Goal: Task Accomplishment & Management: Use online tool/utility

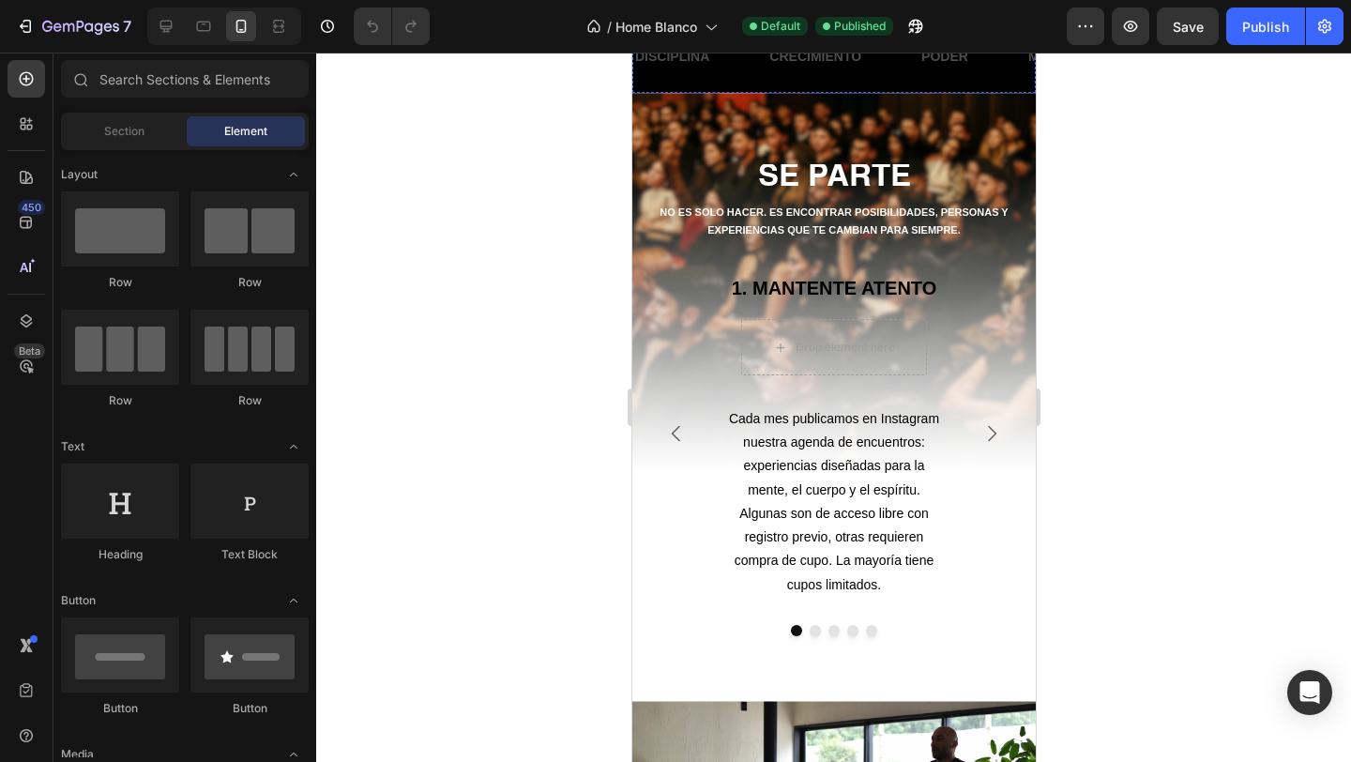
scroll to position [766, 0]
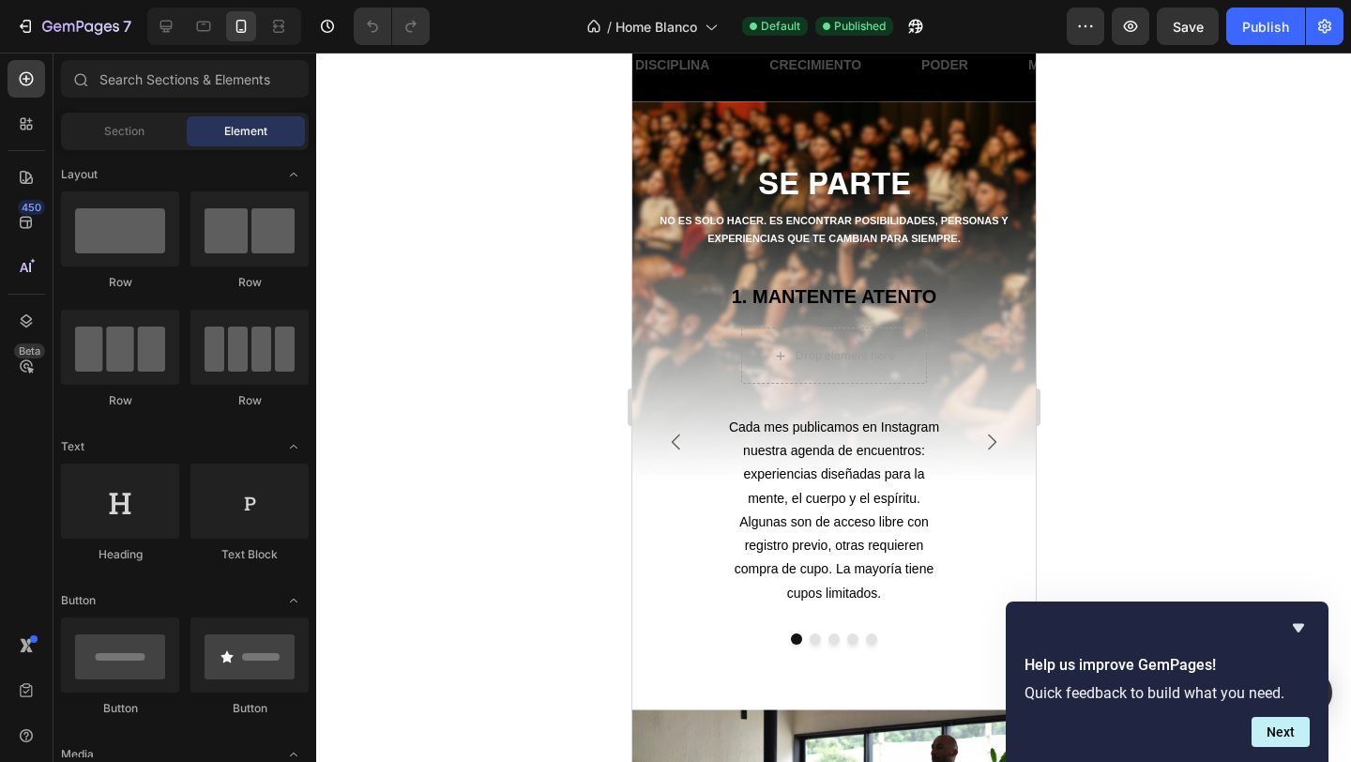
click at [1270, 503] on div at bounding box center [833, 407] width 1035 height 709
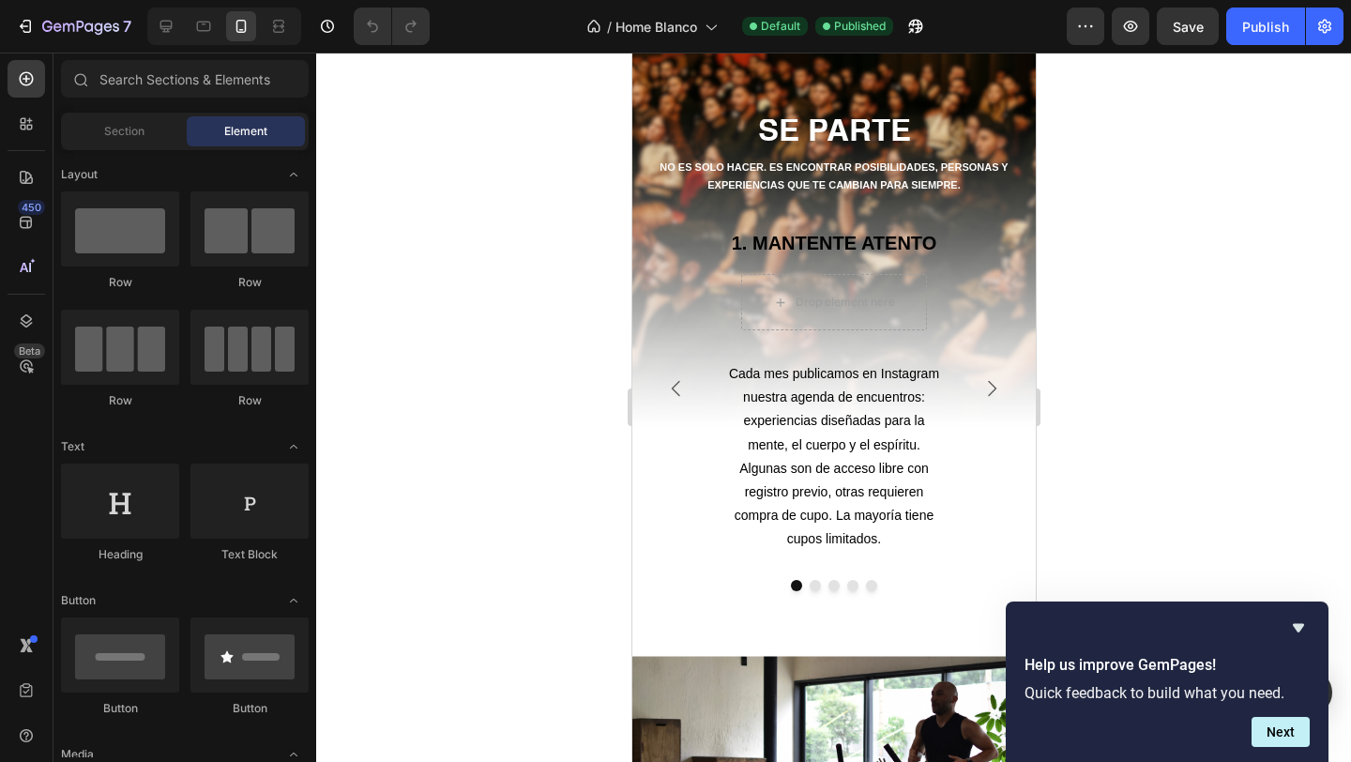
scroll to position [814, 0]
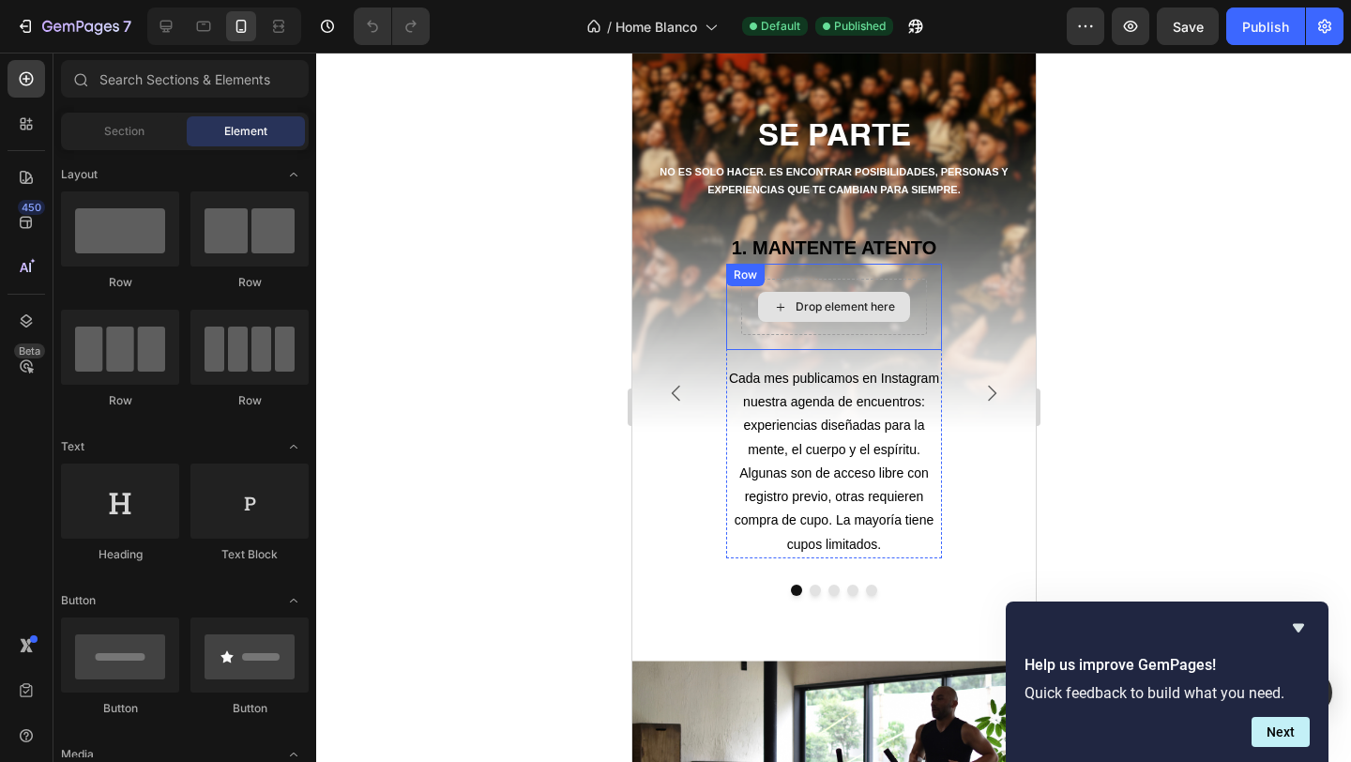
click at [898, 284] on div "Drop element here" at bounding box center [833, 307] width 186 height 56
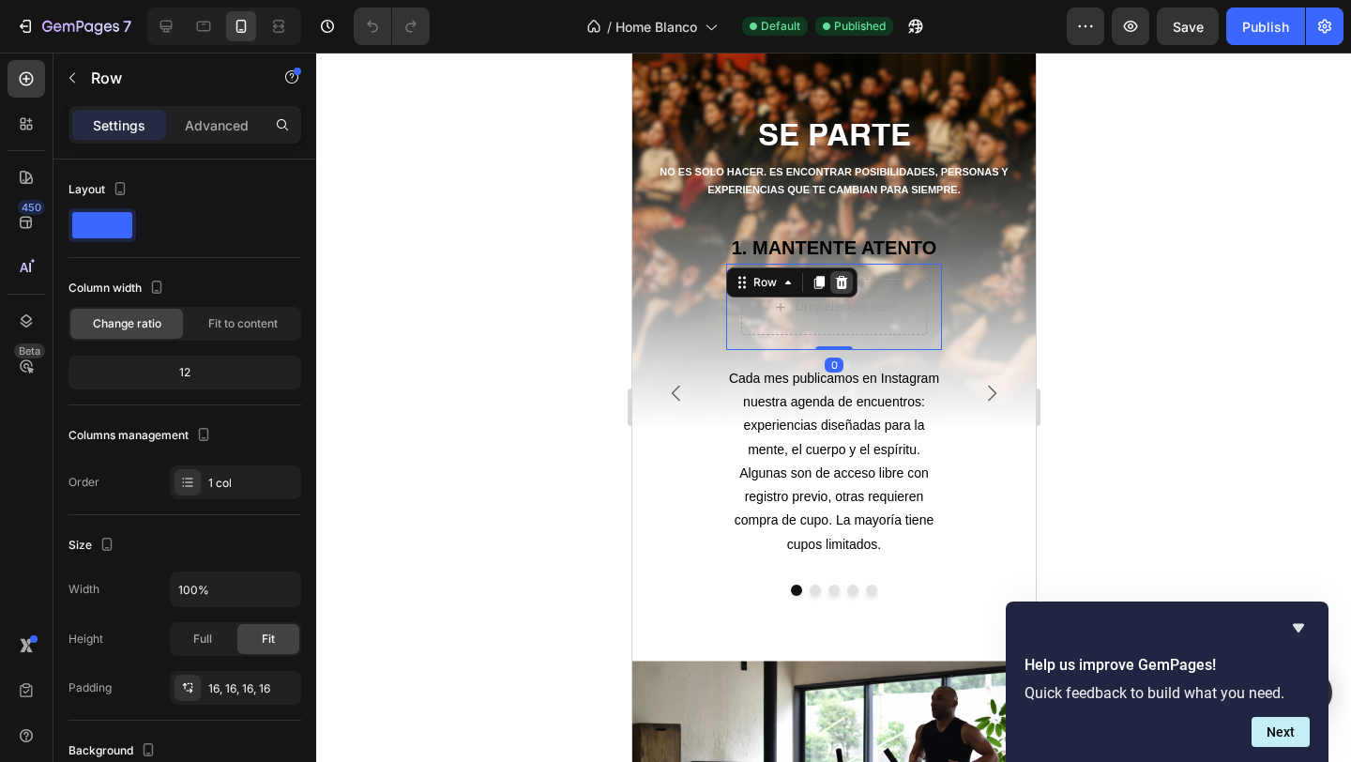
click at [841, 281] on icon at bounding box center [841, 282] width 12 height 13
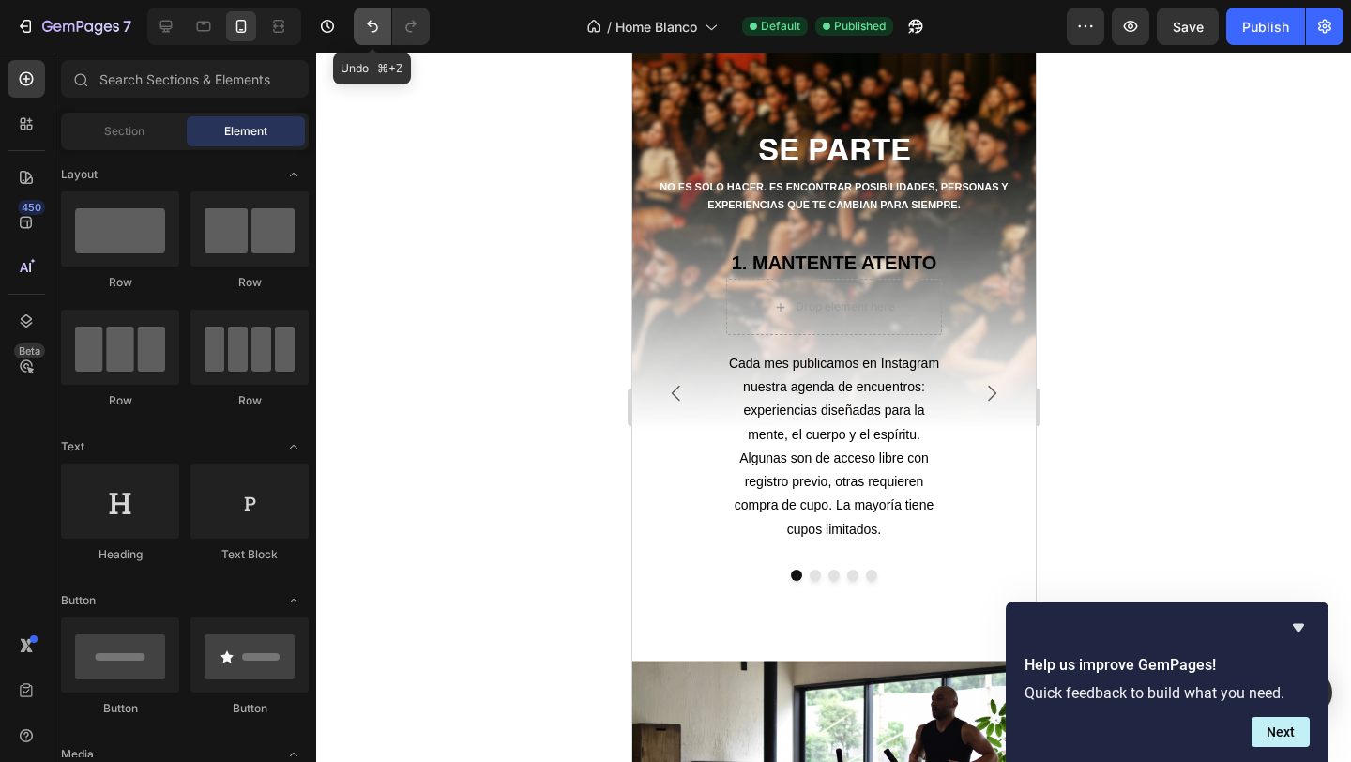
click at [369, 28] on icon "Undo/Redo" at bounding box center [372, 26] width 19 height 19
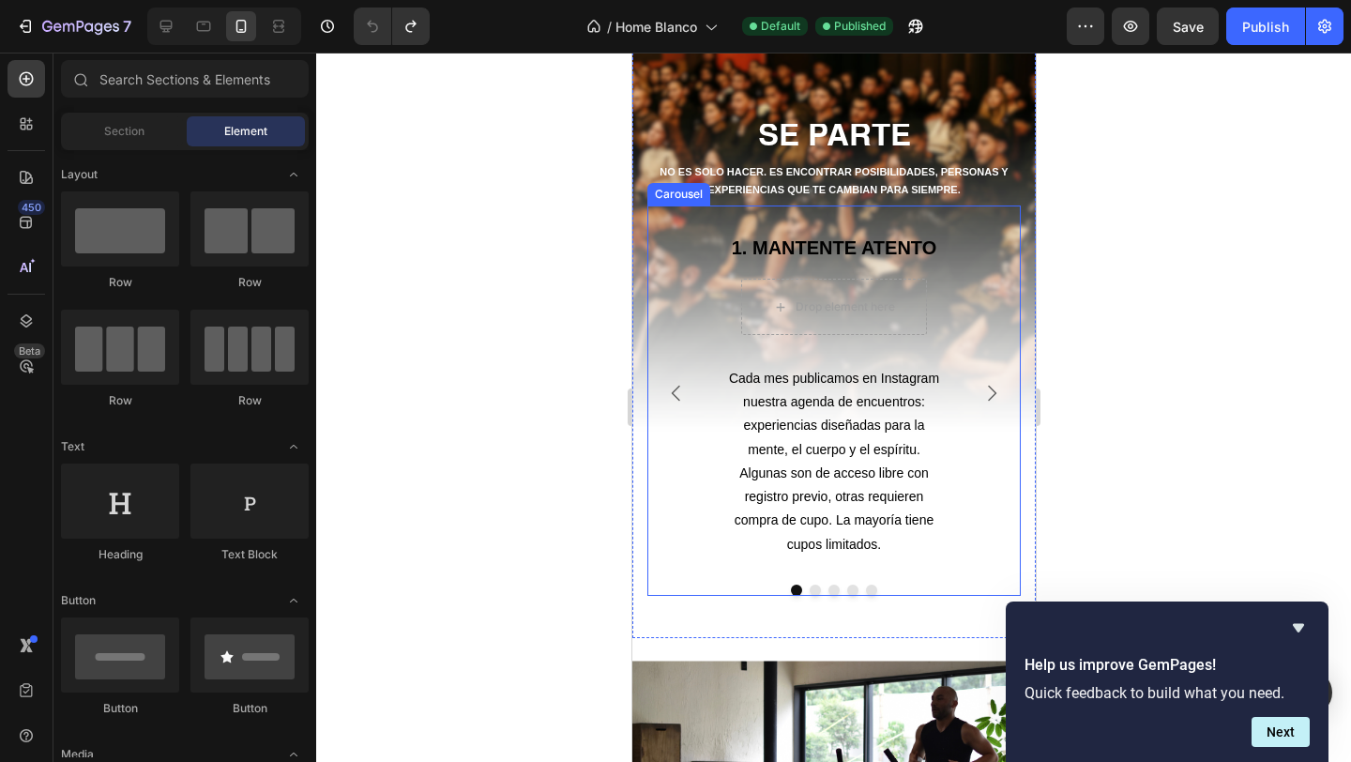
click at [987, 392] on icon "Carousel Next Arrow" at bounding box center [991, 393] width 23 height 23
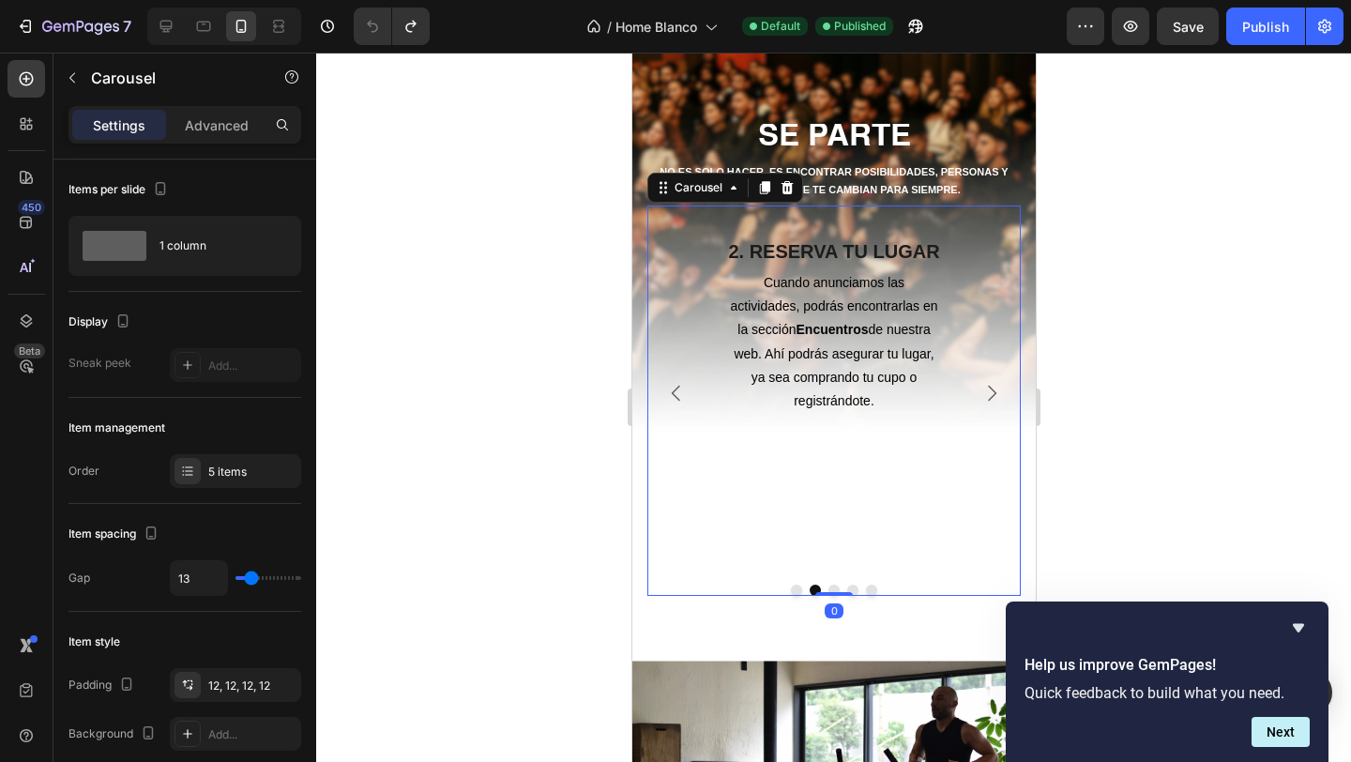
click at [672, 385] on icon "Carousel Back Arrow" at bounding box center [675, 393] width 23 height 23
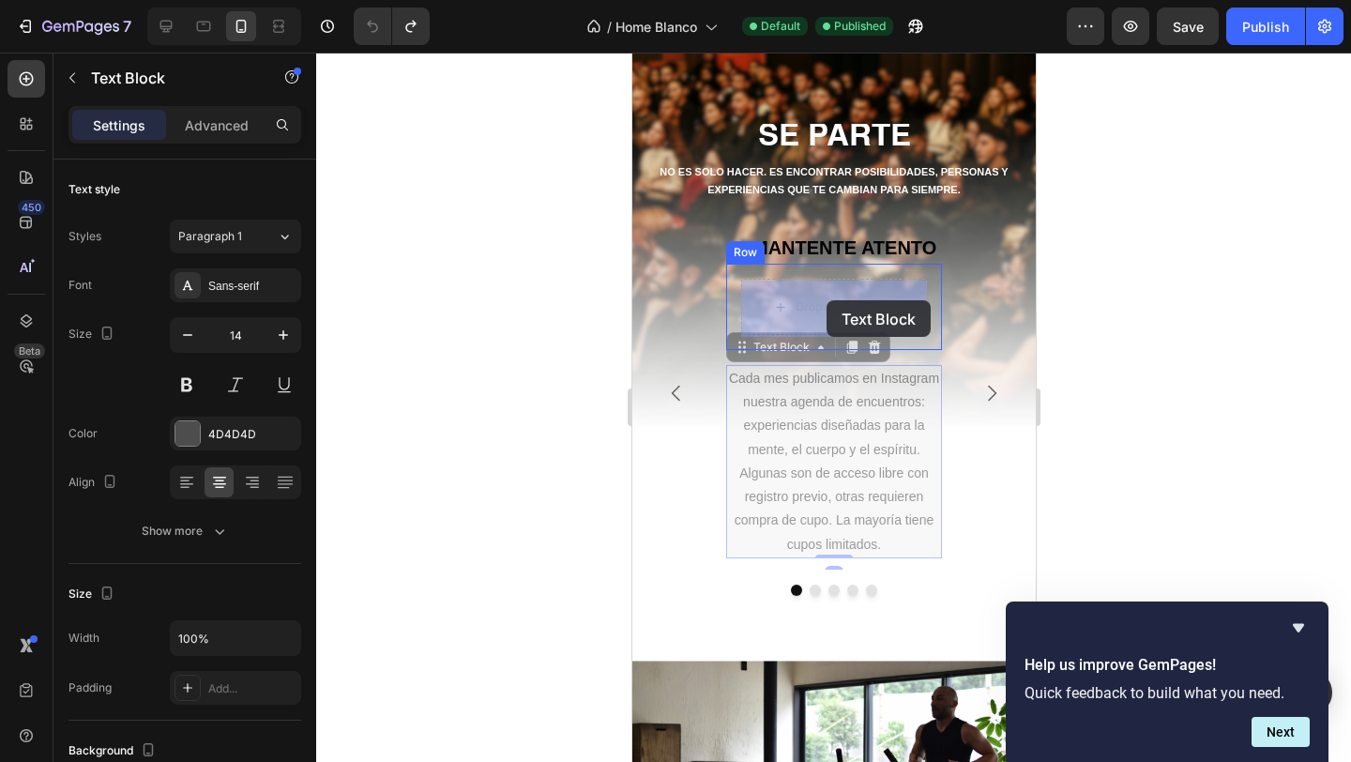
drag, startPoint x: 826, startPoint y: 403, endPoint x: 826, endPoint y: 300, distance: 102.3
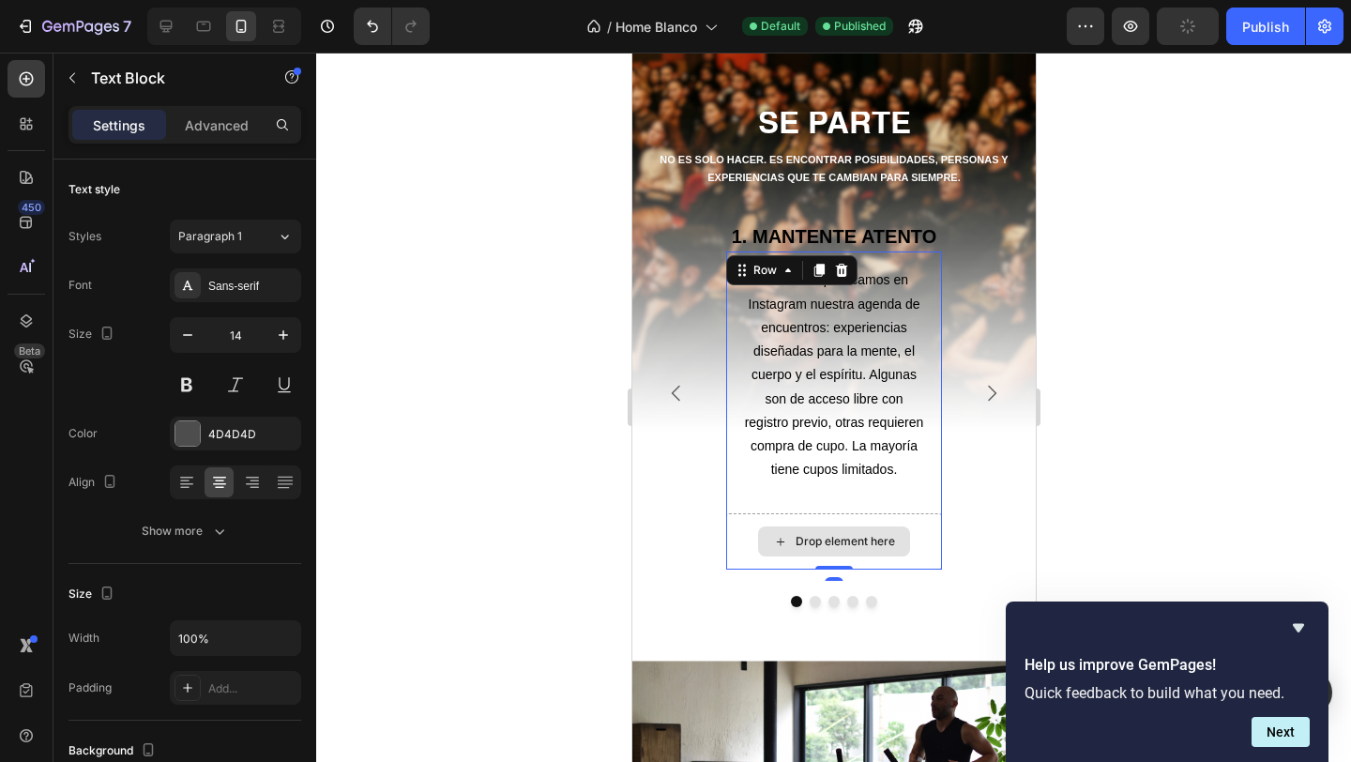
click at [924, 532] on div "Drop element here" at bounding box center [833, 541] width 216 height 56
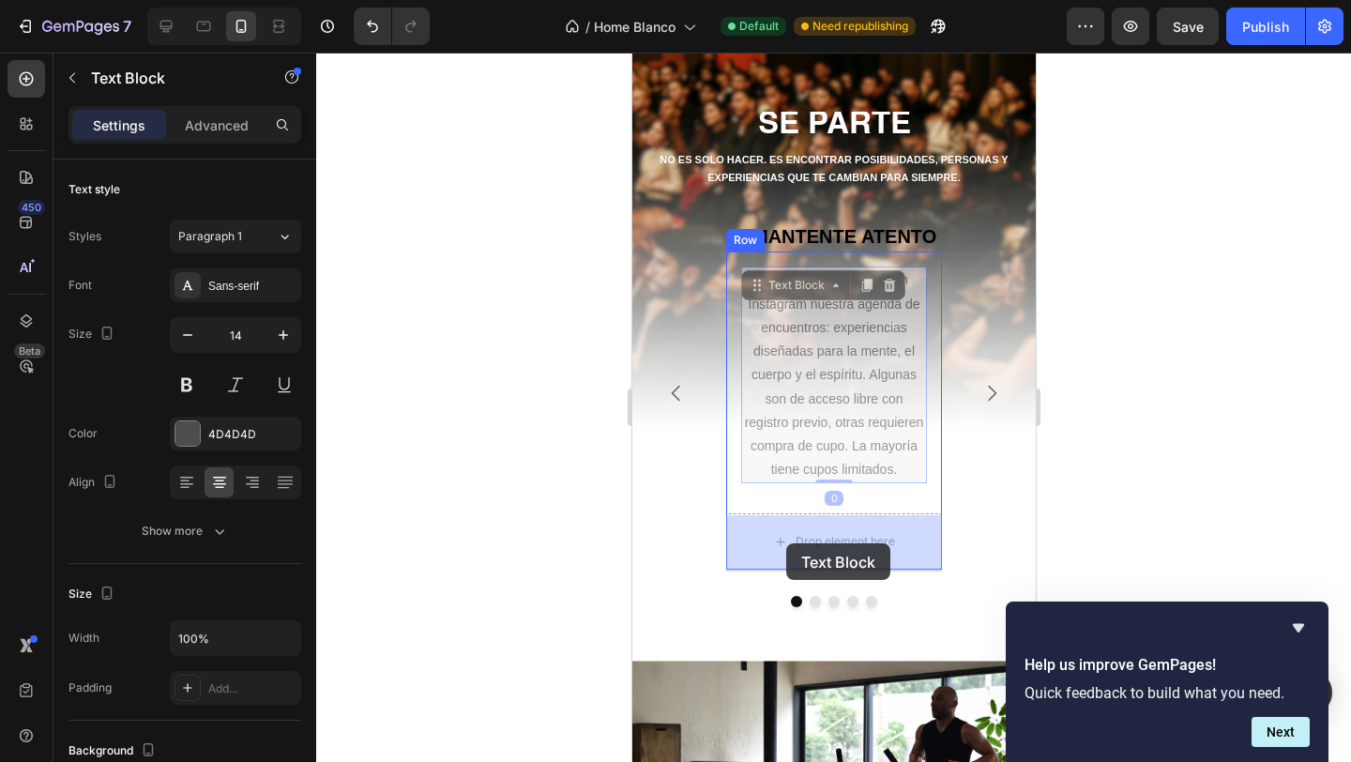
drag, startPoint x: 784, startPoint y: 343, endPoint x: 785, endPoint y: 545, distance: 201.7
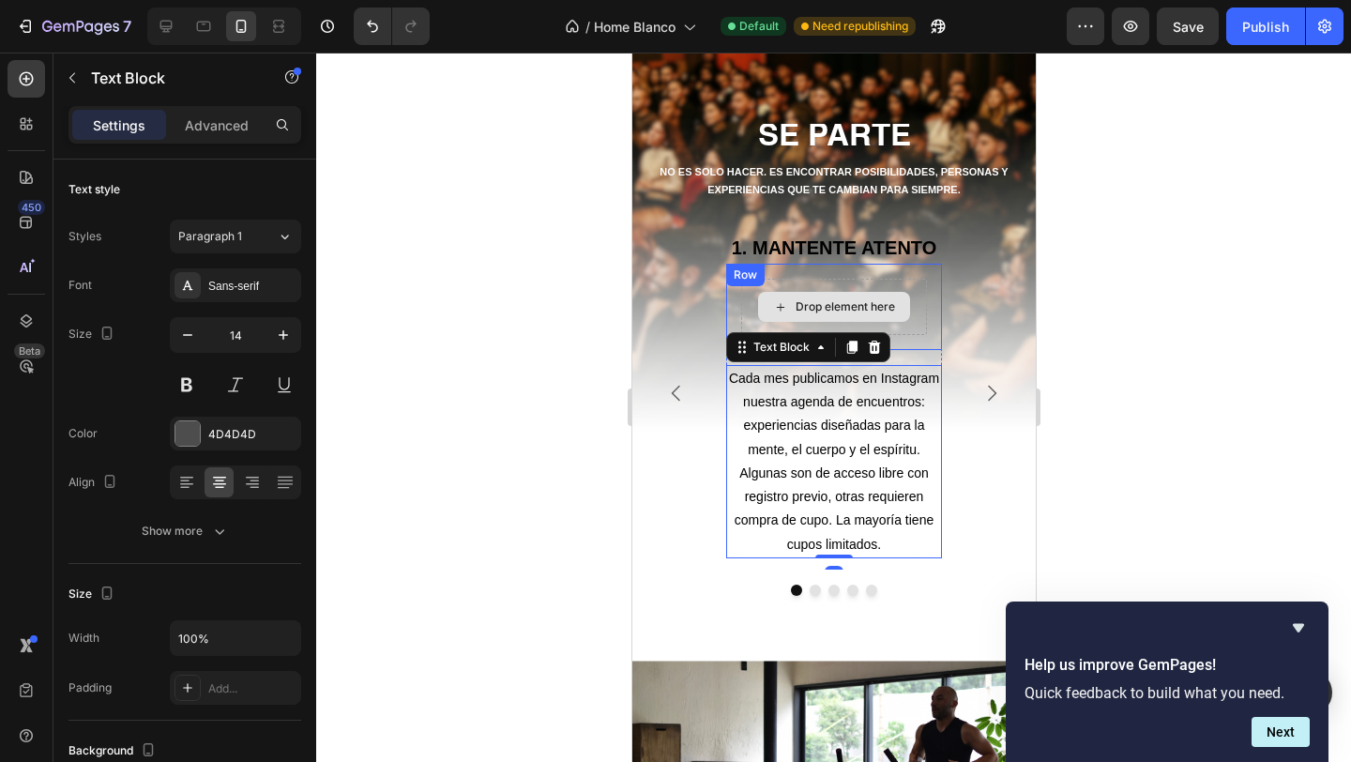
click at [920, 312] on div "Drop element here" at bounding box center [833, 307] width 186 height 56
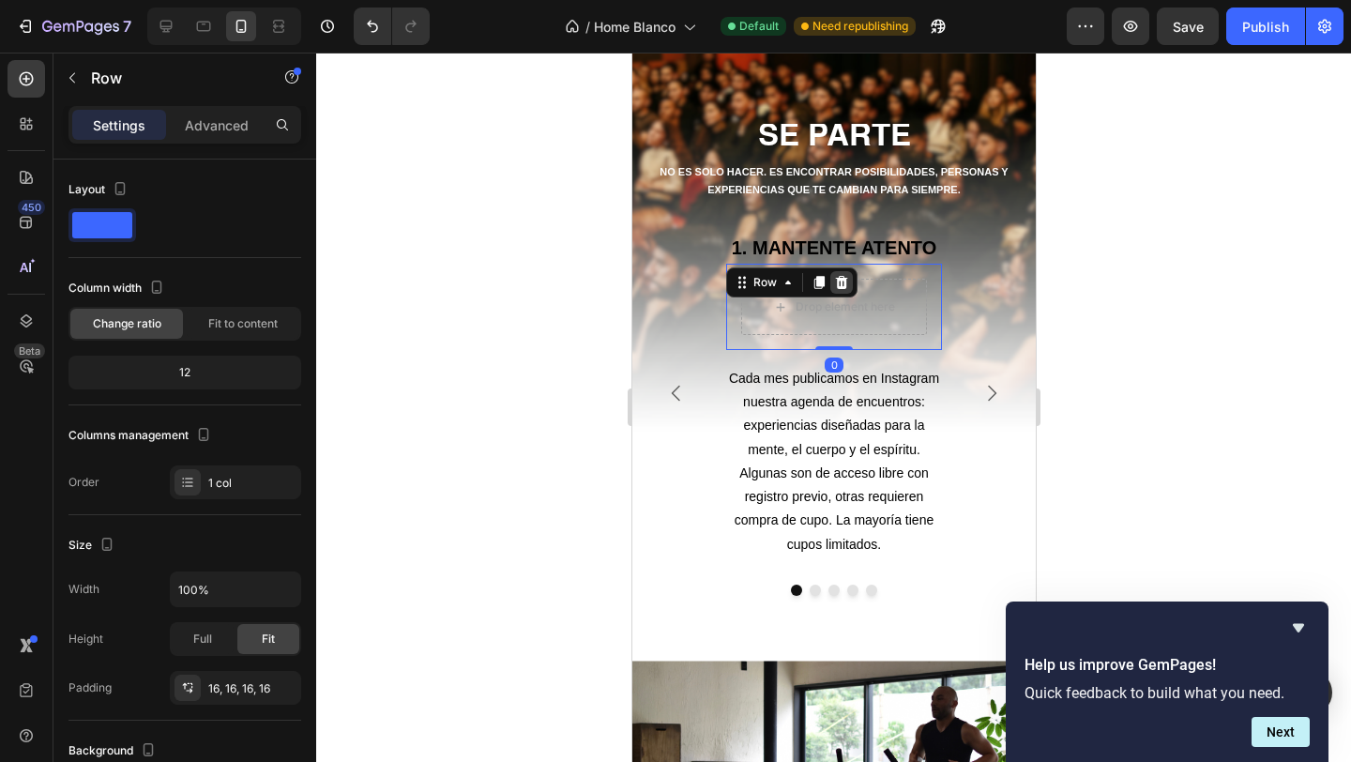
click at [844, 277] on icon at bounding box center [840, 282] width 15 height 15
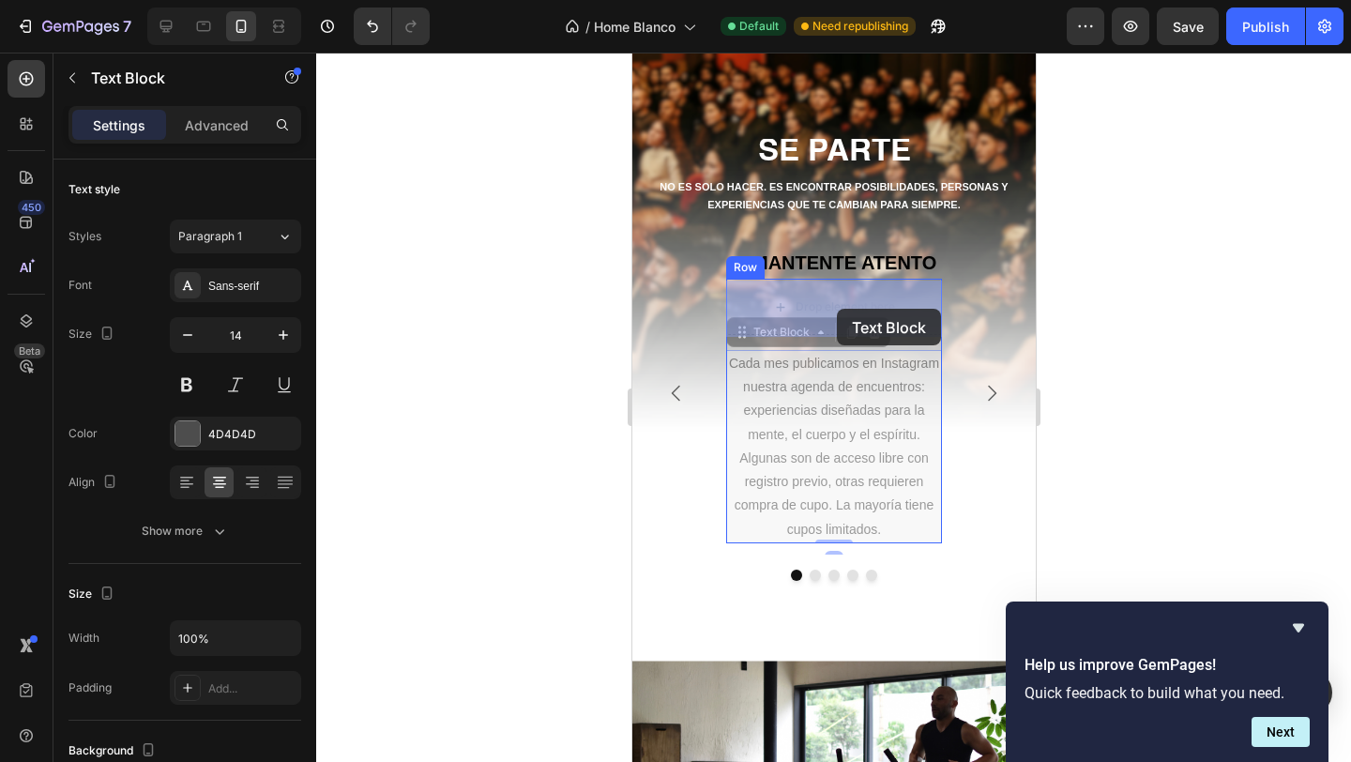
drag, startPoint x: 836, startPoint y: 366, endPoint x: 836, endPoint y: 309, distance: 57.2
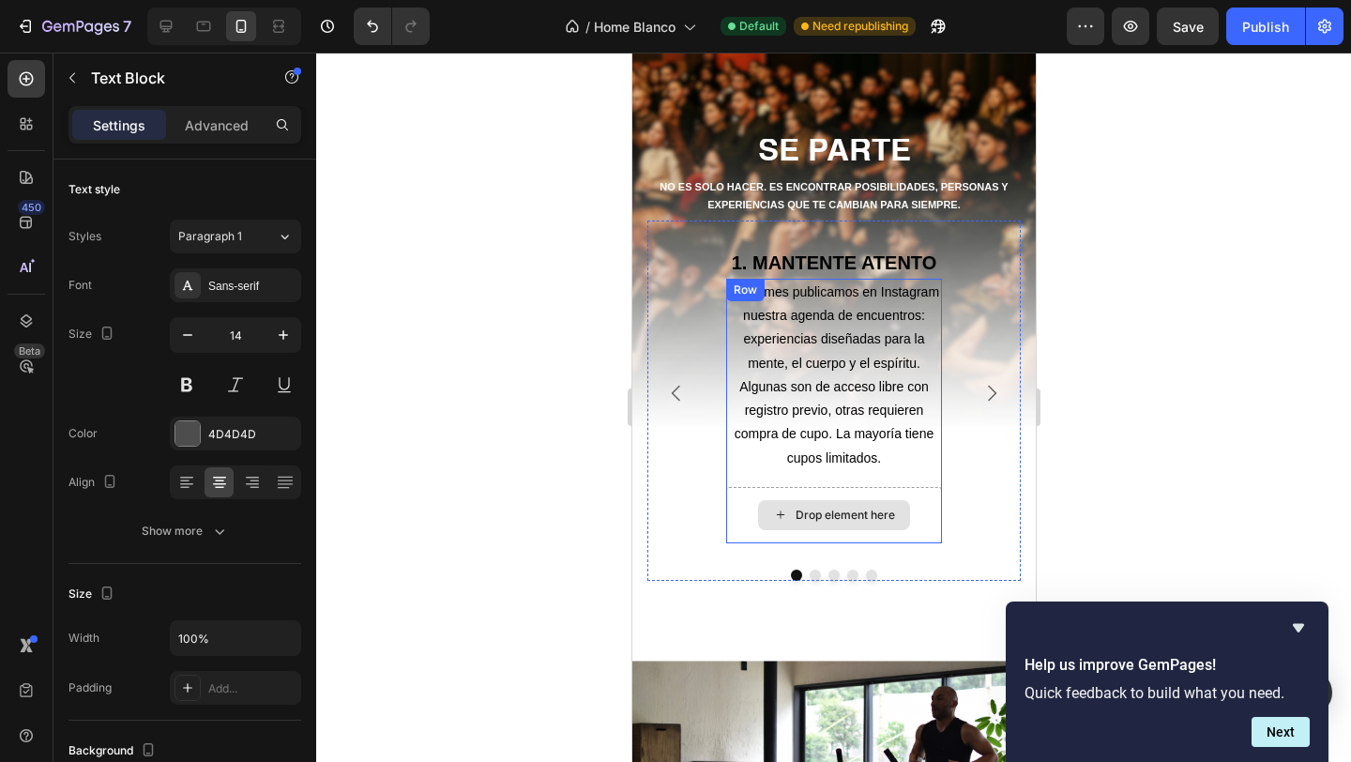
click at [897, 507] on div "Drop element here" at bounding box center [833, 515] width 152 height 30
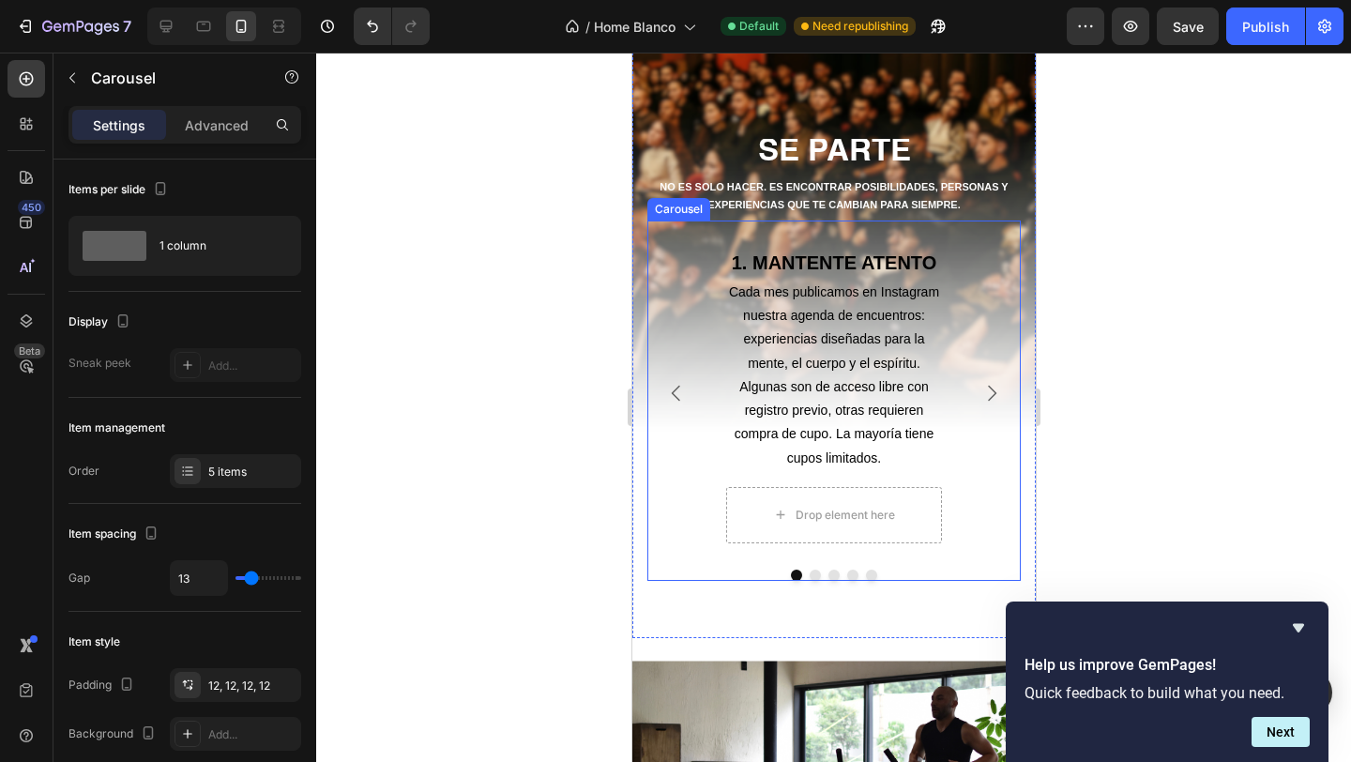
click at [995, 391] on icon "Carousel Next Arrow" at bounding box center [991, 393] width 23 height 23
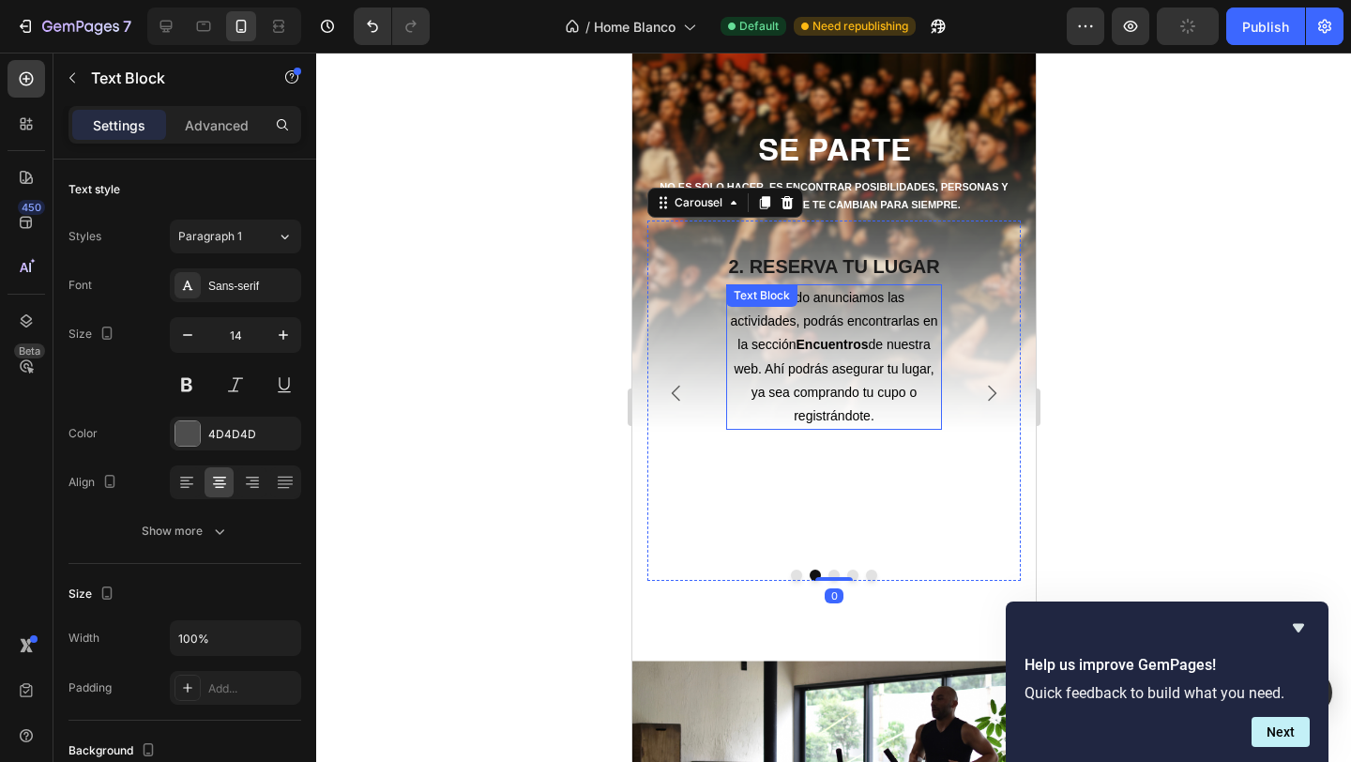
click at [844, 346] on strong "Encuentros" at bounding box center [832, 344] width 72 height 15
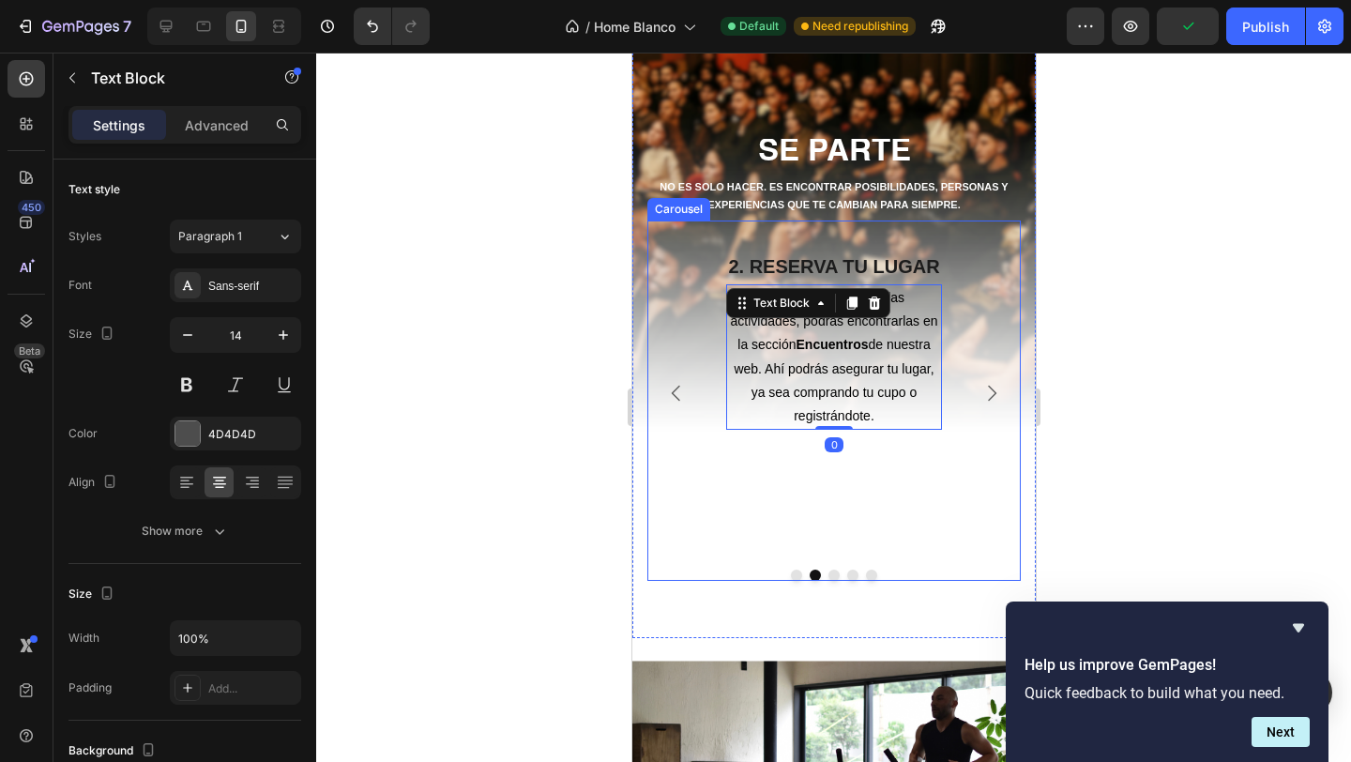
click at [983, 396] on icon "Carousel Next Arrow" at bounding box center [991, 393] width 23 height 23
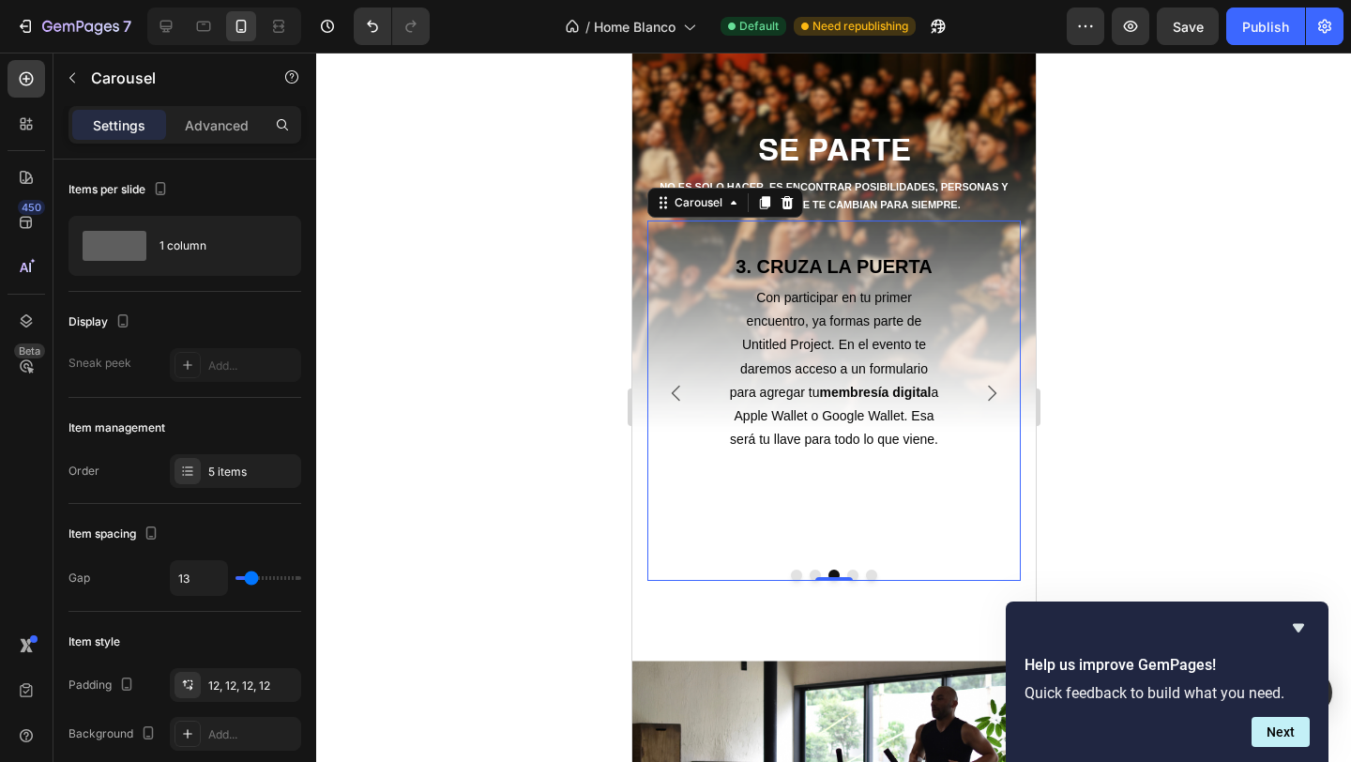
click at [976, 386] on button "Carousel Next Arrow" at bounding box center [991, 393] width 53 height 53
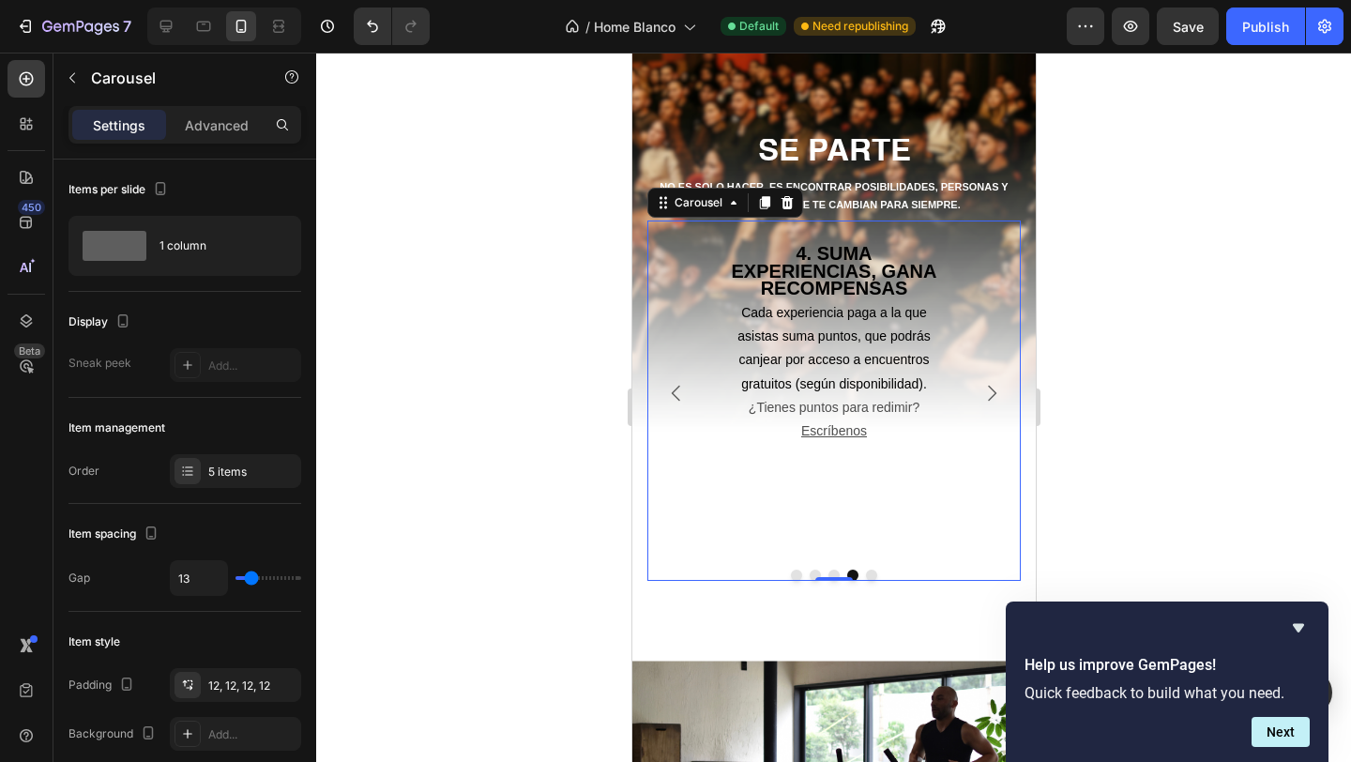
click at [976, 386] on button "Carousel Next Arrow" at bounding box center [991, 393] width 53 height 53
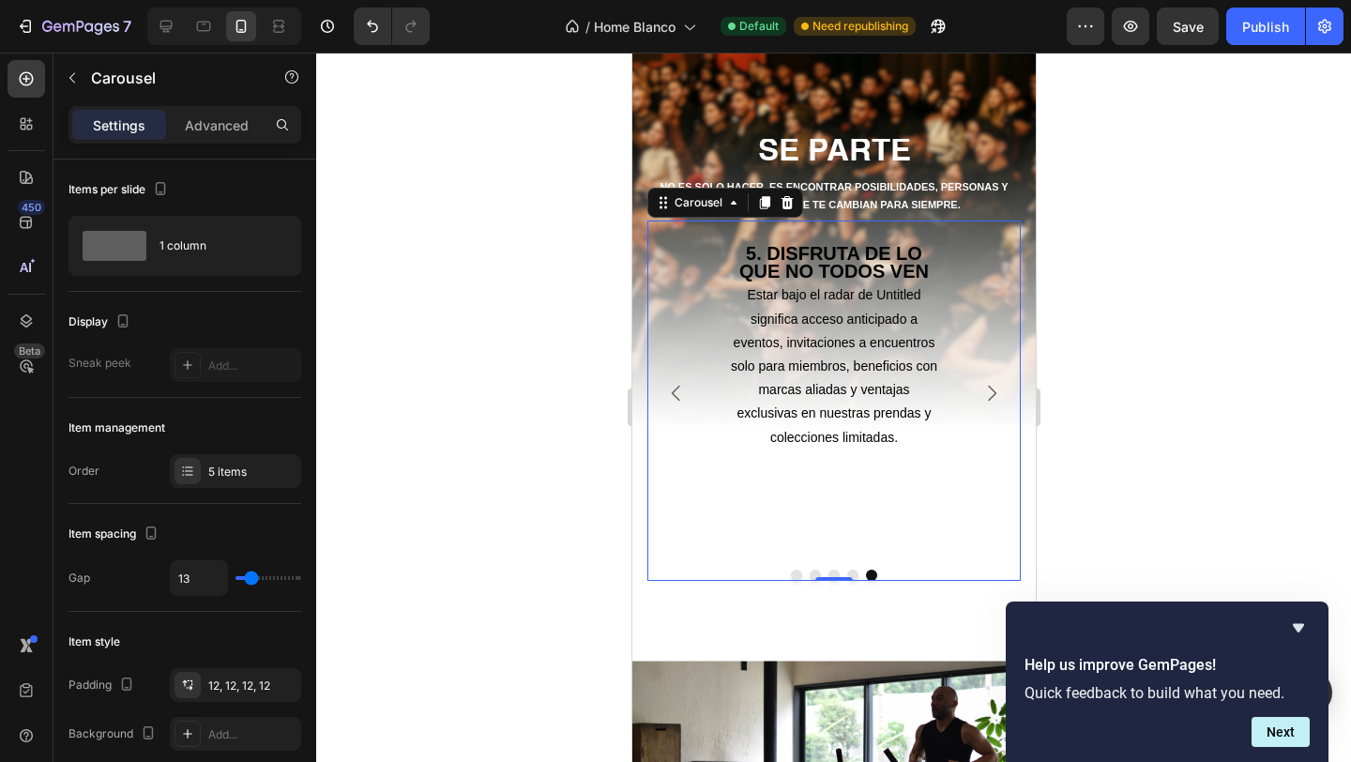
click at [976, 386] on button "Carousel Next Arrow" at bounding box center [991, 393] width 53 height 53
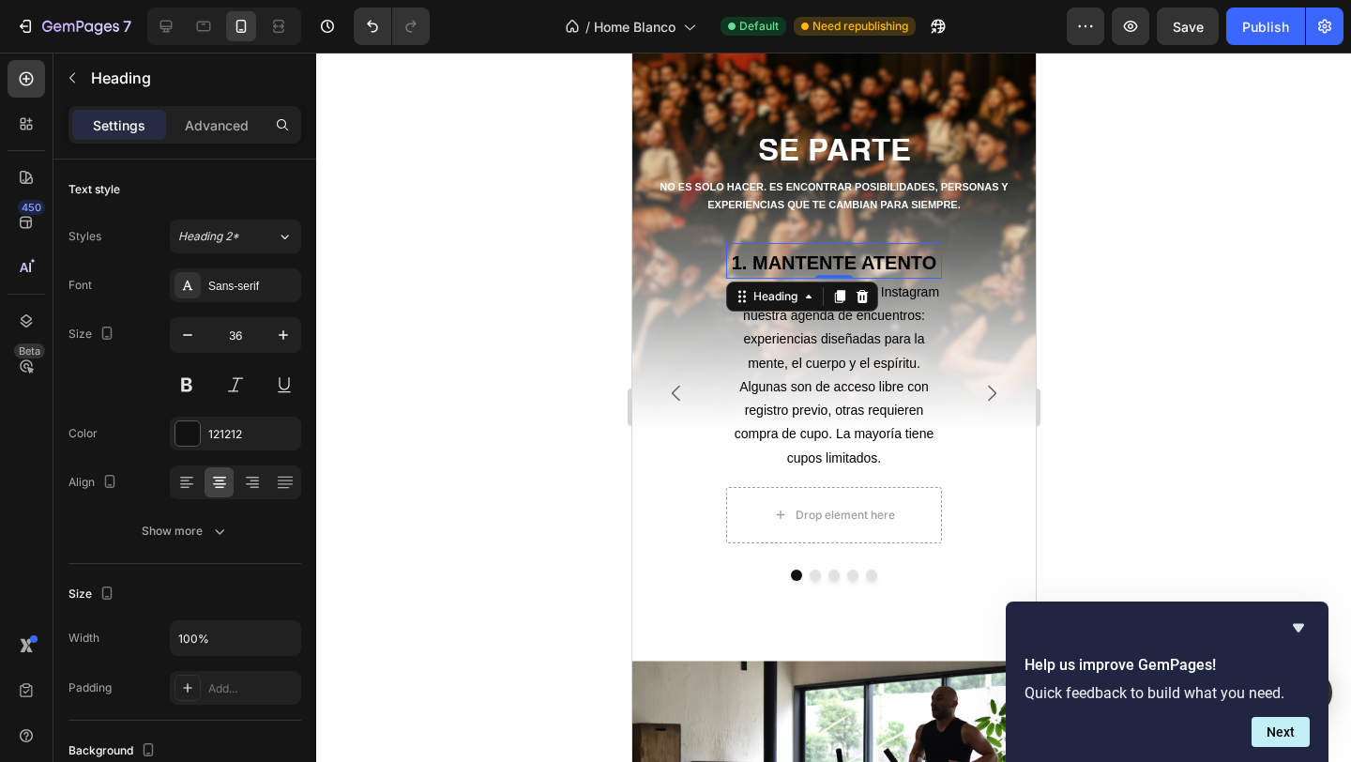
click at [924, 270] on strong "1. MANTENTE ATENTO" at bounding box center [833, 262] width 205 height 21
click at [932, 269] on strong "1. MANTENTE ATENTO" at bounding box center [833, 262] width 205 height 21
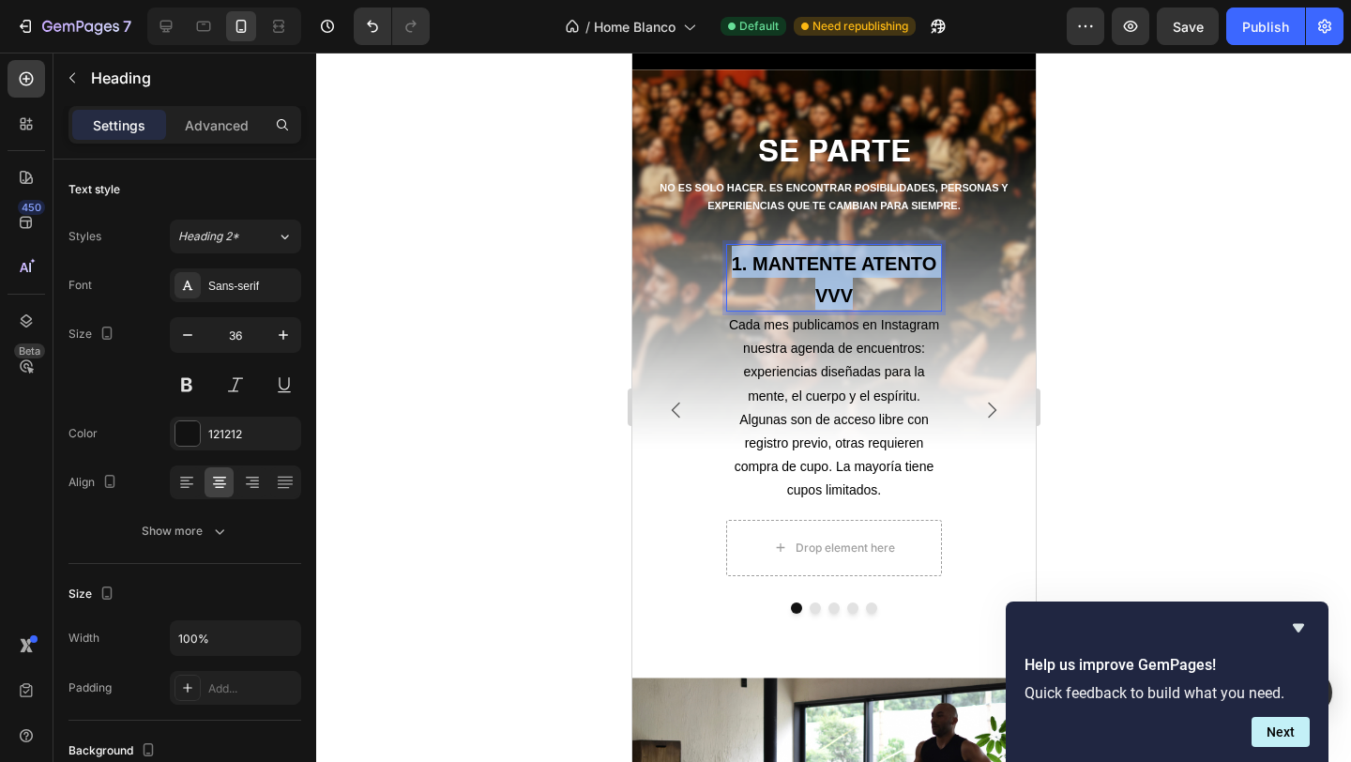
drag, startPoint x: 890, startPoint y: 297, endPoint x: 734, endPoint y: 252, distance: 162.1
click at [734, 252] on p "1. MANTENTE ATENTO VVV" at bounding box center [833, 278] width 212 height 64
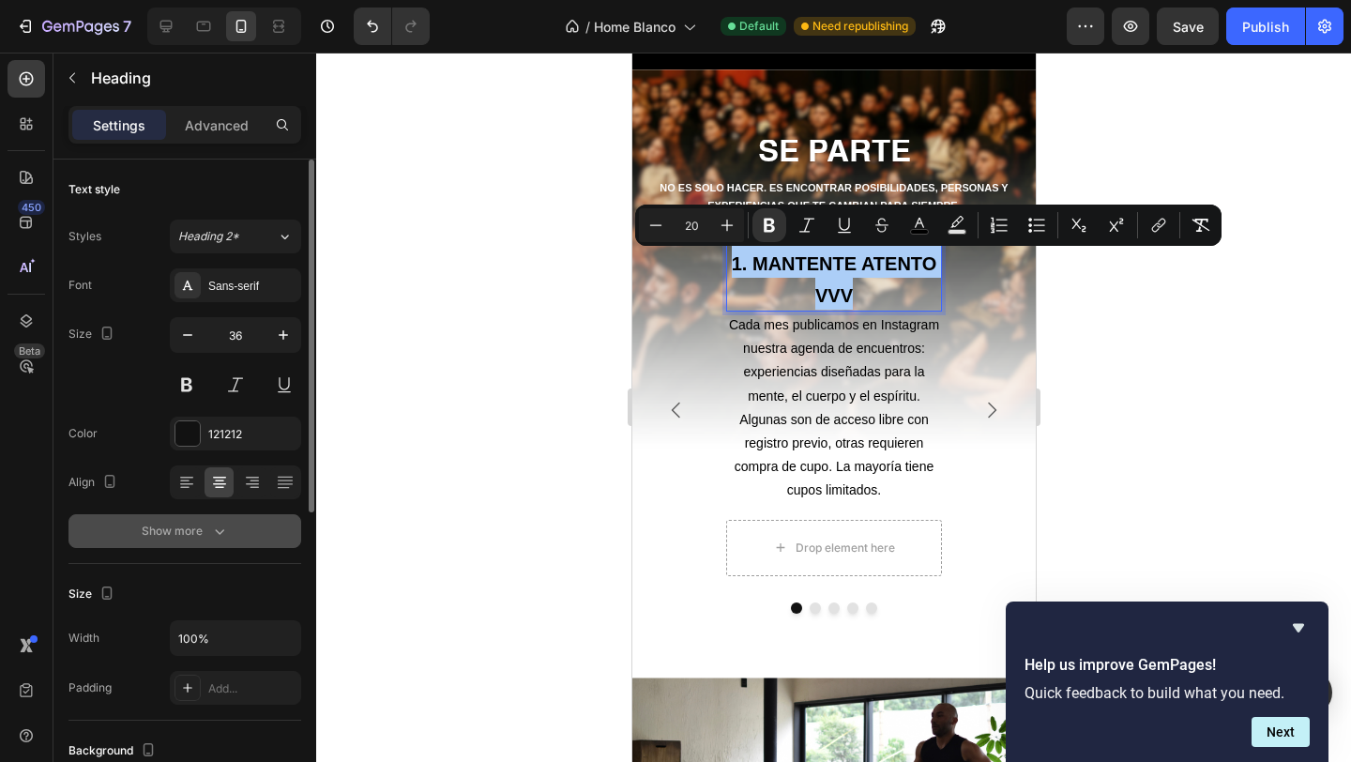
click at [183, 537] on div "Show more" at bounding box center [185, 531] width 87 height 19
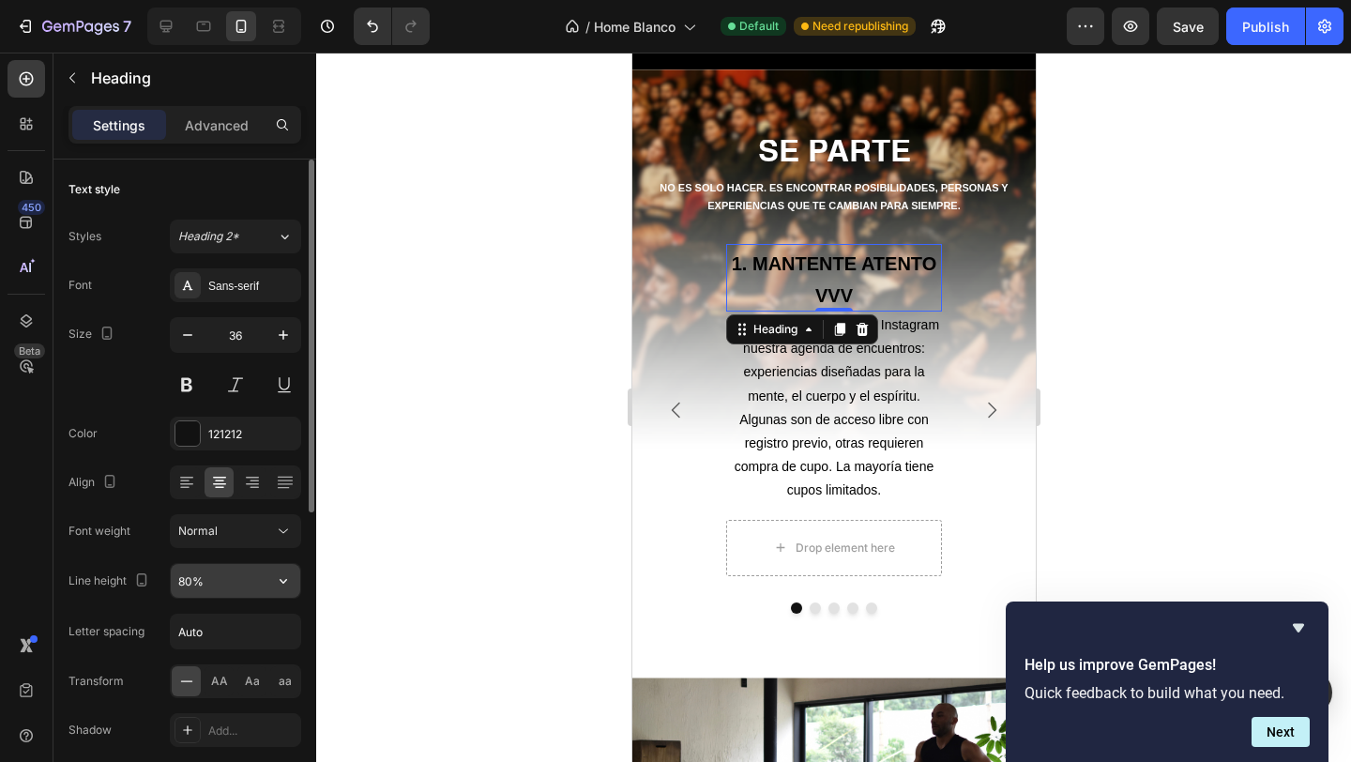
click at [190, 581] on input "80%" at bounding box center [235, 581] width 129 height 34
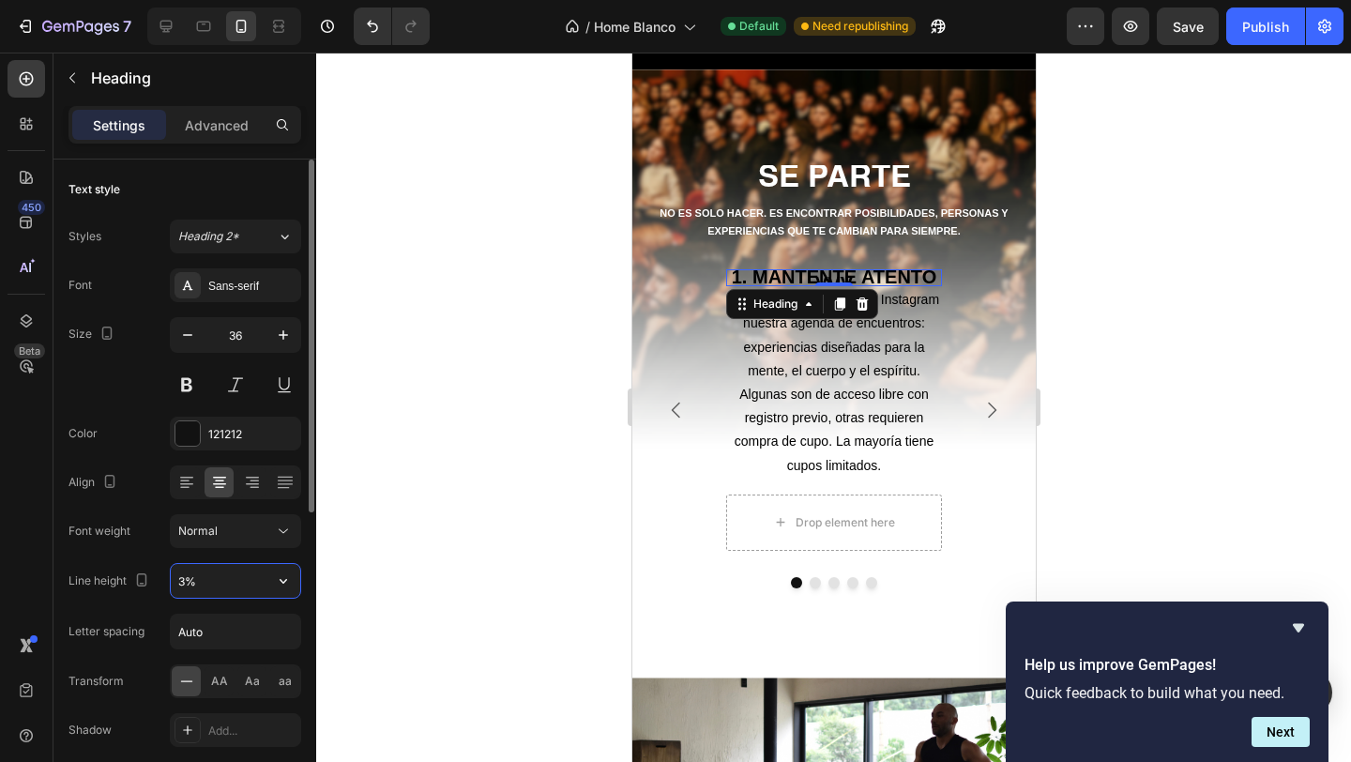
type input "30%"
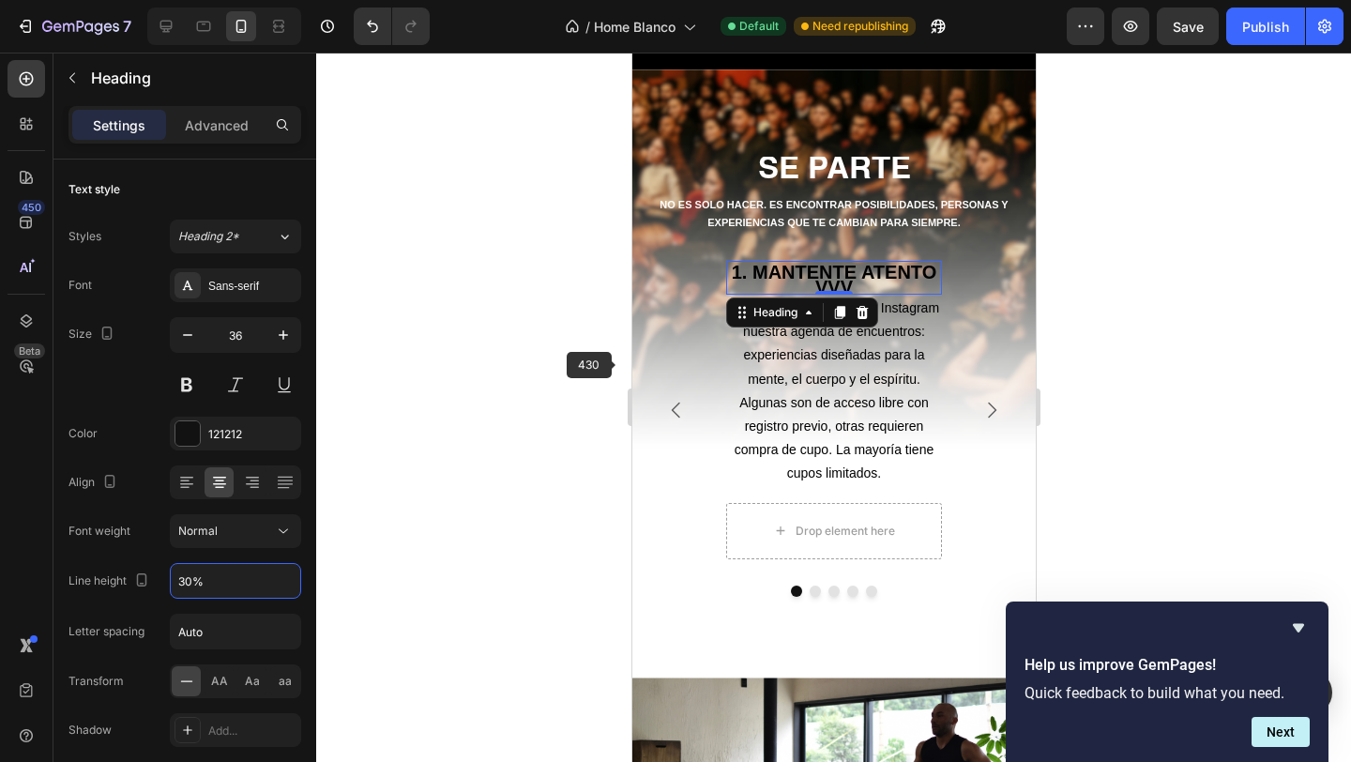
click at [475, 456] on div at bounding box center [833, 407] width 1035 height 709
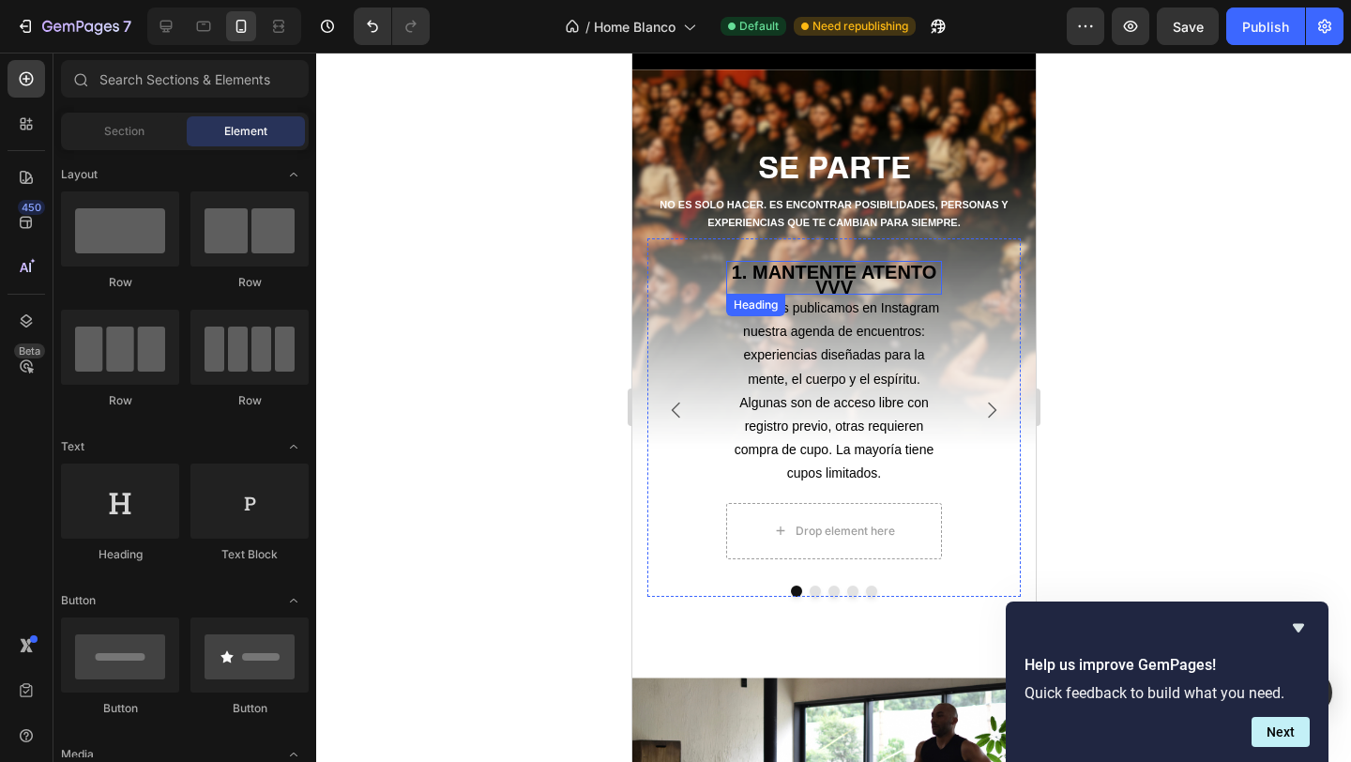
click at [837, 273] on strong "1. MANTENTE ATENTO VVV" at bounding box center [833, 280] width 205 height 36
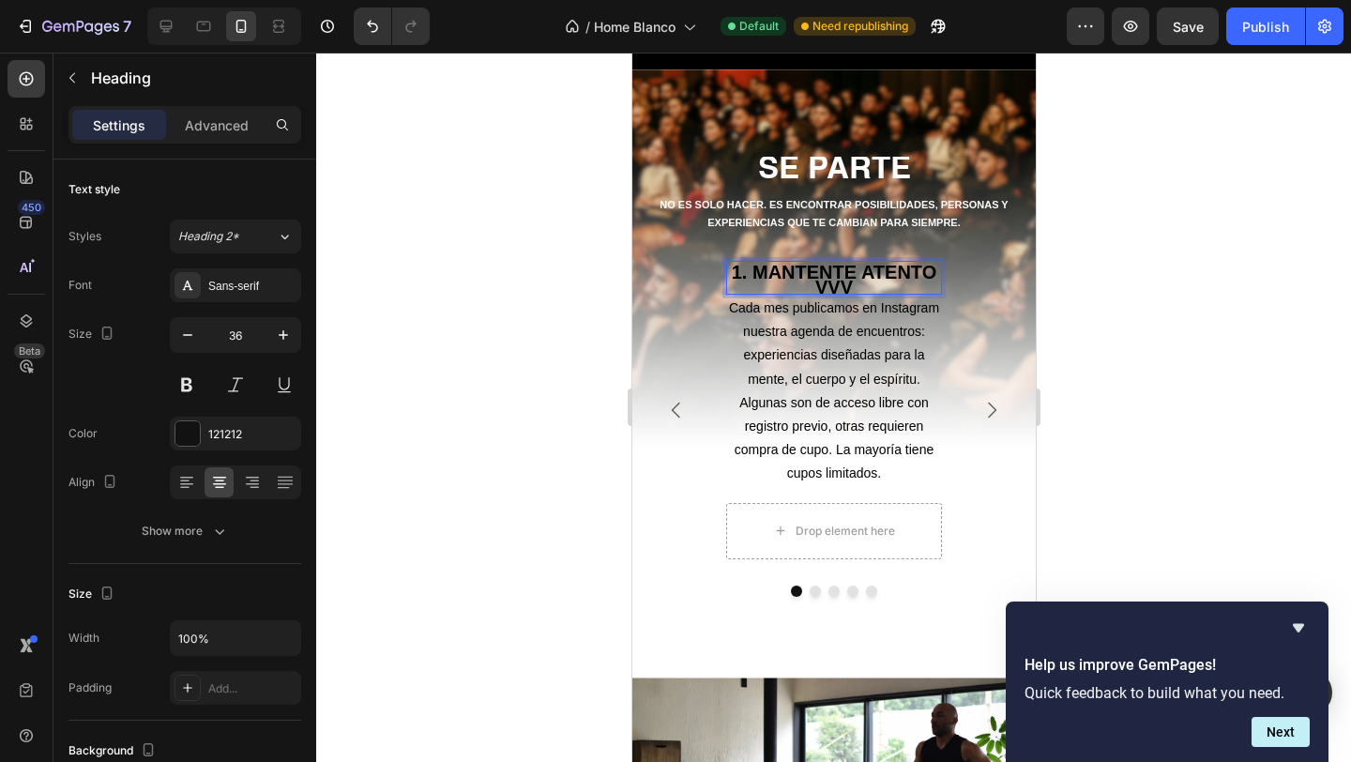
click at [855, 287] on p "1. MANTENTE ATENTO VVV" at bounding box center [833, 278] width 212 height 30
click at [849, 287] on strong "1. MANTENTE ATENTO VVV" at bounding box center [833, 280] width 205 height 36
click at [838, 287] on strong "1. MANTENTE ATENTO VVV" at bounding box center [833, 280] width 205 height 36
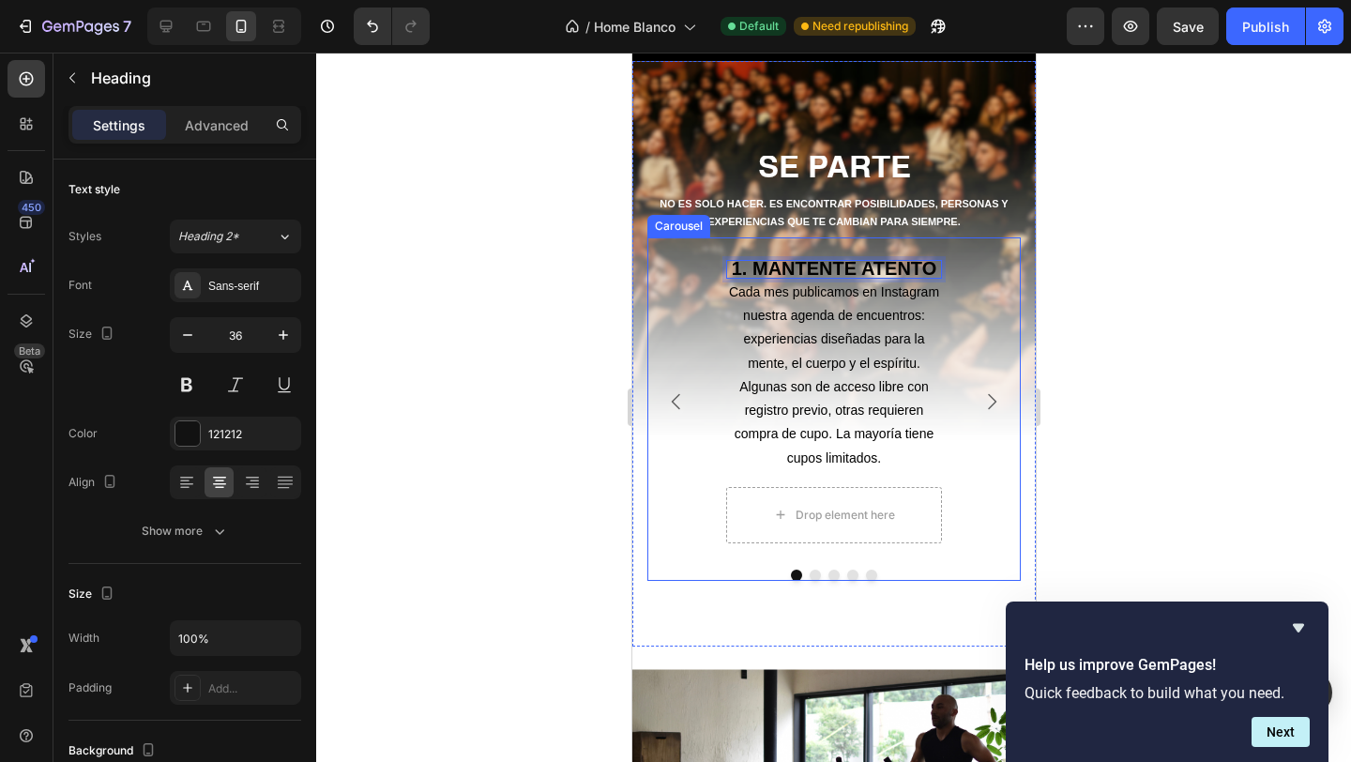
scroll to position [0, 0]
click at [977, 308] on div "1. MANTENTE ATENTO Heading 0 Cada mes publicamos en Instagram nuestra agenda de…" at bounding box center [832, 401] width 373 height 305
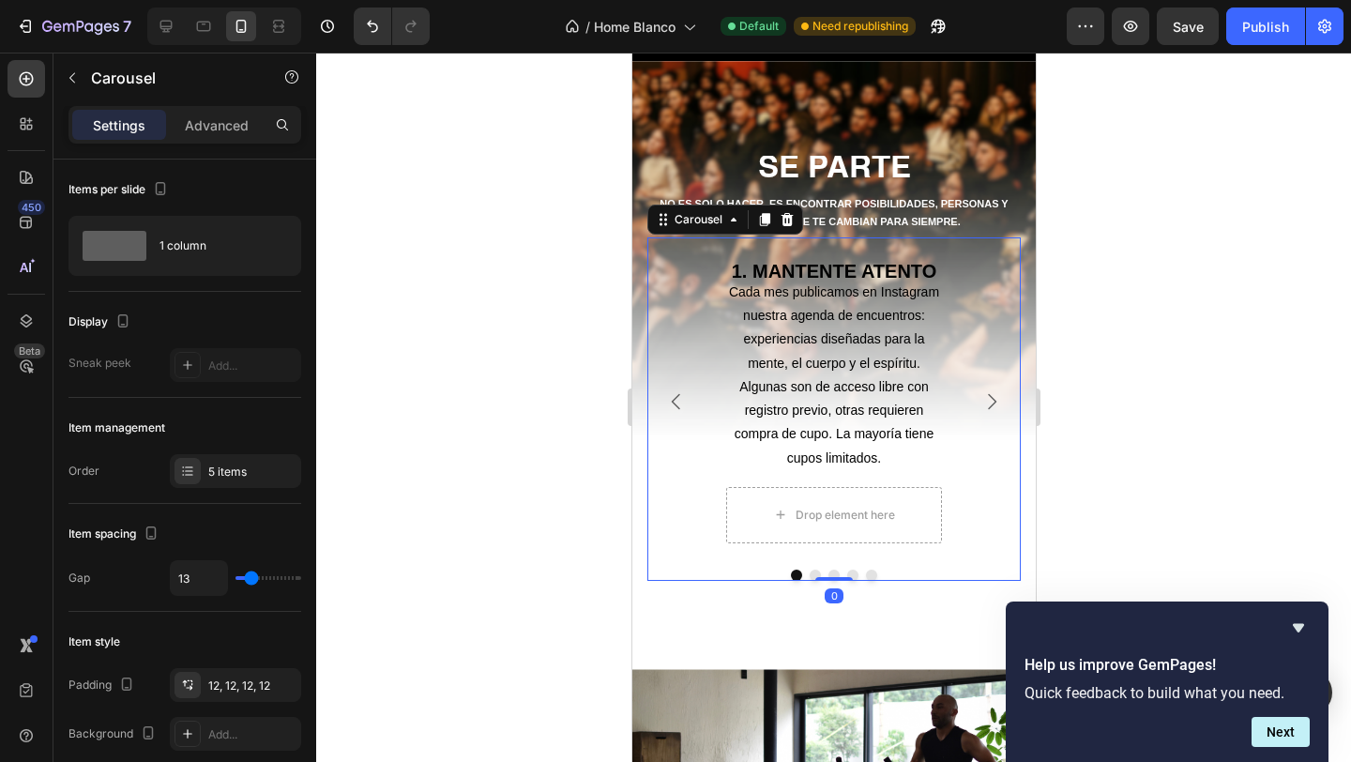
click at [987, 398] on icon "Carousel Next Arrow" at bounding box center [991, 401] width 23 height 23
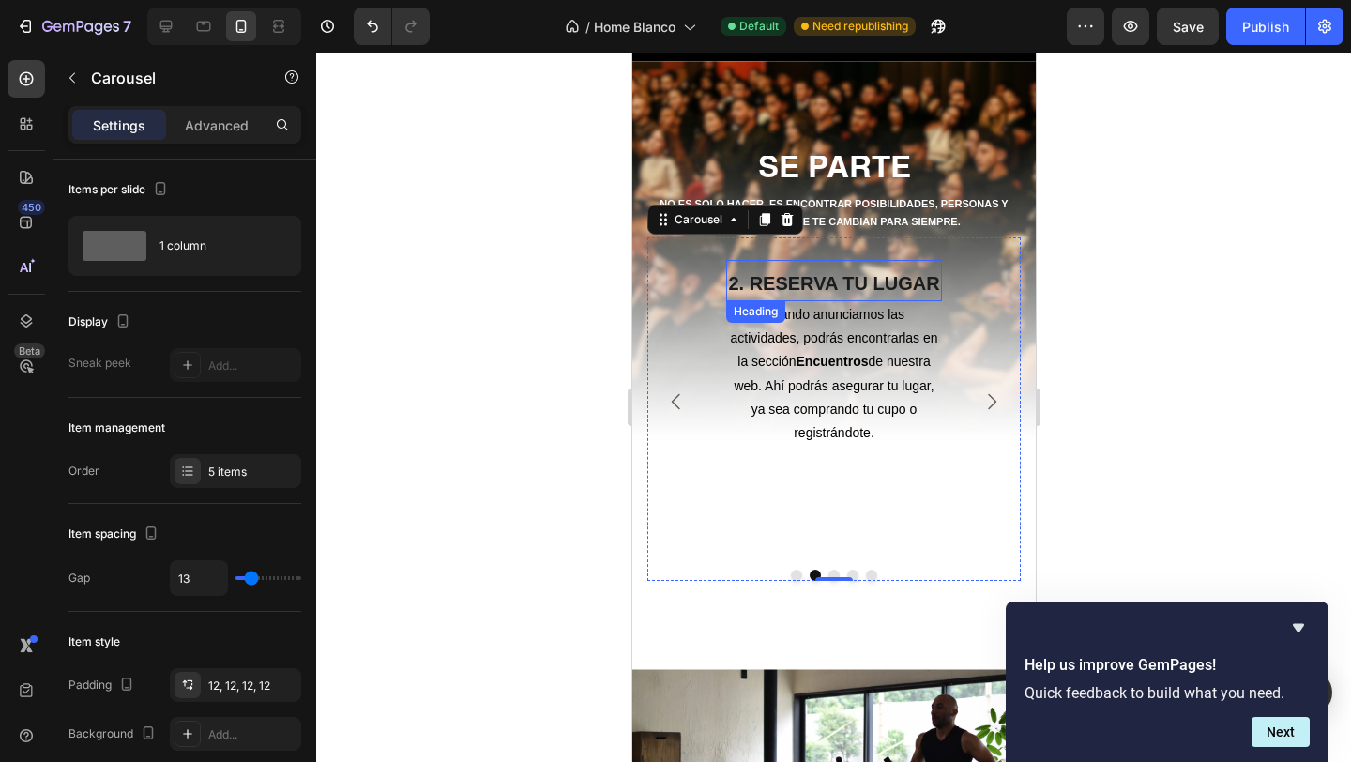
click at [859, 282] on strong "2. RESERVA TU LUGAR" at bounding box center [832, 283] width 211 height 21
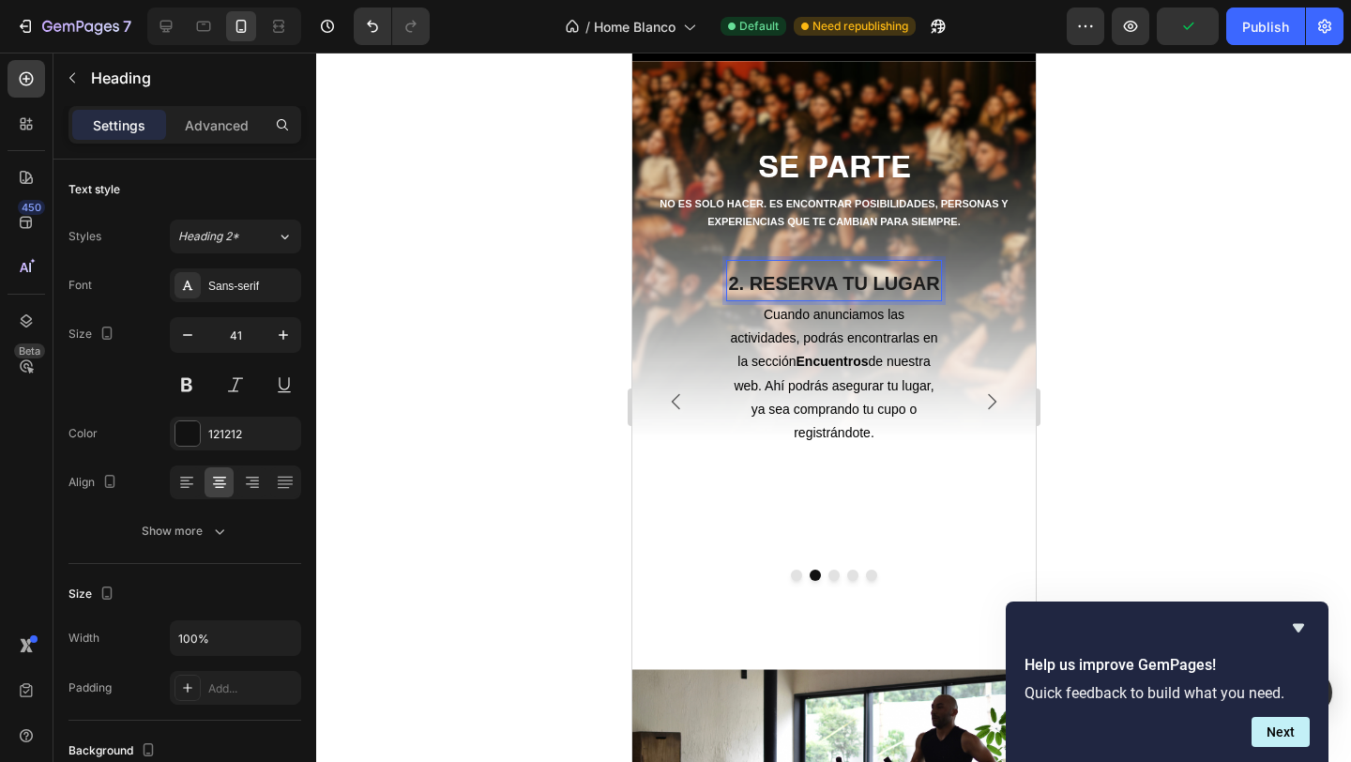
click at [859, 282] on strong "2. RESERVA TU LUGAR" at bounding box center [832, 283] width 211 height 21
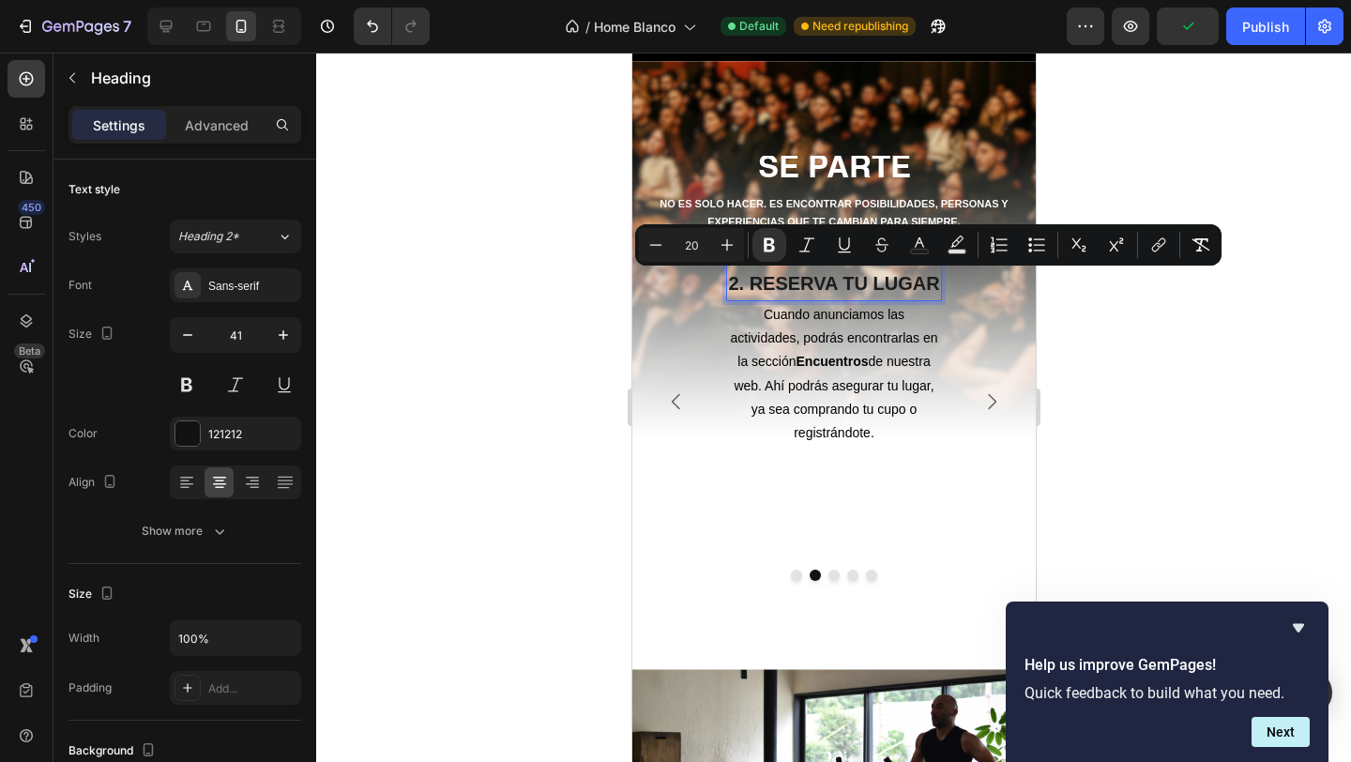
click at [923, 288] on strong "2. RESERVA TU LUGAR" at bounding box center [832, 283] width 211 height 21
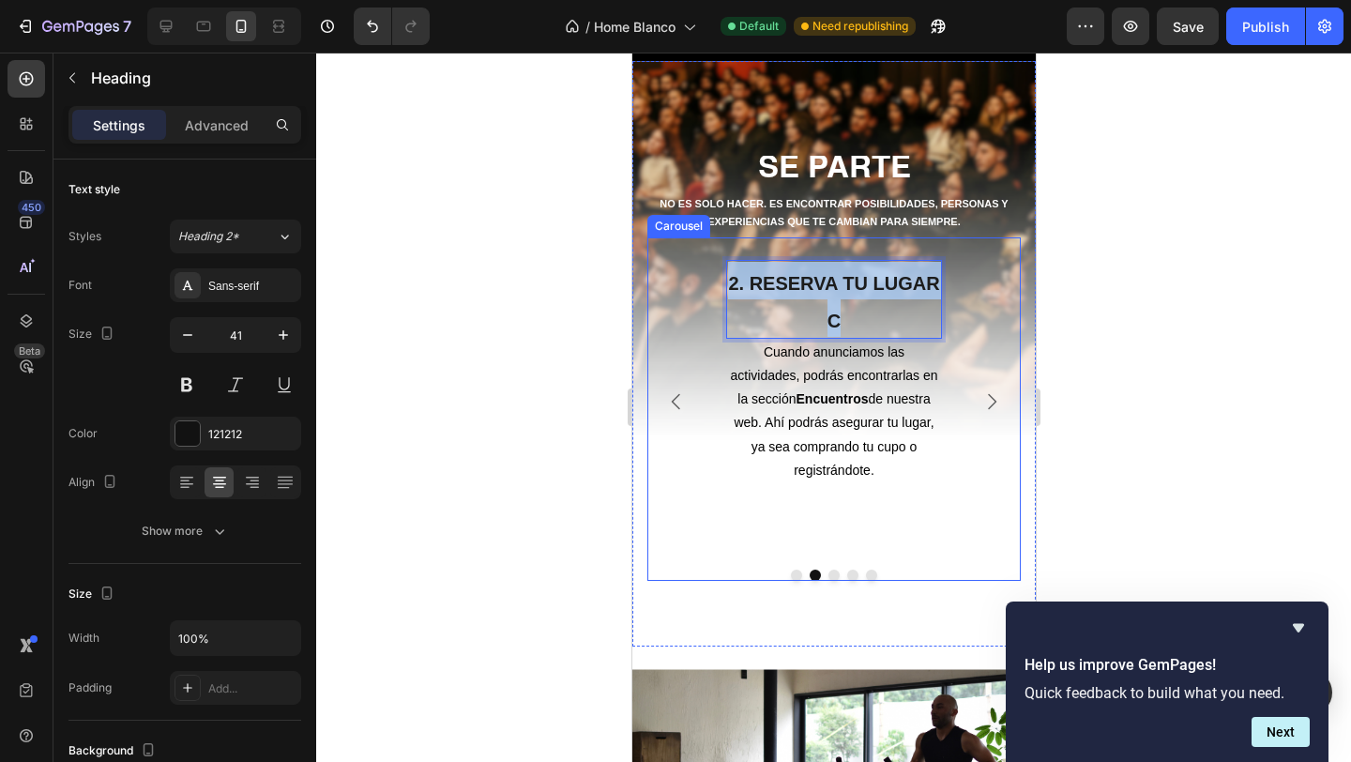
drag, startPoint x: 860, startPoint y: 326, endPoint x: 720, endPoint y: 278, distance: 148.7
click at [720, 278] on div "2. RESERVA TU LUGAR C Heading 0 Cuando anunciamos las actividades, podrás encon…" at bounding box center [833, 401] width 238 height 305
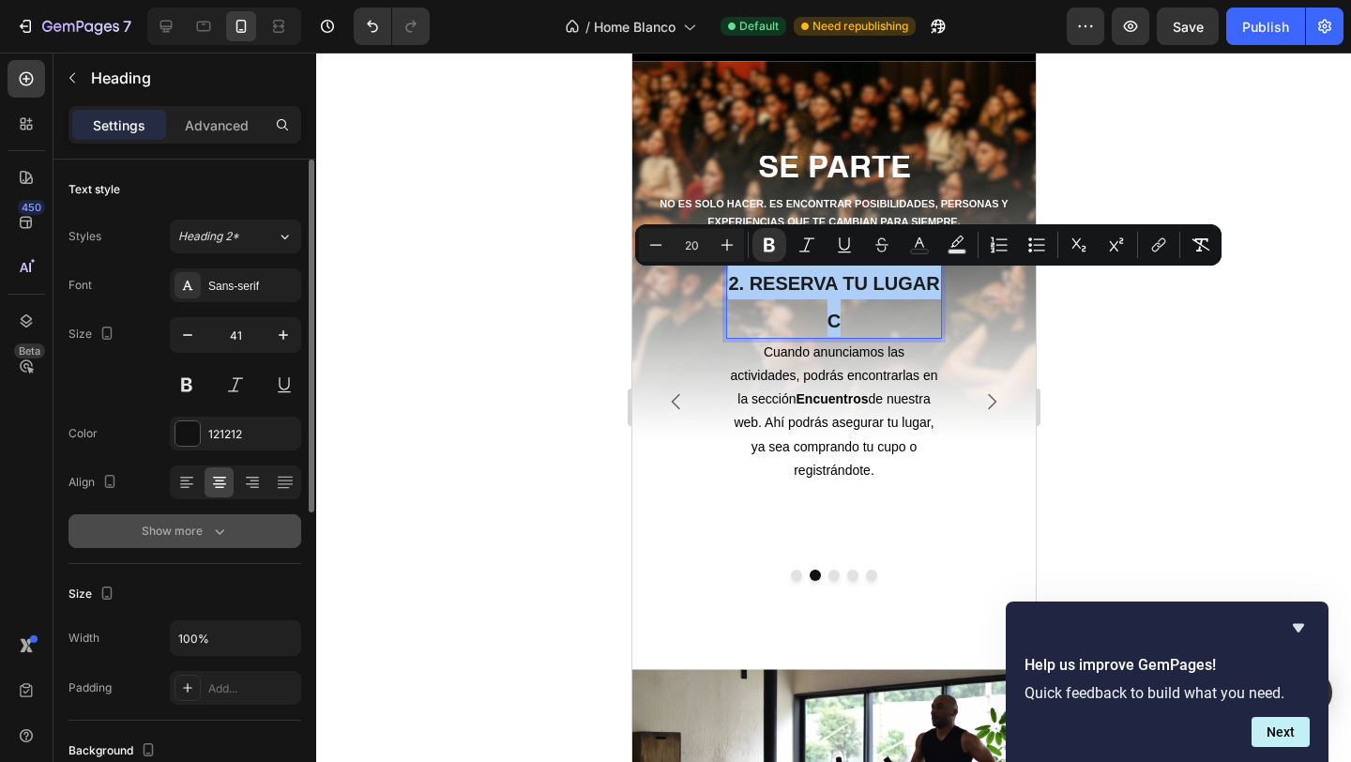
click at [213, 519] on button "Show more" at bounding box center [184, 531] width 233 height 34
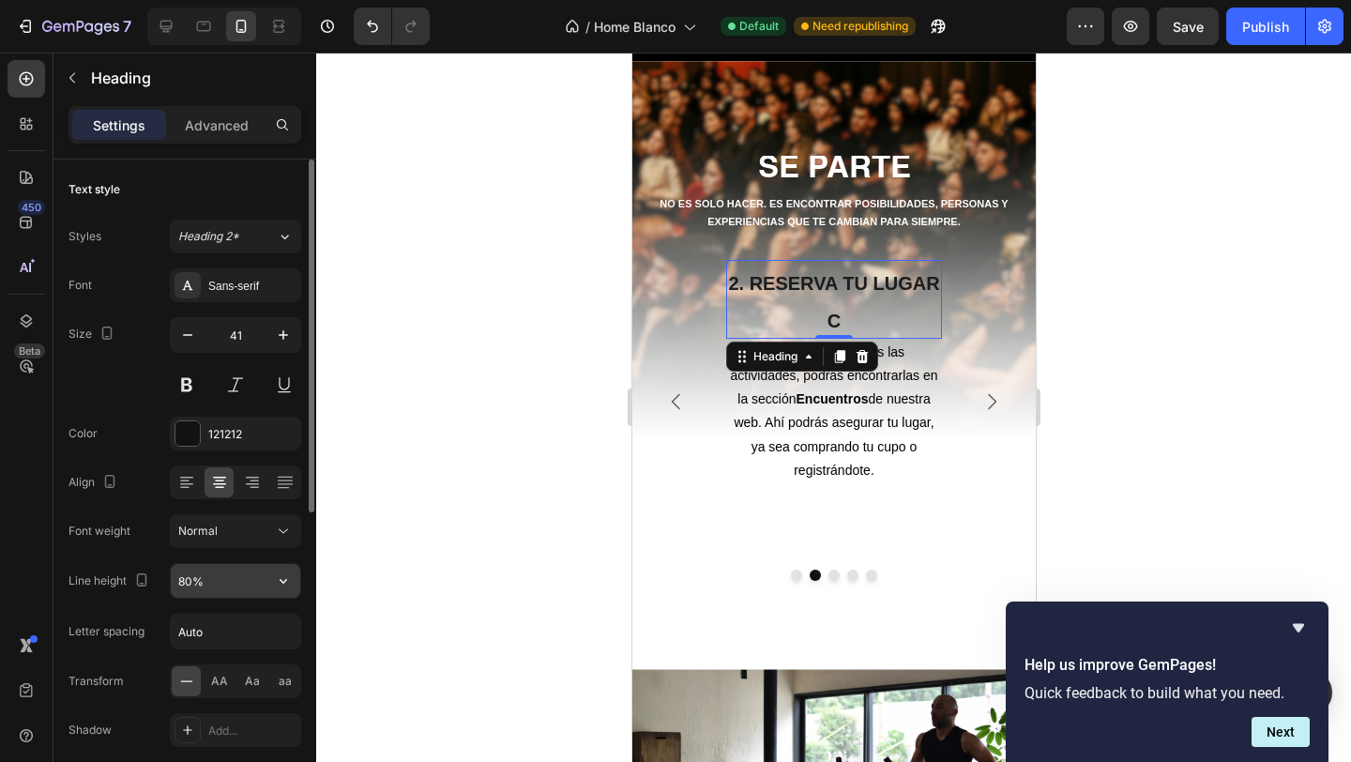
click at [203, 586] on input "80%" at bounding box center [235, 581] width 129 height 34
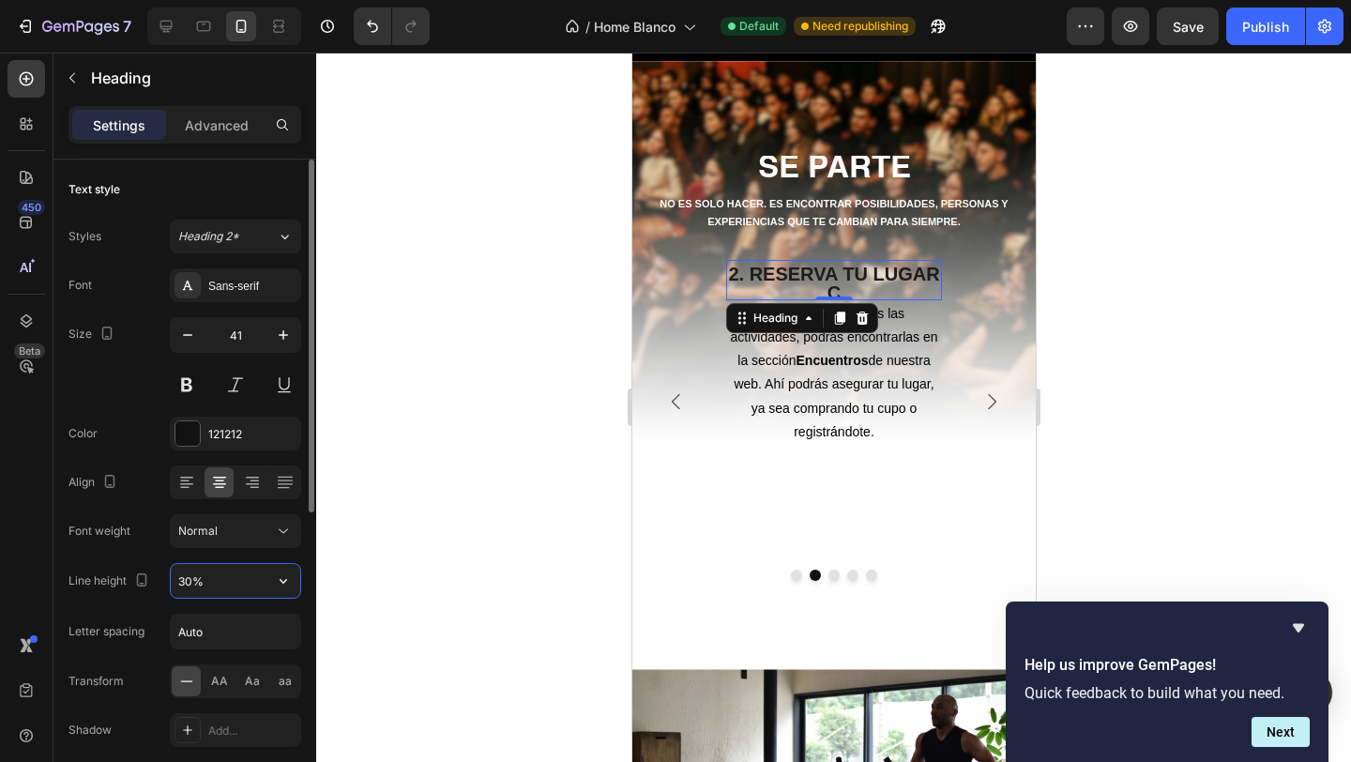
type input "30%"
click at [391, 509] on div at bounding box center [833, 407] width 1035 height 709
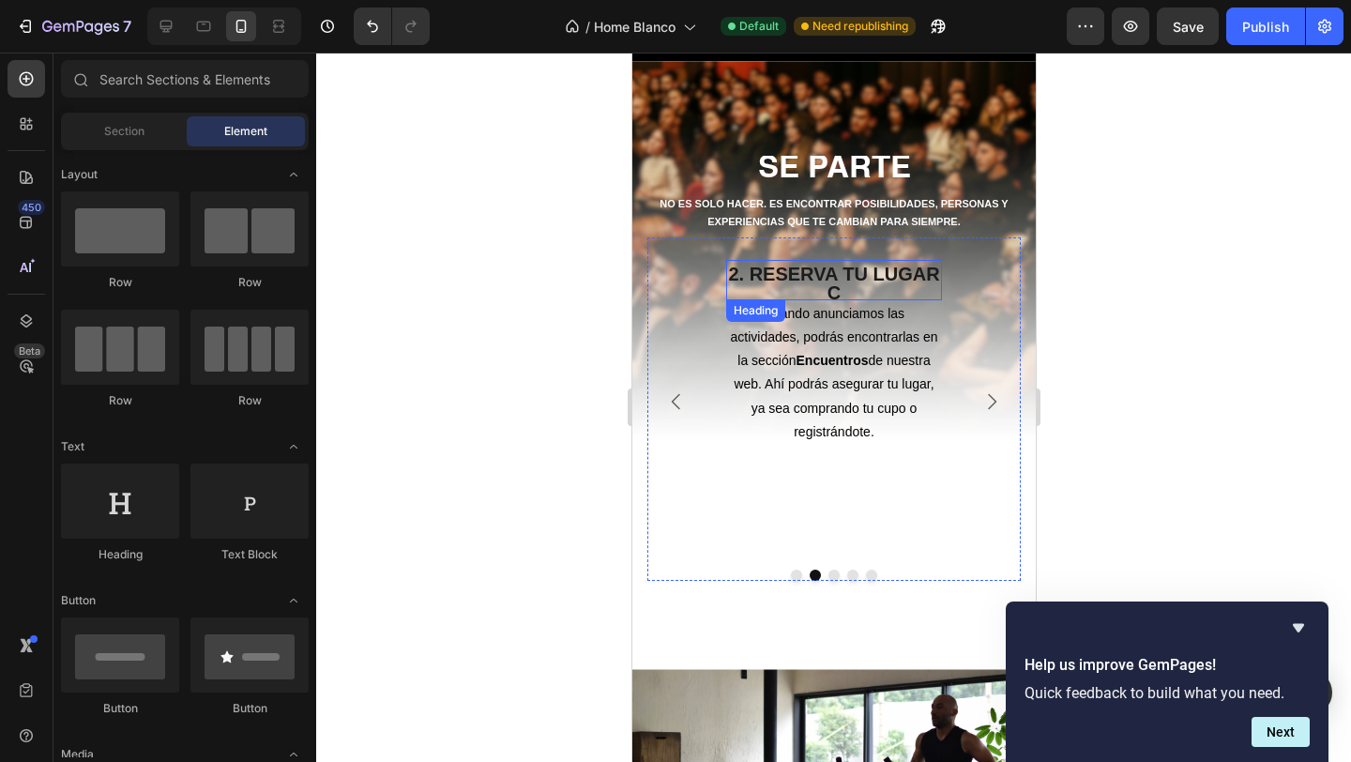
click at [848, 286] on p "⁠⁠⁠⁠⁠⁠⁠ 2. RESERVA TU LUGAR C" at bounding box center [833, 280] width 212 height 37
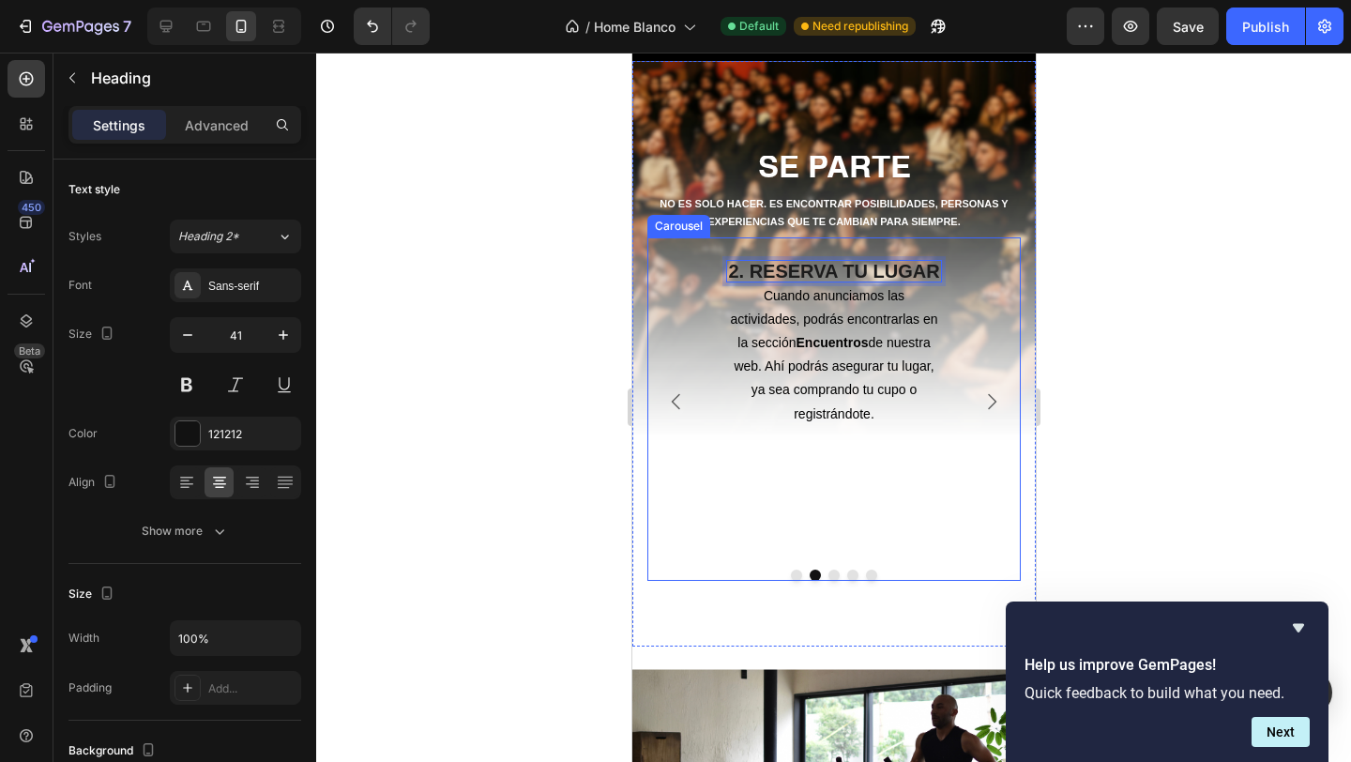
scroll to position [3, 0]
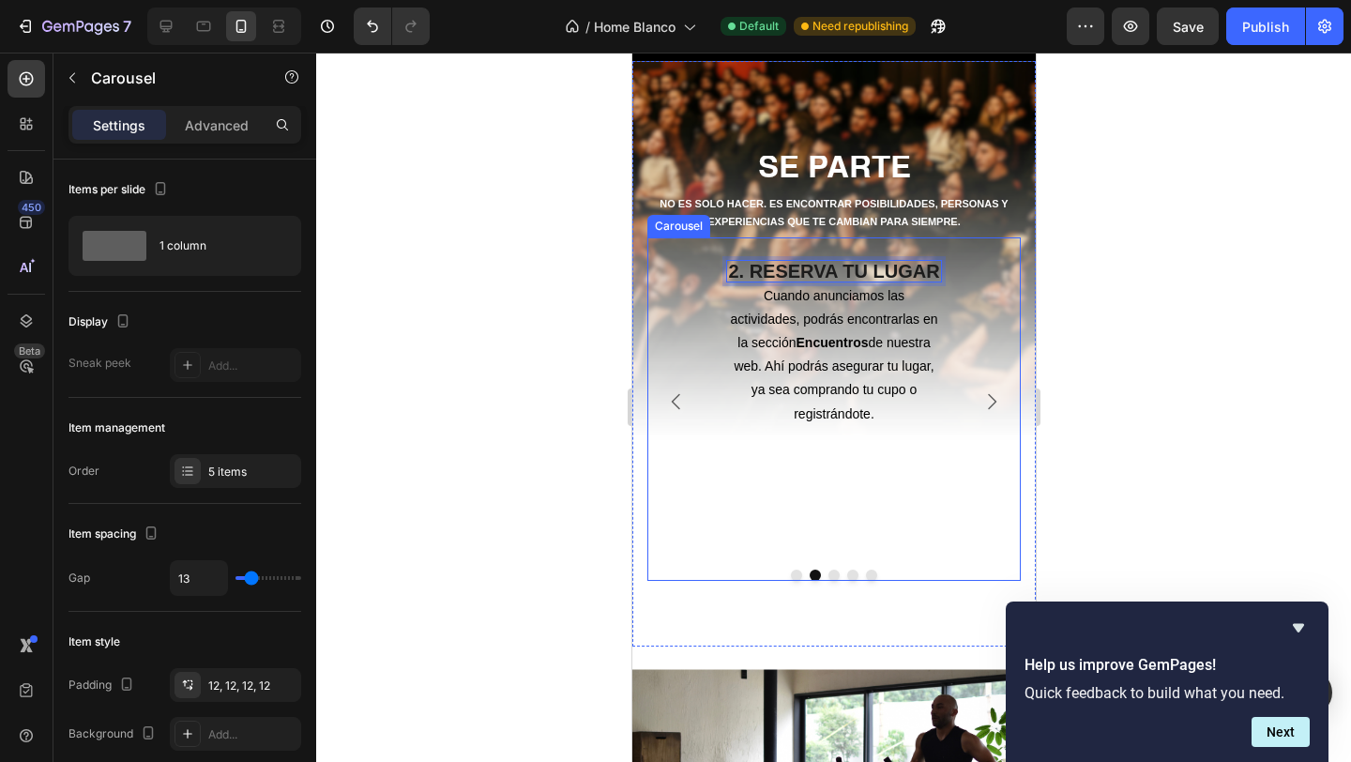
click at [994, 403] on icon "Carousel Next Arrow" at bounding box center [991, 402] width 8 height 16
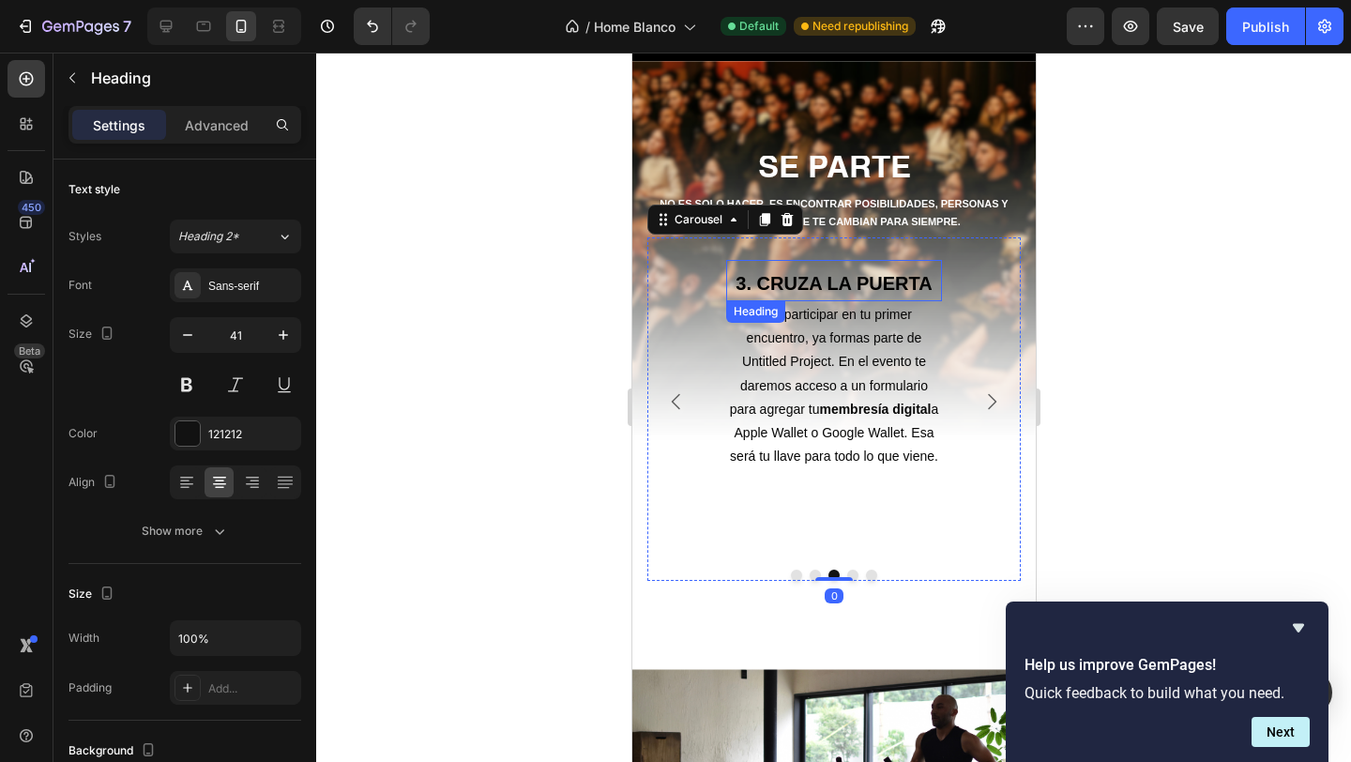
click at [891, 292] on strong "3. CRUZA LA PUERTA" at bounding box center [833, 283] width 196 height 21
click at [914, 288] on strong "3. CRUZA LA PUERTA" at bounding box center [833, 283] width 196 height 21
click at [930, 288] on strong "3. CRUZA LA PUERTA" at bounding box center [833, 283] width 196 height 21
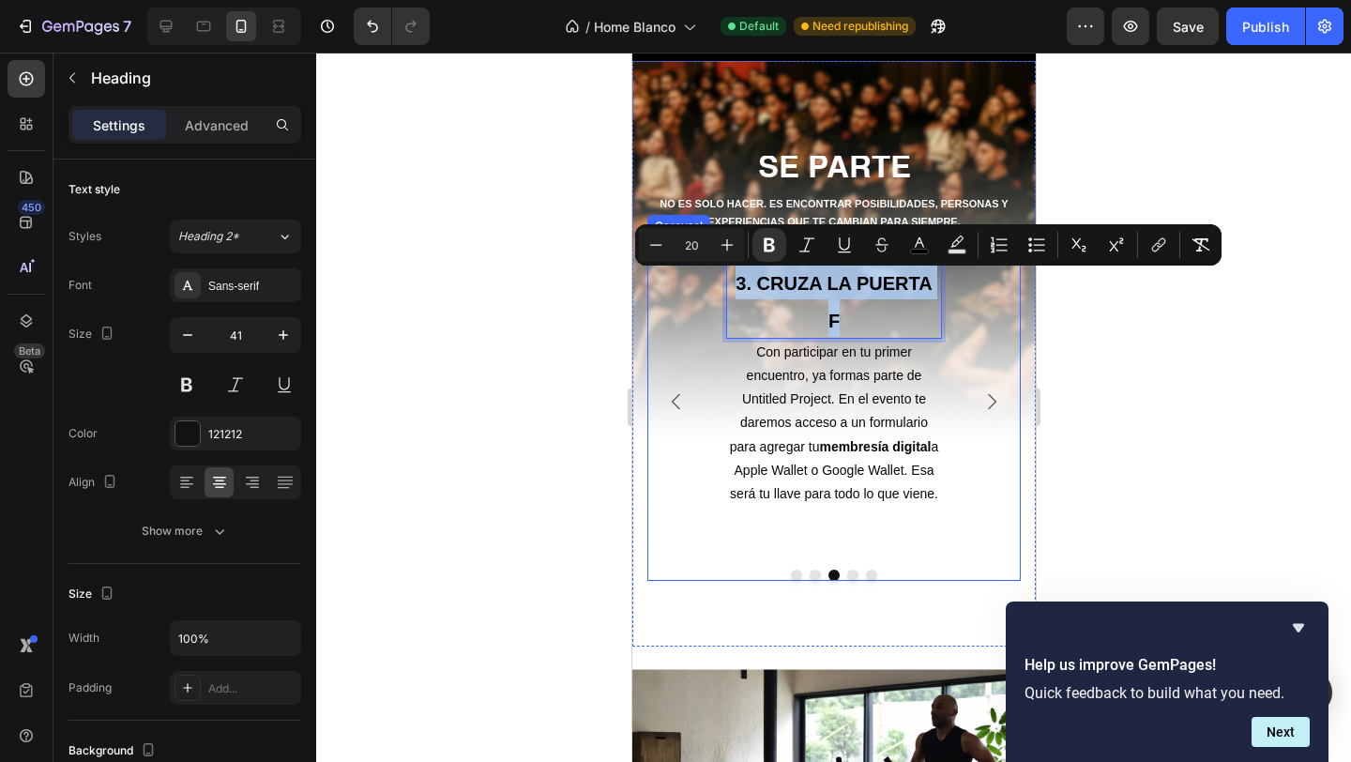
drag, startPoint x: 854, startPoint y: 327, endPoint x: 722, endPoint y: 285, distance: 137.7
click at [722, 285] on div "3. CRUZA LA PUERTA F Heading 0 Con participar en tu primer encuentro, ya formas…" at bounding box center [833, 401] width 238 height 305
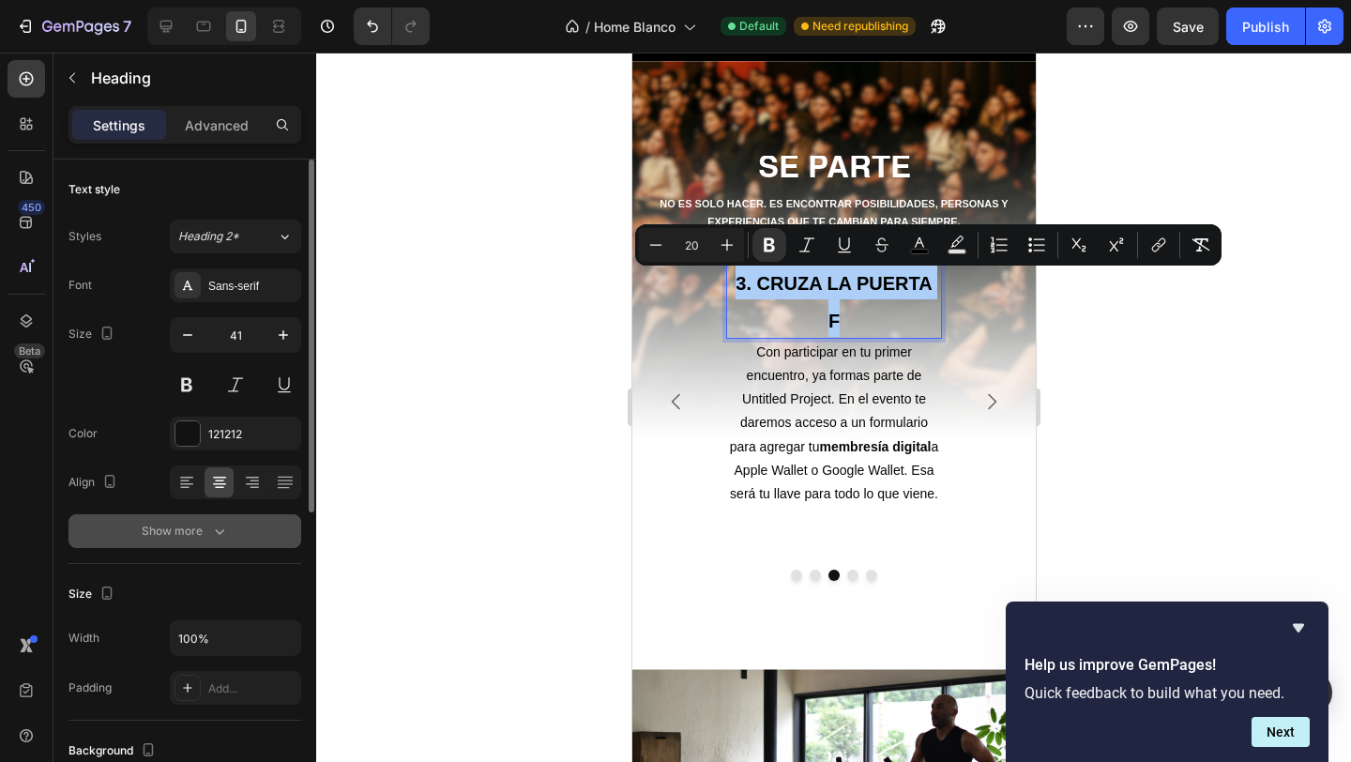
click at [212, 527] on icon "button" at bounding box center [219, 531] width 19 height 19
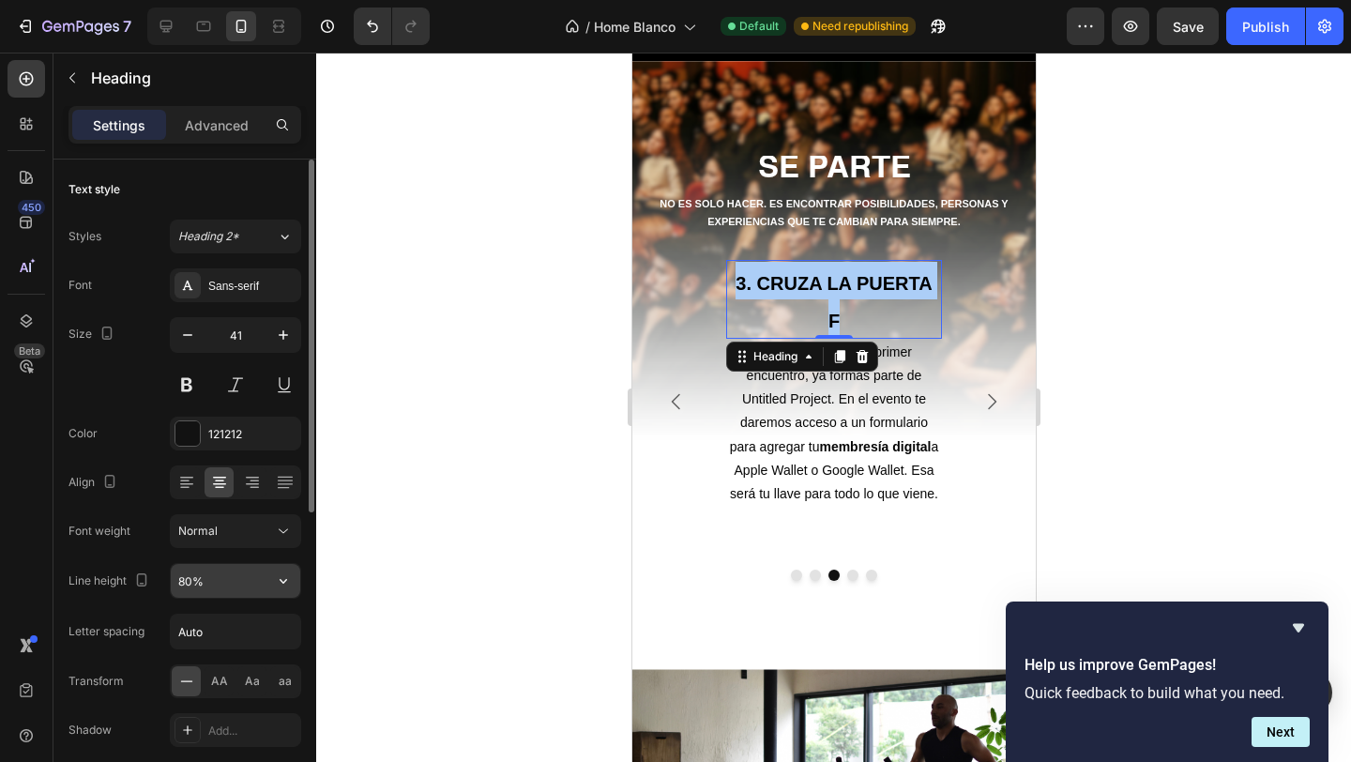
click at [200, 587] on input "80%" at bounding box center [235, 581] width 129 height 34
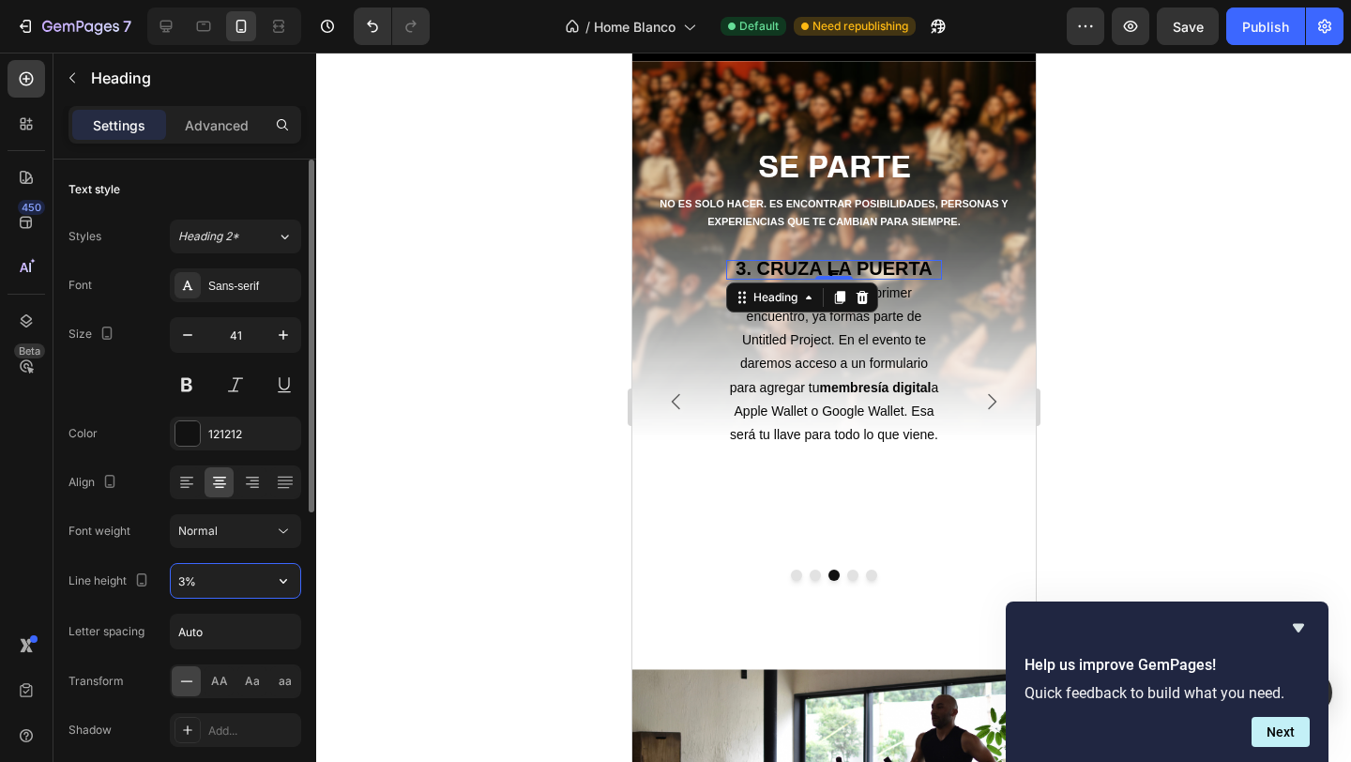
type input "30%"
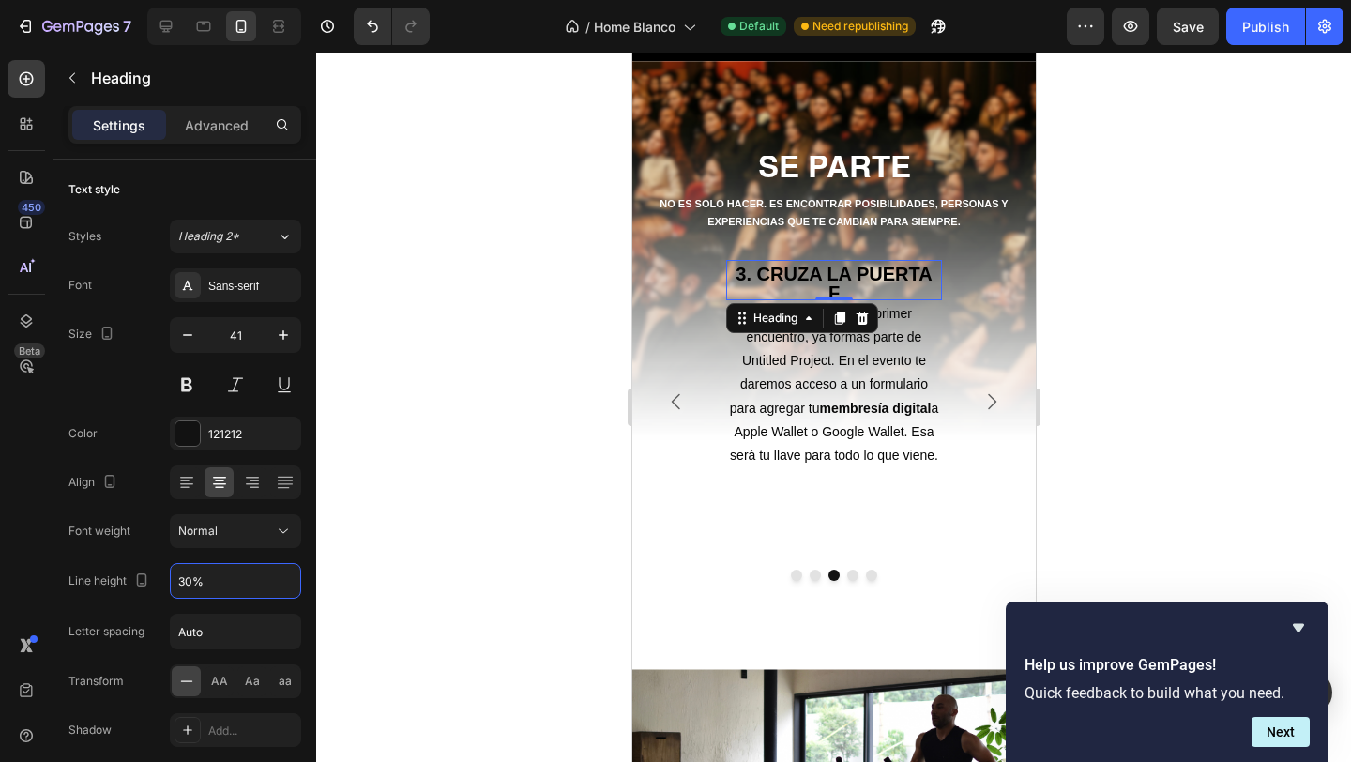
click at [455, 540] on div at bounding box center [833, 407] width 1035 height 709
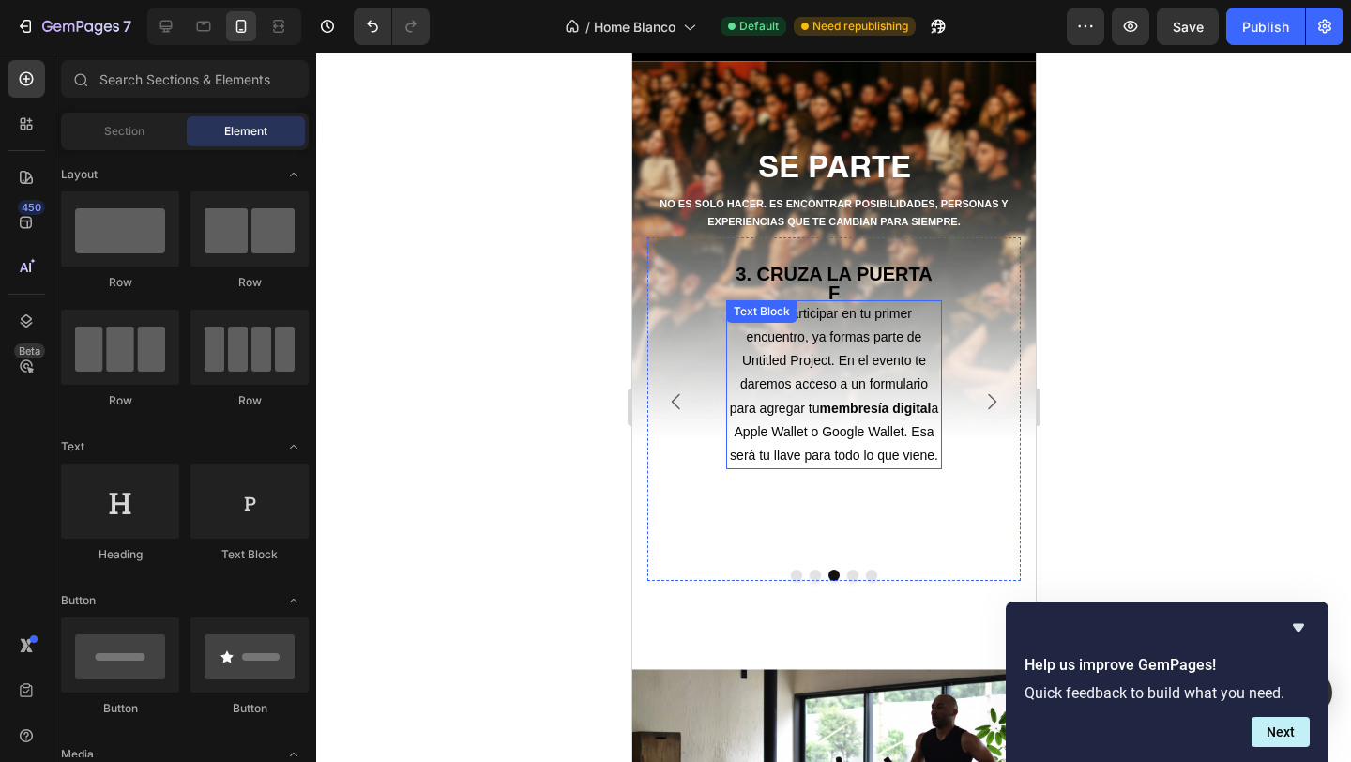
click at [844, 294] on p "⁠⁠⁠⁠⁠⁠⁠ 3. CRUZA LA PUERTA F" at bounding box center [833, 280] width 212 height 37
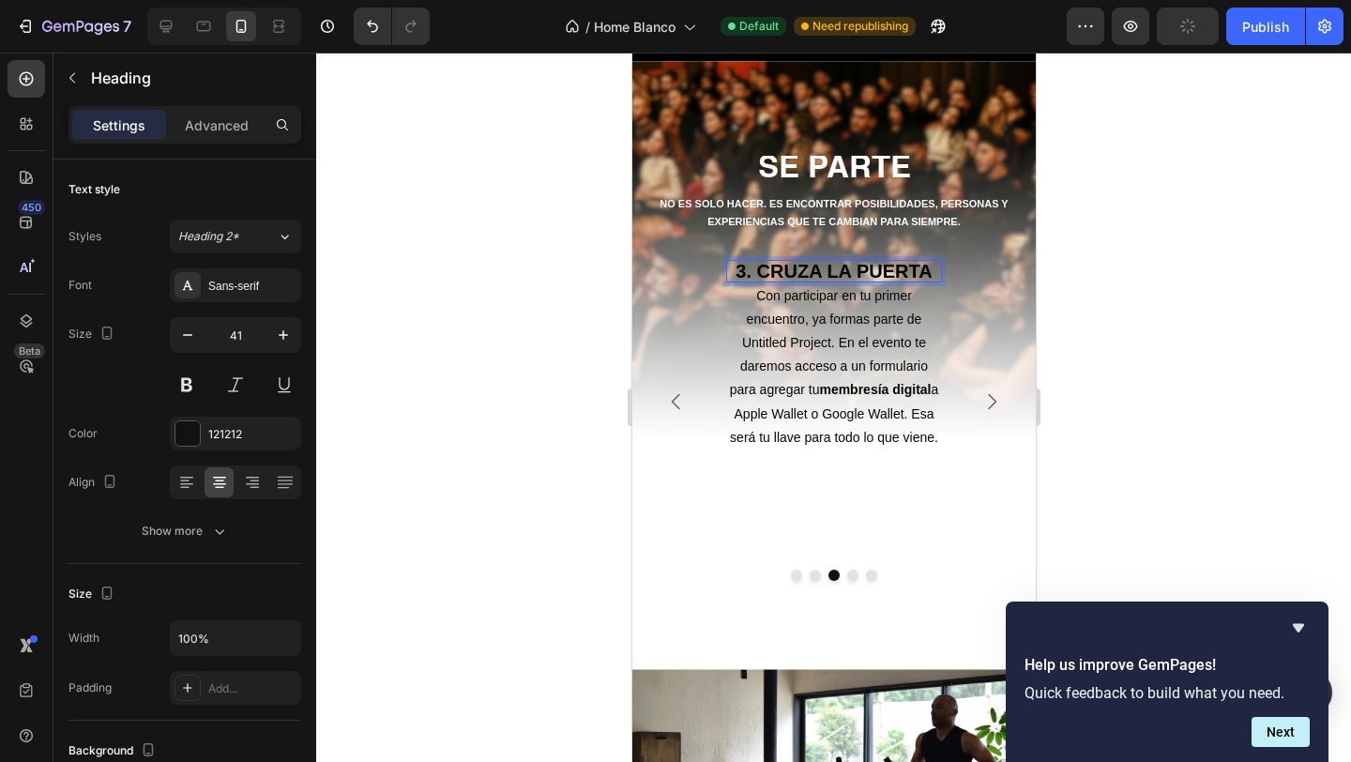
click at [1147, 325] on div at bounding box center [833, 407] width 1035 height 709
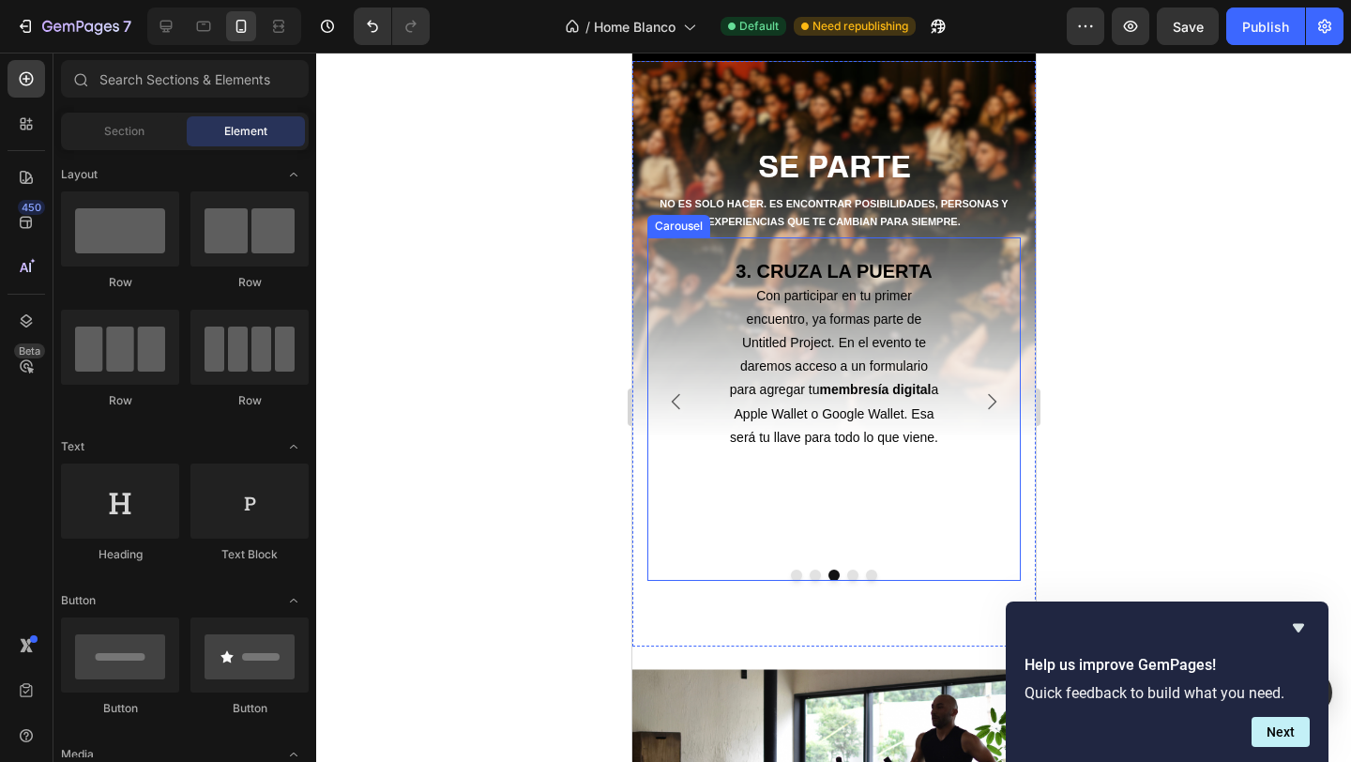
click at [994, 397] on icon "Carousel Next Arrow" at bounding box center [991, 401] width 23 height 23
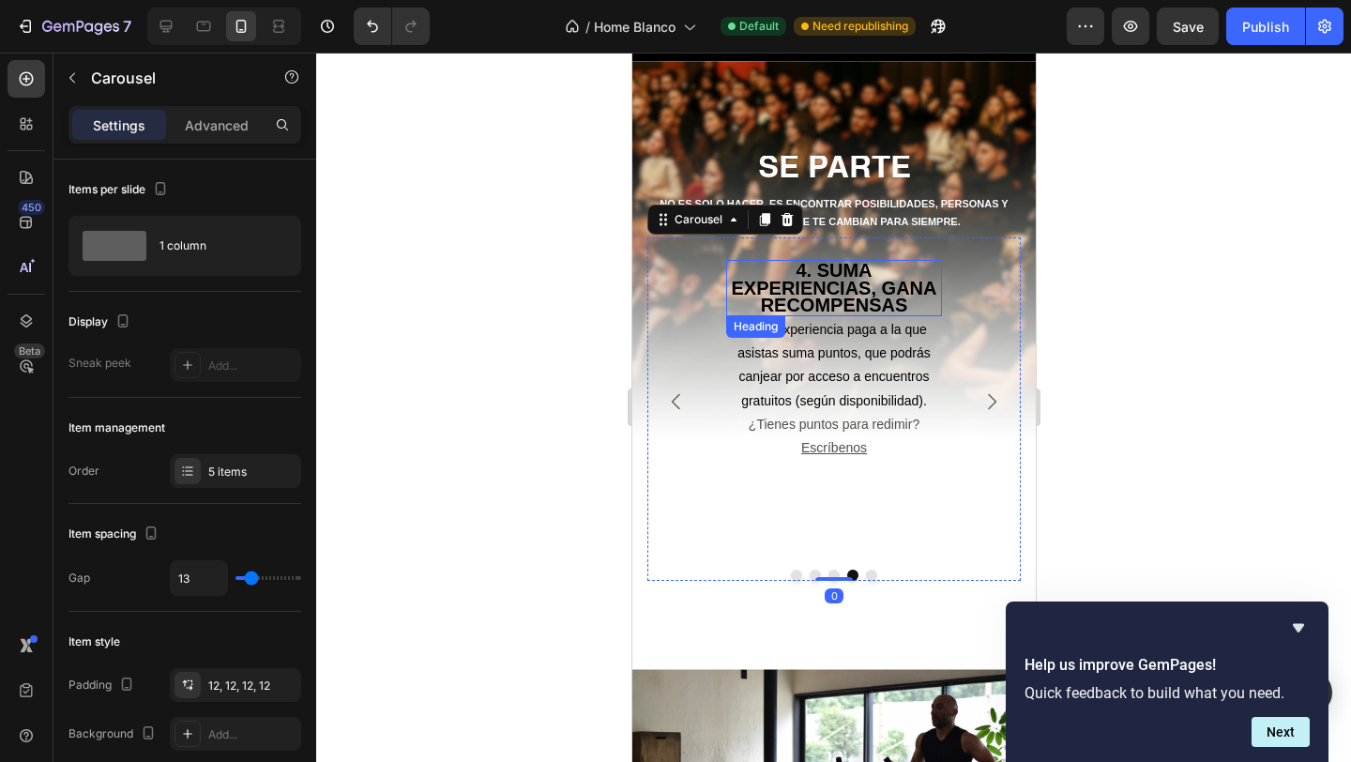
click at [847, 291] on strong "4. SUMA EXPERIENCIAS, GANA RECOMPENSAS" at bounding box center [833, 287] width 205 height 55
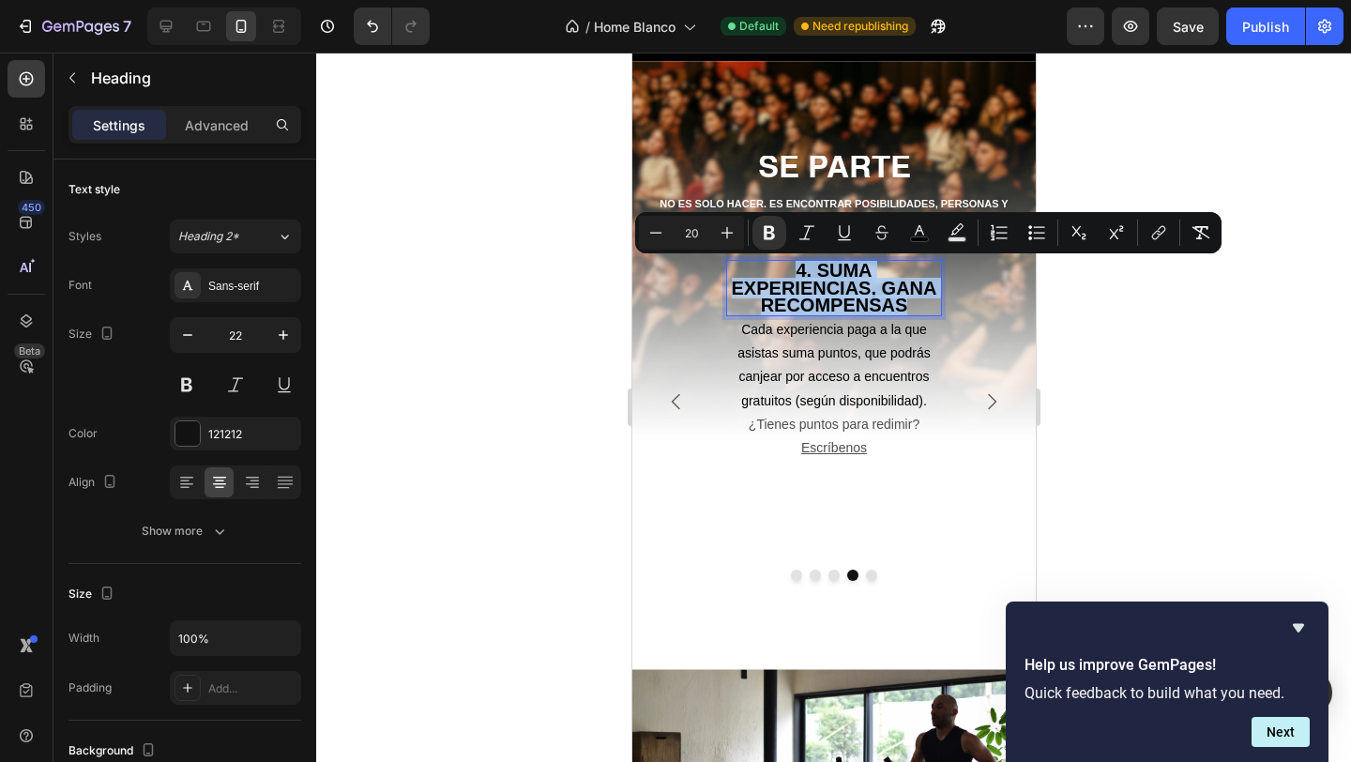
drag, startPoint x: 907, startPoint y: 309, endPoint x: 786, endPoint y: 266, distance: 128.2
click at [786, 266] on p "4. SUMA EXPERIENCIAS, GANA RECOMPENSAS" at bounding box center [833, 288] width 212 height 53
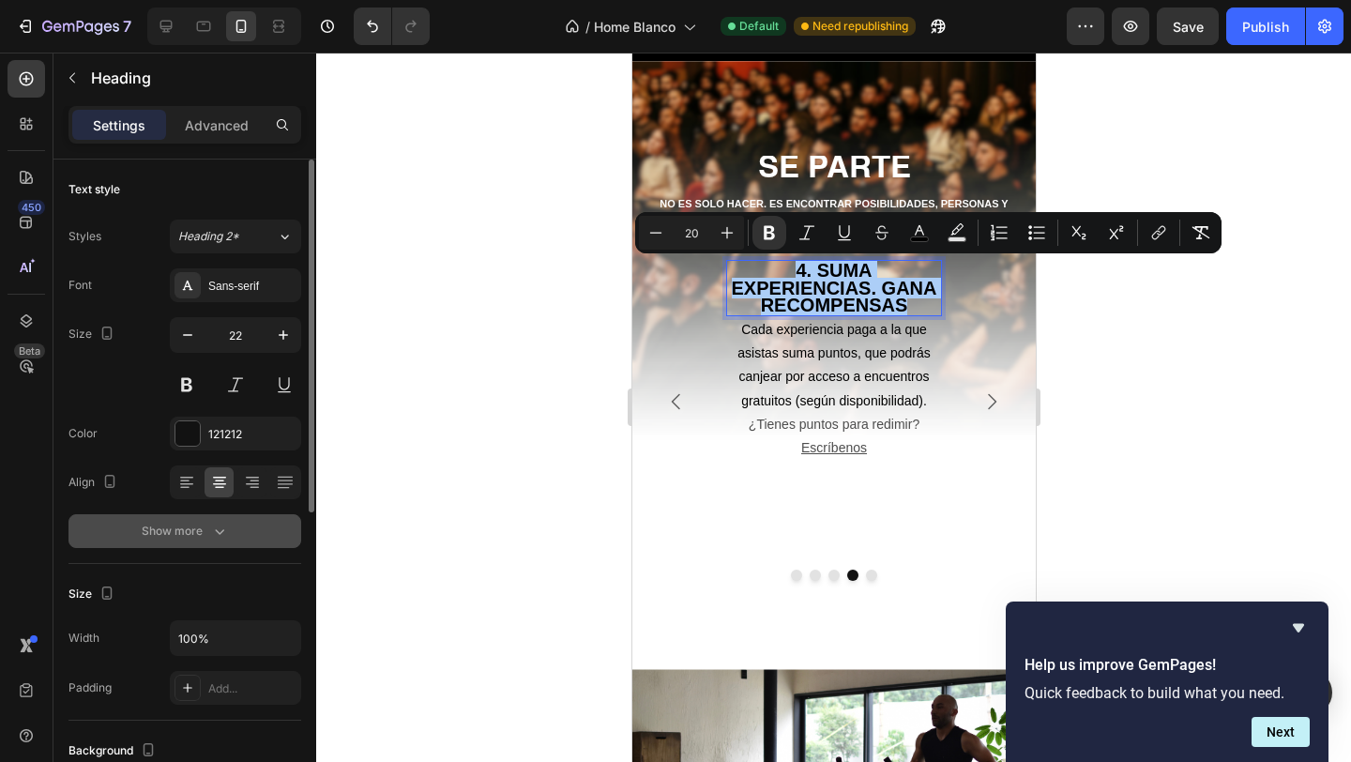
click at [195, 533] on div "Show more" at bounding box center [185, 531] width 87 height 19
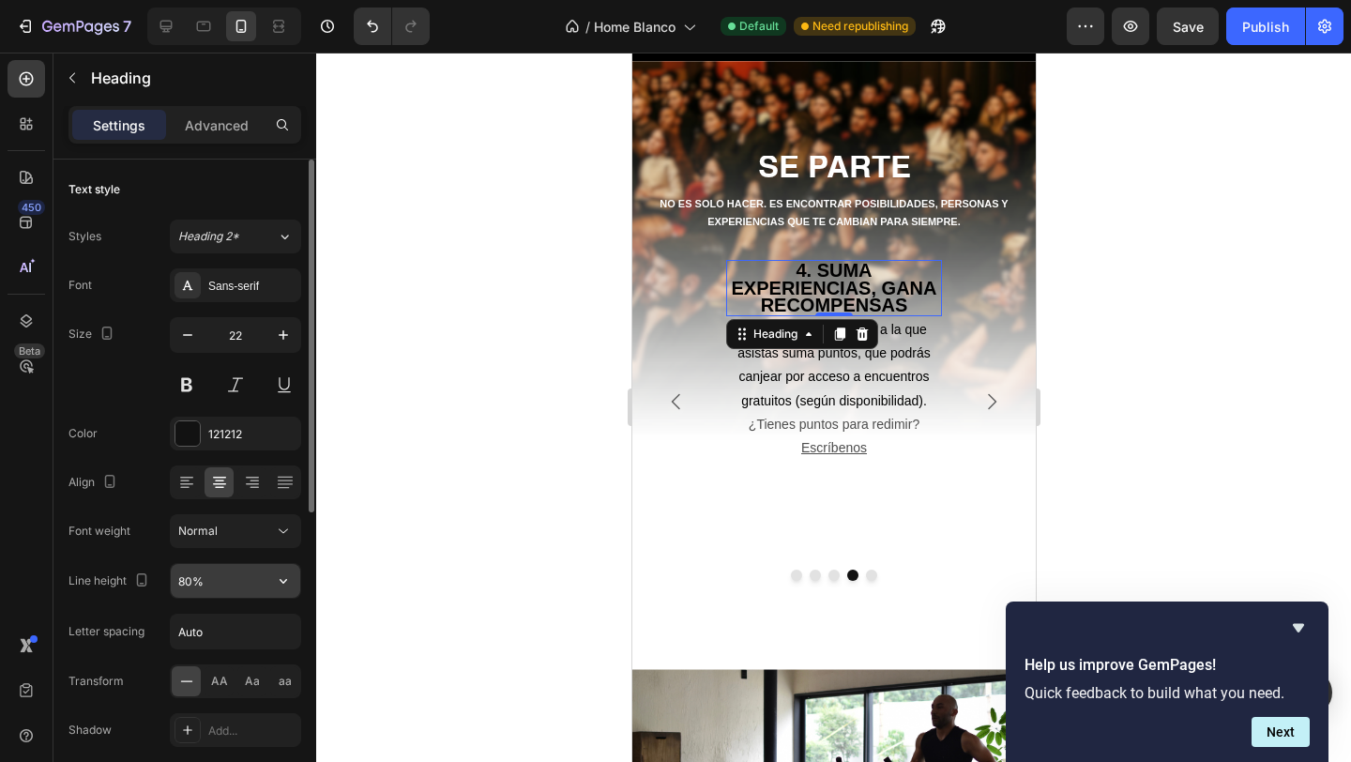
click at [189, 572] on input "80%" at bounding box center [235, 581] width 129 height 34
drag, startPoint x: 191, startPoint y: 580, endPoint x: 174, endPoint y: 580, distance: 17.8
click at [174, 580] on input "80%" at bounding box center [235, 581] width 129 height 34
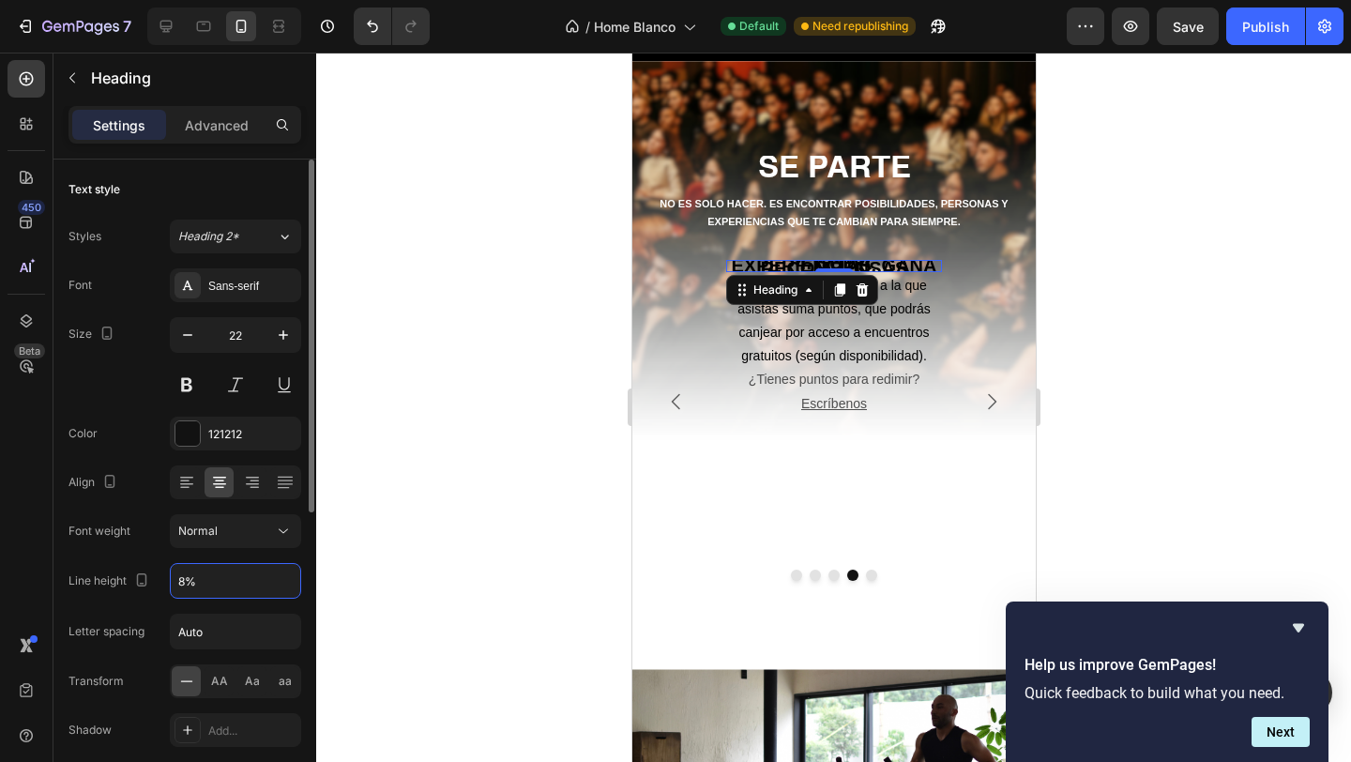
type input "80%"
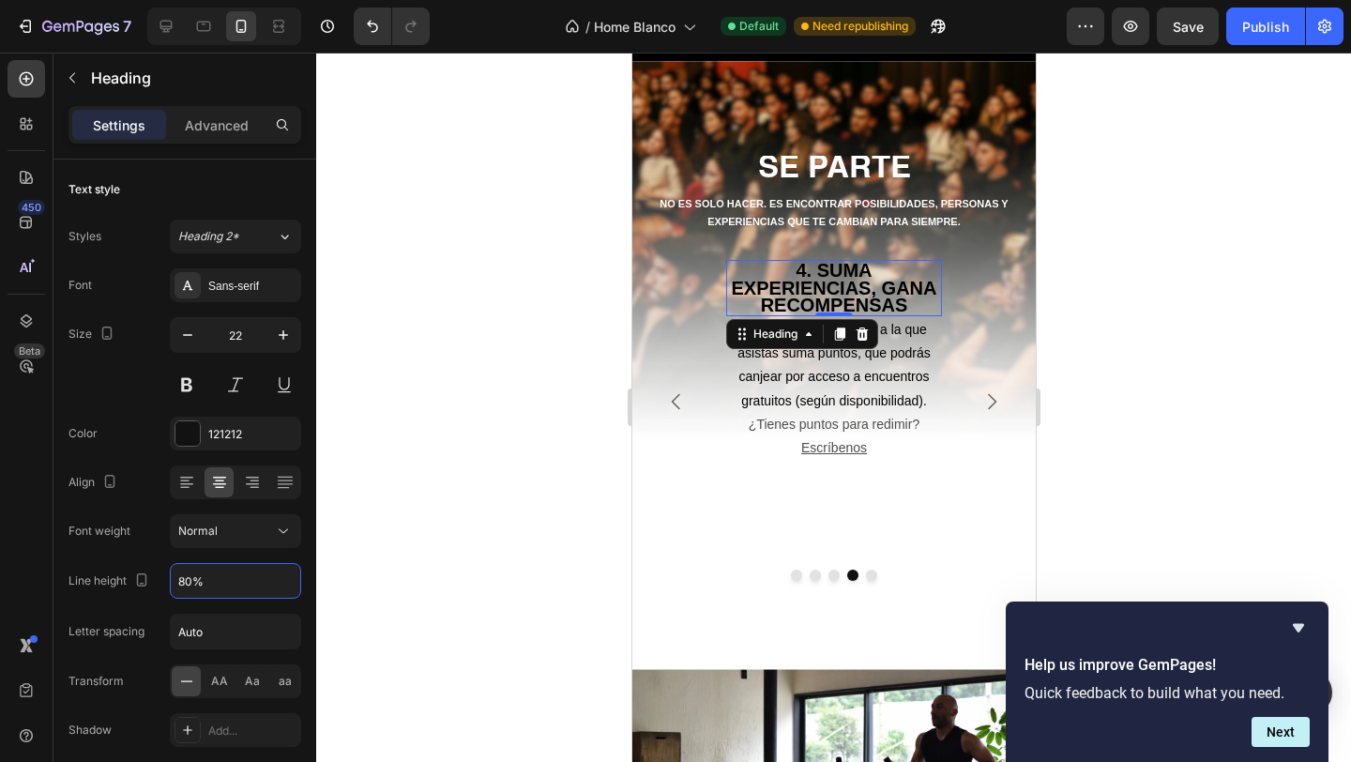
click at [476, 514] on div at bounding box center [833, 407] width 1035 height 709
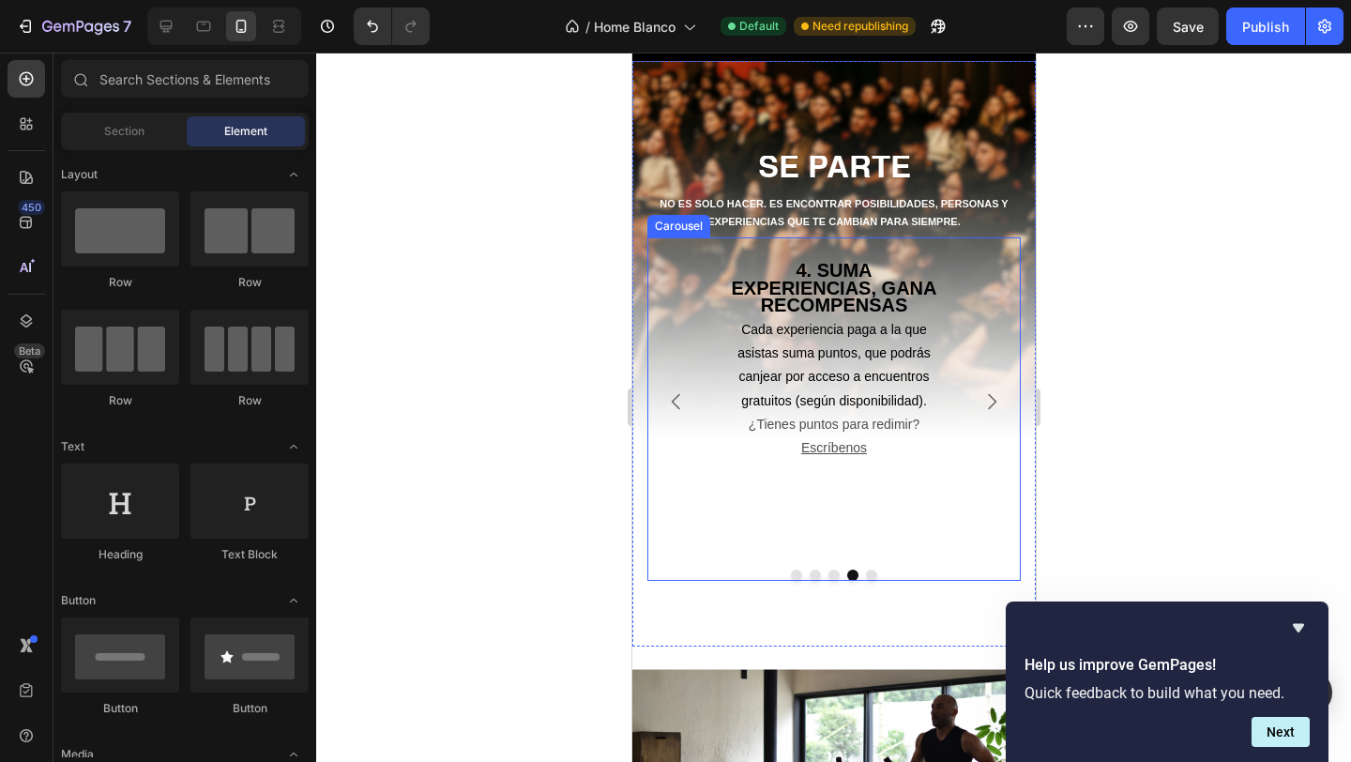
click at [995, 405] on icon "Carousel Next Arrow" at bounding box center [991, 401] width 23 height 23
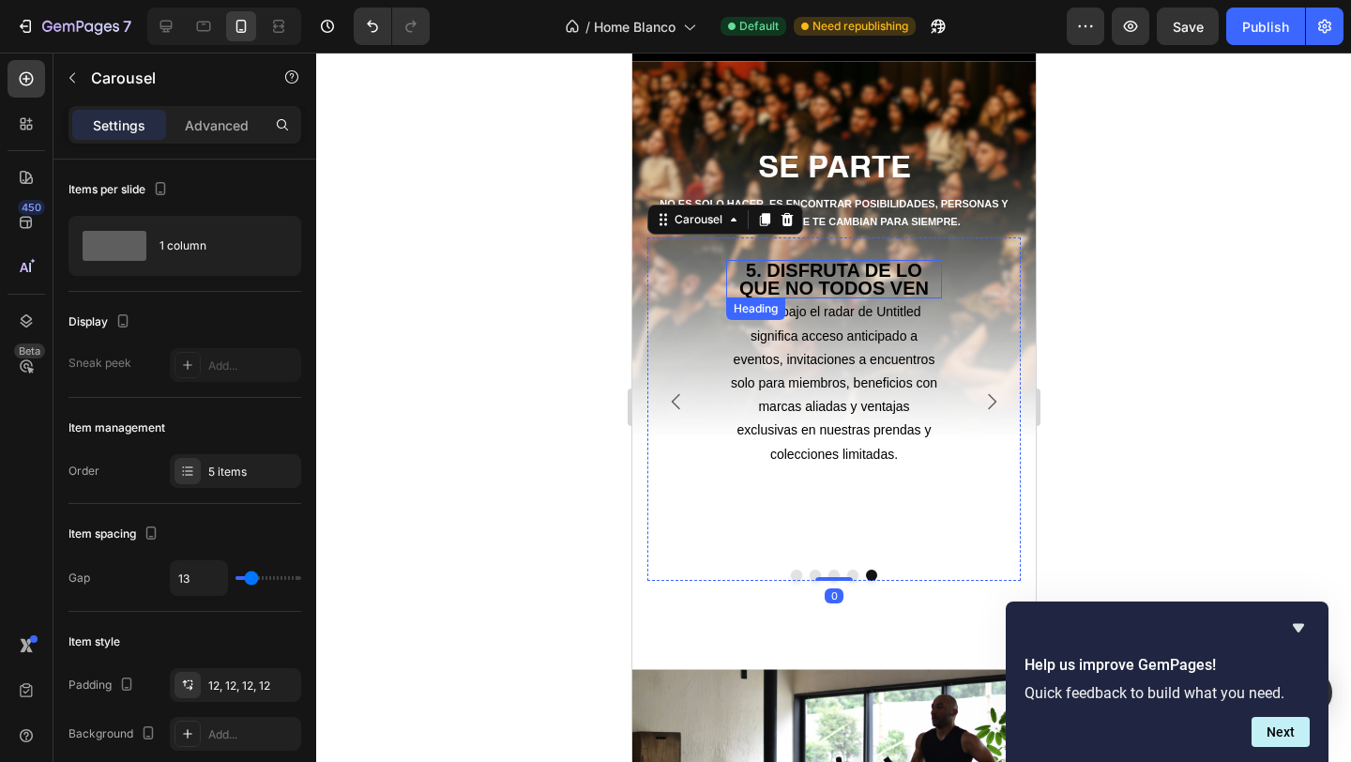
click at [836, 287] on strong "5. DISFRUTA DE LO QUE NO TODOS VEN" at bounding box center [833, 279] width 190 height 38
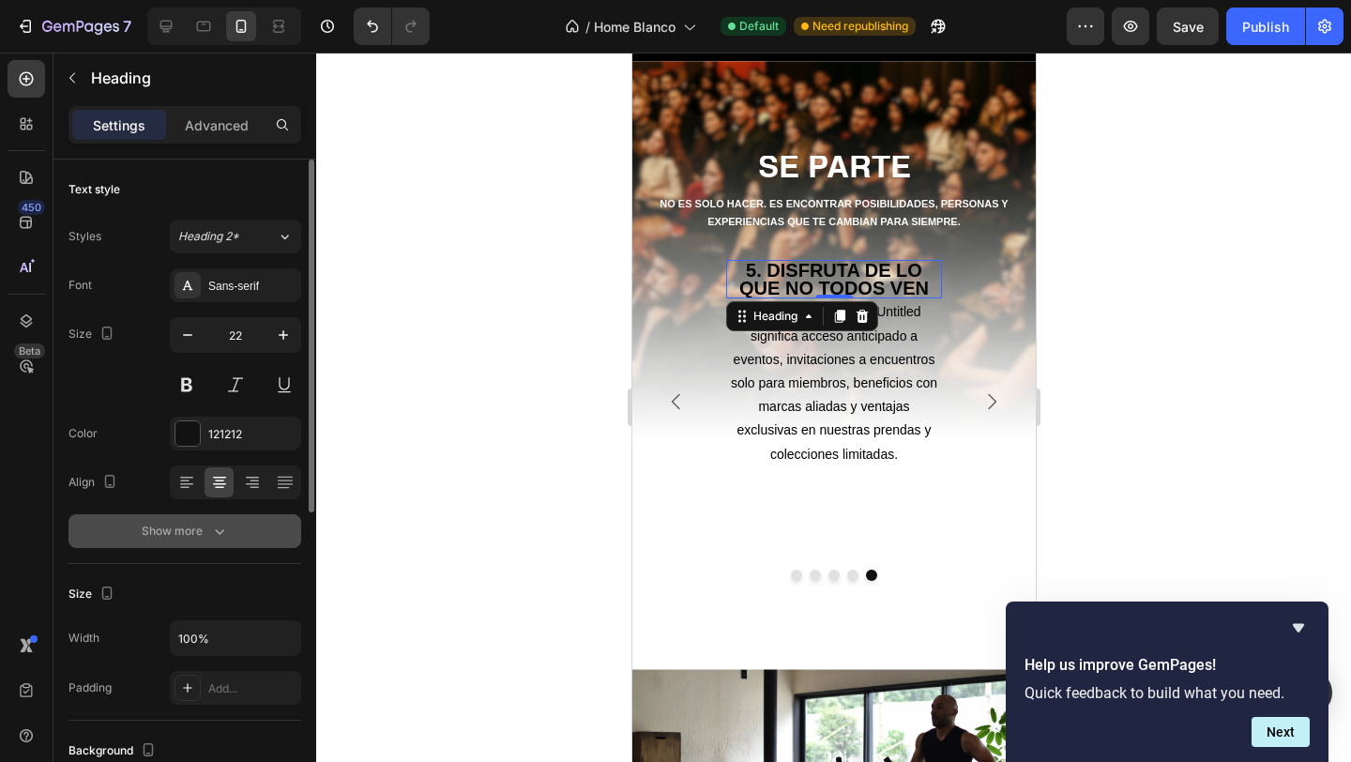
click at [217, 517] on button "Show more" at bounding box center [184, 531] width 233 height 34
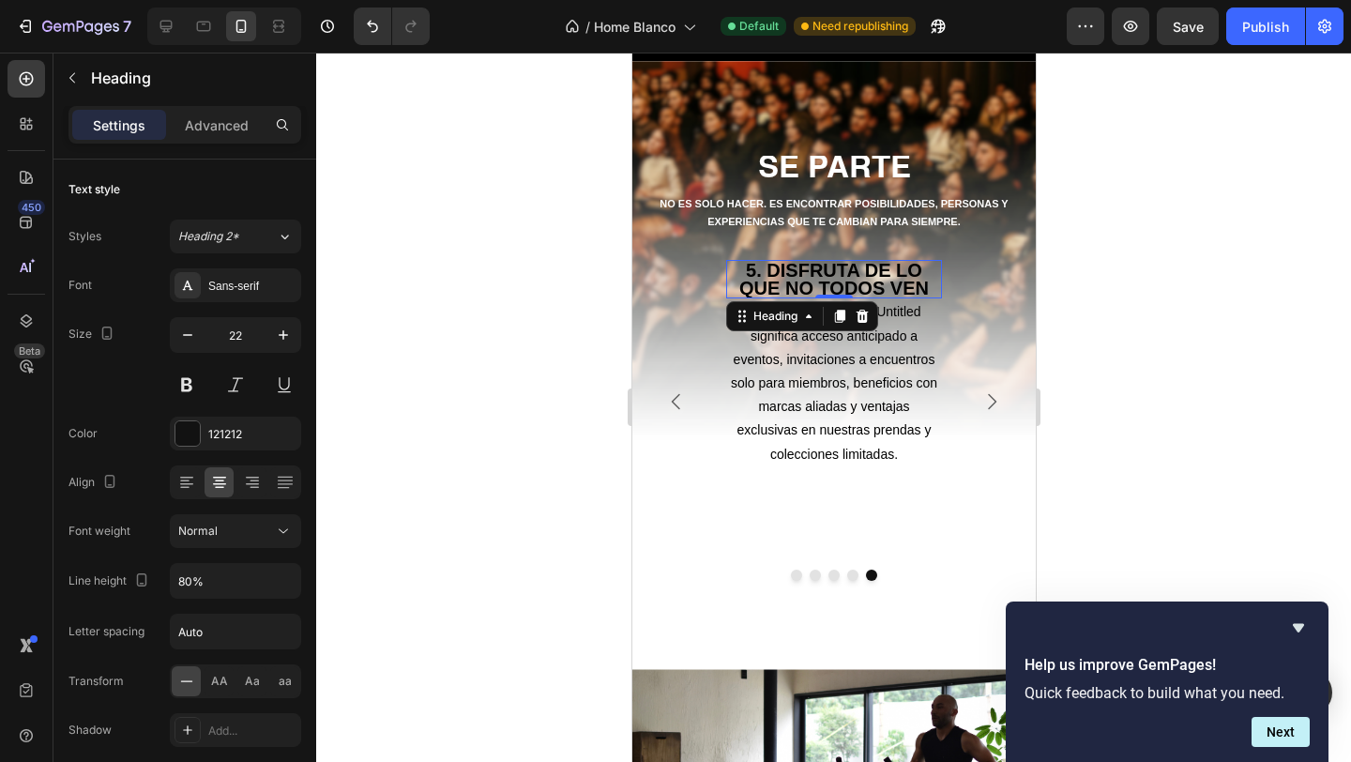
click at [514, 522] on div at bounding box center [833, 407] width 1035 height 709
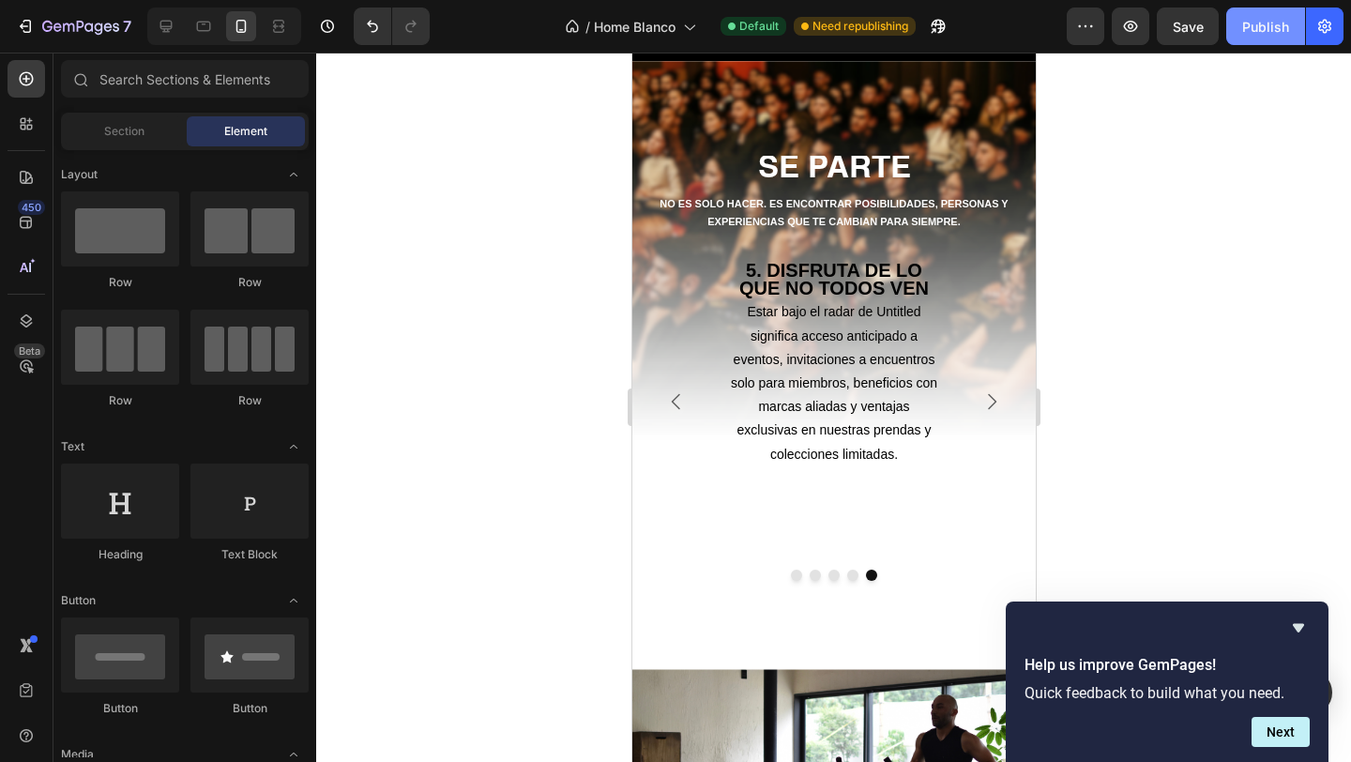
click at [1248, 39] on button "Publish" at bounding box center [1265, 27] width 79 height 38
click at [1299, 623] on icon "Hide survey" at bounding box center [1298, 627] width 23 height 23
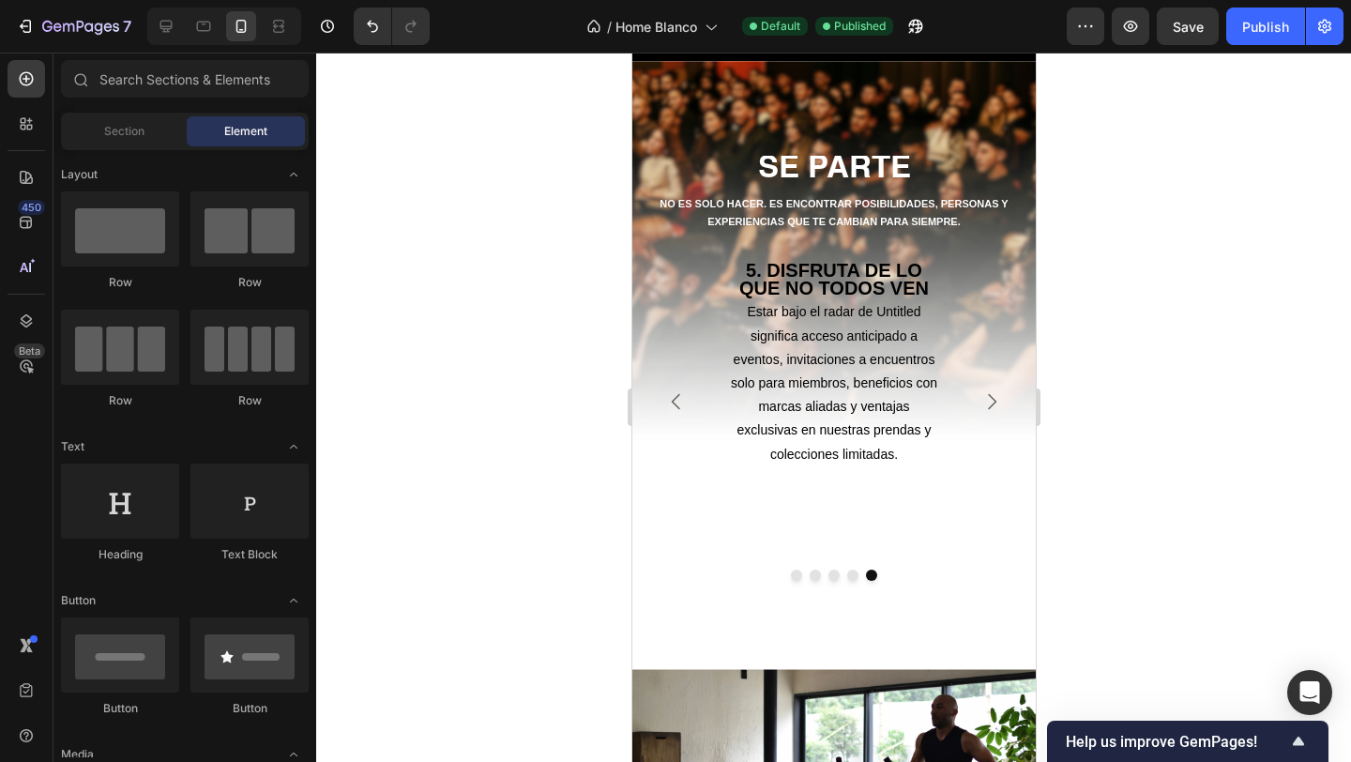
click at [1277, 177] on div at bounding box center [833, 407] width 1035 height 709
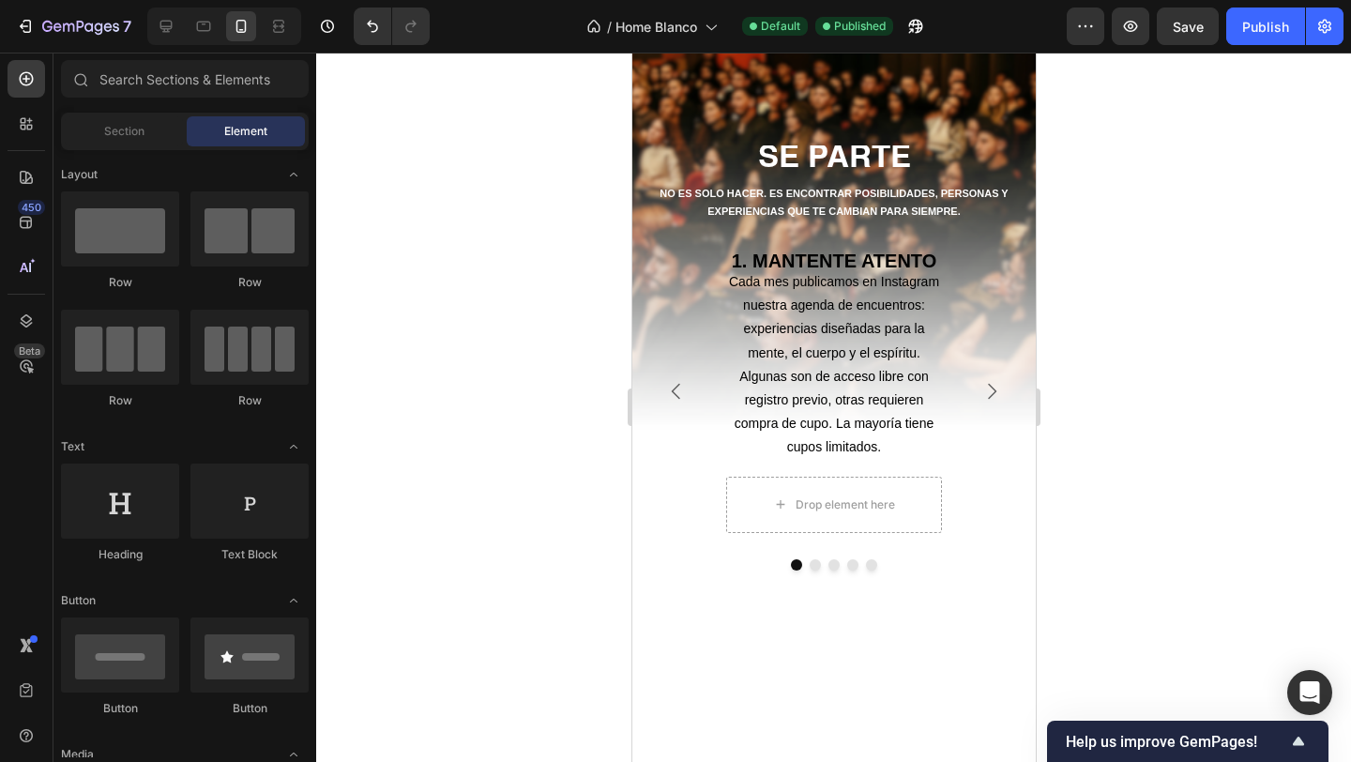
scroll to position [797, 0]
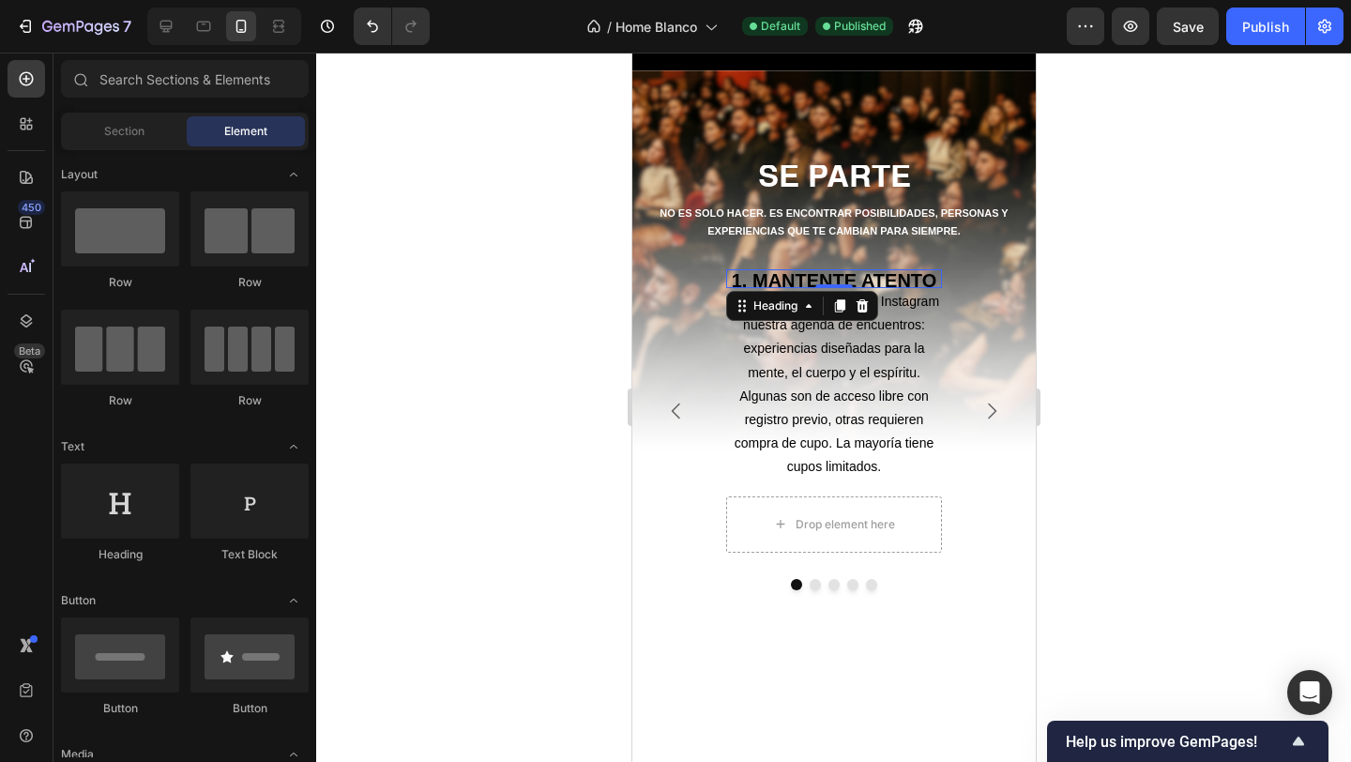
click at [832, 278] on strong "1. MANTENTE ATENTO" at bounding box center [833, 280] width 205 height 21
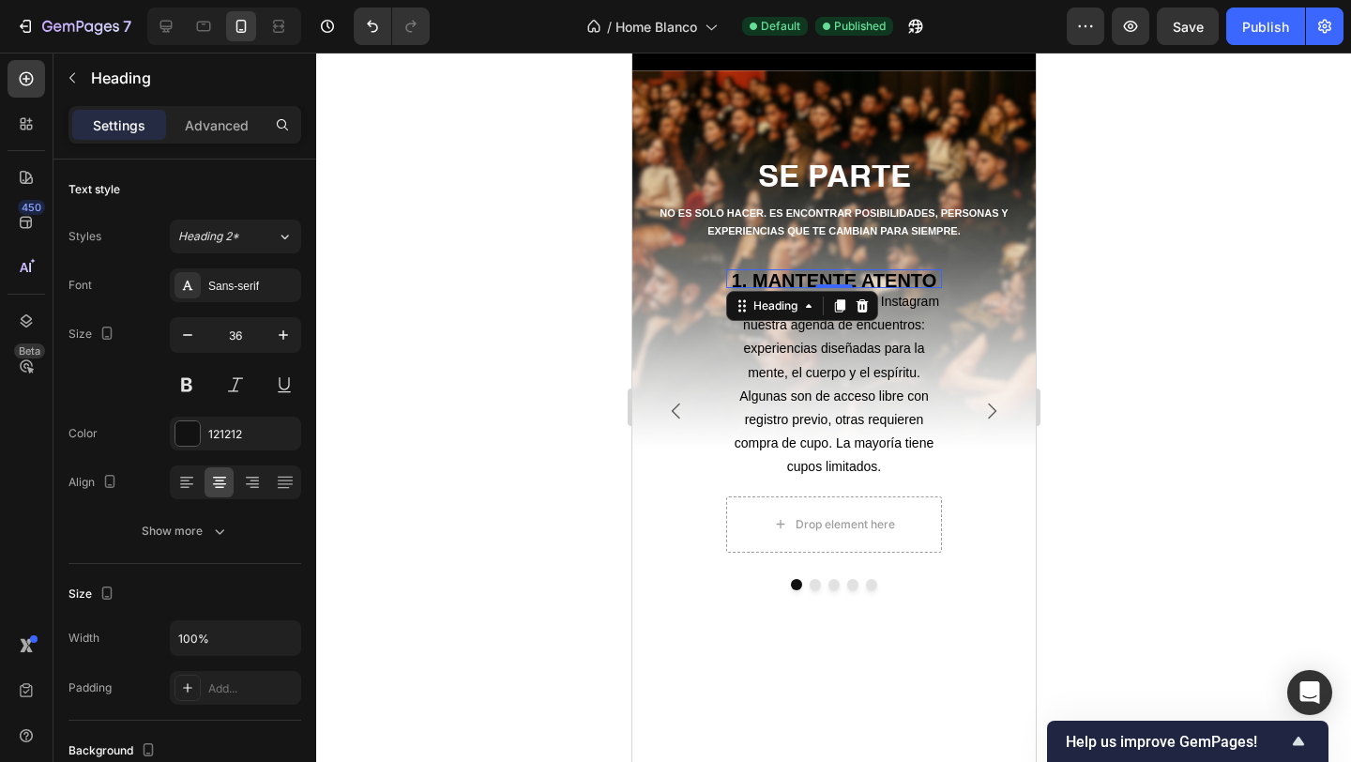
scroll to position [0, 0]
click at [832, 278] on strong "1. MANTENTE ATENTO" at bounding box center [833, 280] width 205 height 21
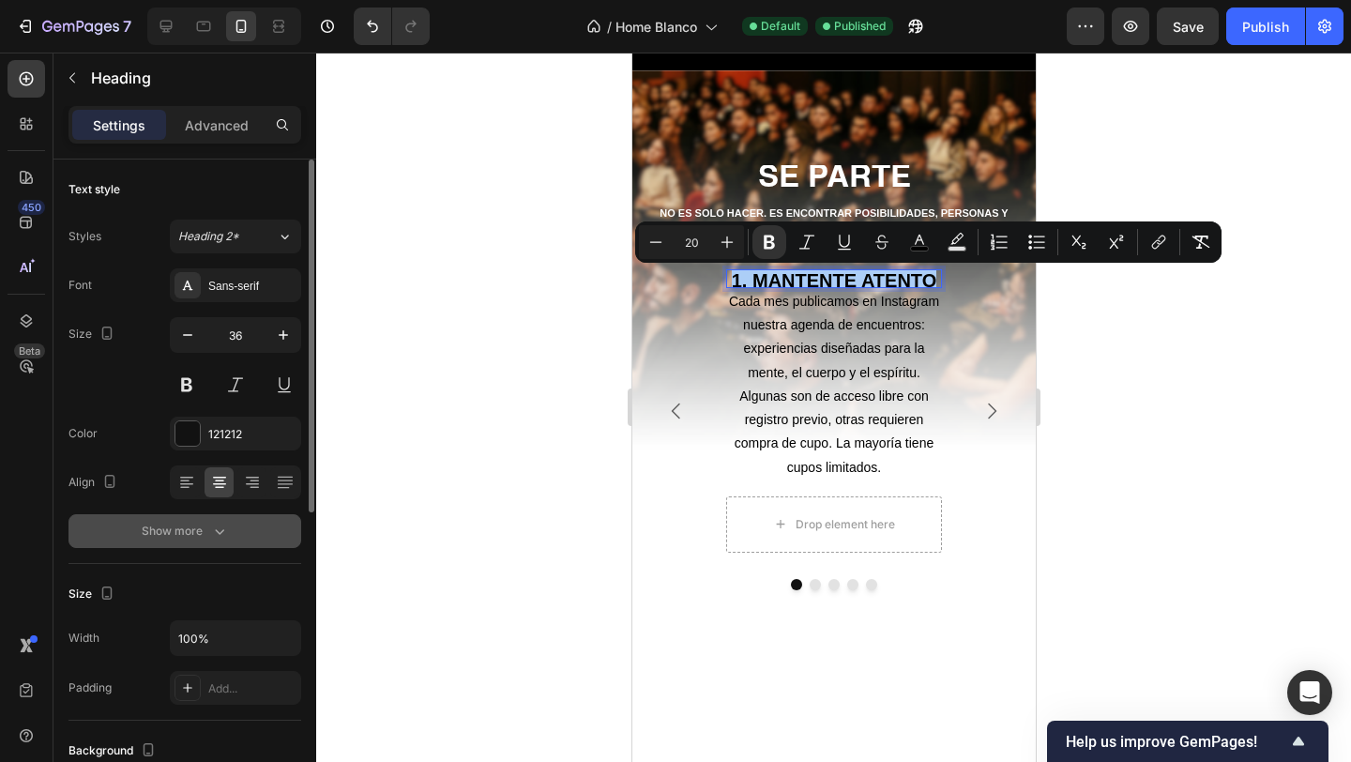
click at [207, 527] on div "Show more" at bounding box center [185, 531] width 87 height 19
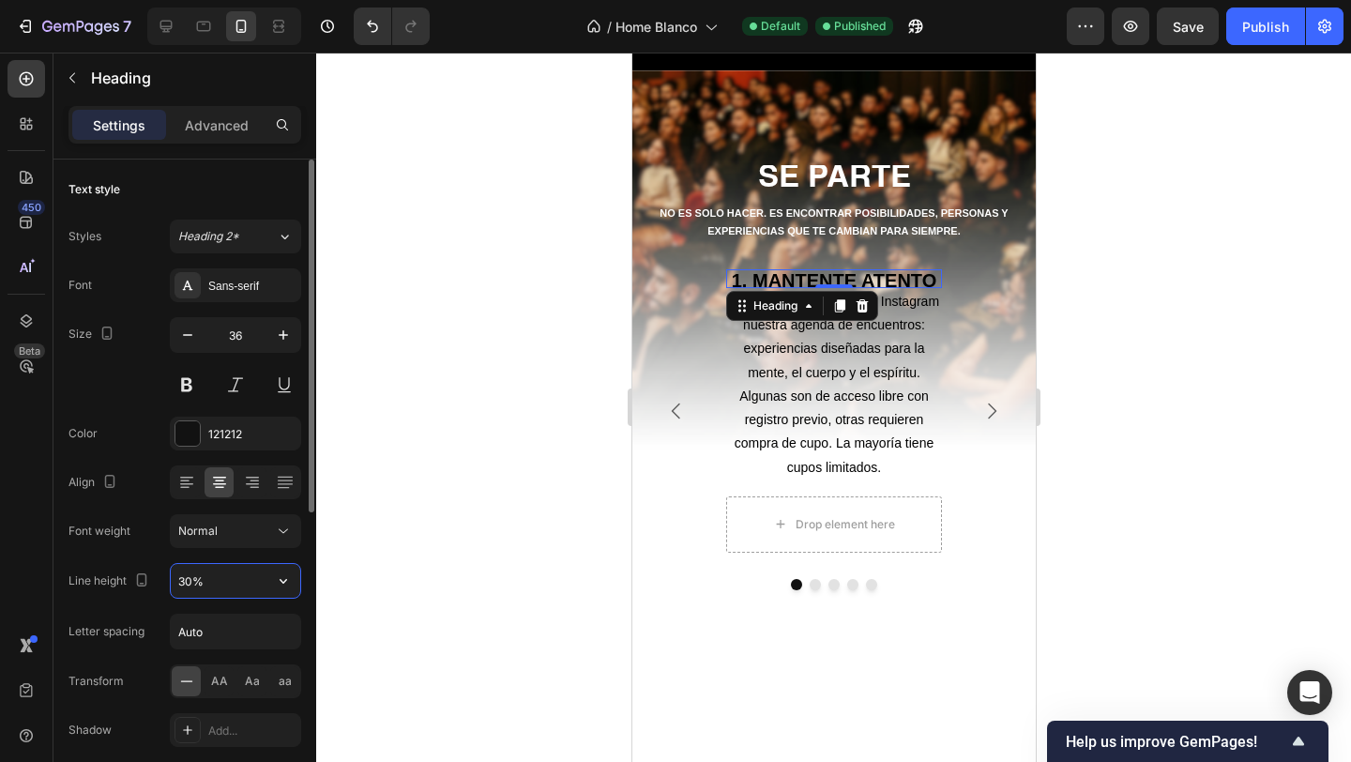
click at [207, 575] on input "30%" at bounding box center [235, 581] width 129 height 34
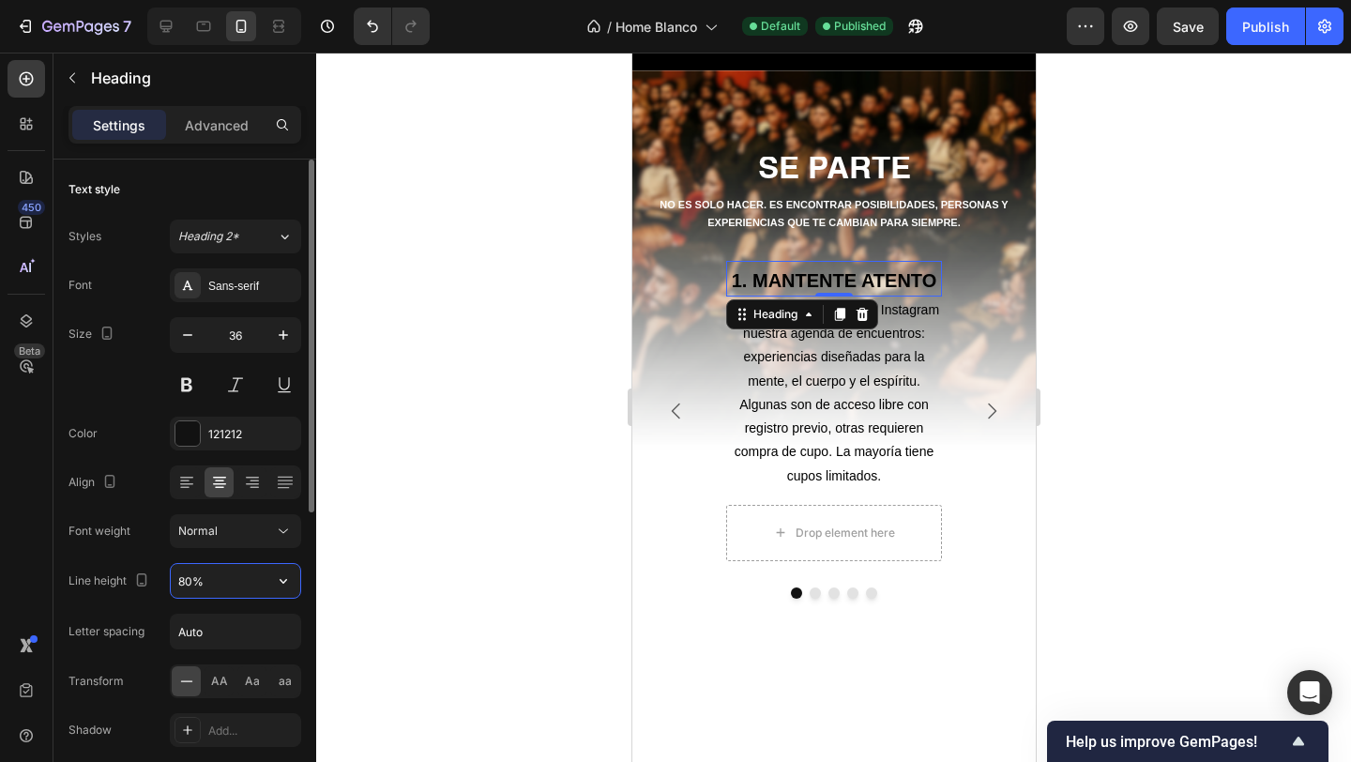
type input "80%"
click at [313, 565] on div at bounding box center [309, 488] width 14 height 656
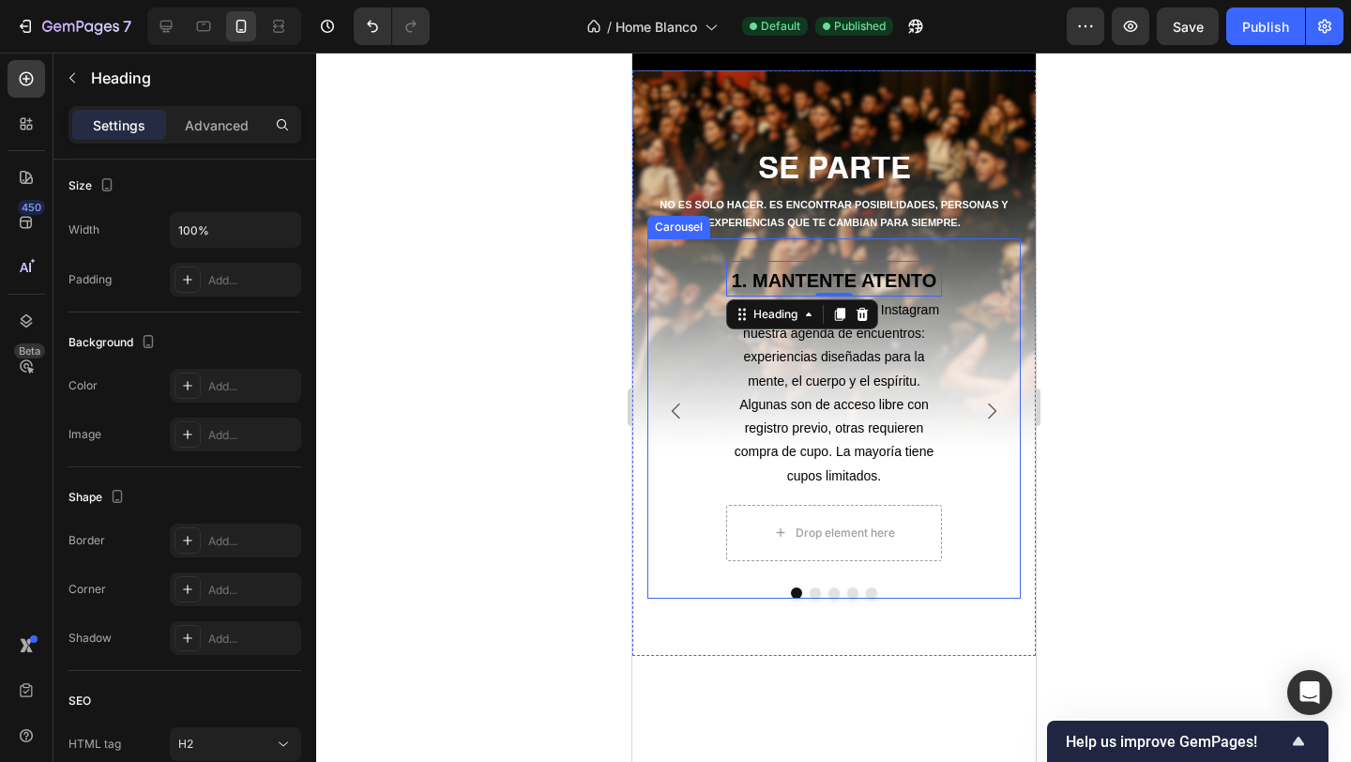
click at [730, 259] on div "⁠⁠⁠⁠⁠⁠⁠ 1. MANTENTE ATENTO Heading 0 Cada mes publicamos en Instagram nuestra a…" at bounding box center [833, 411] width 238 height 322
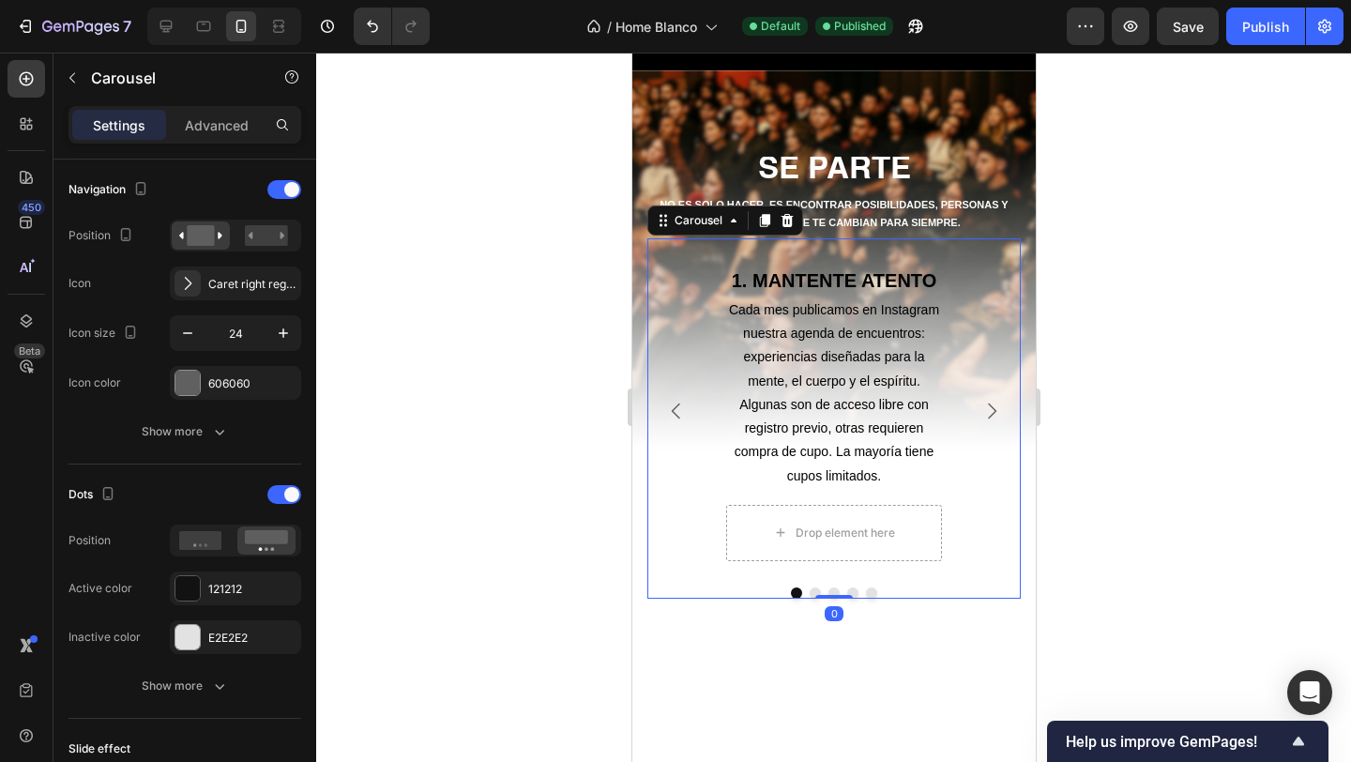
scroll to position [0, 0]
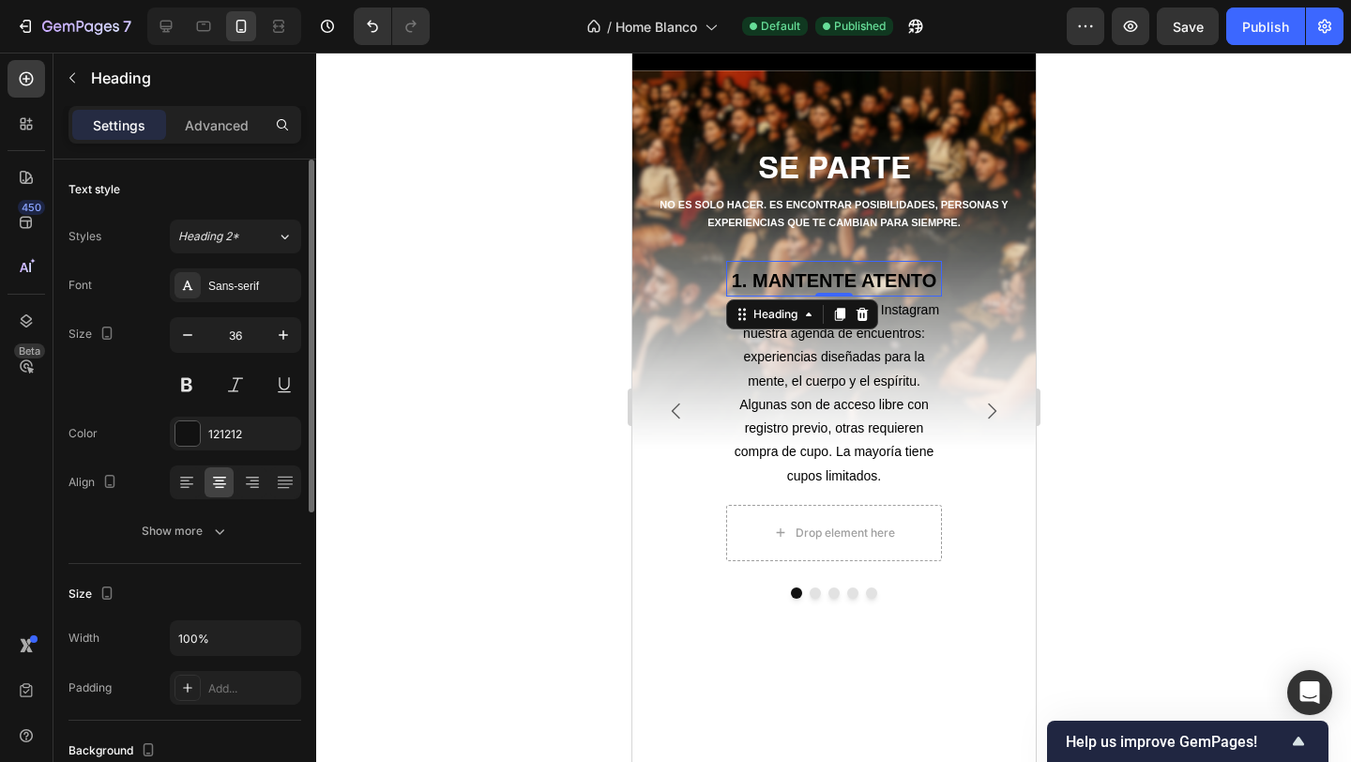
click at [759, 275] on strong "1. MANTENTE ATENTO" at bounding box center [833, 280] width 205 height 21
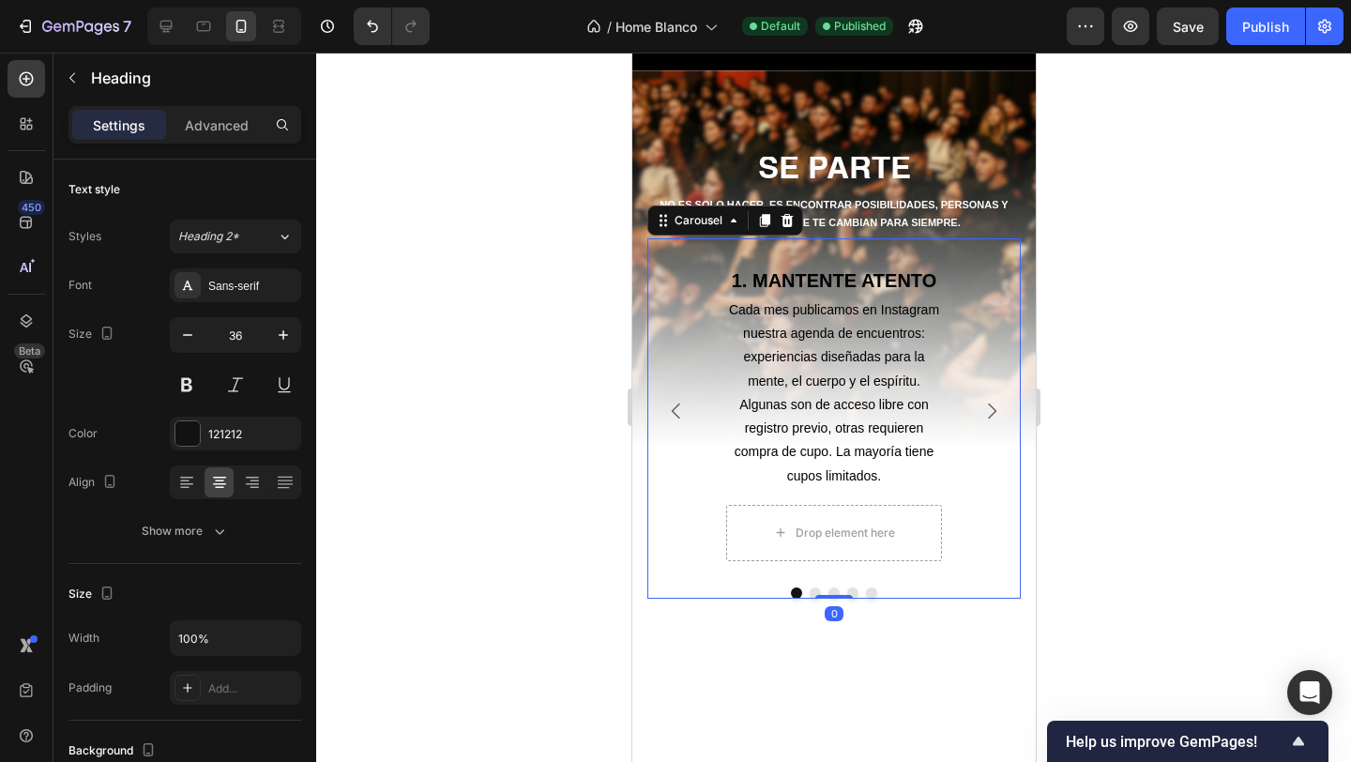
click at [991, 403] on icon "Carousel Next Arrow" at bounding box center [991, 411] width 23 height 23
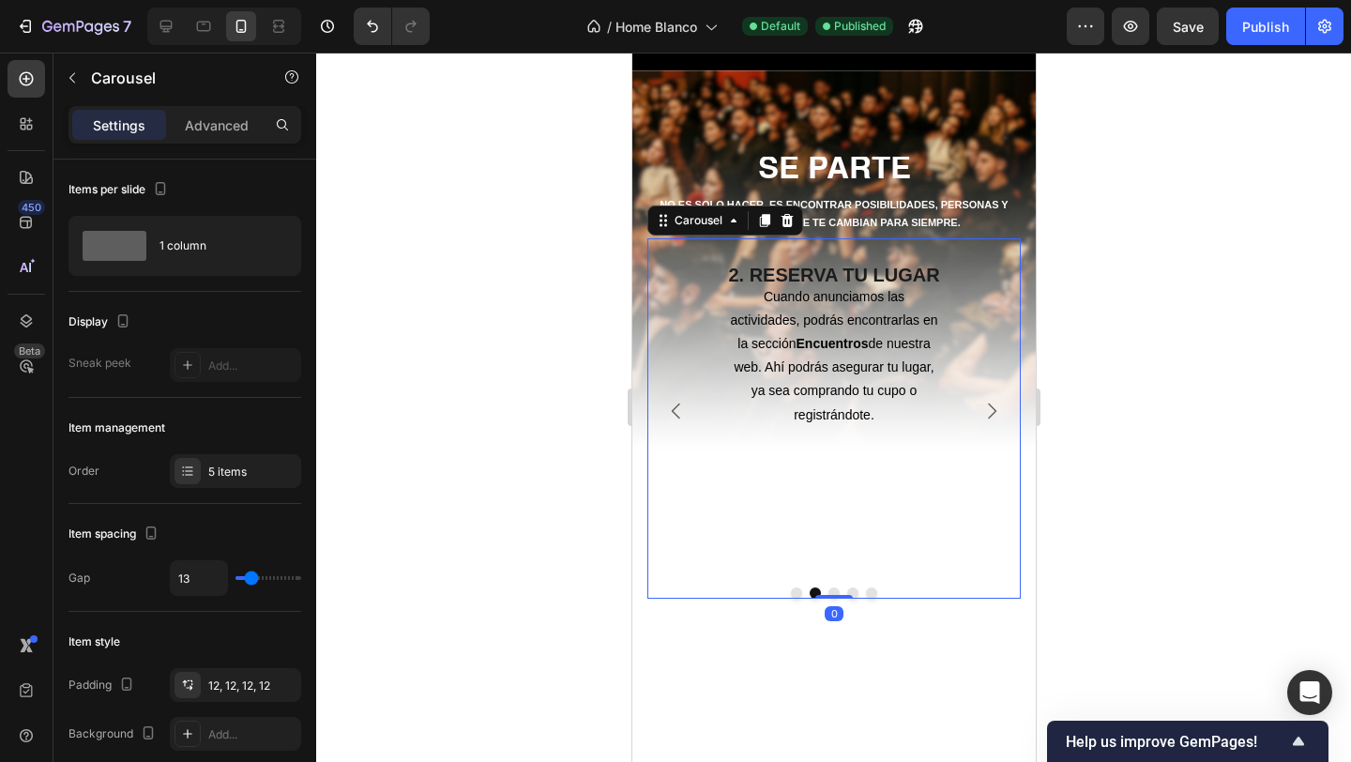
click at [680, 406] on icon "Carousel Back Arrow" at bounding box center [675, 411] width 23 height 23
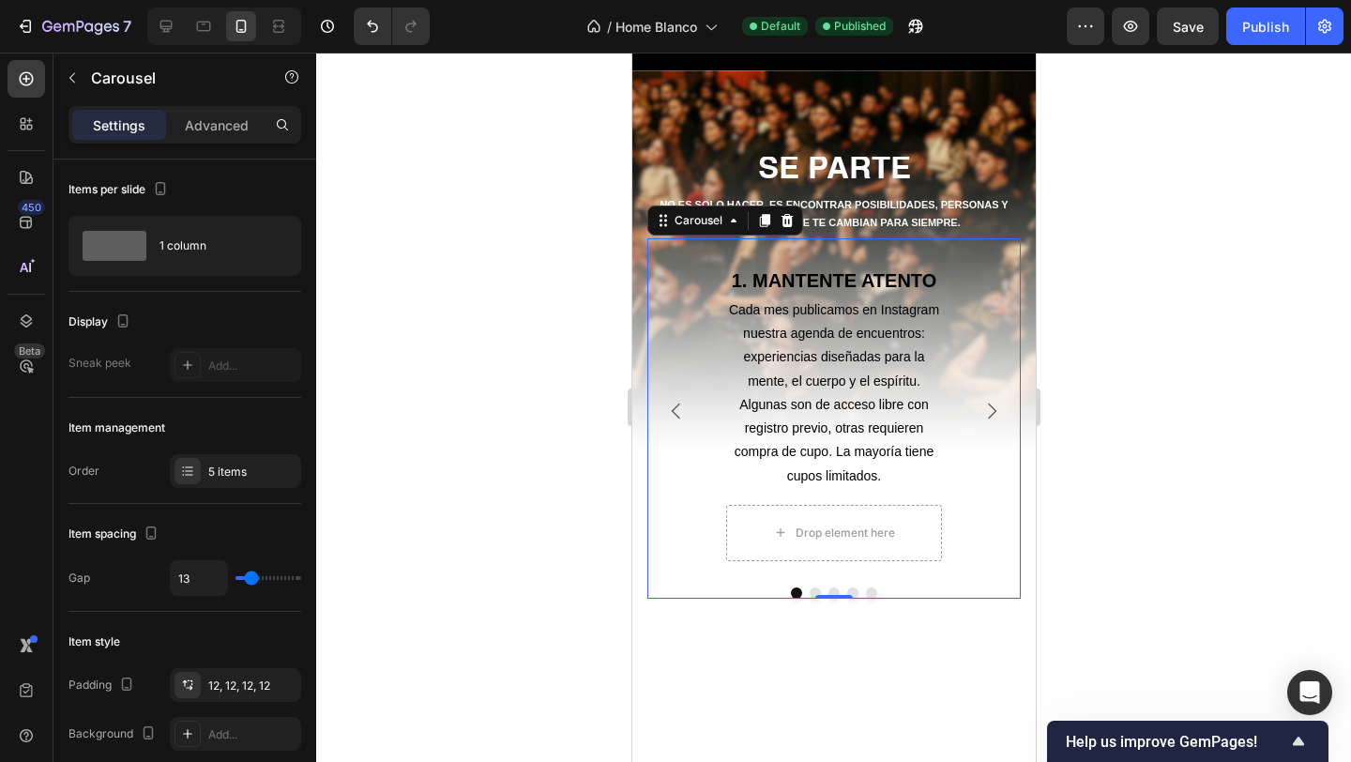
click at [508, 358] on div at bounding box center [833, 407] width 1035 height 709
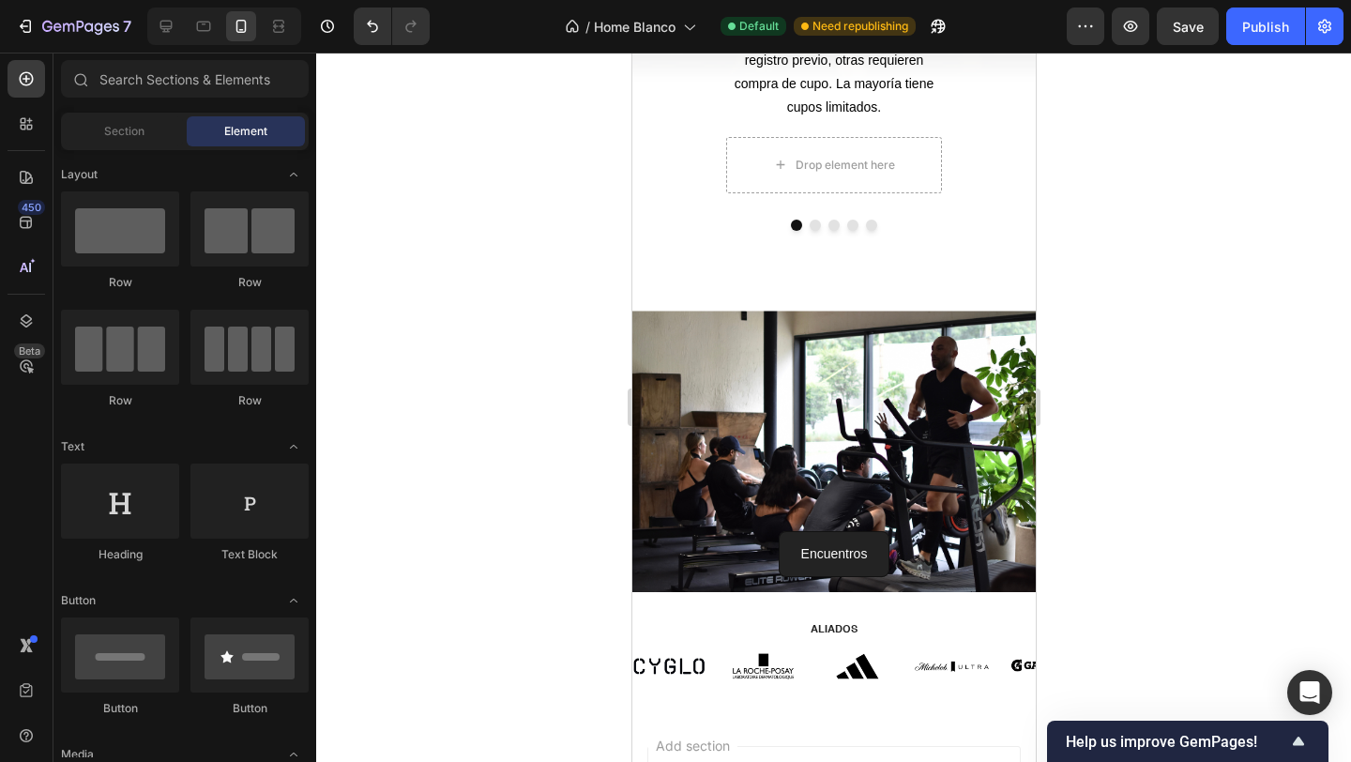
scroll to position [1194, 0]
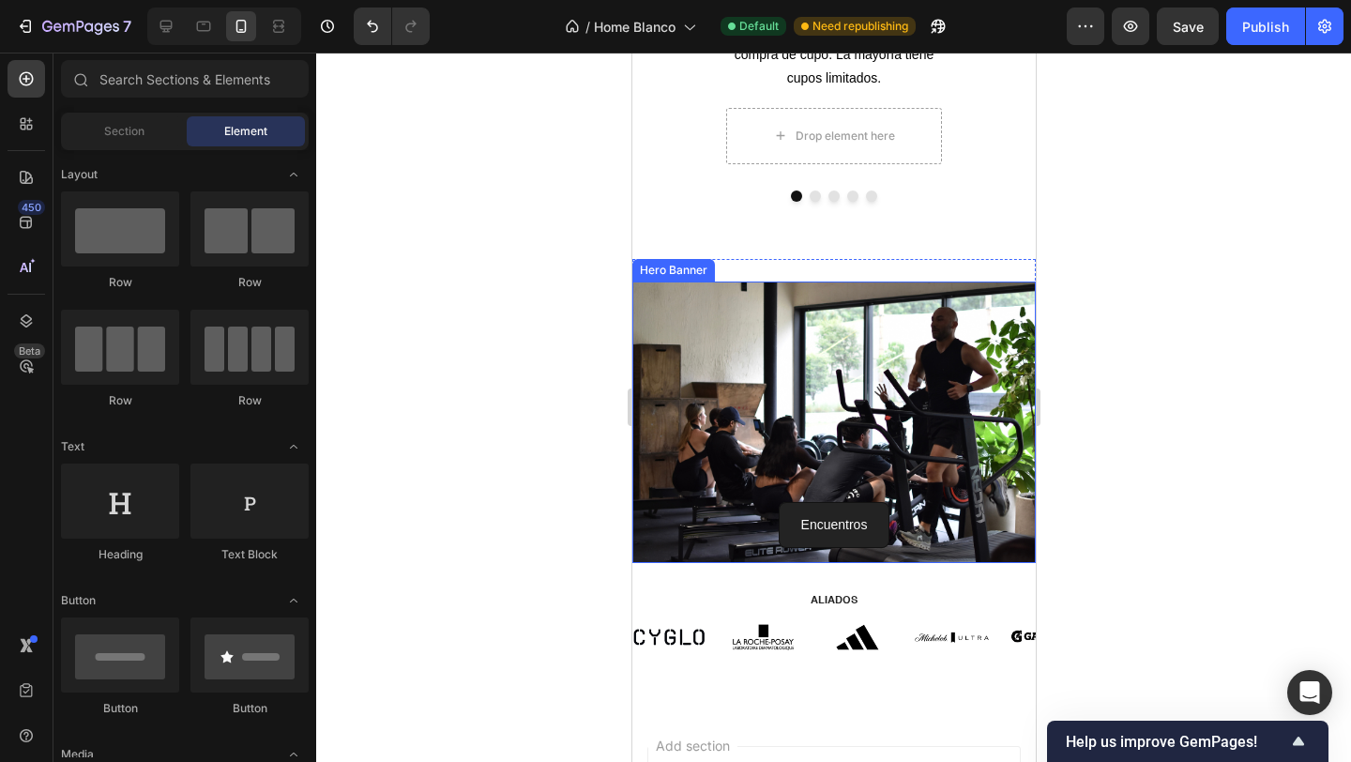
click at [844, 390] on div "Background Image" at bounding box center [832, 421] width 403 height 281
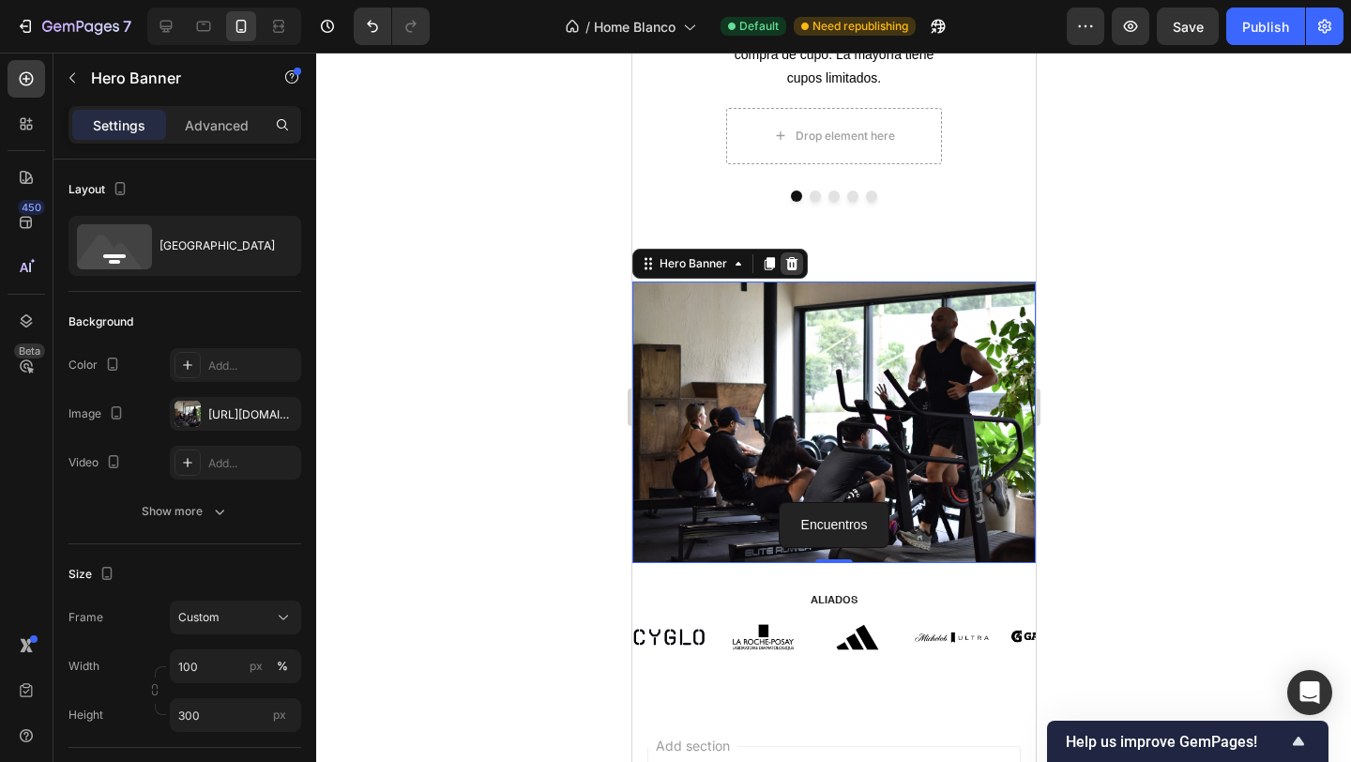
click at [795, 272] on div at bounding box center [791, 263] width 23 height 23
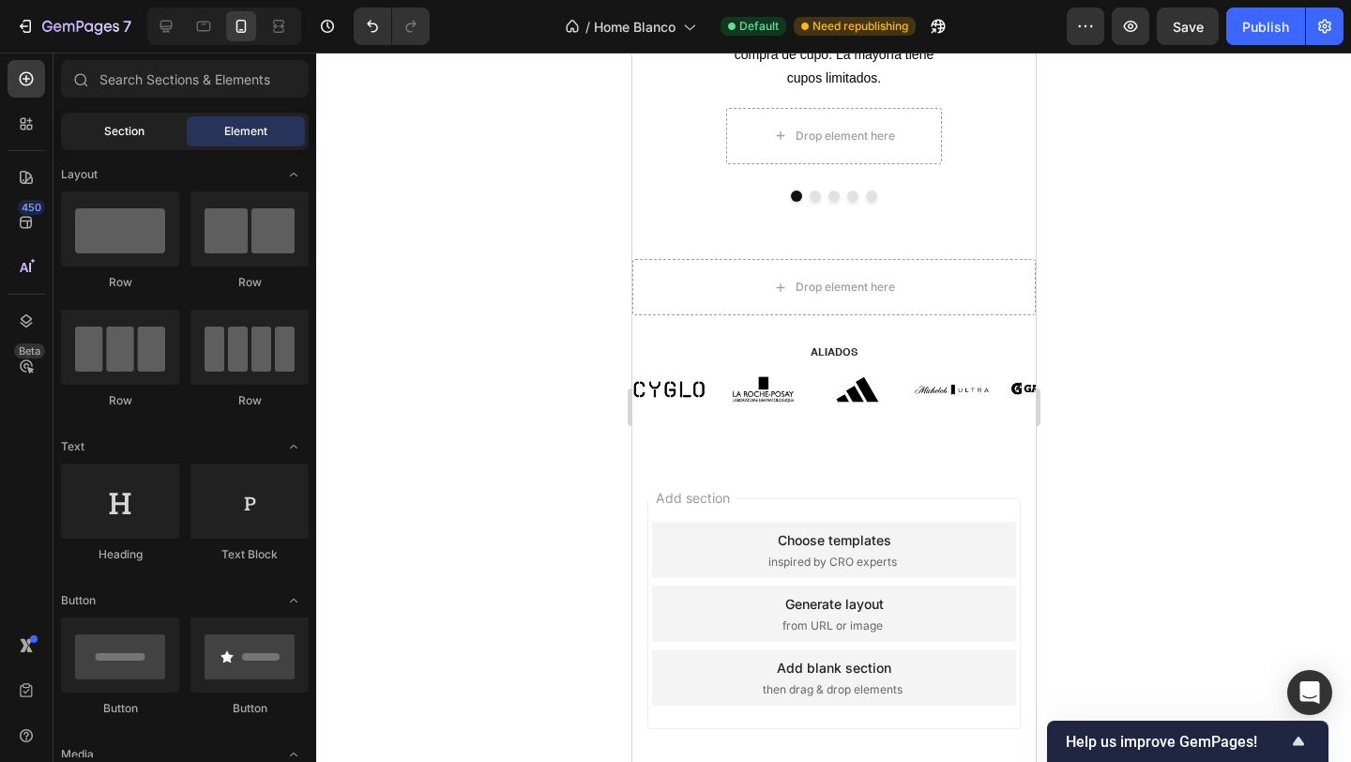
click at [131, 135] on span "Section" at bounding box center [124, 131] width 40 height 17
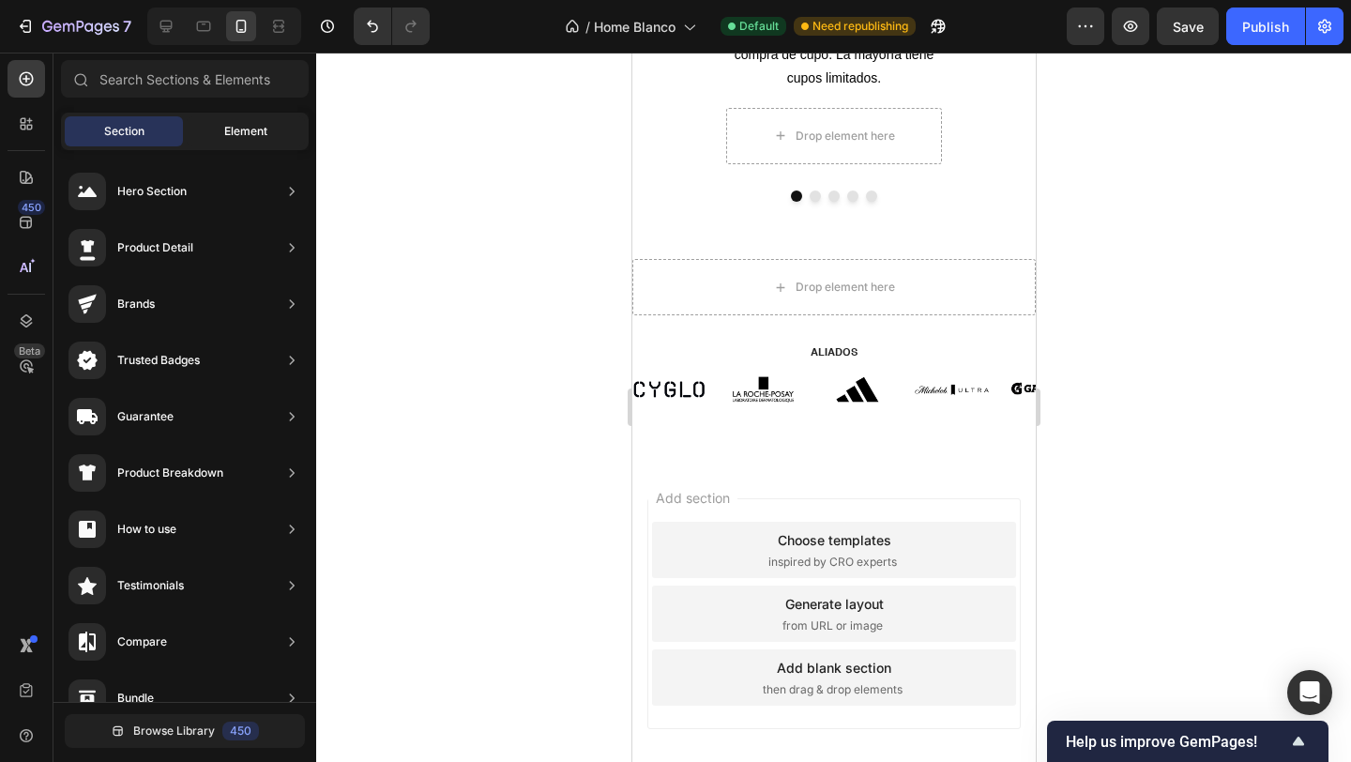
click at [263, 131] on span "Element" at bounding box center [245, 131] width 43 height 17
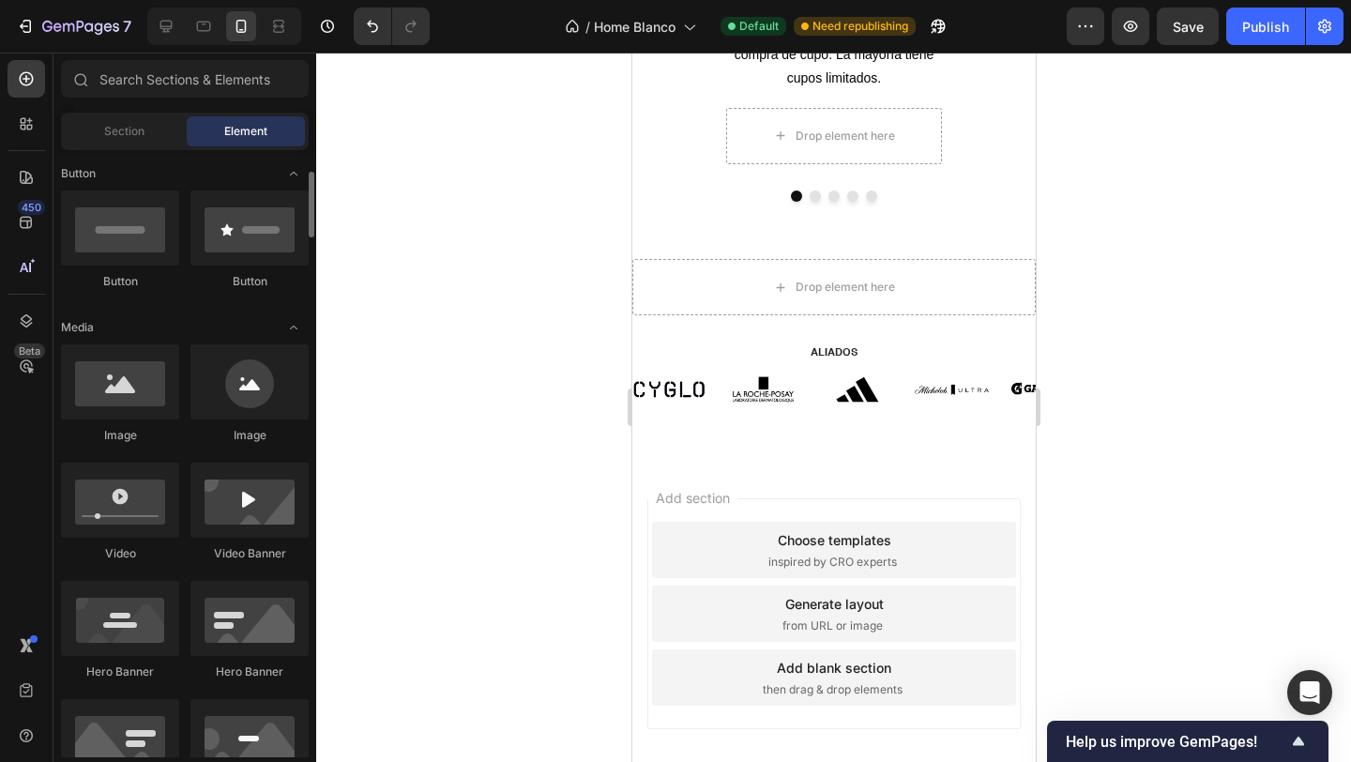
scroll to position [445, 0]
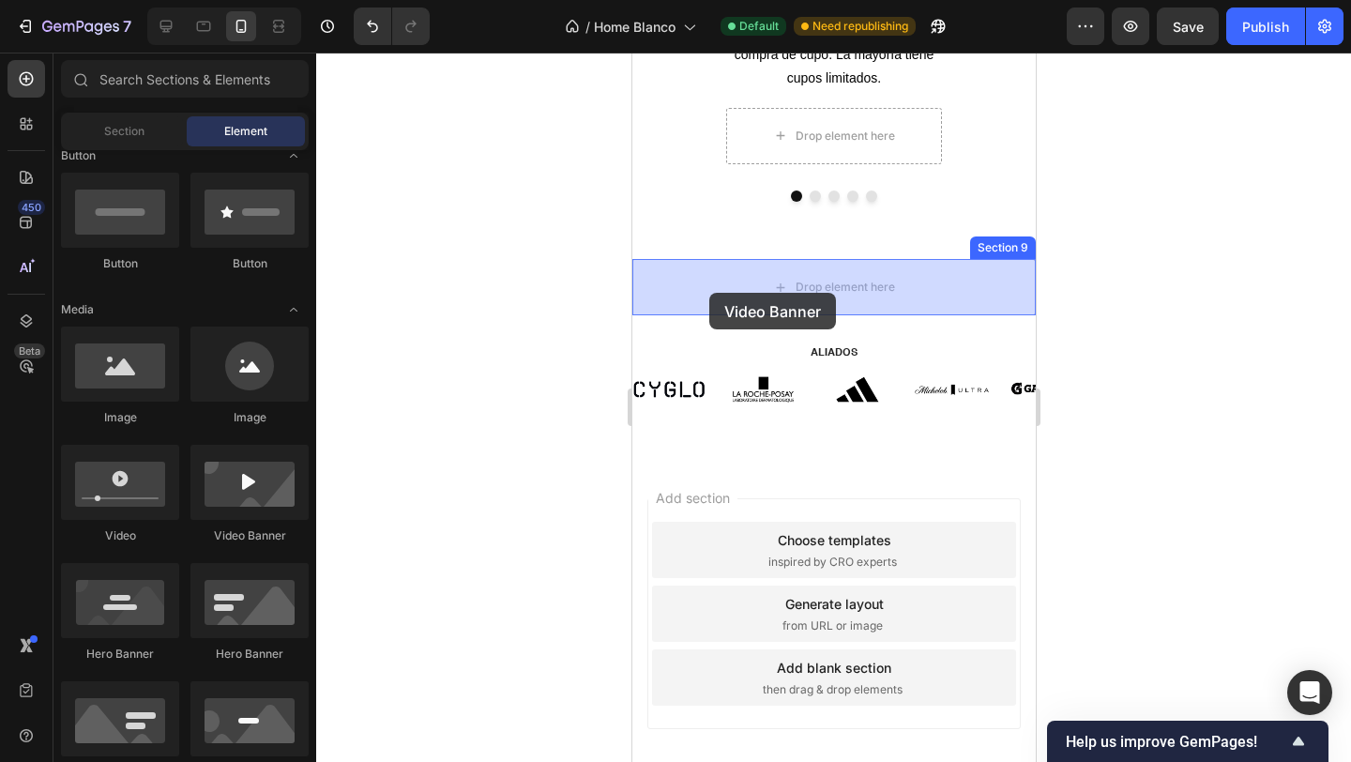
drag, startPoint x: 866, startPoint y: 531, endPoint x: 708, endPoint y: 293, distance: 285.7
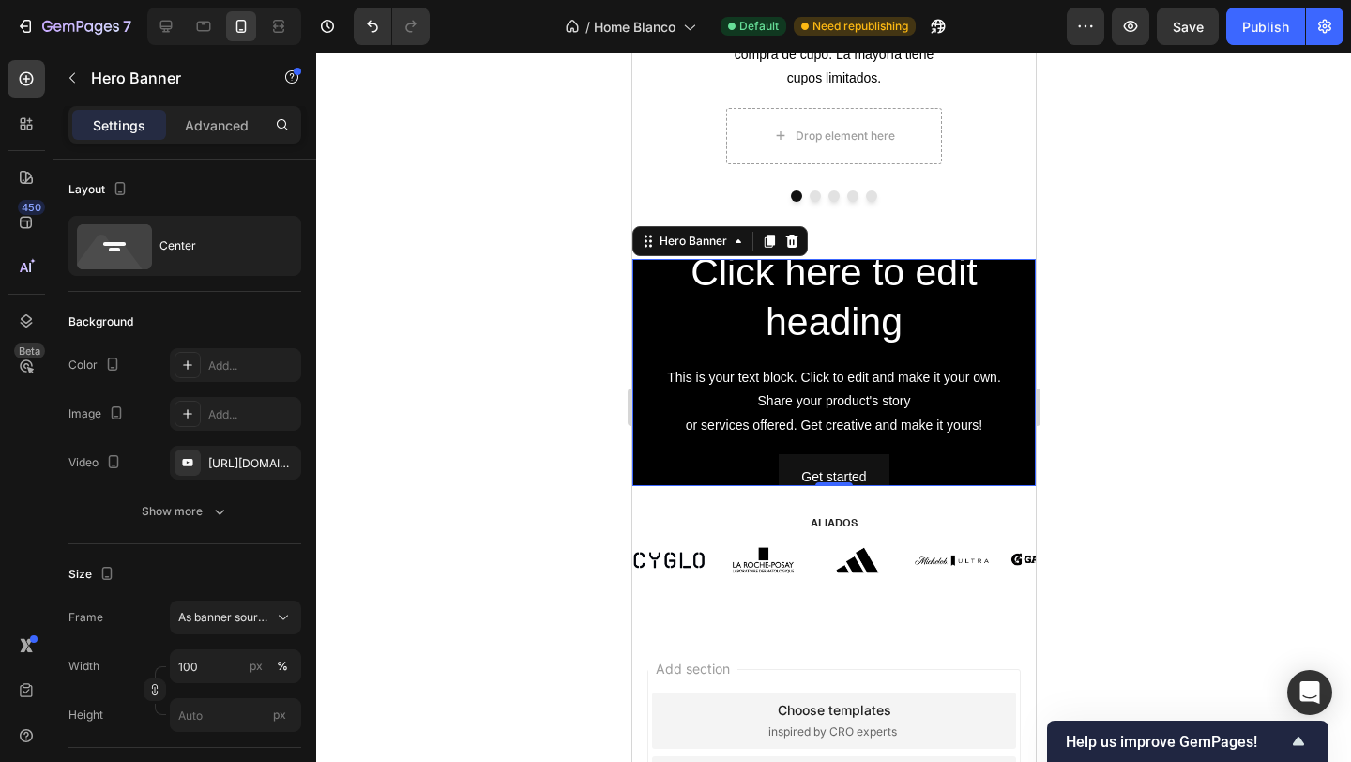
click at [641, 337] on div "Click here to edit heading Heading This is your text block. Click to edit and m…" at bounding box center [832, 373] width 403 height 284
click at [795, 244] on icon at bounding box center [791, 241] width 12 height 13
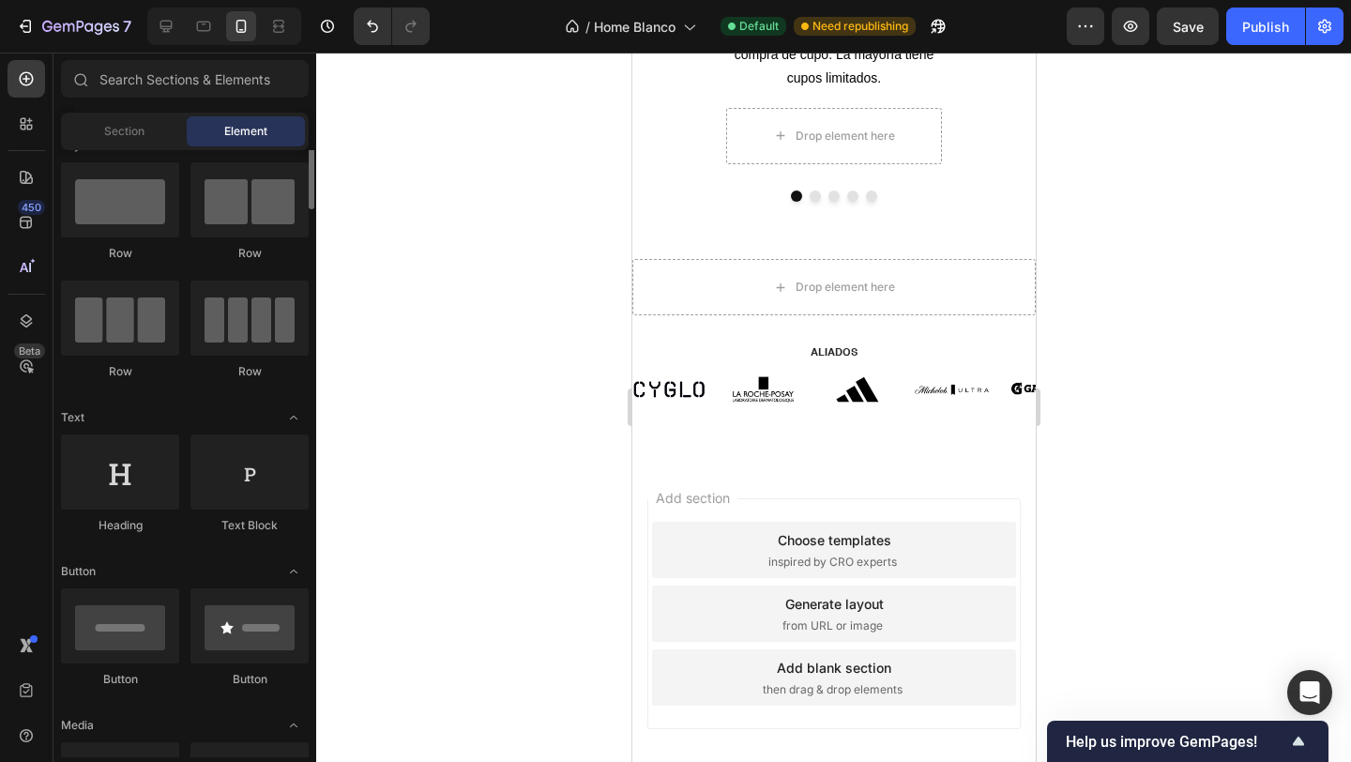
scroll to position [9, 0]
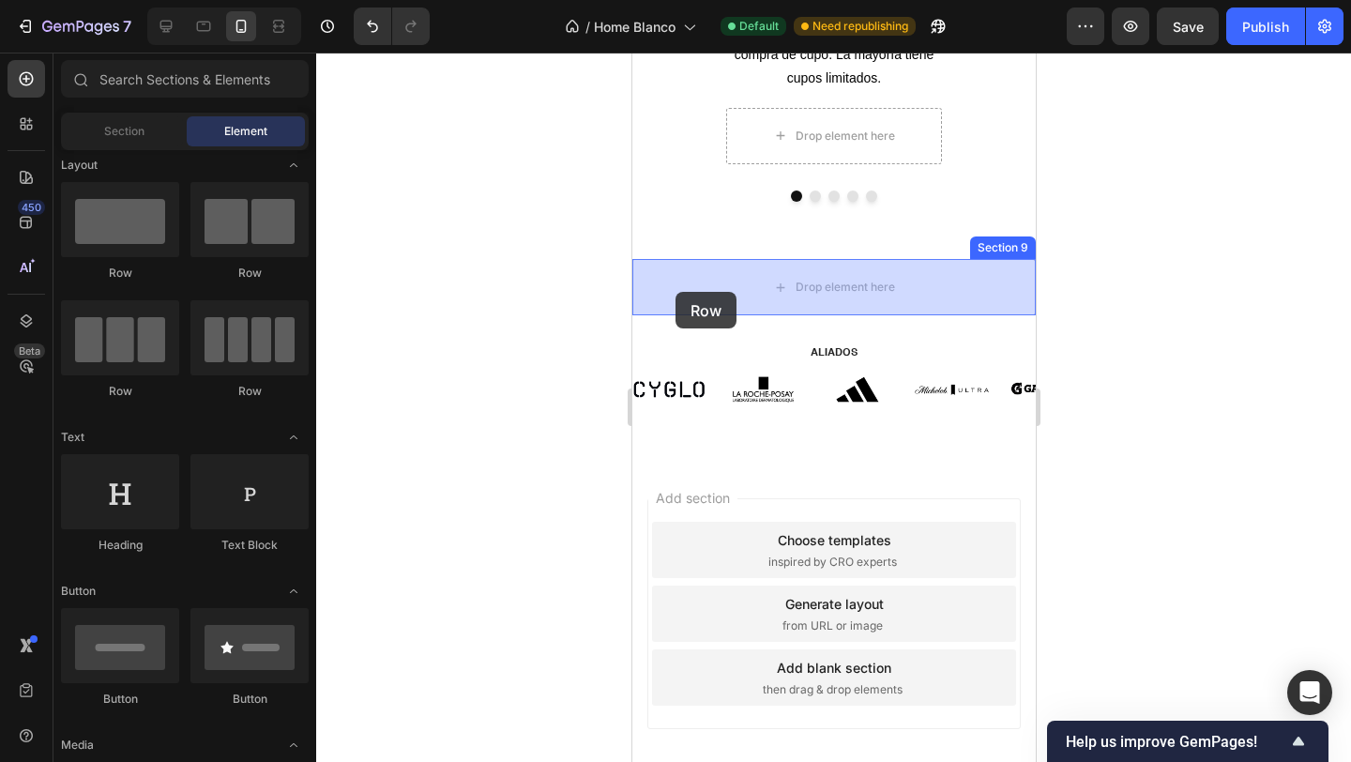
drag, startPoint x: 738, startPoint y: 292, endPoint x: 675, endPoint y: 292, distance: 63.8
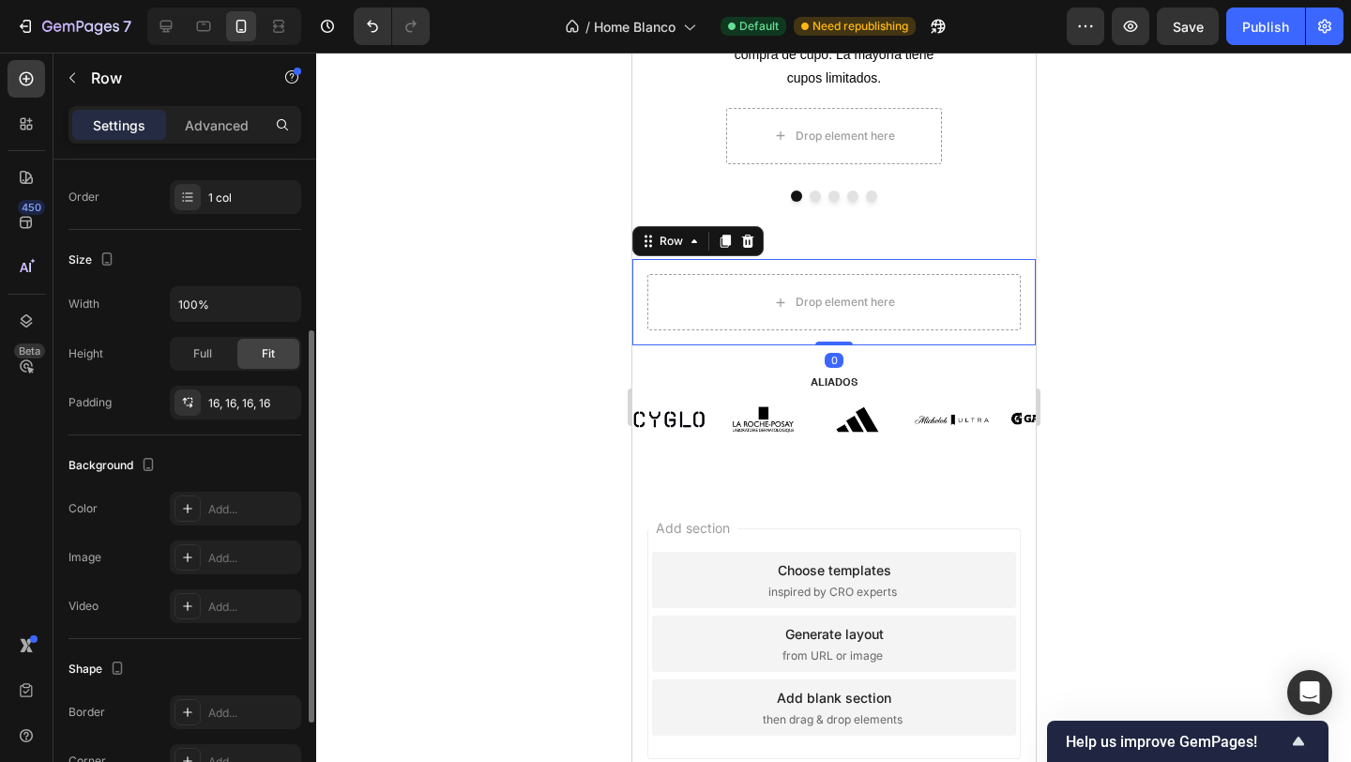
scroll to position [440, 0]
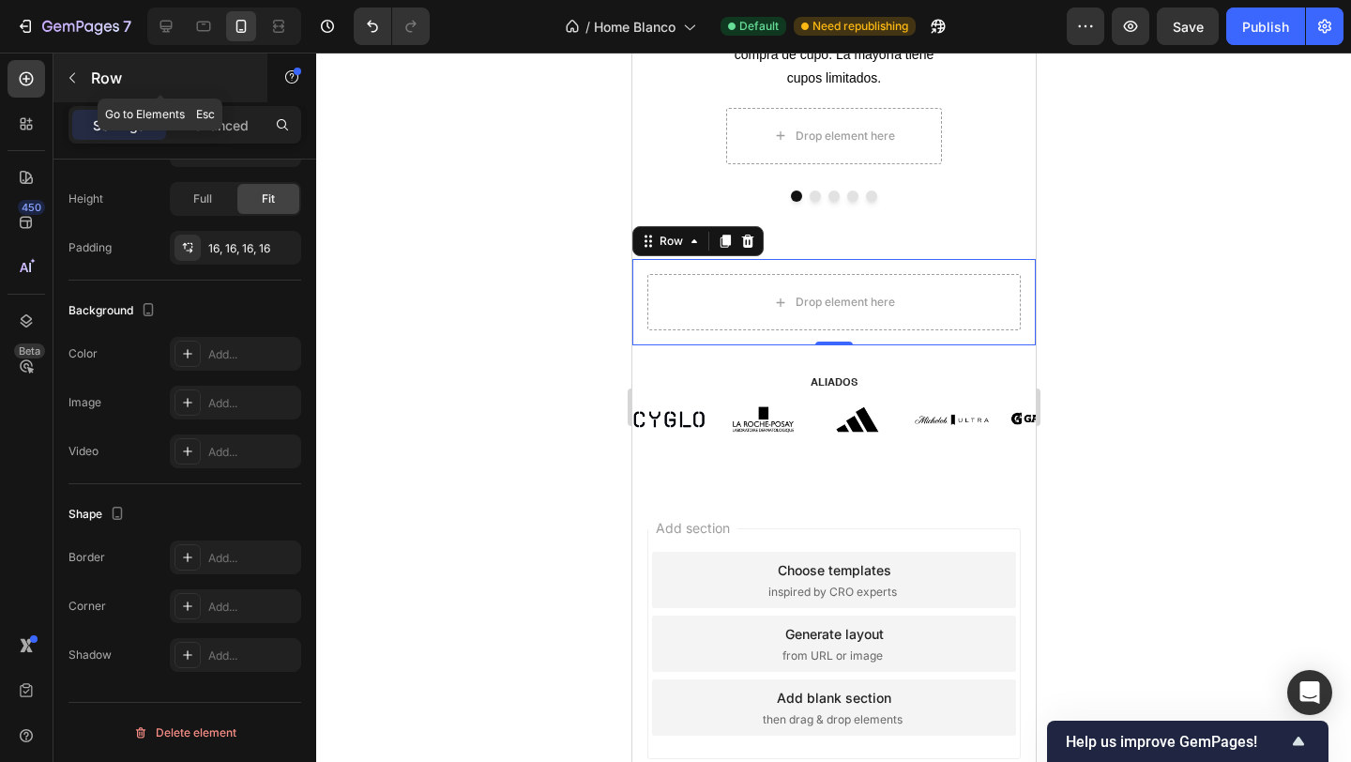
click at [73, 81] on icon "button" at bounding box center [72, 78] width 6 height 10
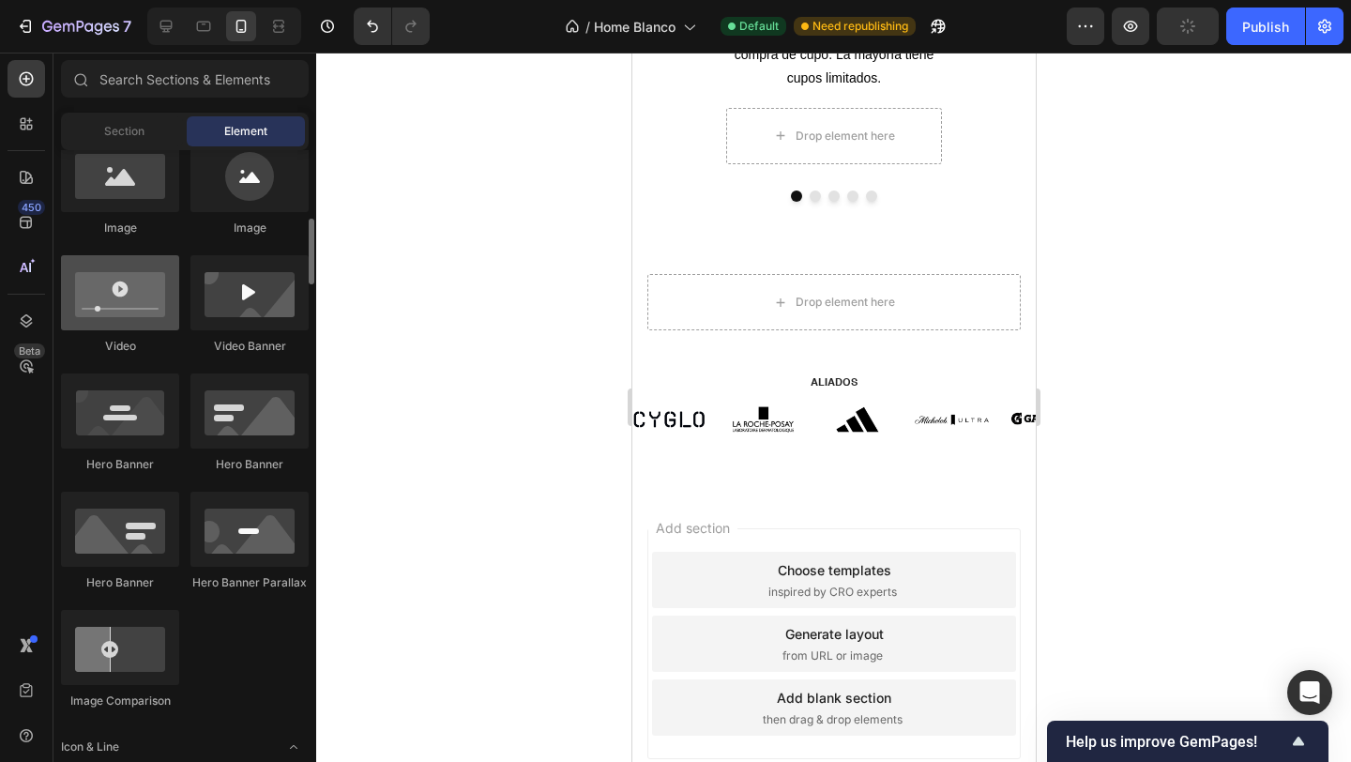
scroll to position [630, 0]
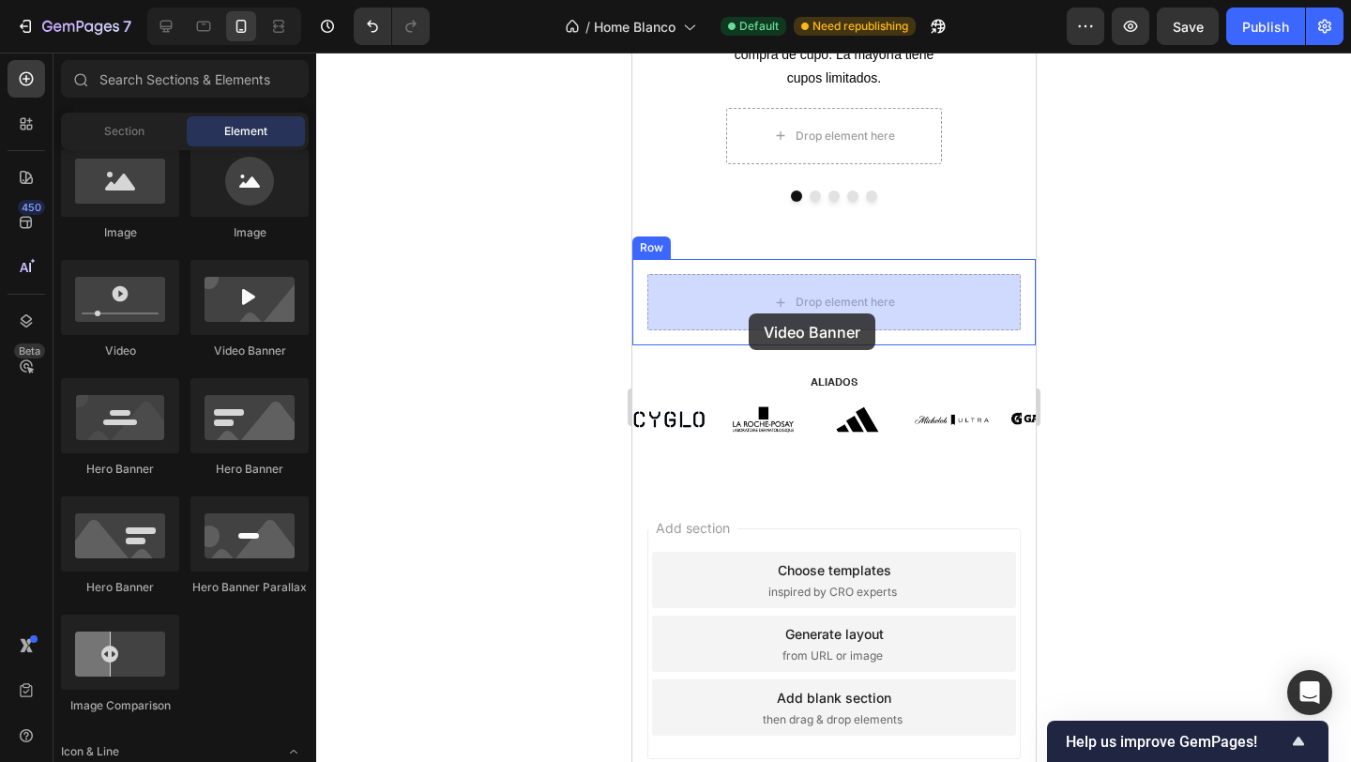
drag, startPoint x: 870, startPoint y: 373, endPoint x: 748, endPoint y: 313, distance: 136.0
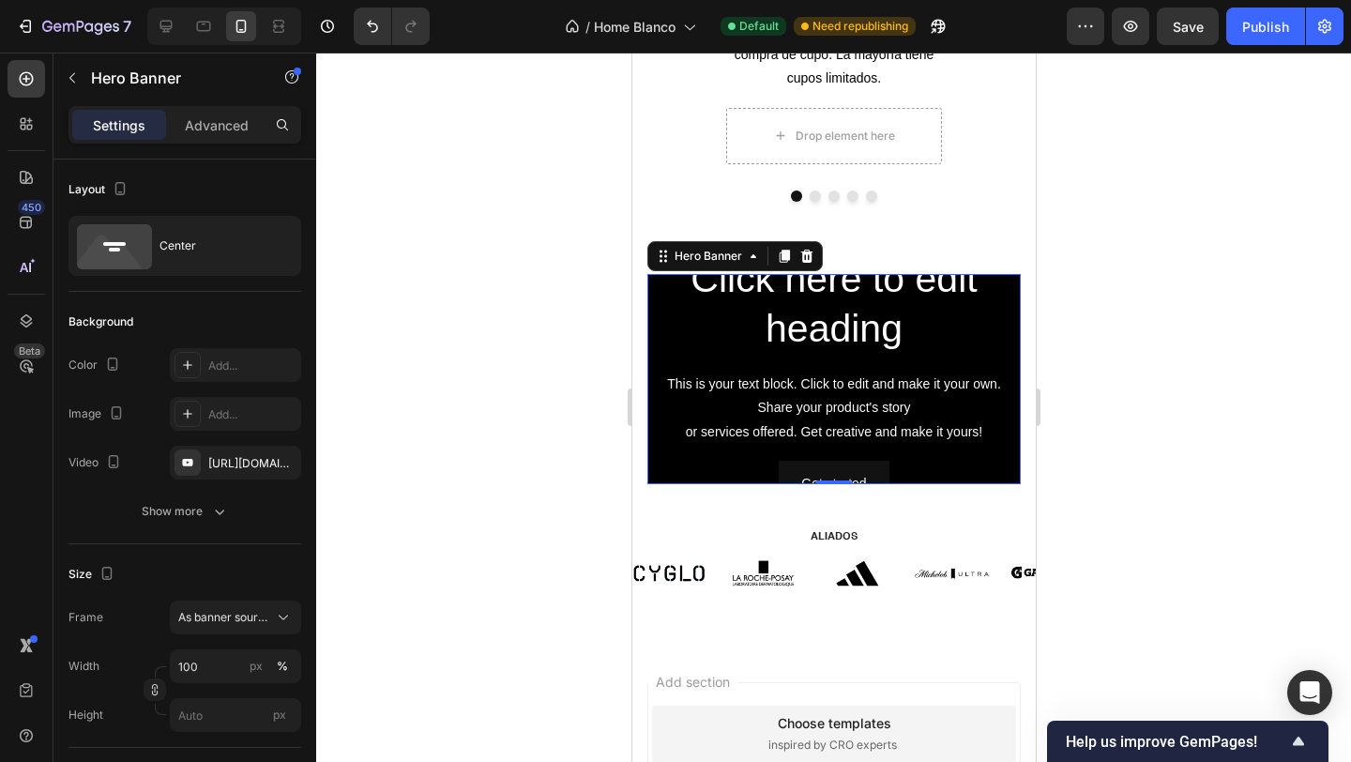
click at [670, 365] on div "Click here to edit heading Heading This is your text block. Click to edit and m…" at bounding box center [832, 379] width 343 height 254
click at [669, 305] on h2 "Click here to edit heading" at bounding box center [832, 304] width 343 height 104
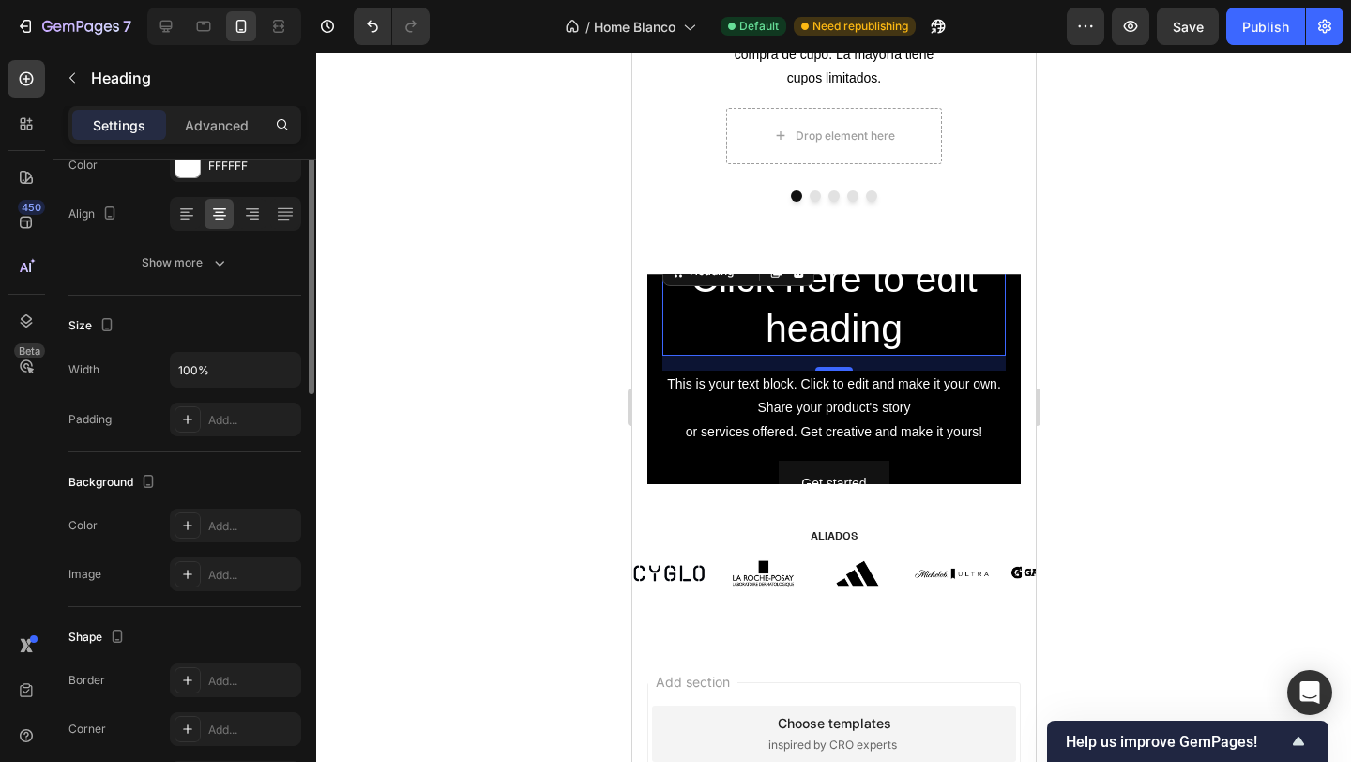
scroll to position [0, 0]
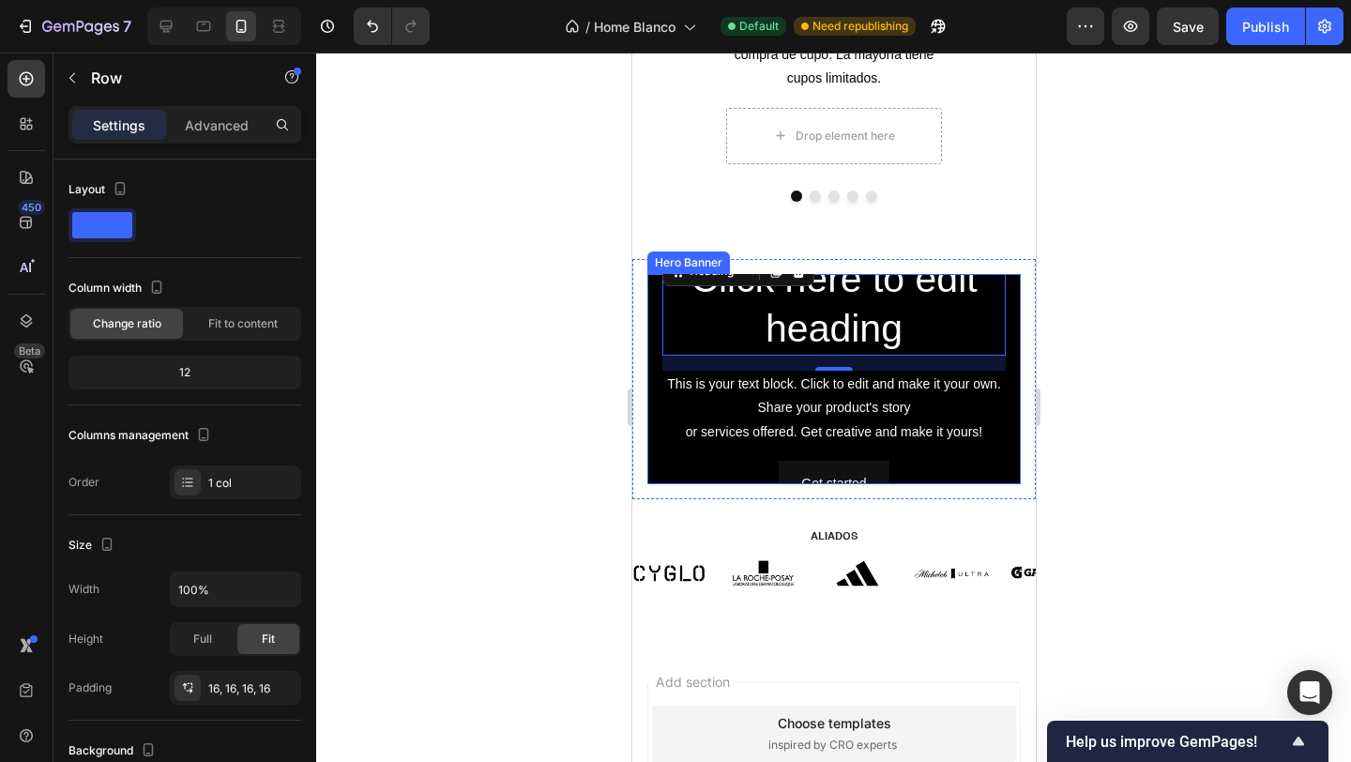
click at [645, 334] on div "Click here to edit heading Heading 16 This is your text block. Click to edit an…" at bounding box center [832, 379] width 403 height 240
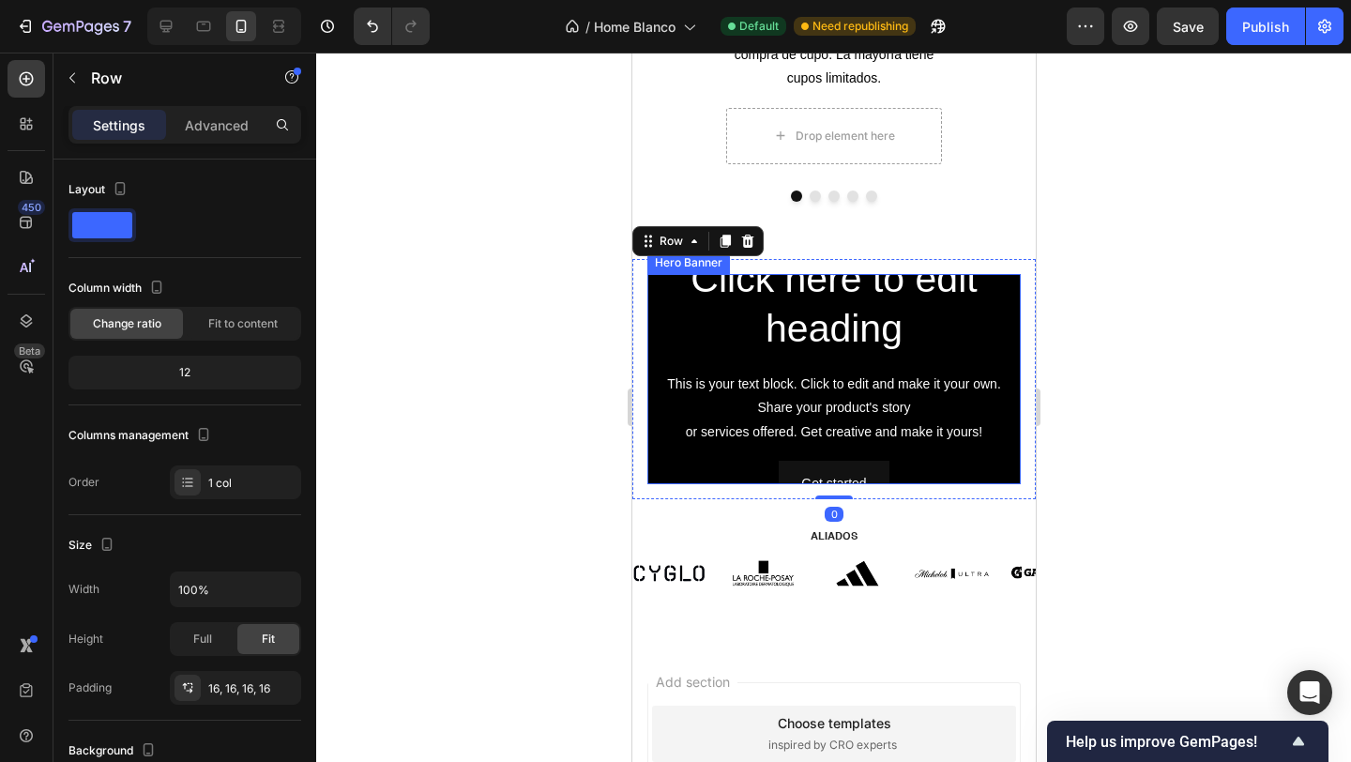
click at [651, 336] on div "Click here to edit heading Heading This is your text block. Click to edit and m…" at bounding box center [832, 379] width 373 height 284
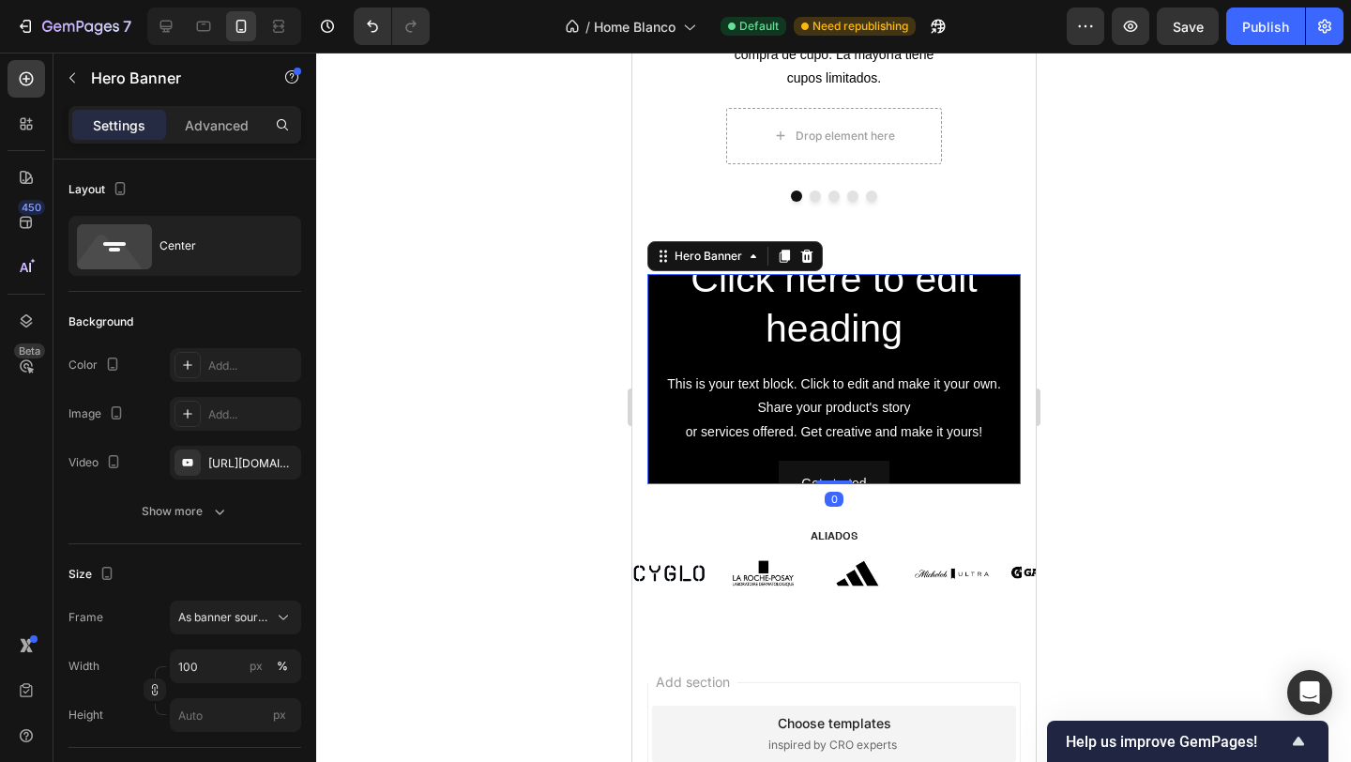
click at [651, 336] on div "Click here to edit heading Heading This is your text block. Click to edit and m…" at bounding box center [832, 379] width 373 height 284
click at [239, 453] on div "[URL][DOMAIN_NAME]" at bounding box center [235, 463] width 131 height 34
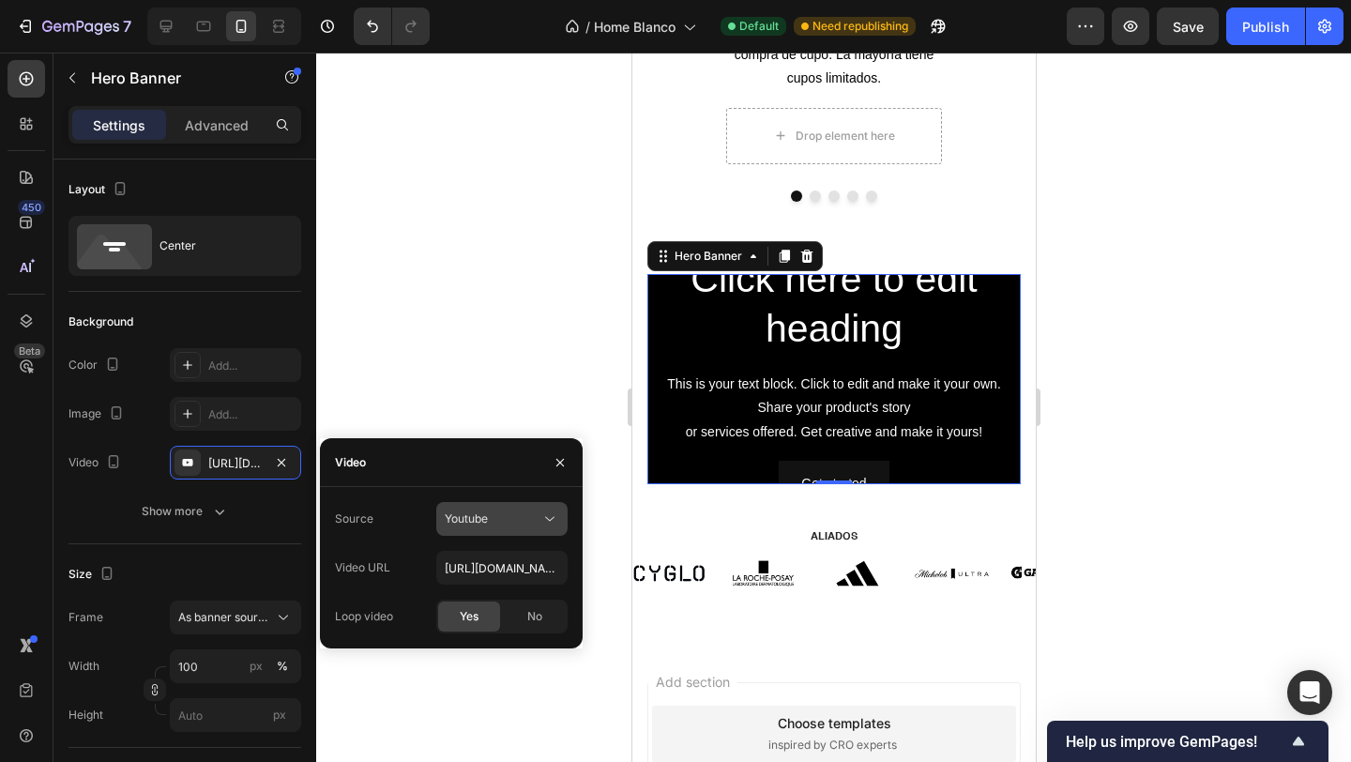
click at [480, 533] on button "Youtube" at bounding box center [501, 519] width 131 height 34
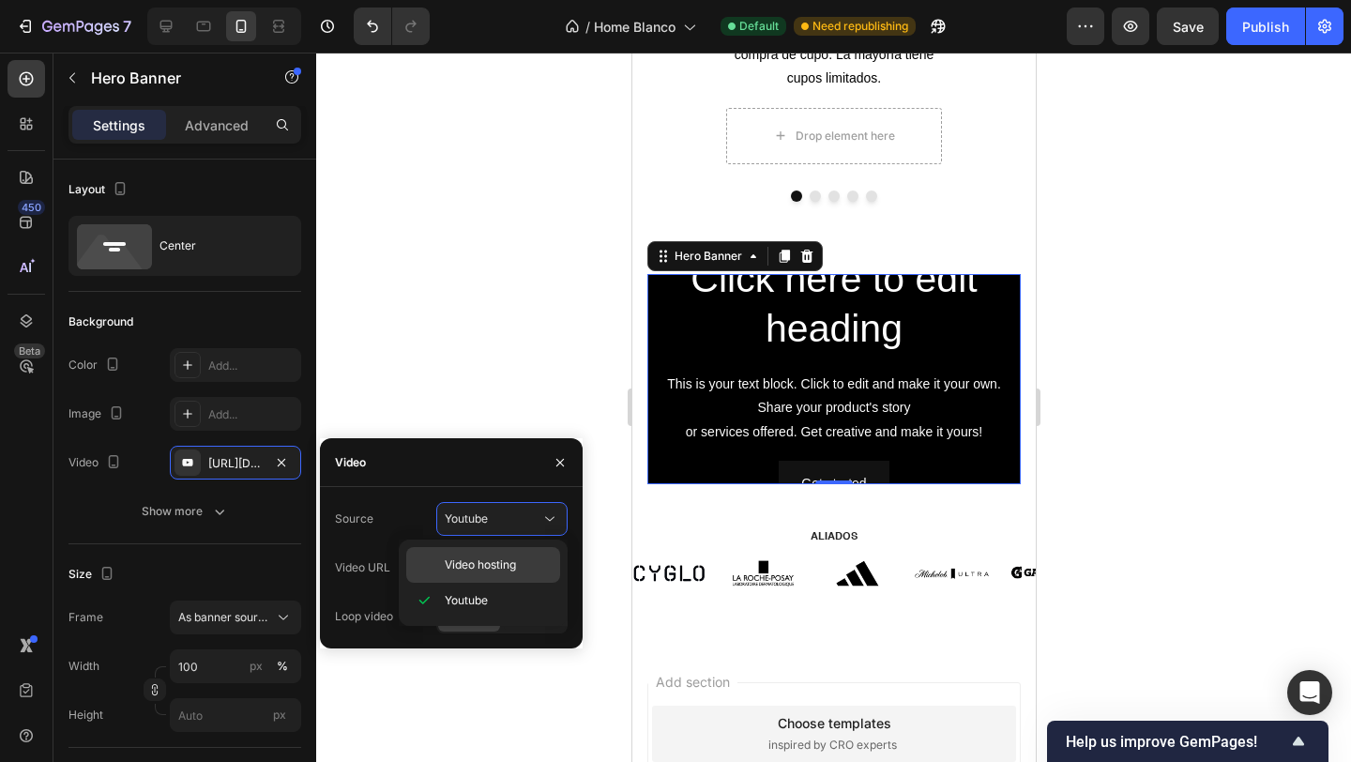
click at [490, 570] on span "Video hosting" at bounding box center [480, 564] width 71 height 17
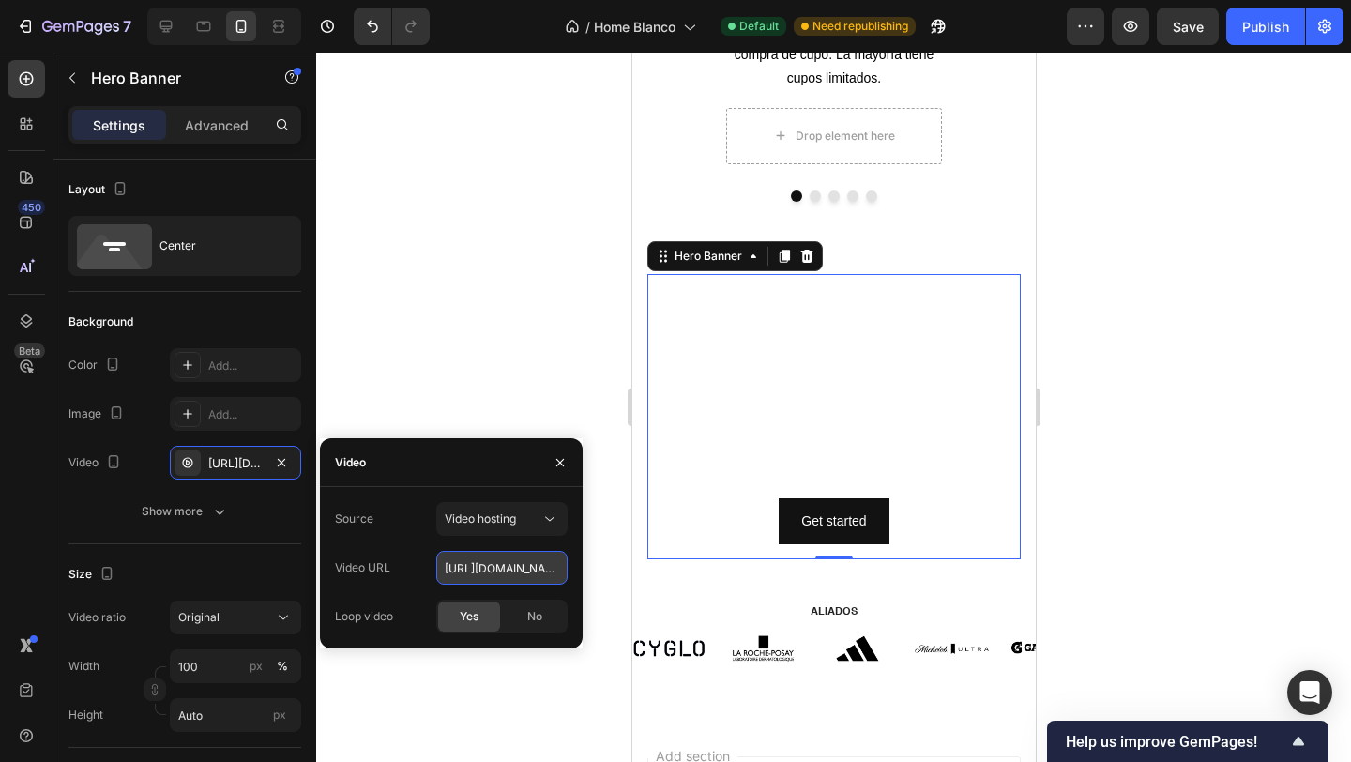
click at [492, 572] on input "[URL][DOMAIN_NAME]" at bounding box center [501, 568] width 131 height 34
paste input "ef0b350fc5944bc2bfd0f3d741140e4c.mov"
type input "[URL][DOMAIN_NAME]"
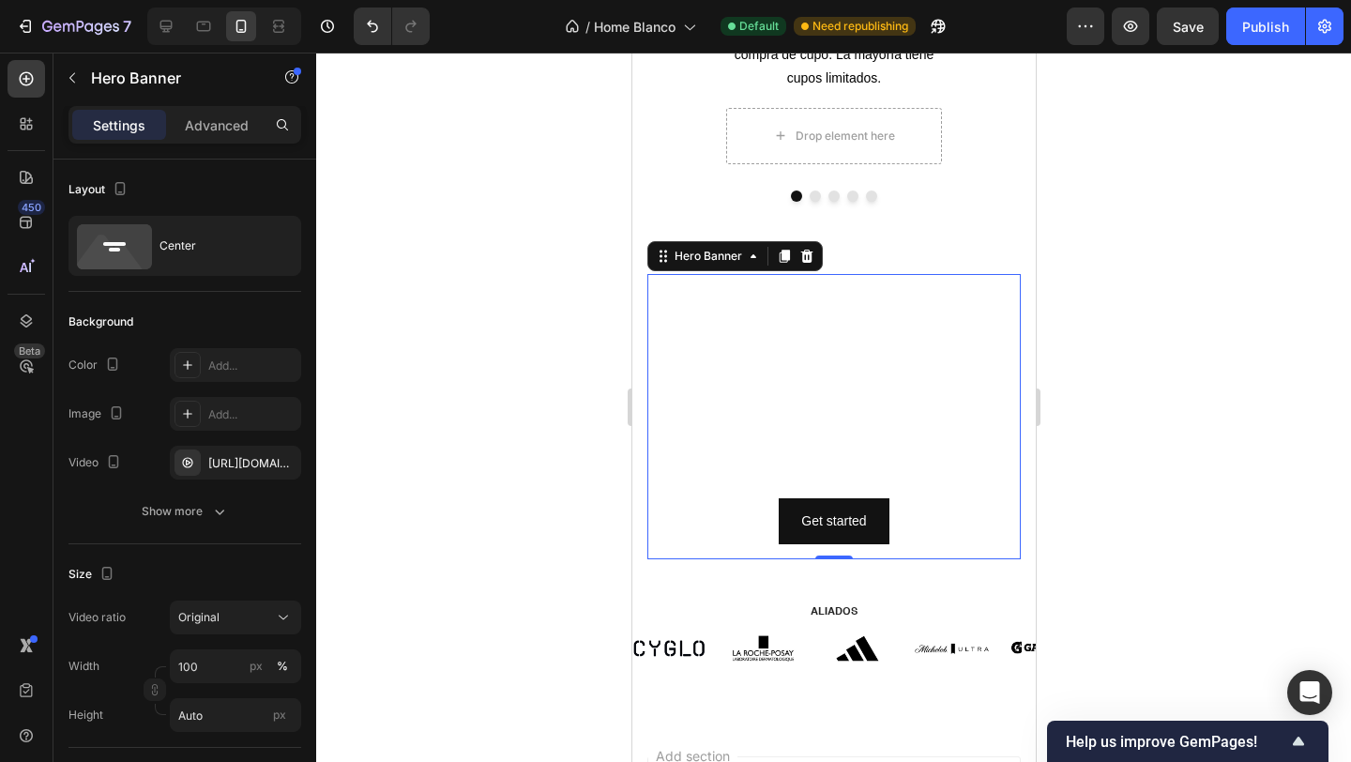
click at [473, 355] on div at bounding box center [833, 407] width 1035 height 709
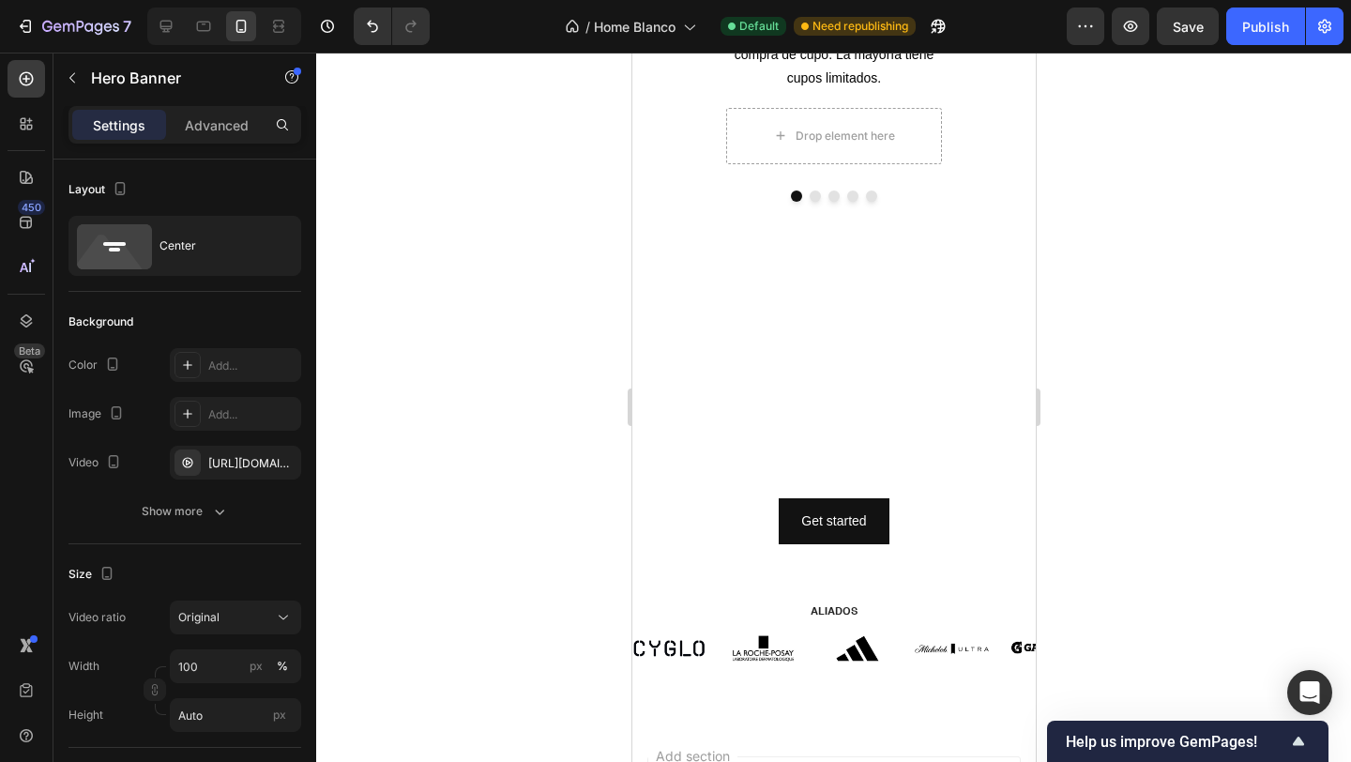
scroll to position [0, 0]
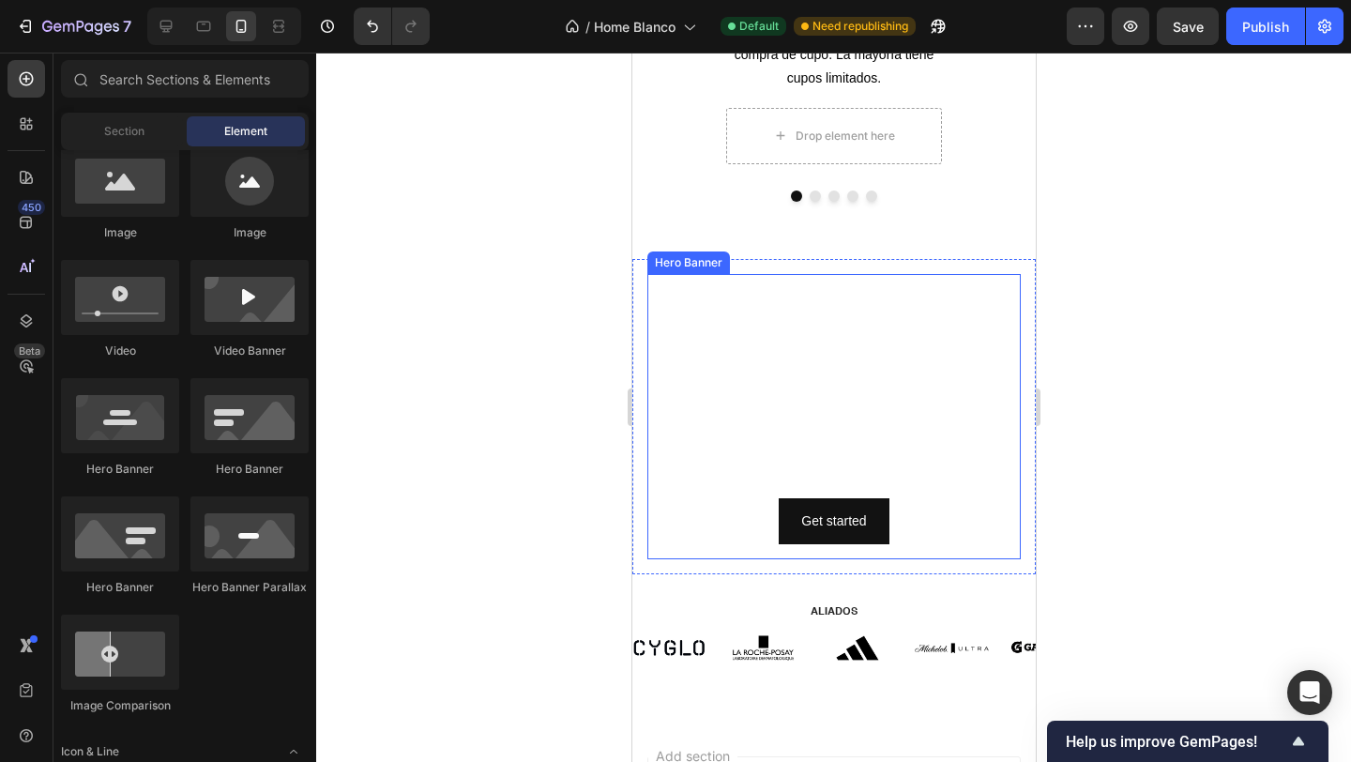
click at [653, 293] on div "Click here to edit heading Heading This is your text block. Click to edit and m…" at bounding box center [832, 416] width 373 height 284
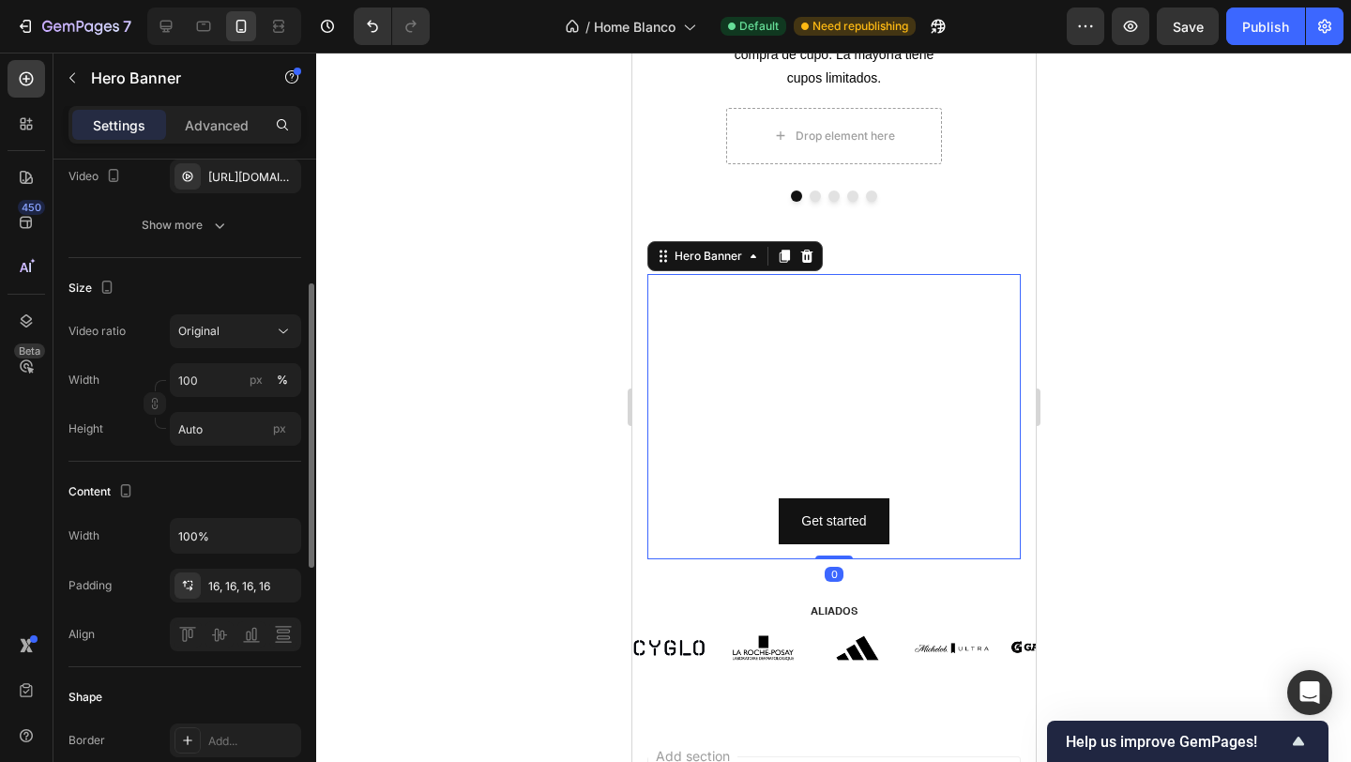
scroll to position [288, 0]
click at [201, 381] on input "100" at bounding box center [235, 378] width 131 height 34
type input "1080"
click at [239, 434] on input "Auto" at bounding box center [235, 427] width 131 height 34
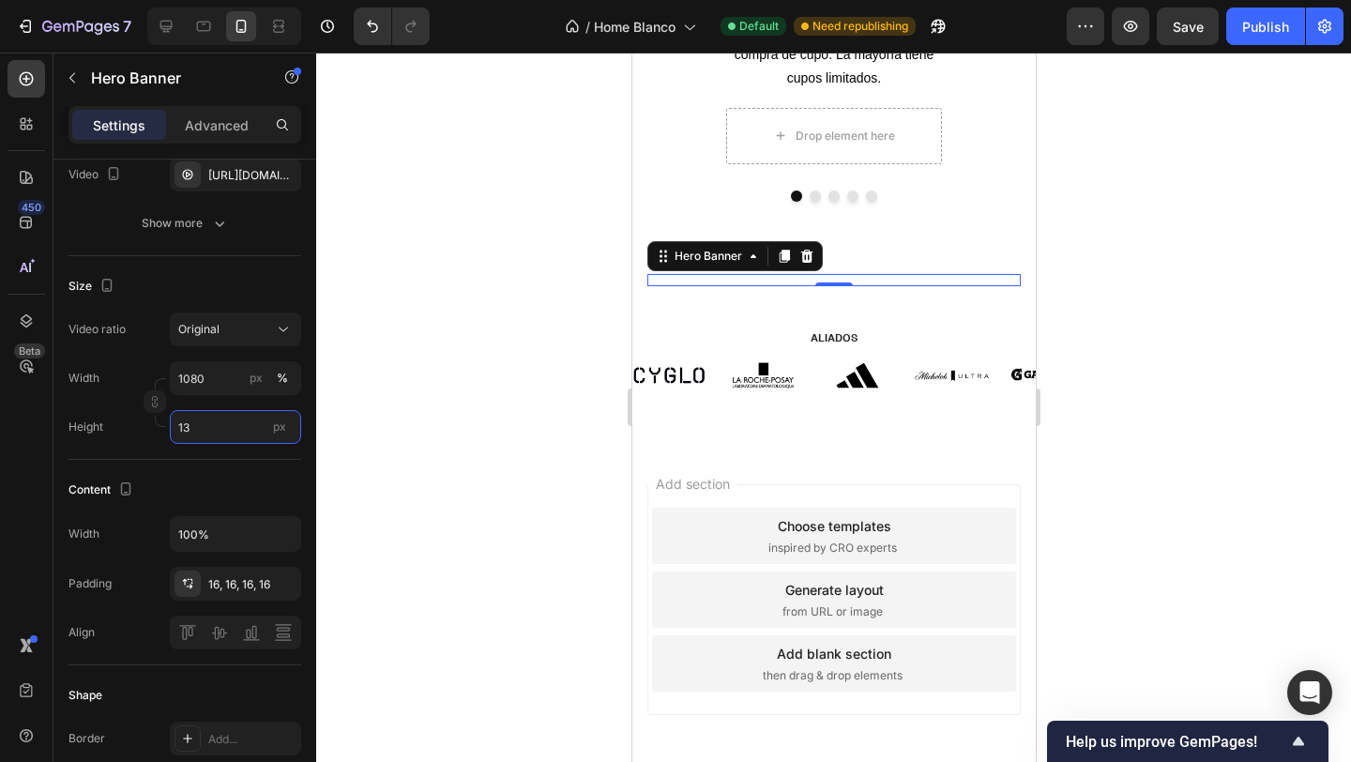
type input "1"
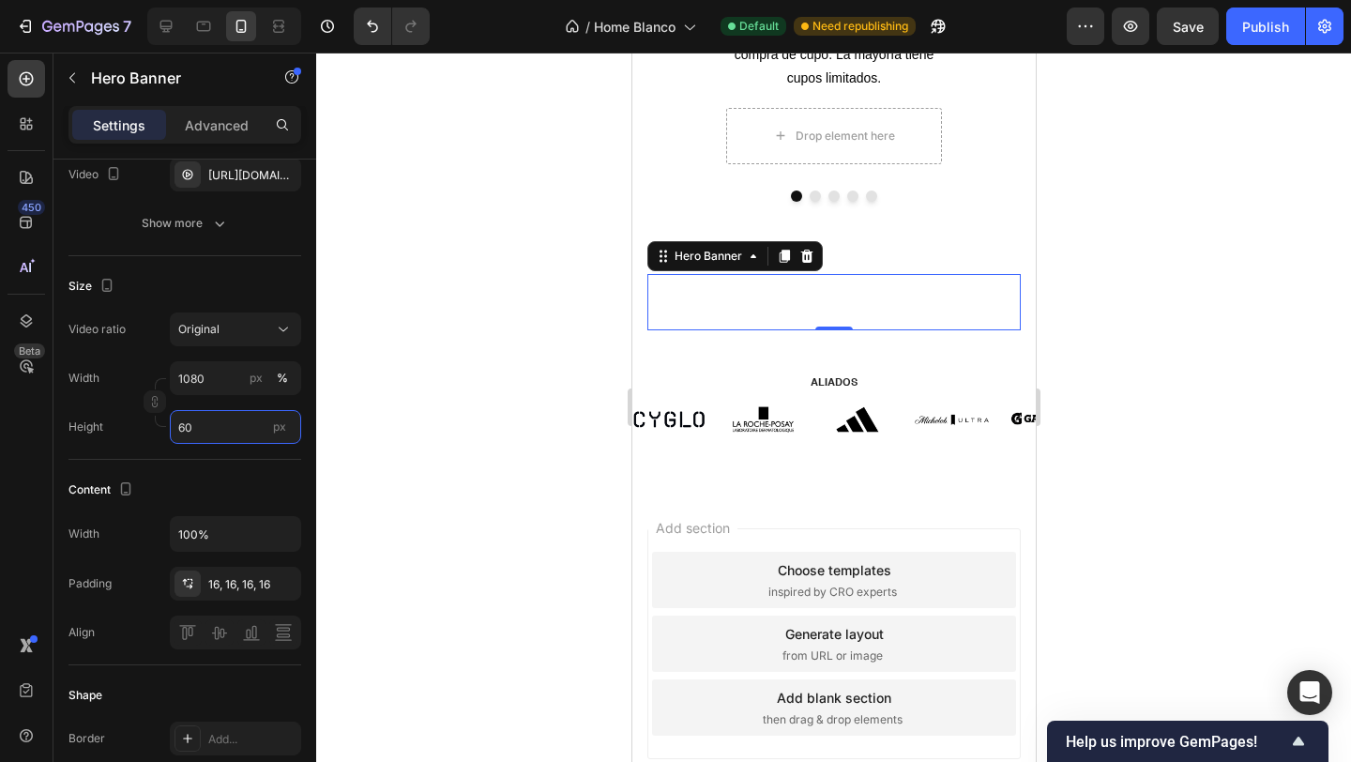
type input "6"
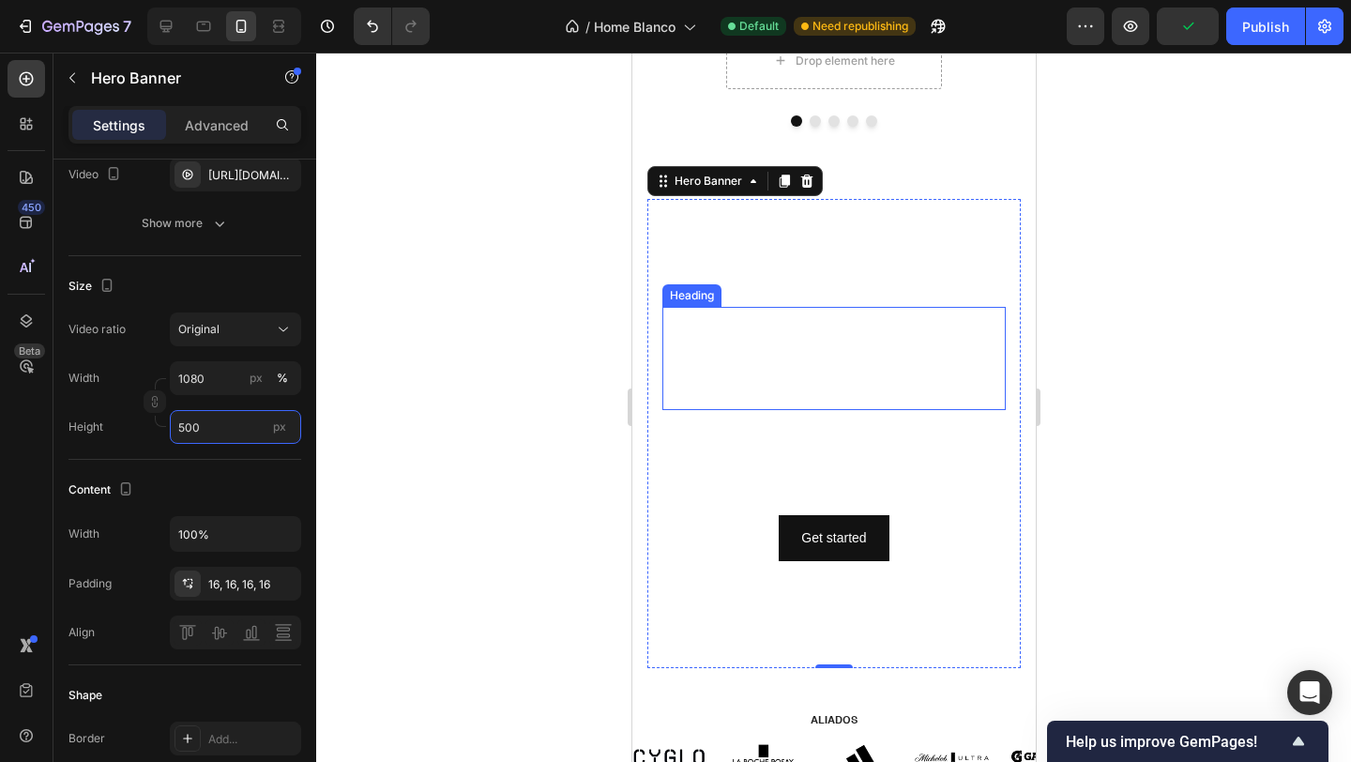
scroll to position [1285, 0]
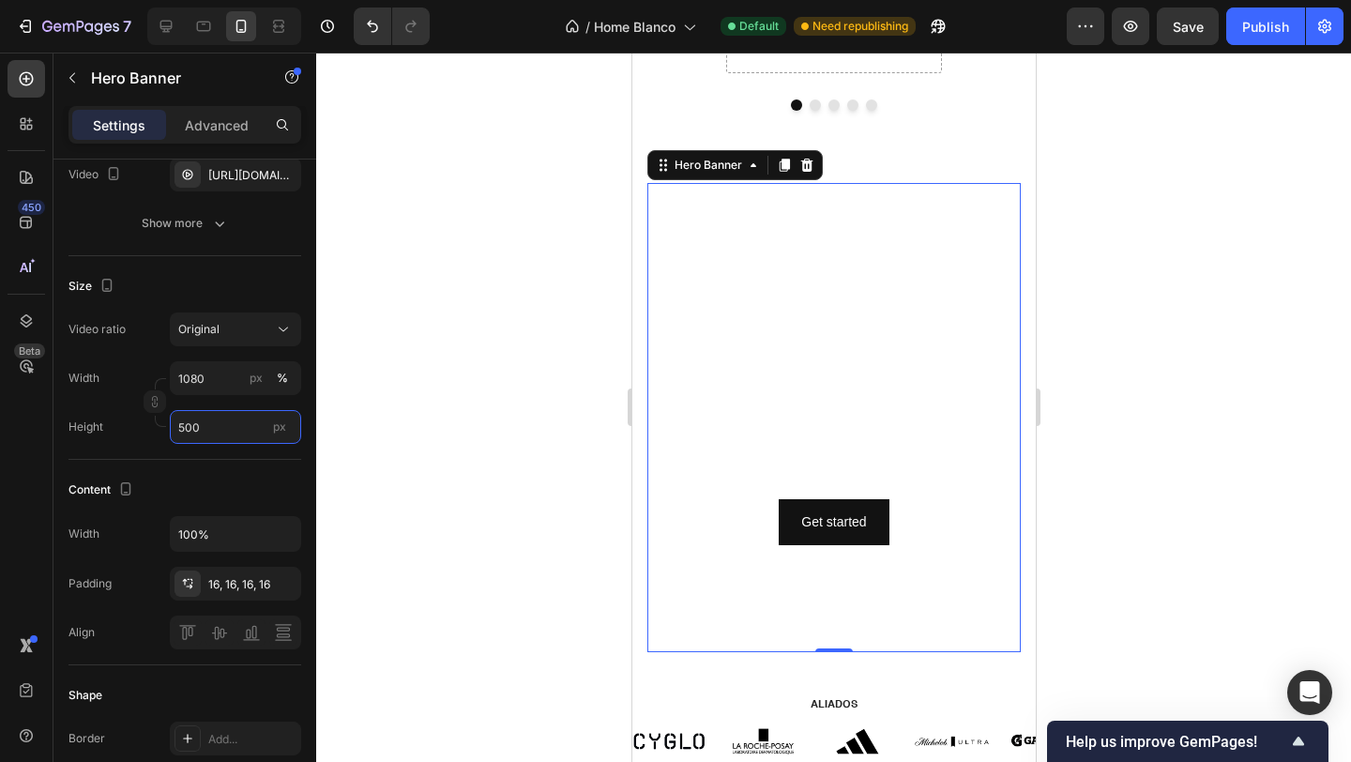
type input "500"
click at [505, 402] on div at bounding box center [833, 407] width 1035 height 709
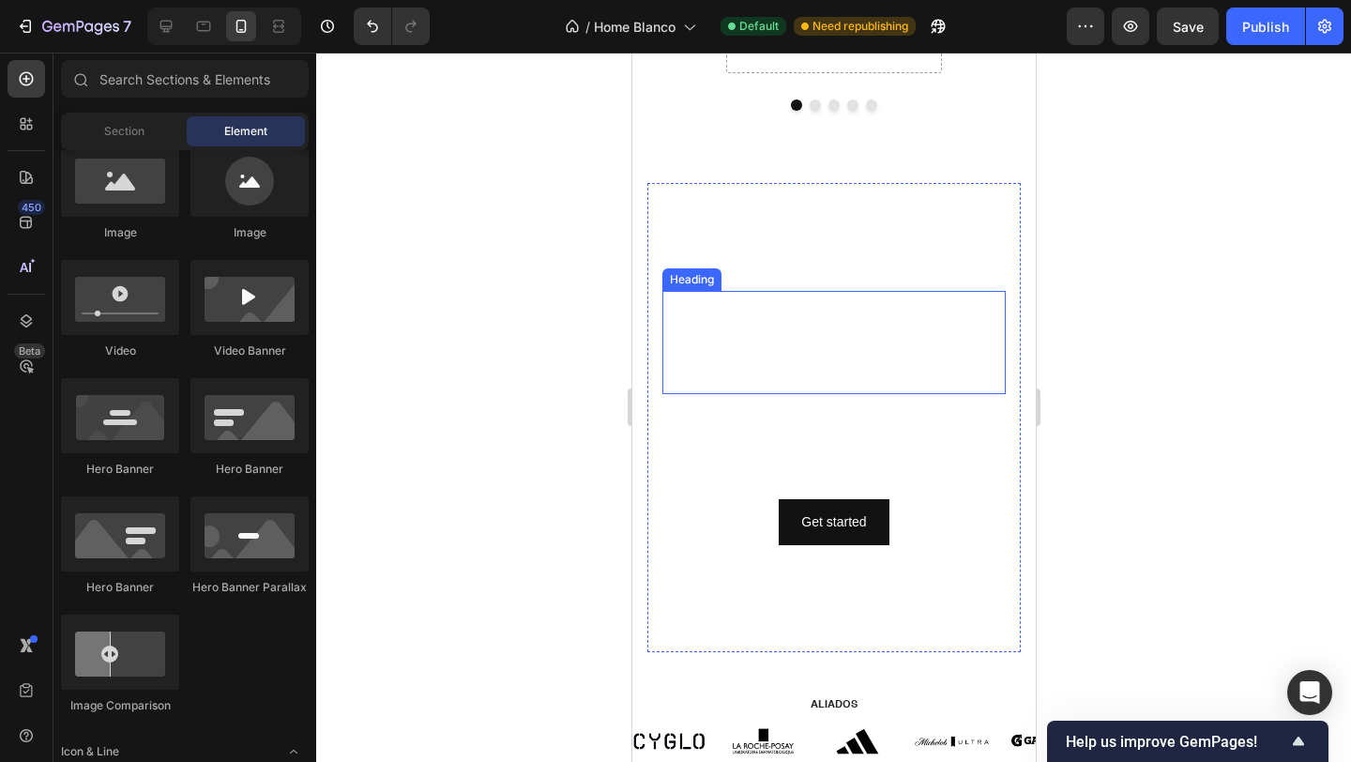
click at [782, 306] on h2 "Click here to edit heading" at bounding box center [832, 343] width 343 height 104
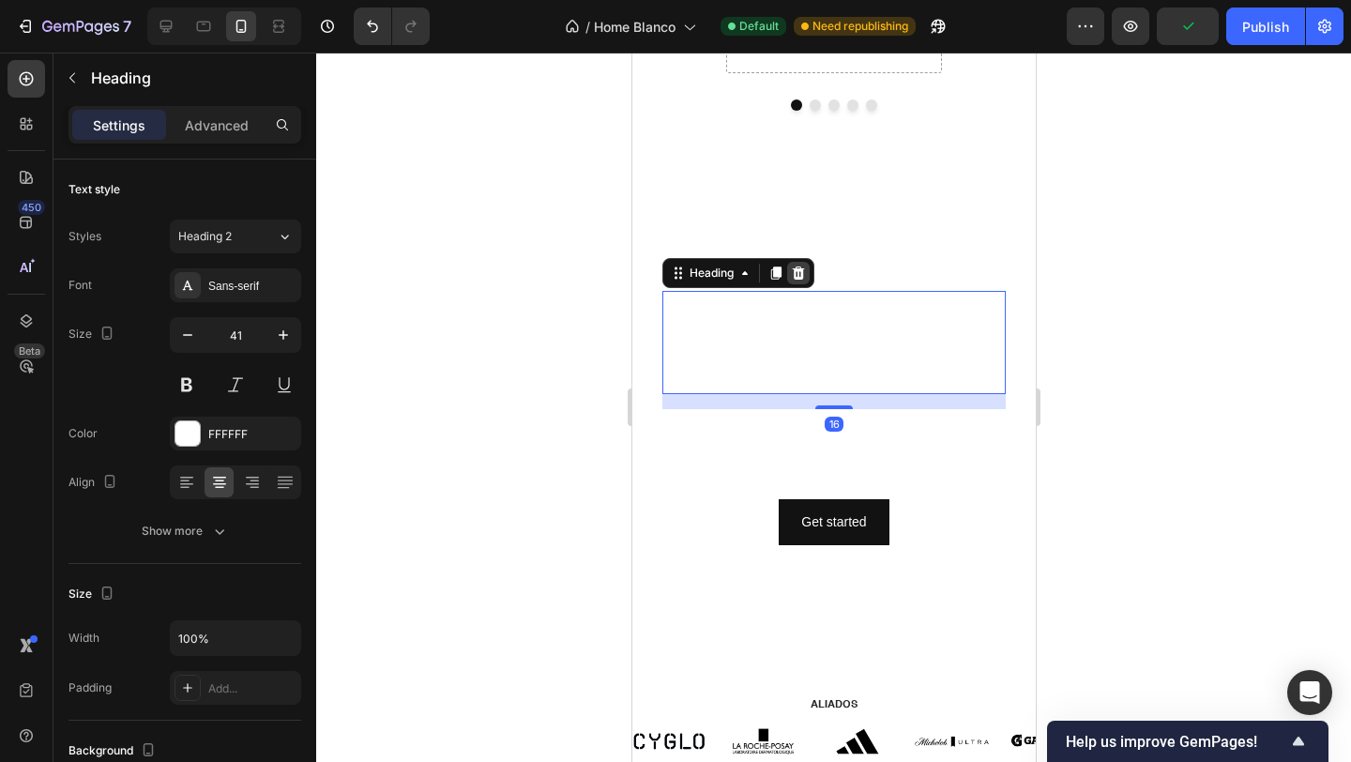
click at [800, 270] on icon at bounding box center [798, 272] width 12 height 13
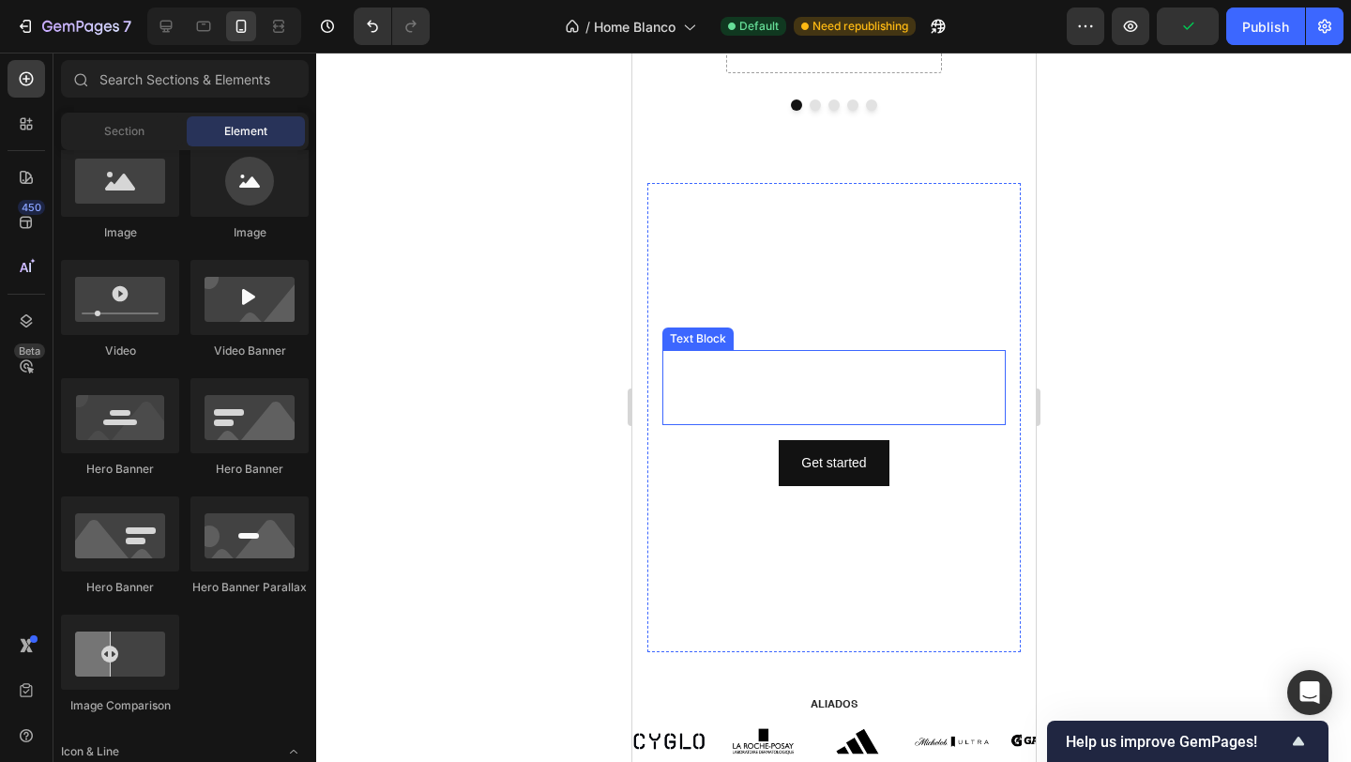
click at [812, 361] on div "This is your text block. Click to edit and make it your own. Share your product…" at bounding box center [832, 387] width 343 height 75
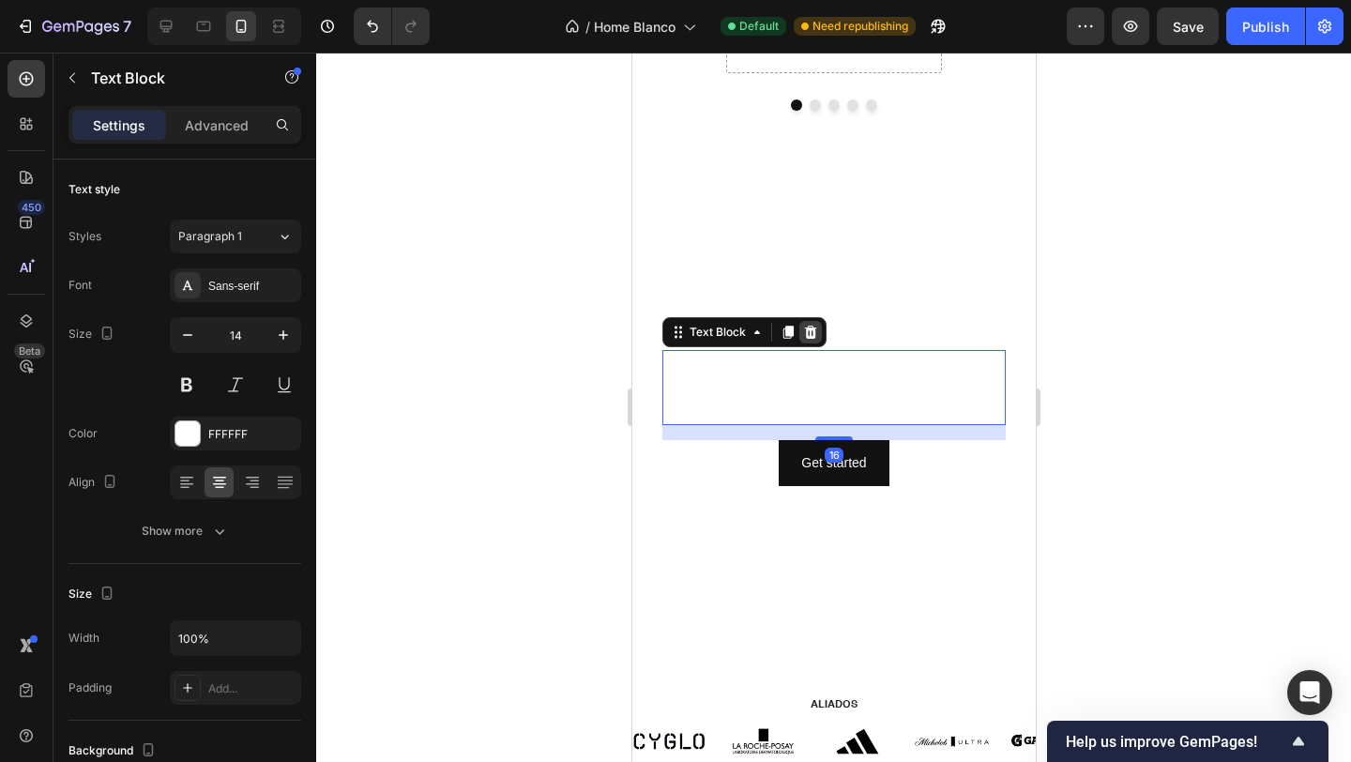
click at [809, 327] on icon at bounding box center [809, 332] width 15 height 15
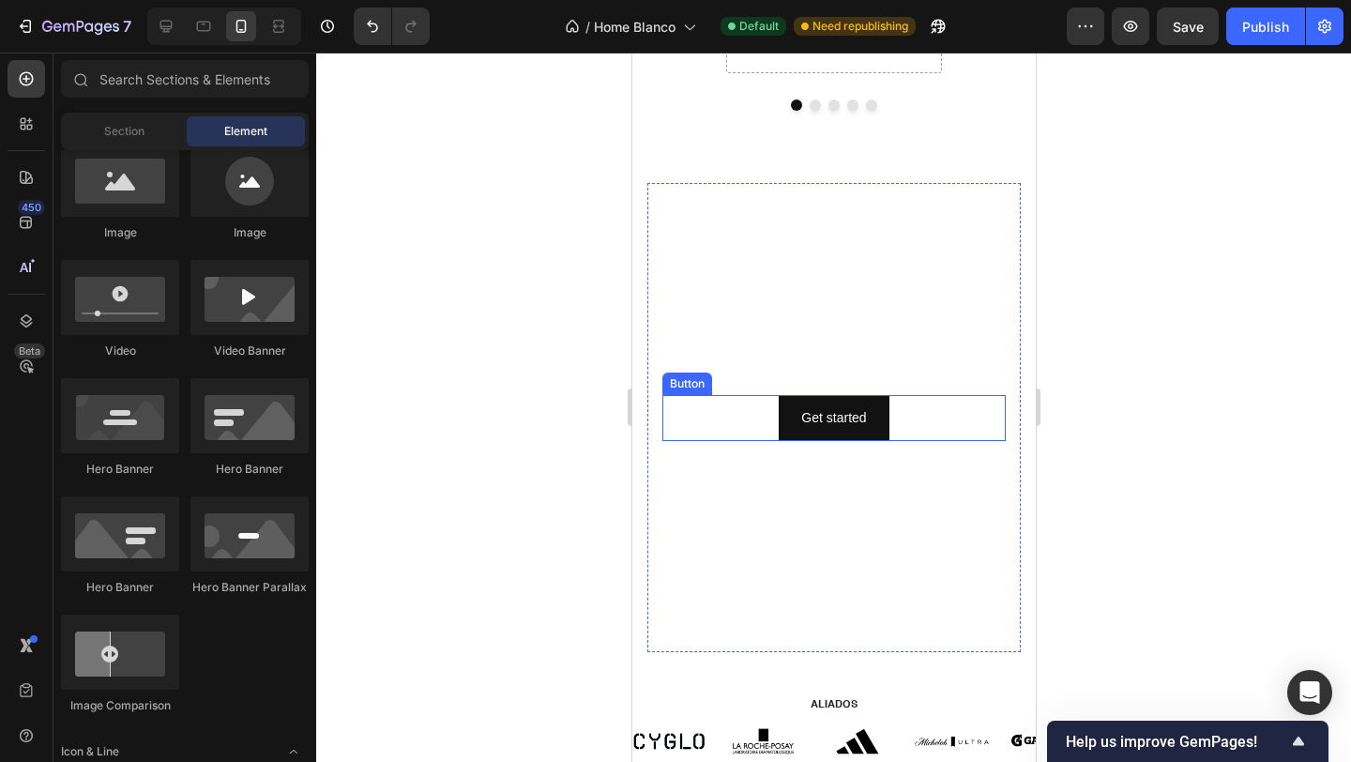
click at [754, 412] on div "Get started Button" at bounding box center [832, 418] width 343 height 46
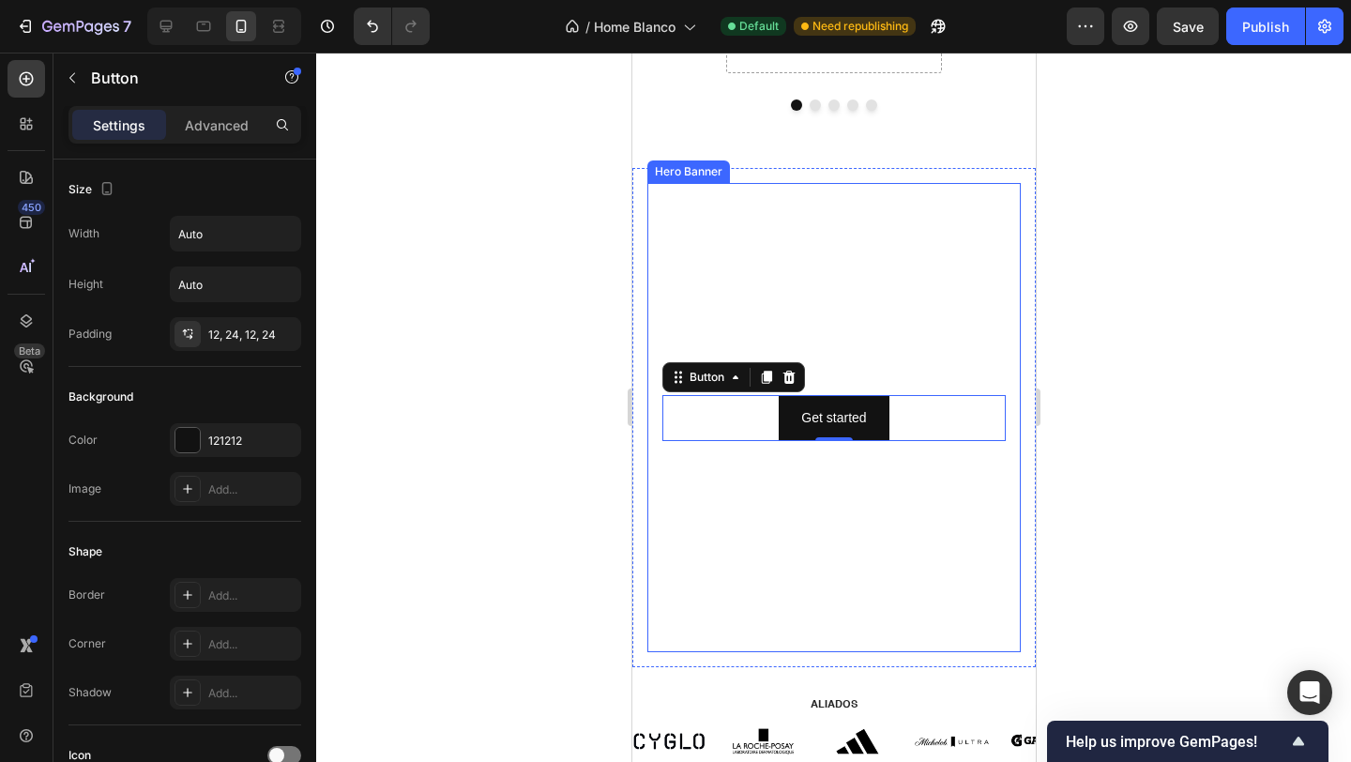
click at [751, 323] on video "Background Image" at bounding box center [832, 417] width 373 height 469
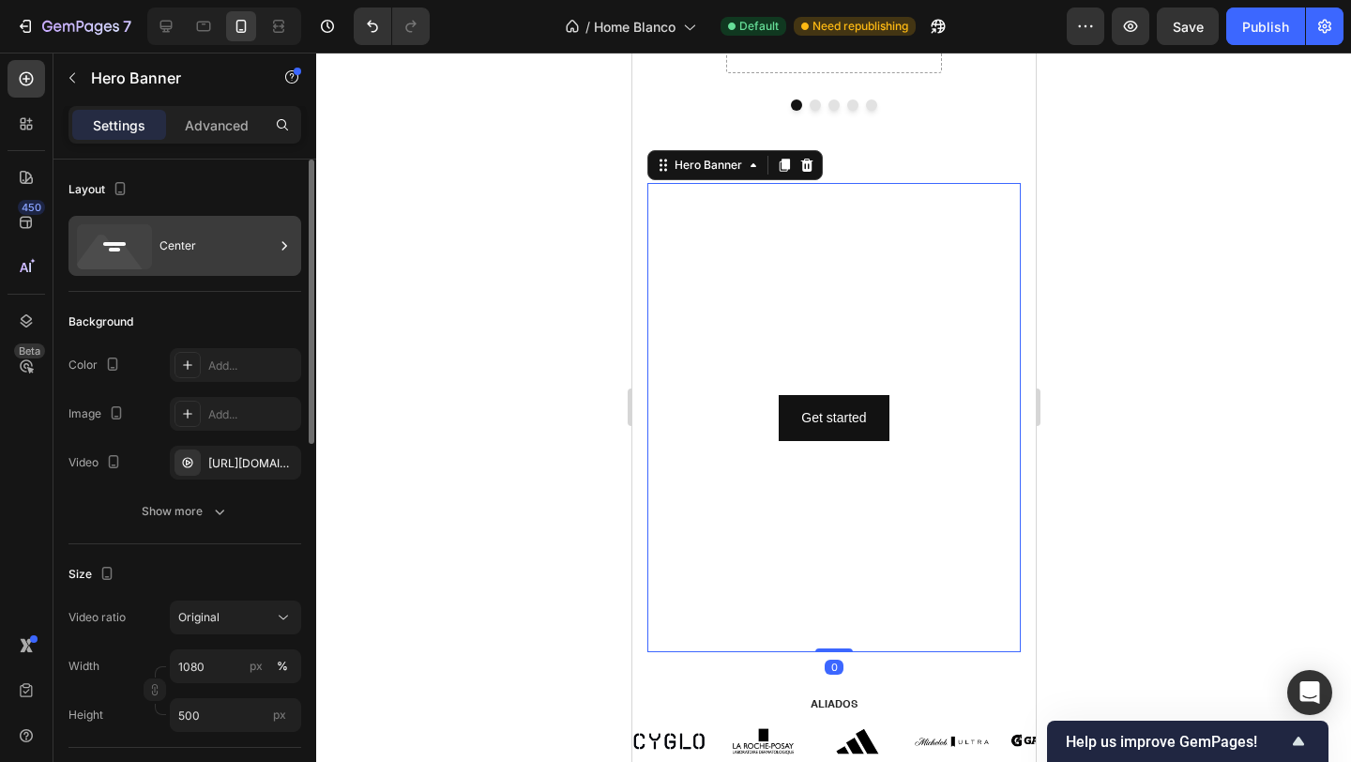
click at [158, 220] on div "Center" at bounding box center [184, 246] width 233 height 60
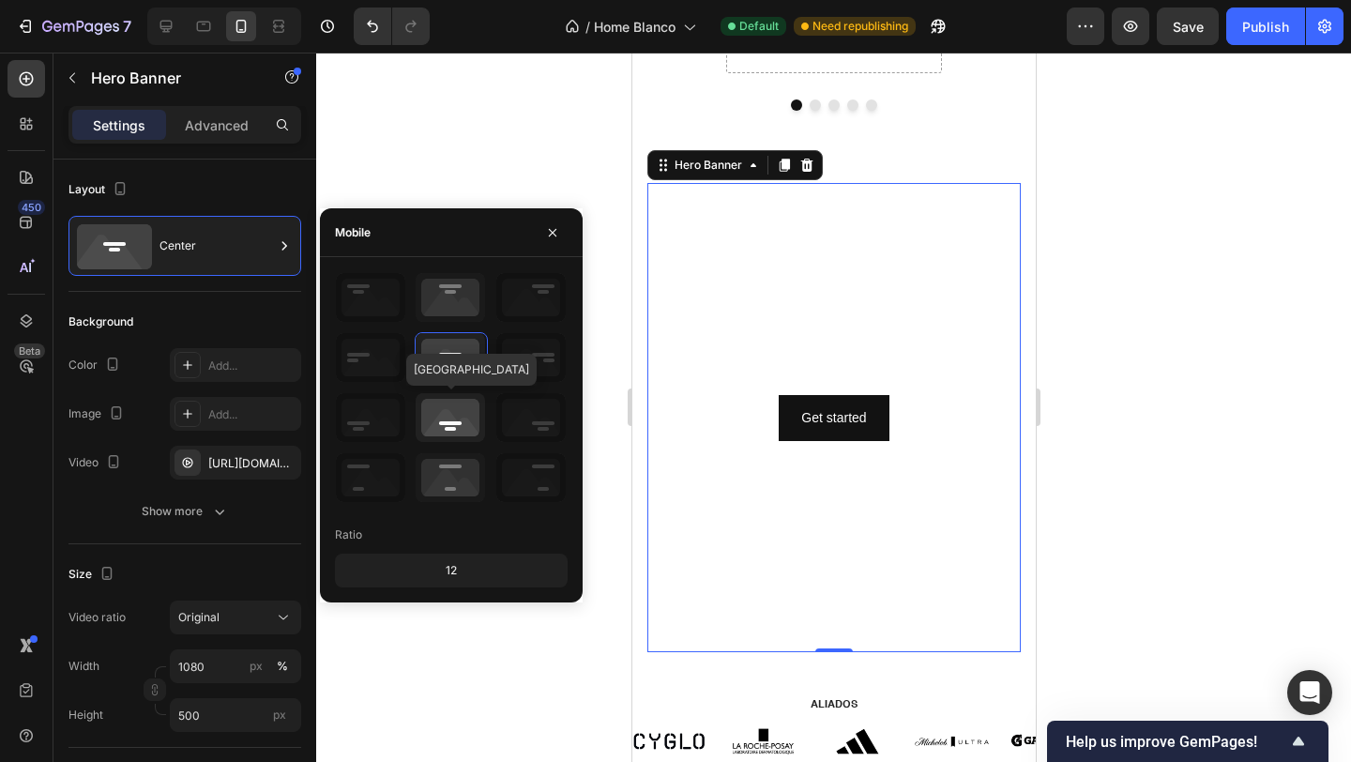
click at [441, 414] on icon at bounding box center [450, 417] width 69 height 49
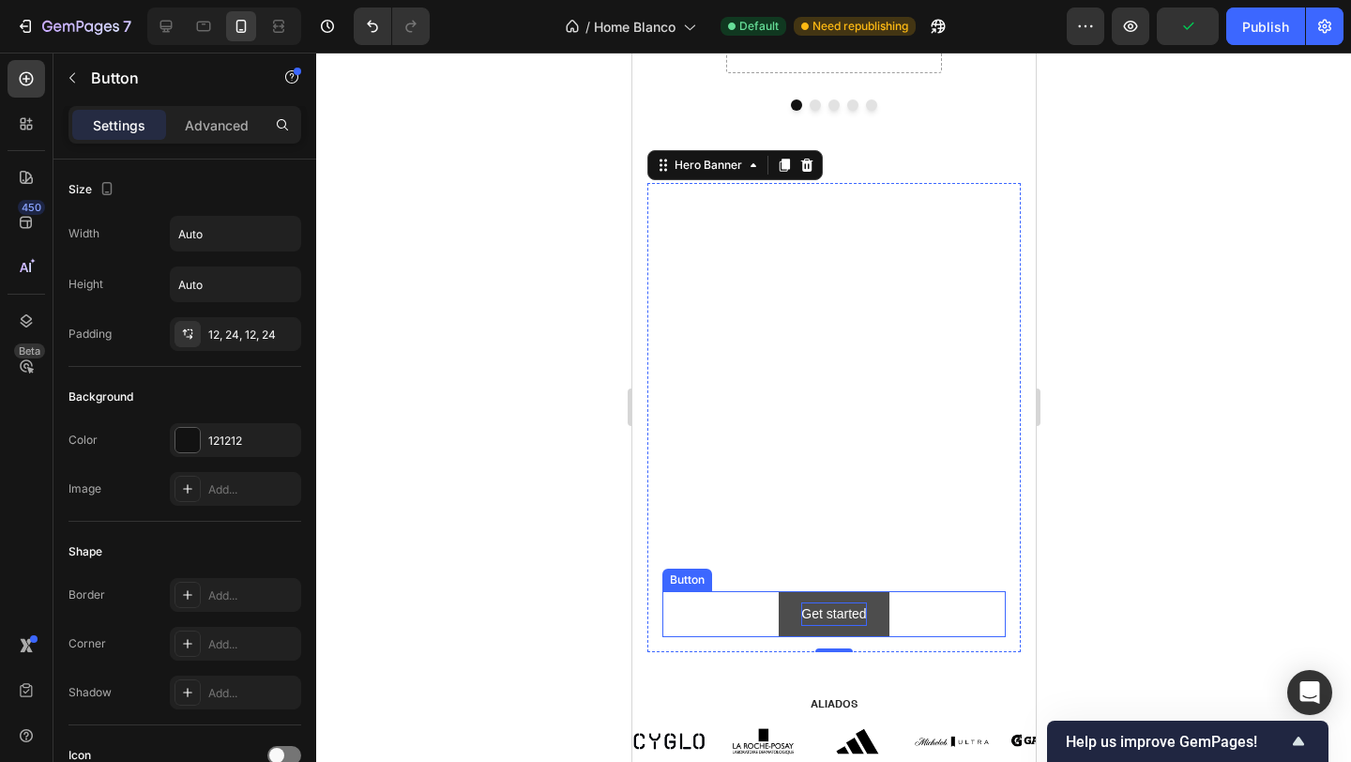
click at [821, 607] on div "Get started" at bounding box center [832, 613] width 65 height 23
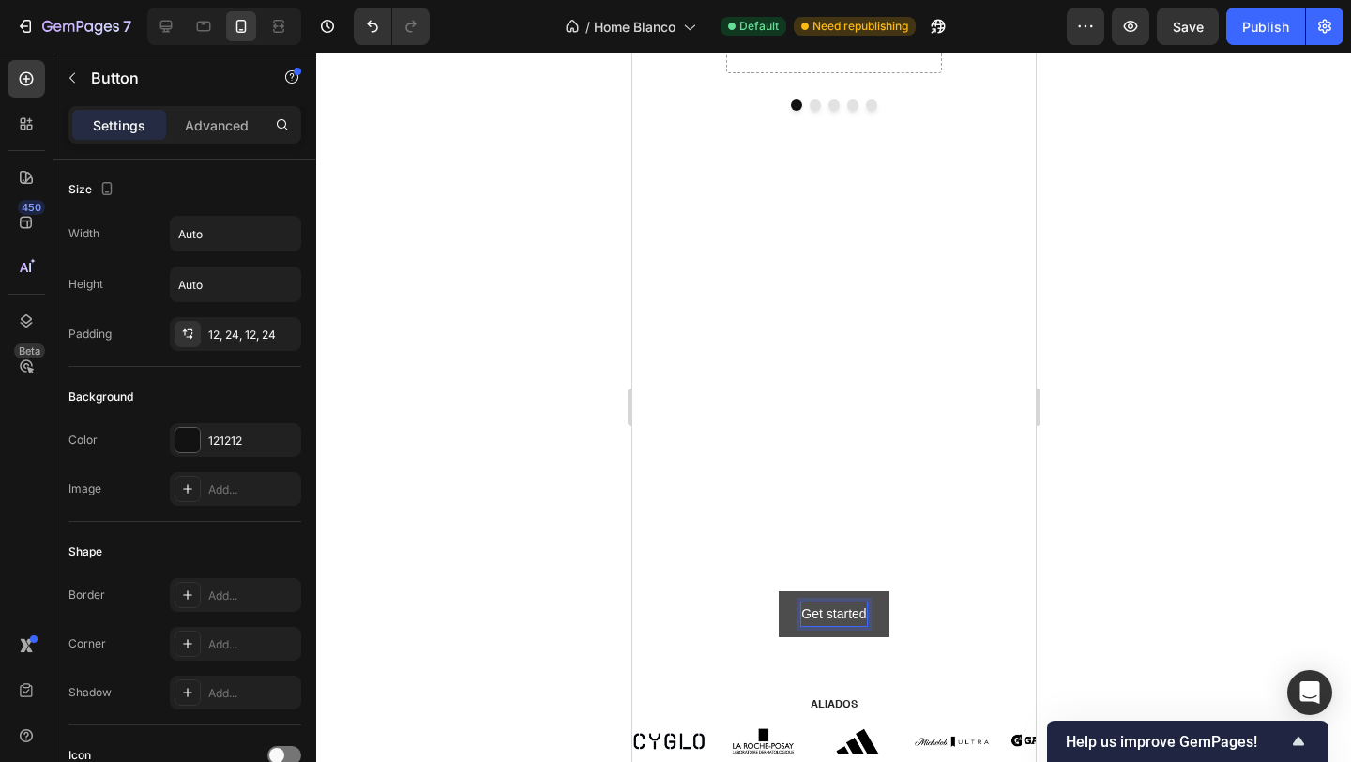
click at [832, 613] on div "Get started" at bounding box center [832, 613] width 65 height 23
click at [832, 613] on p "Get started" at bounding box center [832, 613] width 65 height 23
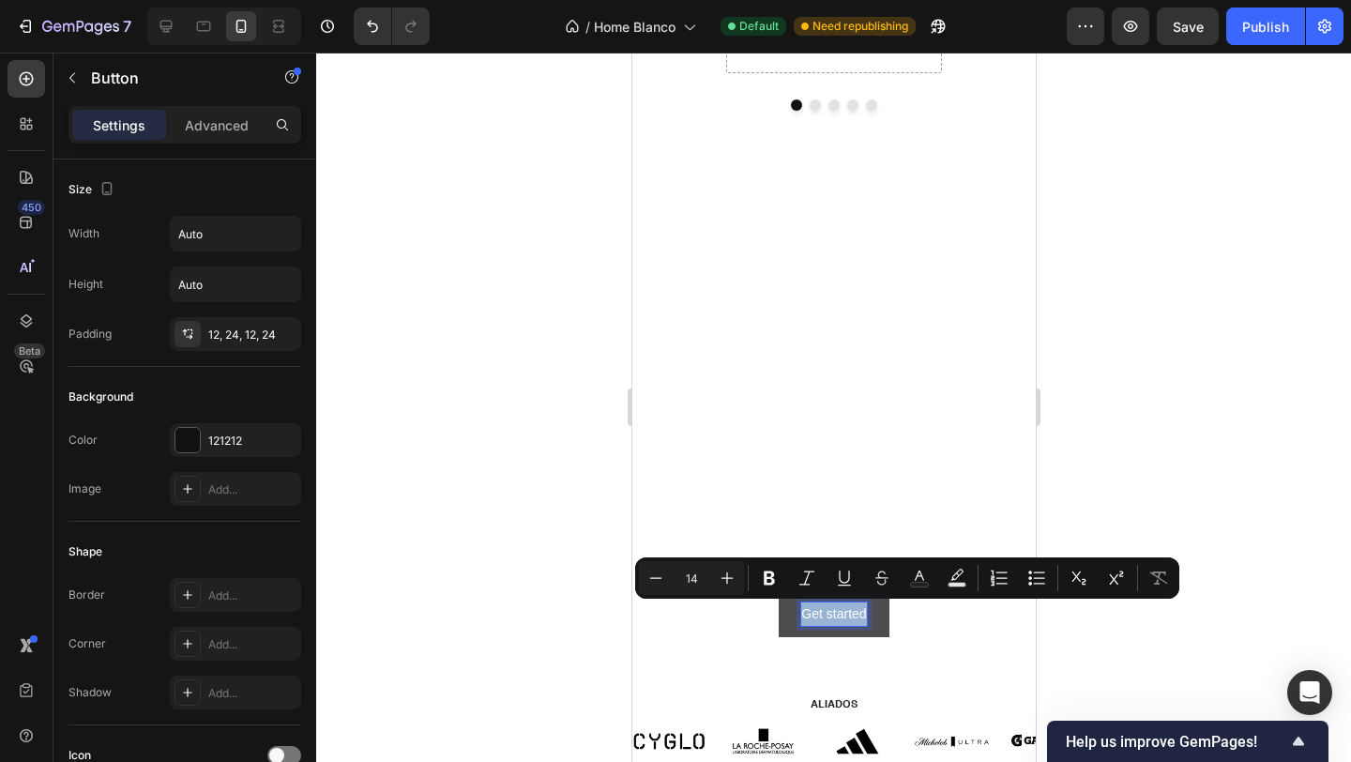
click at [832, 613] on p "Get started" at bounding box center [832, 613] width 65 height 23
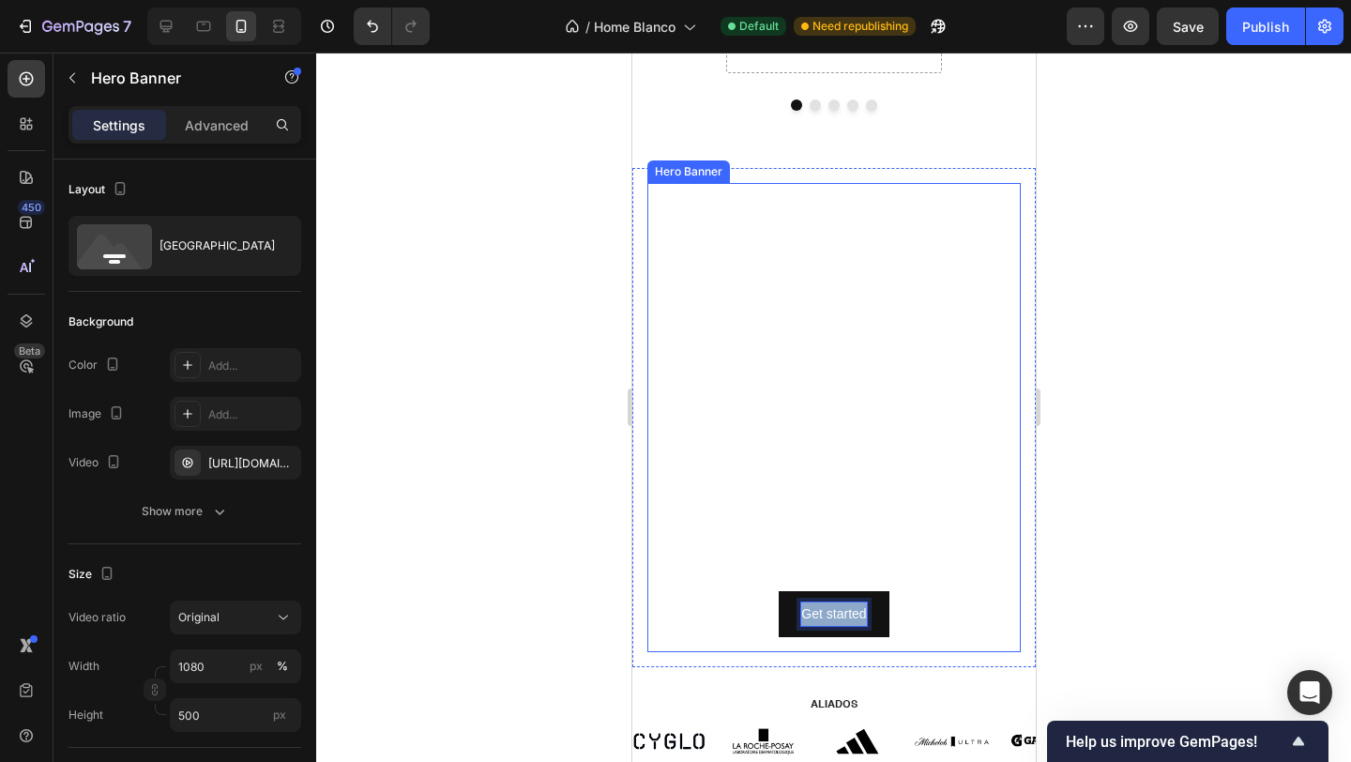
click at [829, 509] on video "Background Image" at bounding box center [832, 417] width 373 height 469
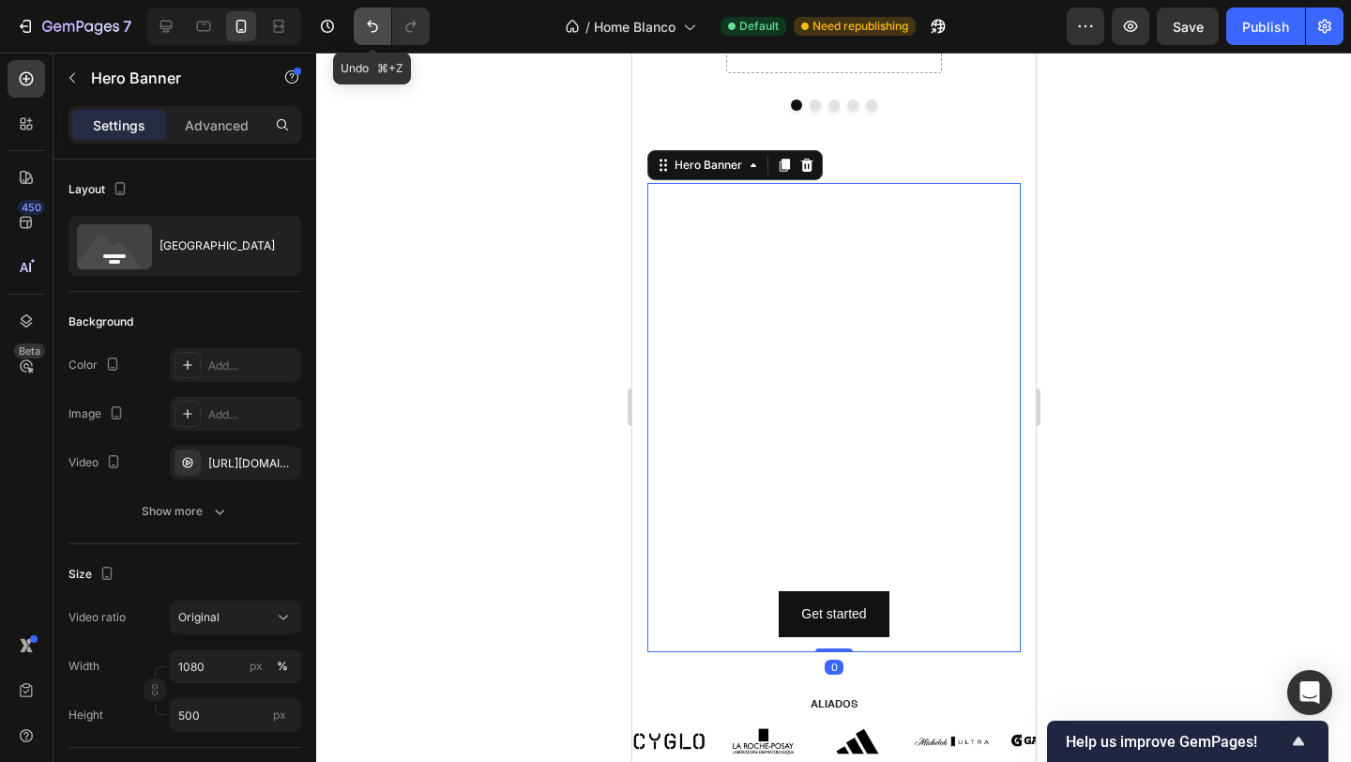
click at [371, 21] on icon "Undo/Redo" at bounding box center [372, 27] width 11 height 12
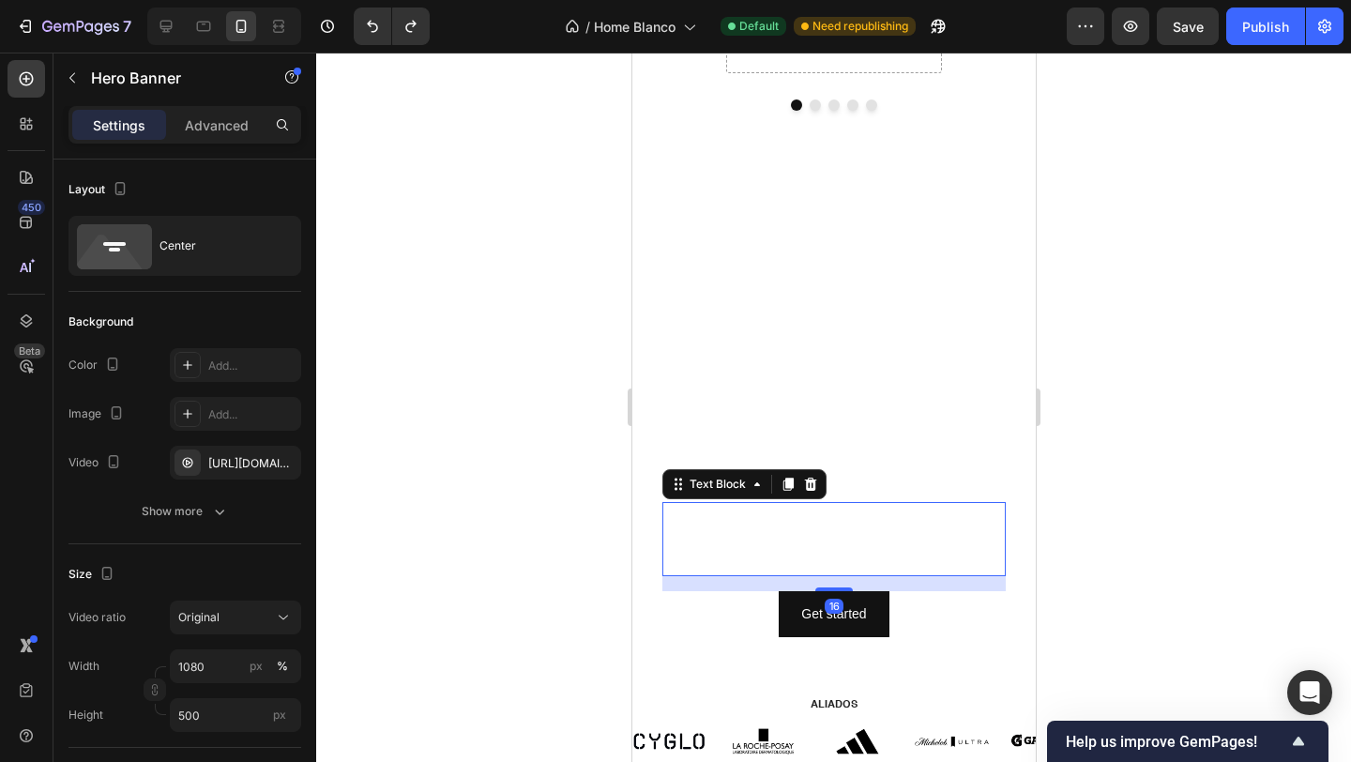
click at [870, 517] on div "This is your text block. Click to edit and make it your own. Share your product…" at bounding box center [832, 539] width 343 height 75
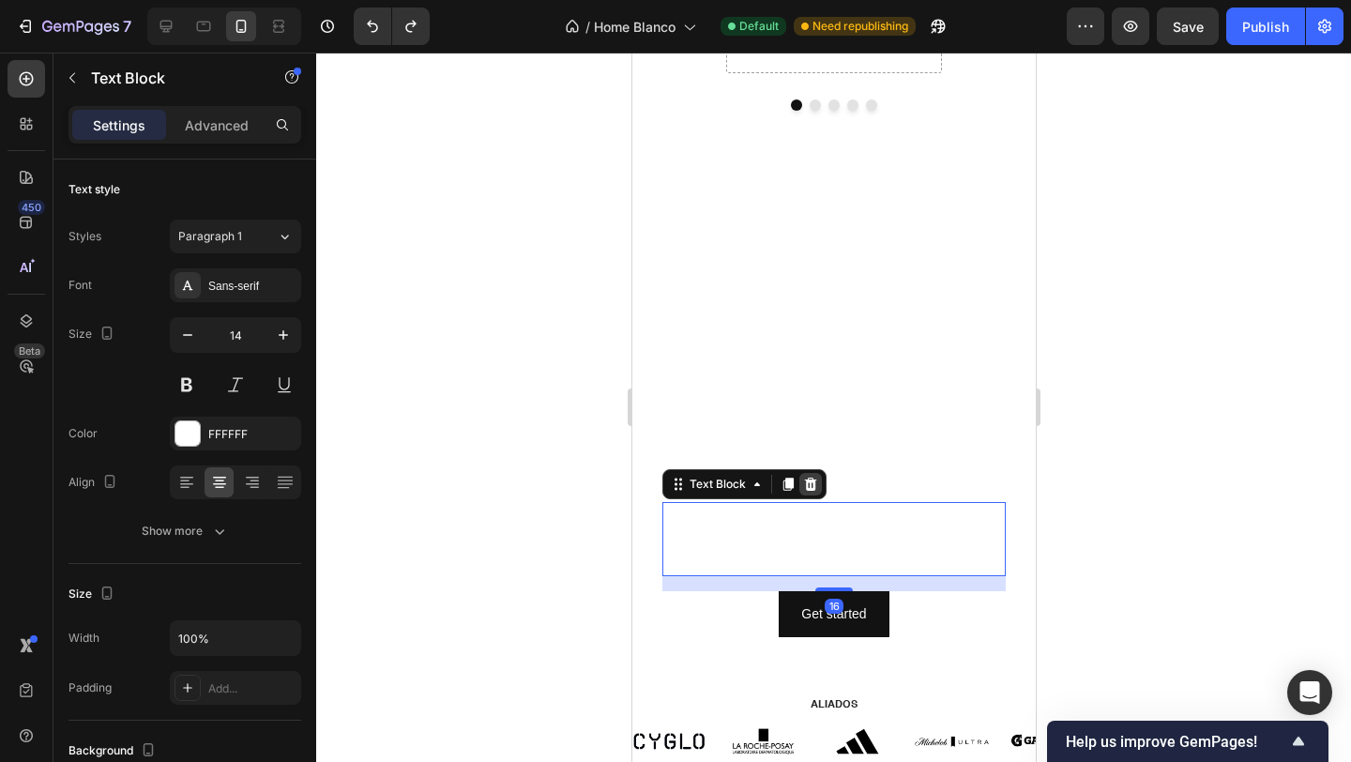
click at [812, 483] on icon at bounding box center [810, 483] width 12 height 13
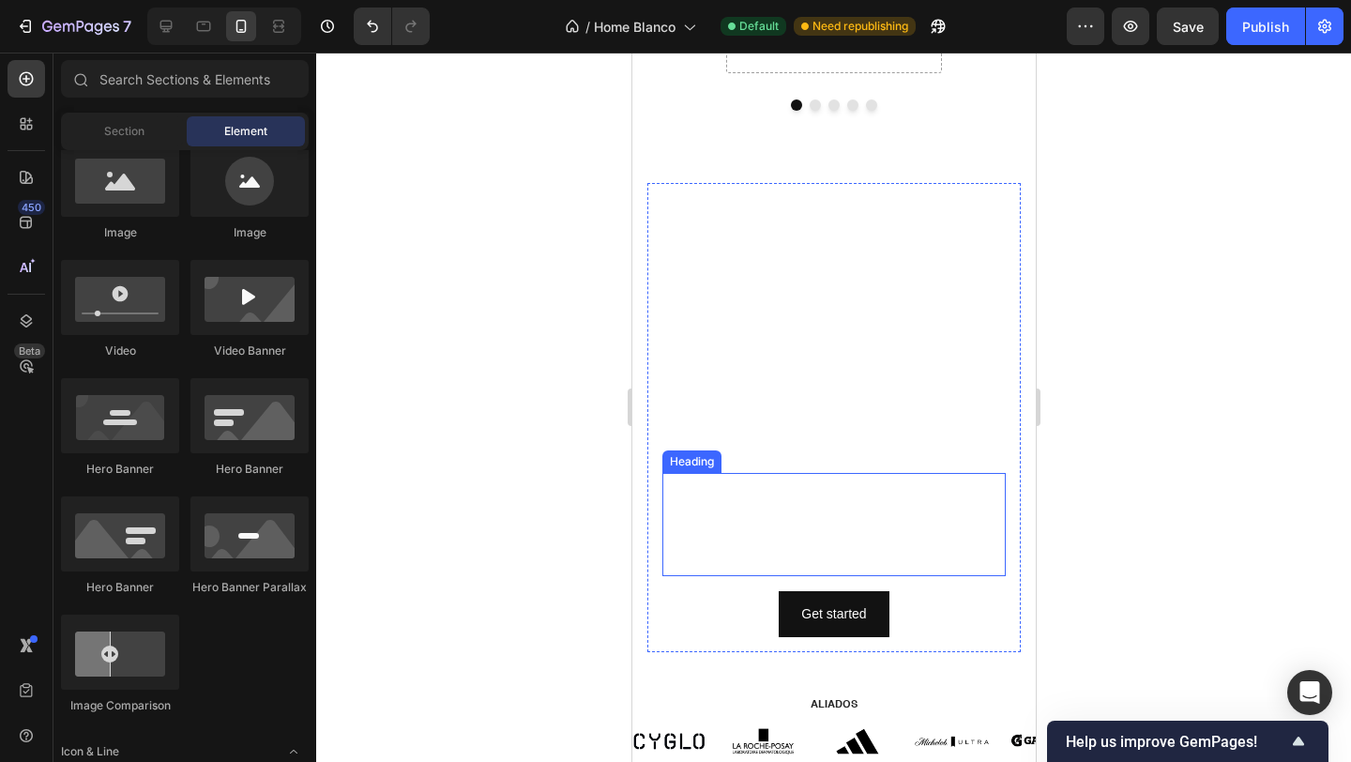
click at [738, 423] on video "Background Image" at bounding box center [832, 417] width 373 height 469
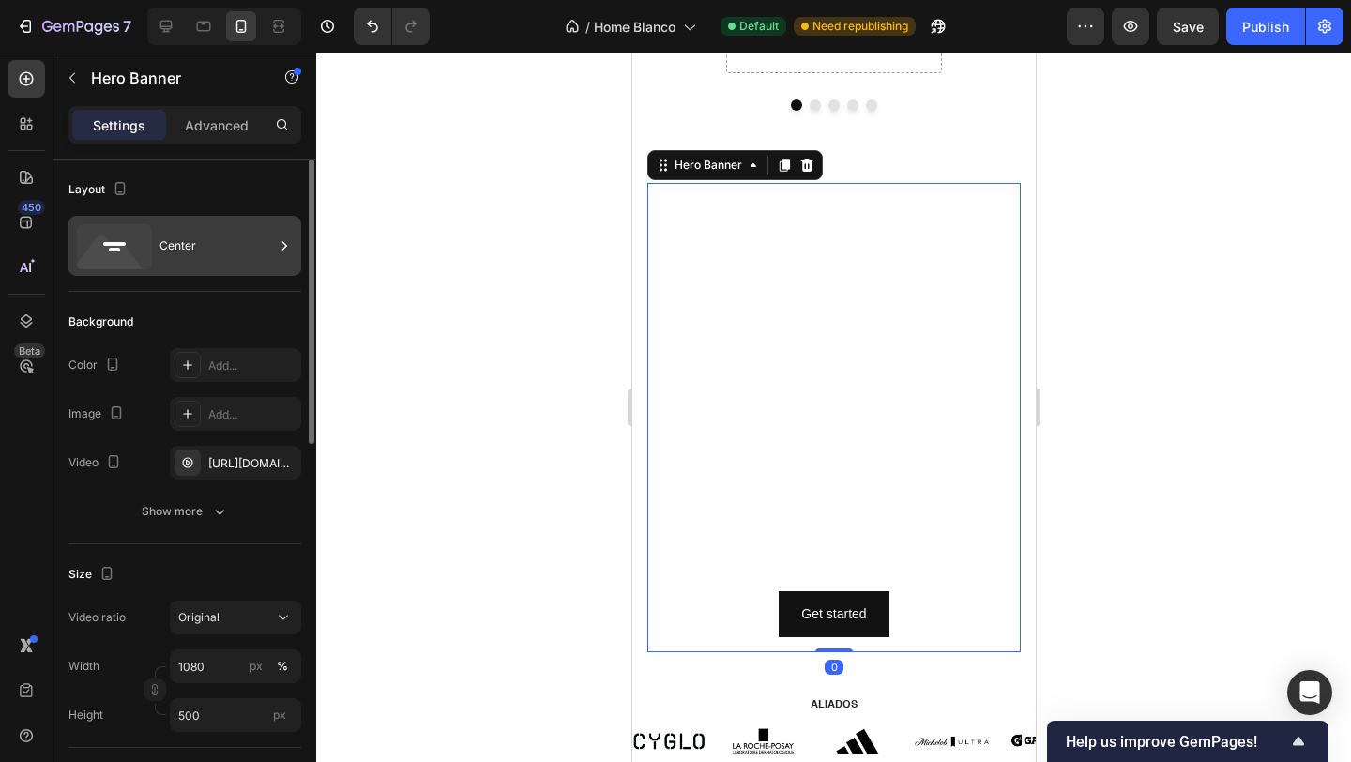
click at [200, 246] on div "Center" at bounding box center [217, 245] width 114 height 43
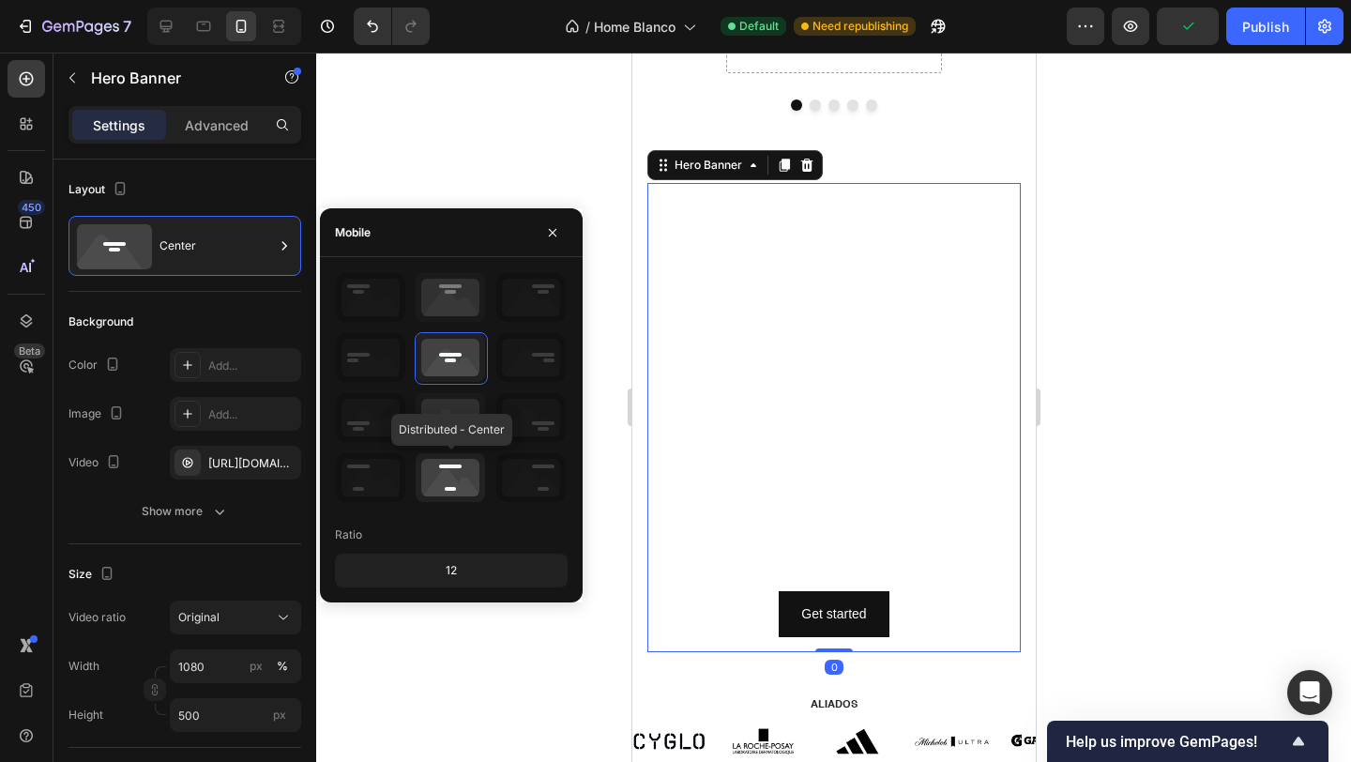
click at [446, 485] on icon at bounding box center [450, 477] width 69 height 49
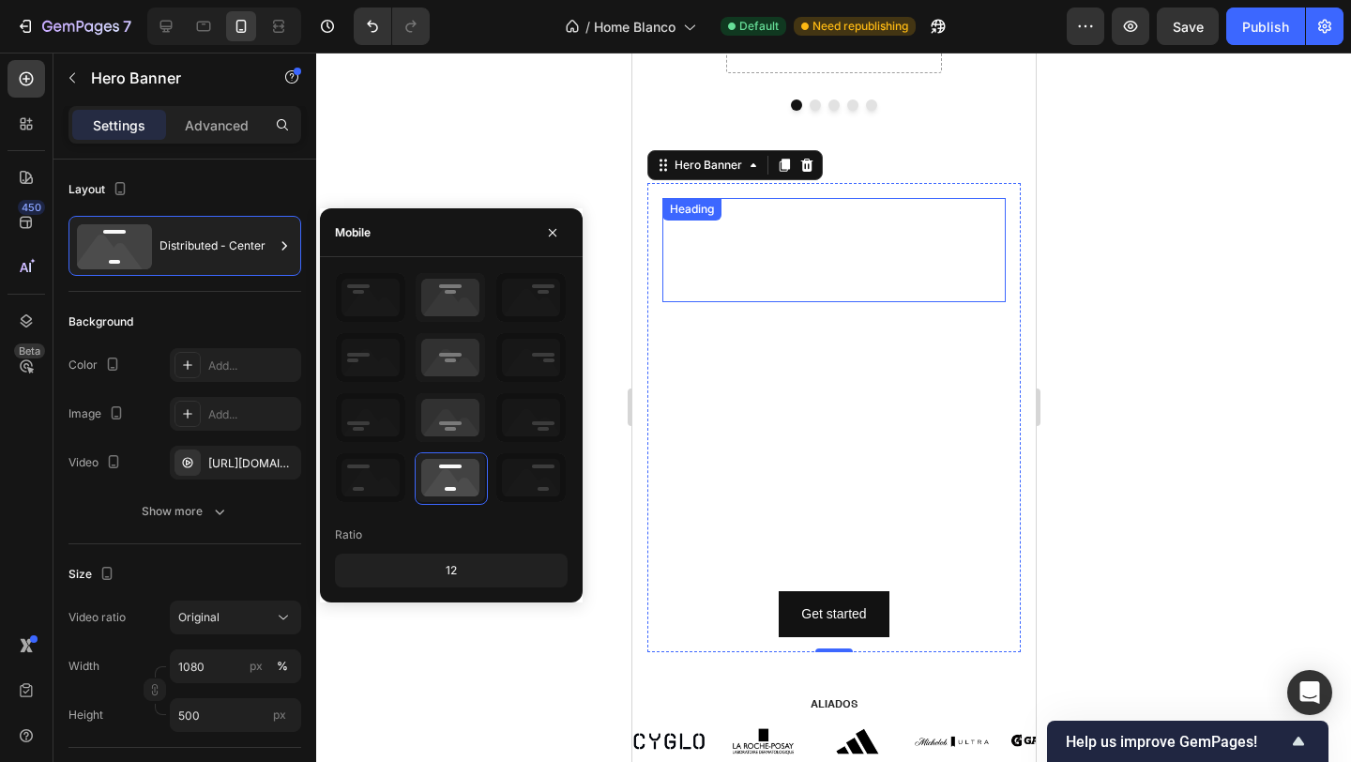
click at [859, 286] on h2 "Click here to edit heading" at bounding box center [832, 250] width 343 height 104
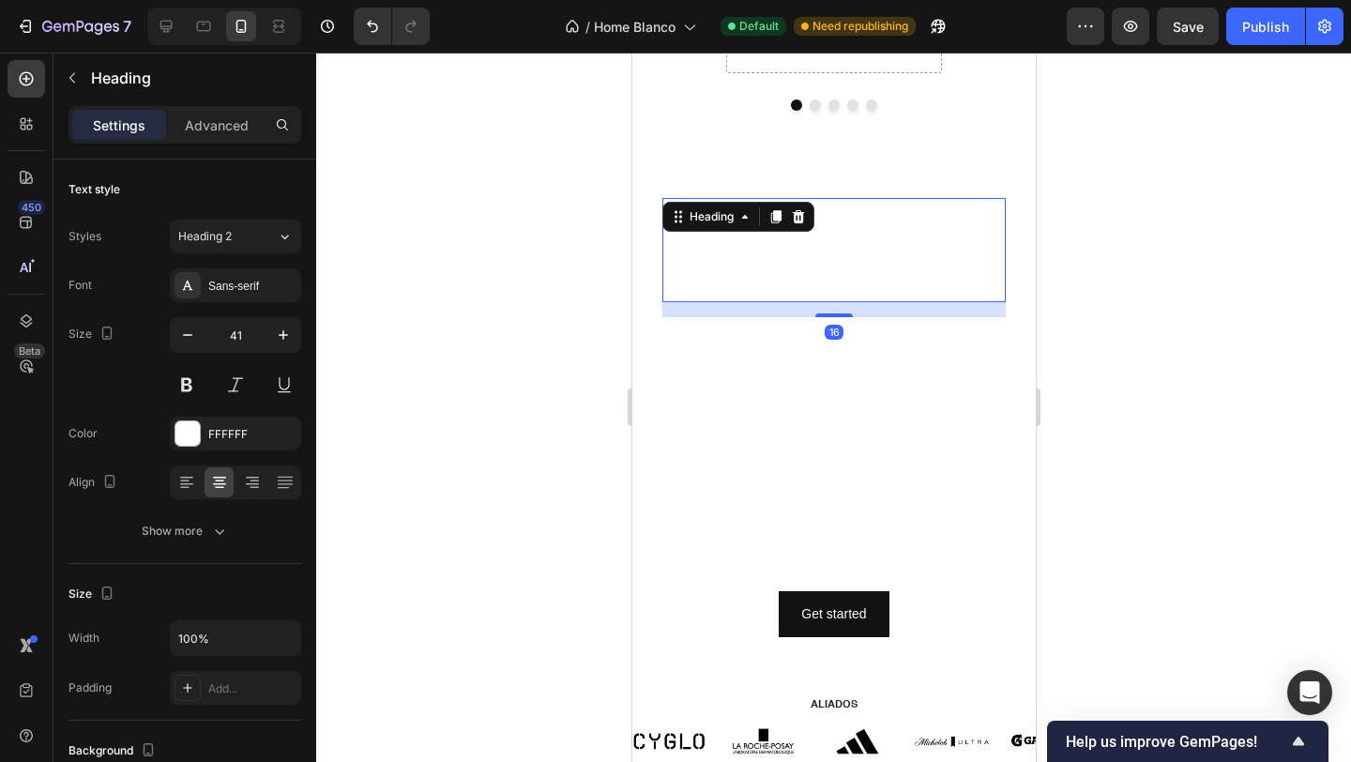
click at [859, 286] on h2 "Click here to edit heading" at bounding box center [832, 250] width 343 height 104
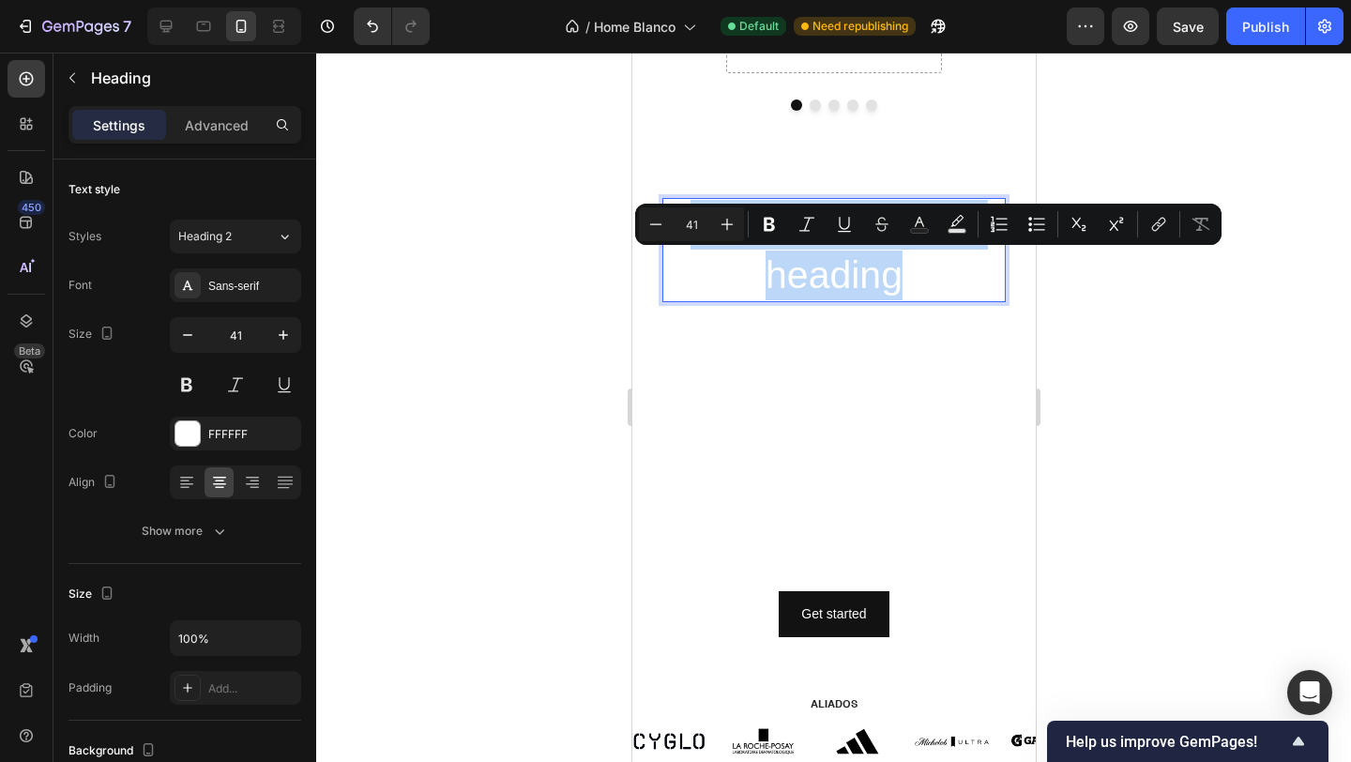
click at [859, 286] on p "Click here to edit heading" at bounding box center [833, 250] width 340 height 100
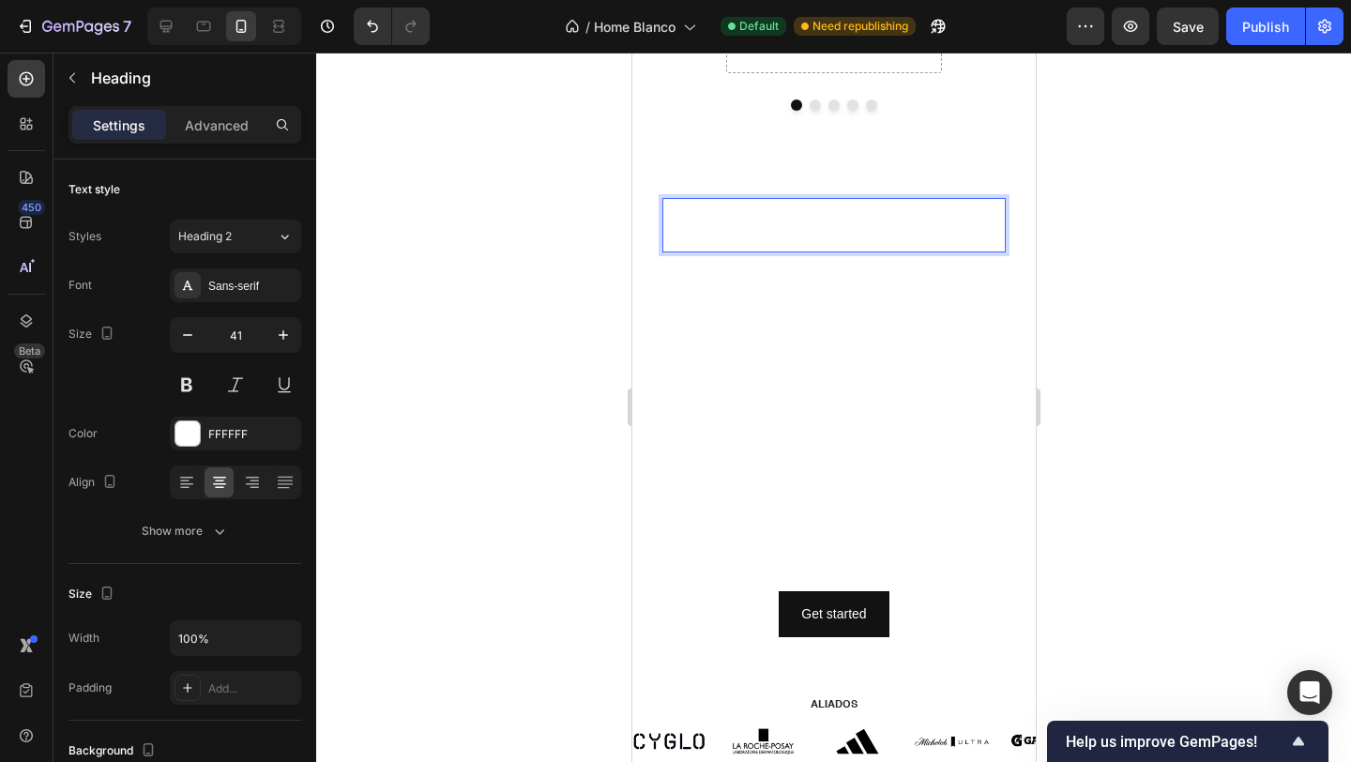
click at [856, 242] on h2 "Ú" at bounding box center [832, 224] width 343 height 53
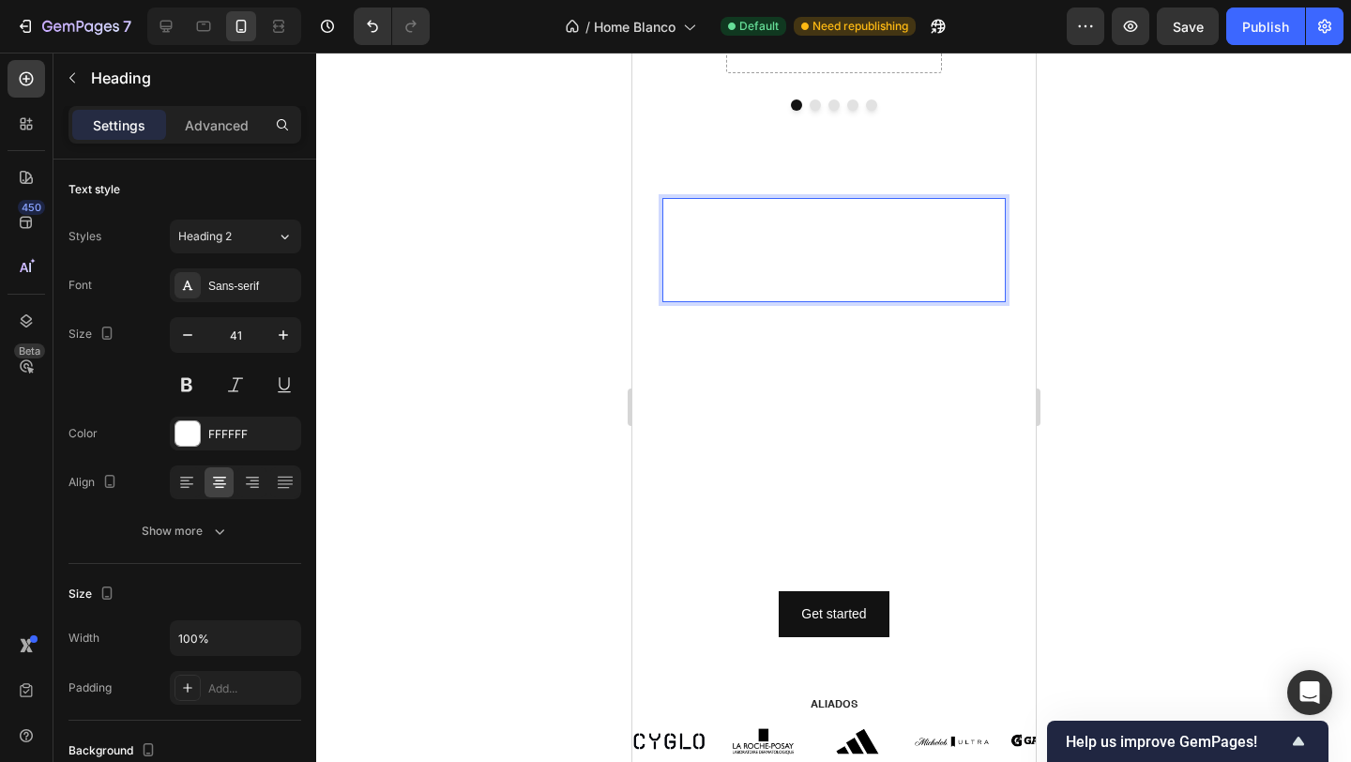
click at [901, 241] on h2 "ÚNETE A LA COMUNIDAD" at bounding box center [832, 250] width 343 height 104
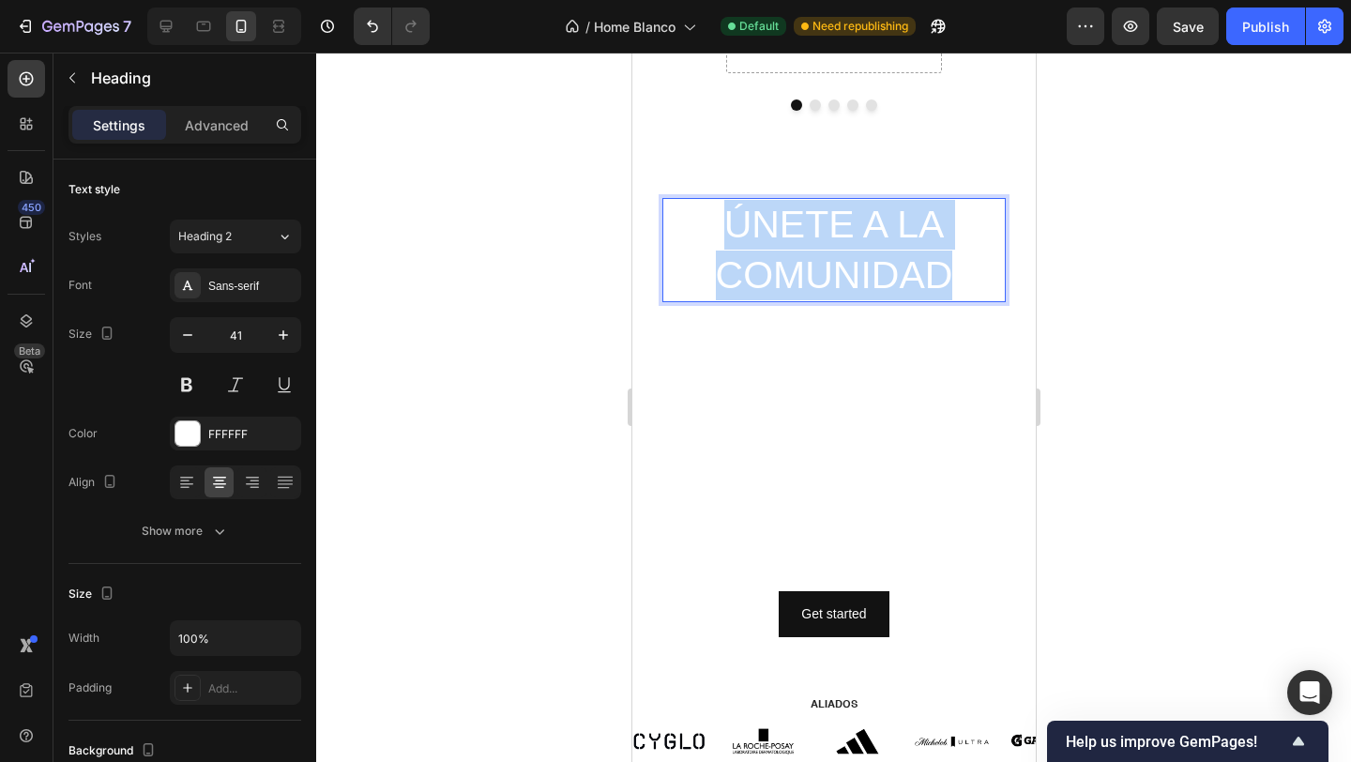
click at [901, 241] on h2 "ÚNETE A LA COMUNIDAD" at bounding box center [832, 250] width 343 height 104
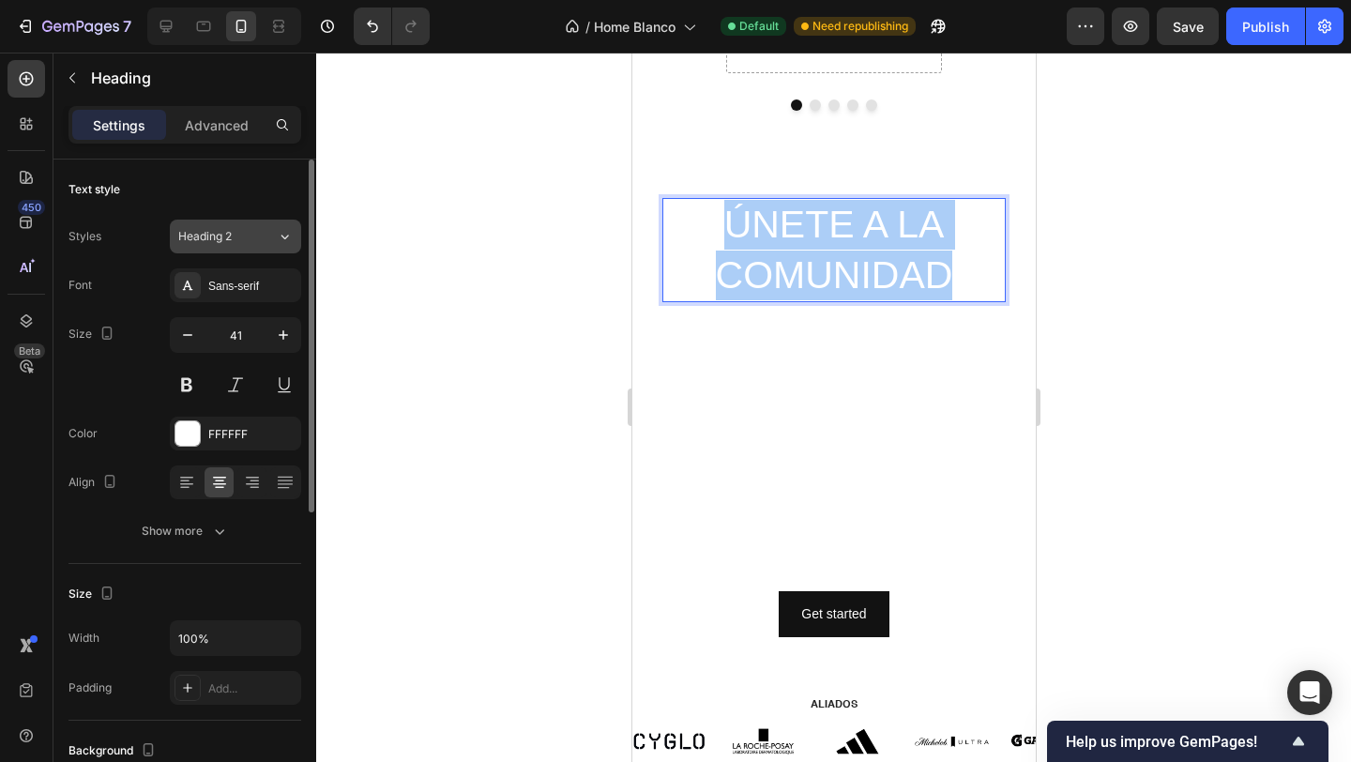
click at [227, 230] on span "Heading 2" at bounding box center [204, 236] width 53 height 17
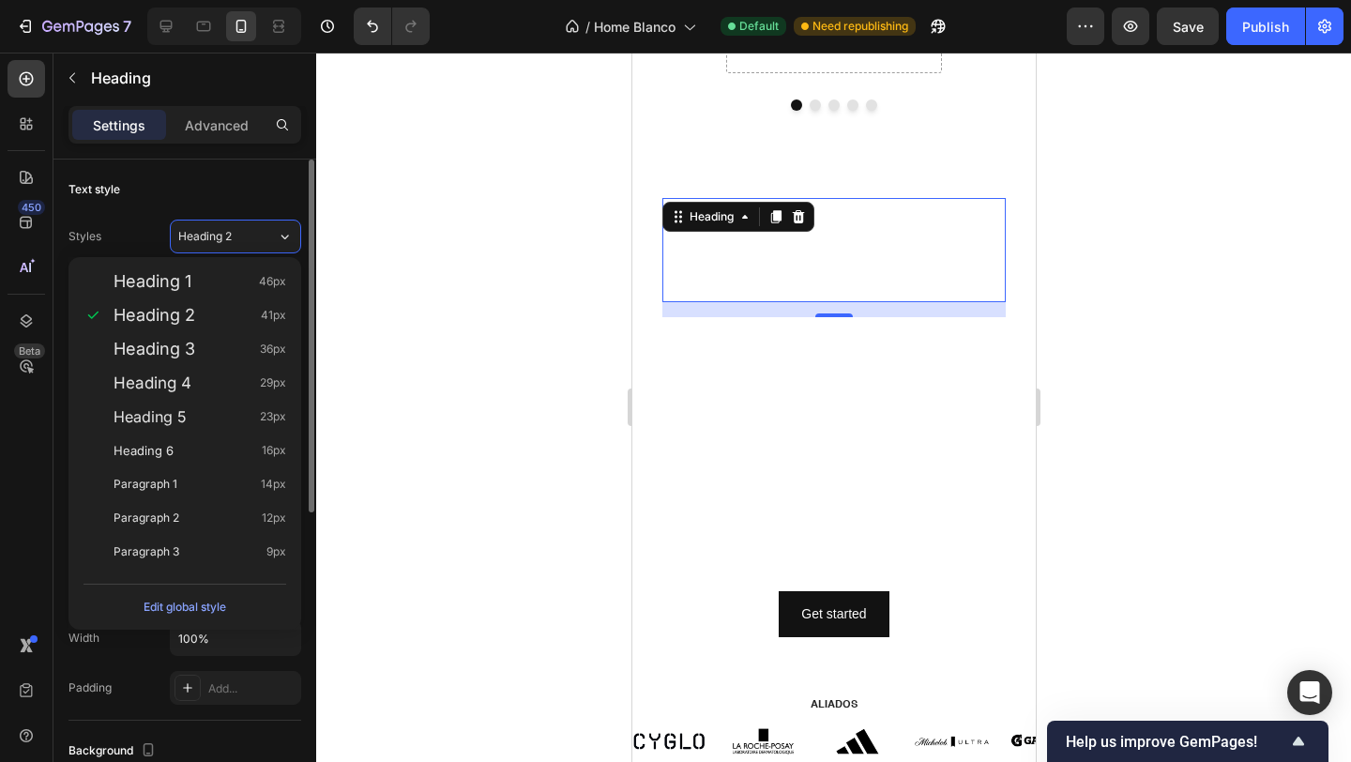
click at [206, 194] on div "Text style" at bounding box center [184, 190] width 233 height 30
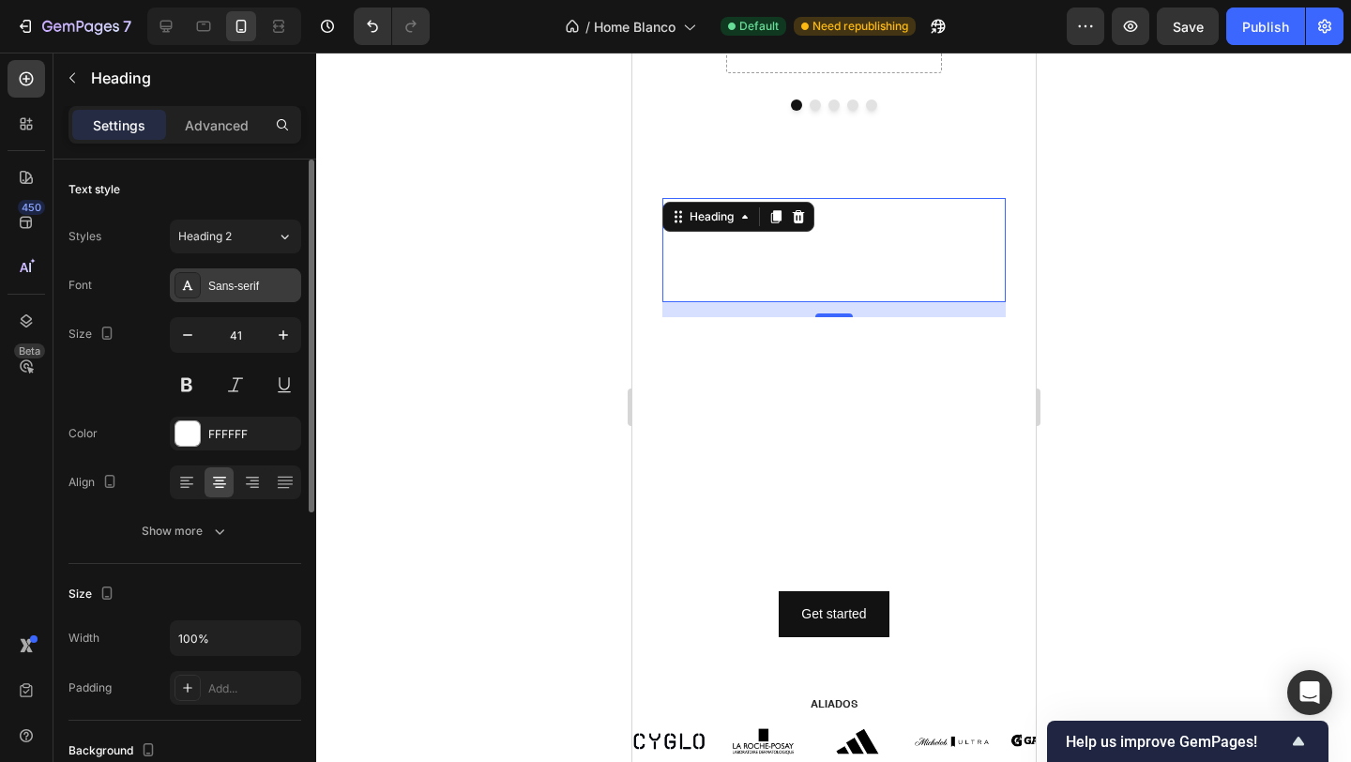
click at [214, 271] on div "Sans-serif" at bounding box center [235, 285] width 131 height 34
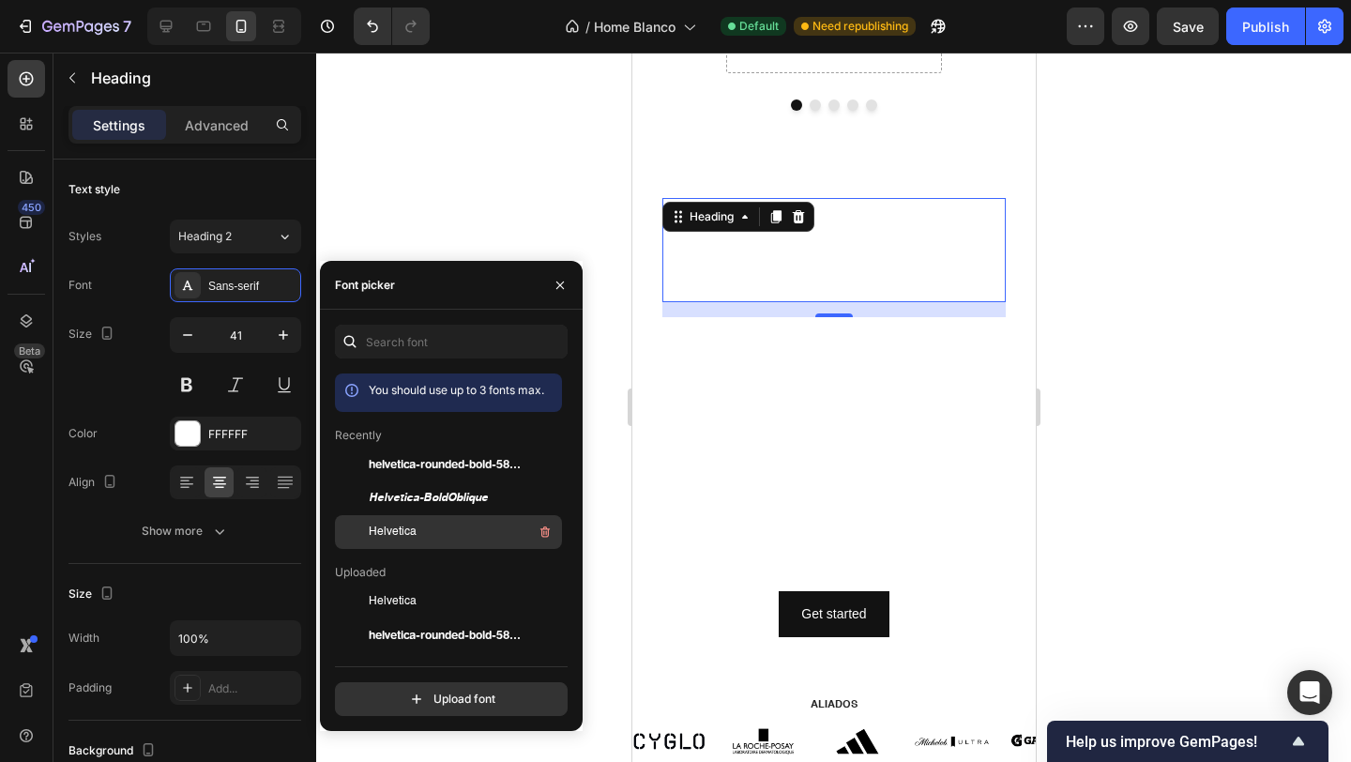
click at [441, 522] on div "Helvetica" at bounding box center [464, 532] width 190 height 23
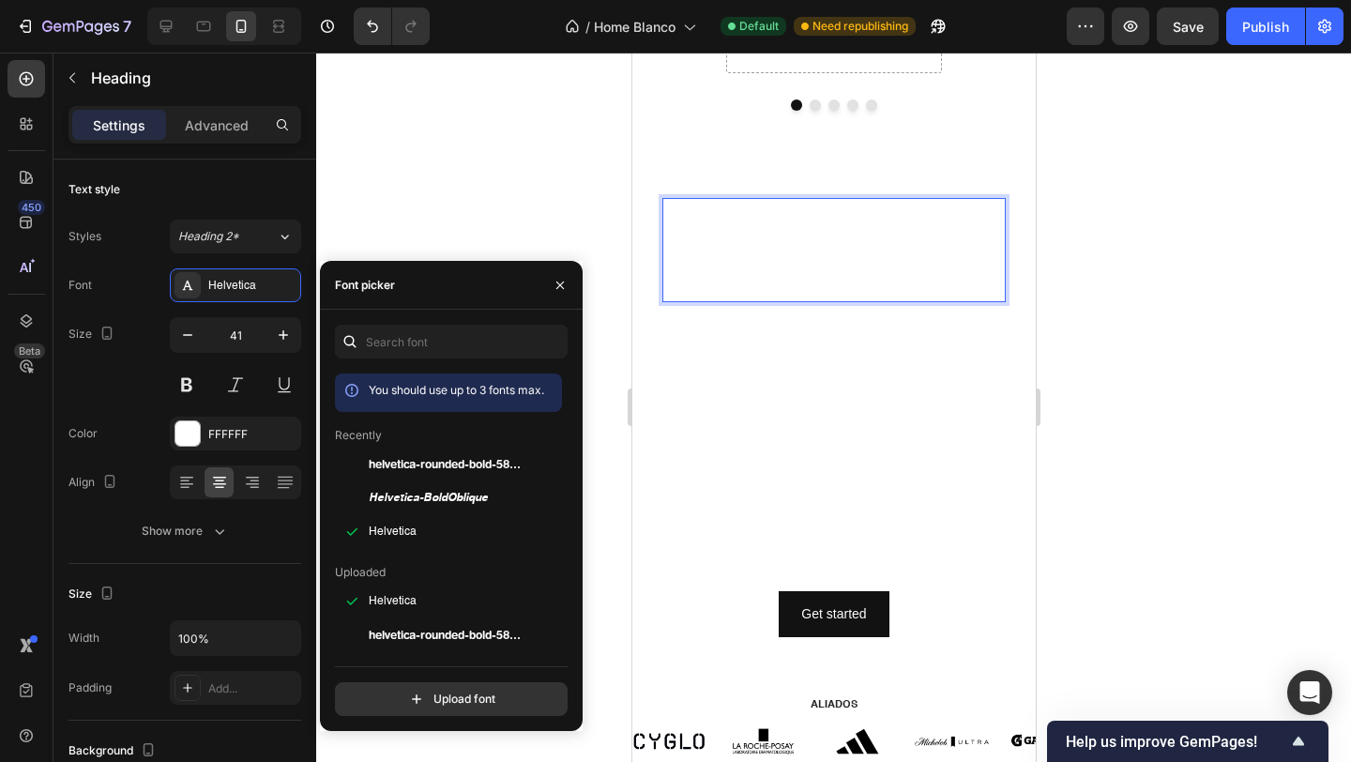
click at [878, 238] on h2 "Ú" at bounding box center [832, 250] width 343 height 104
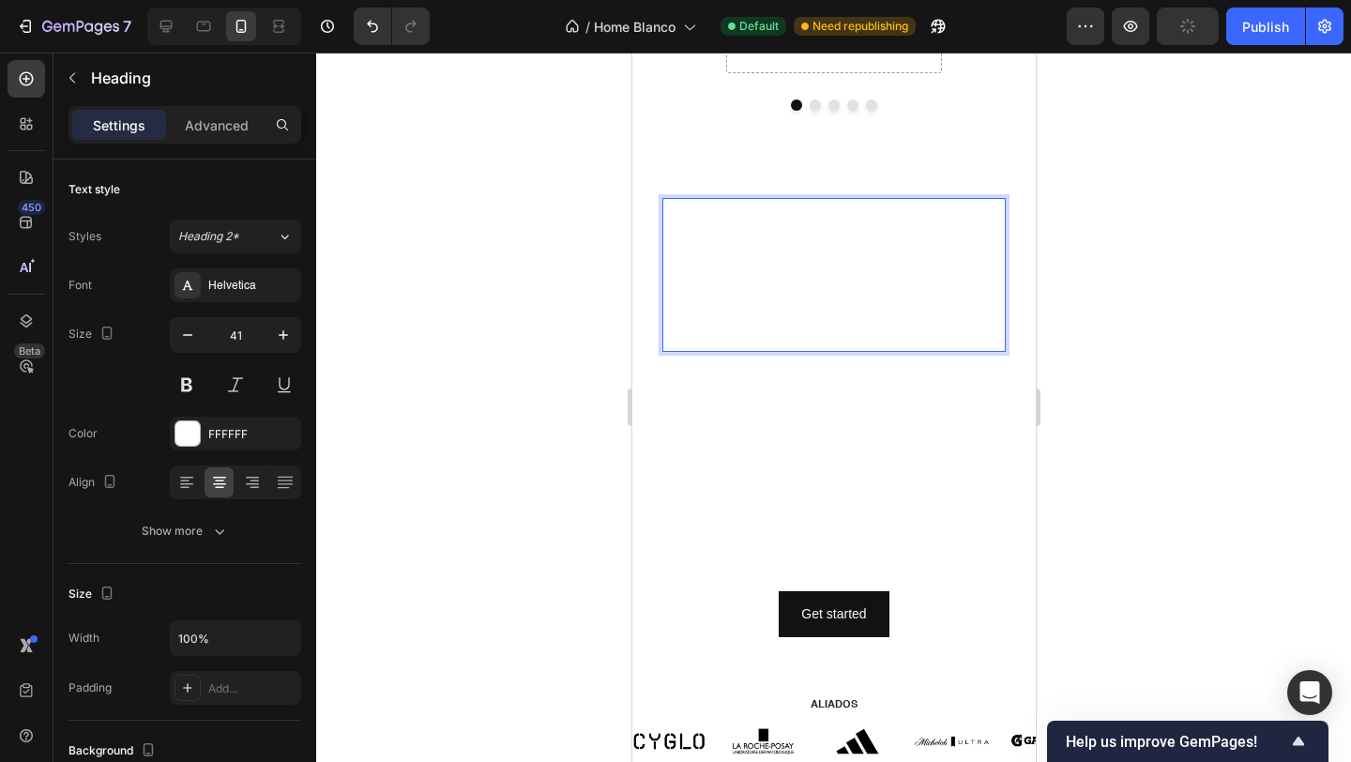
click at [921, 320] on p "ÚNETE A LA COMUNIDAD" at bounding box center [833, 275] width 340 height 150
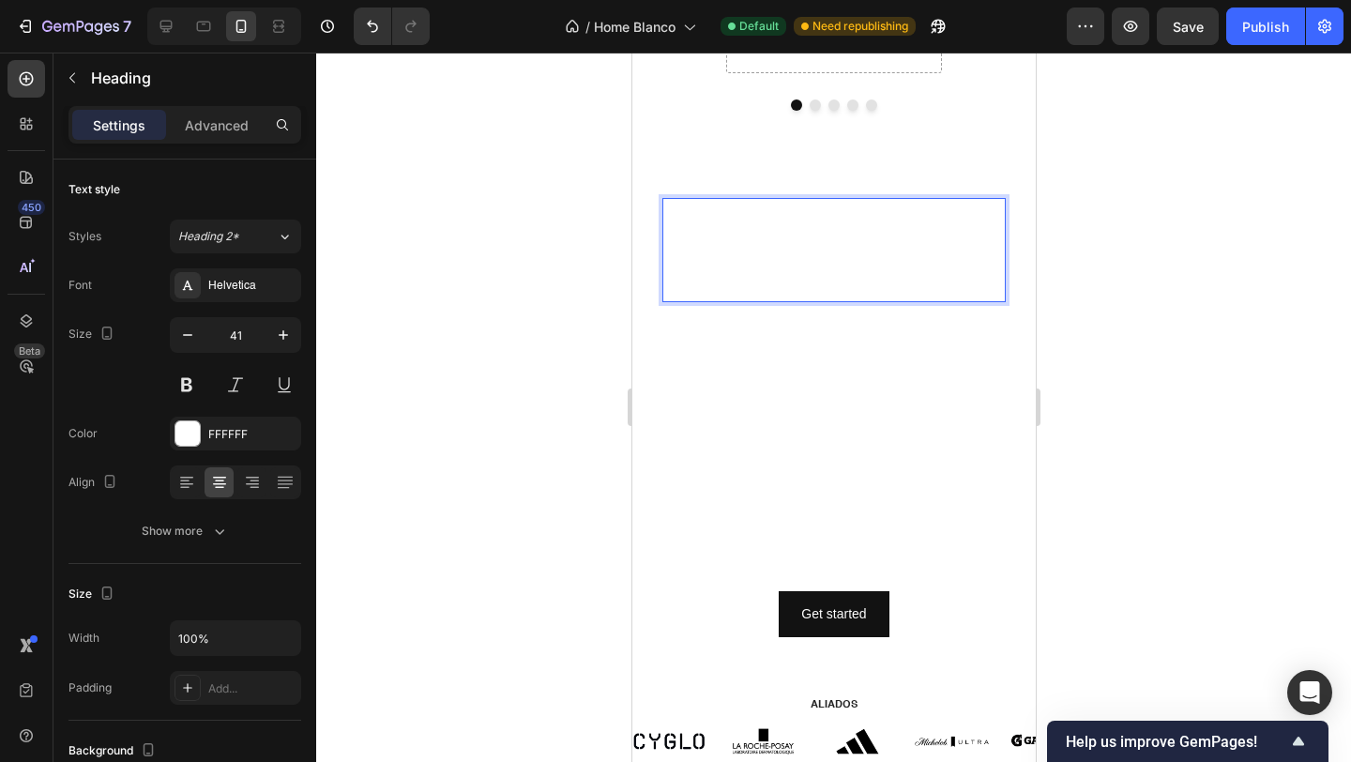
click at [882, 276] on p "ÚNETE A LA COMUNIDAD" at bounding box center [833, 250] width 340 height 100
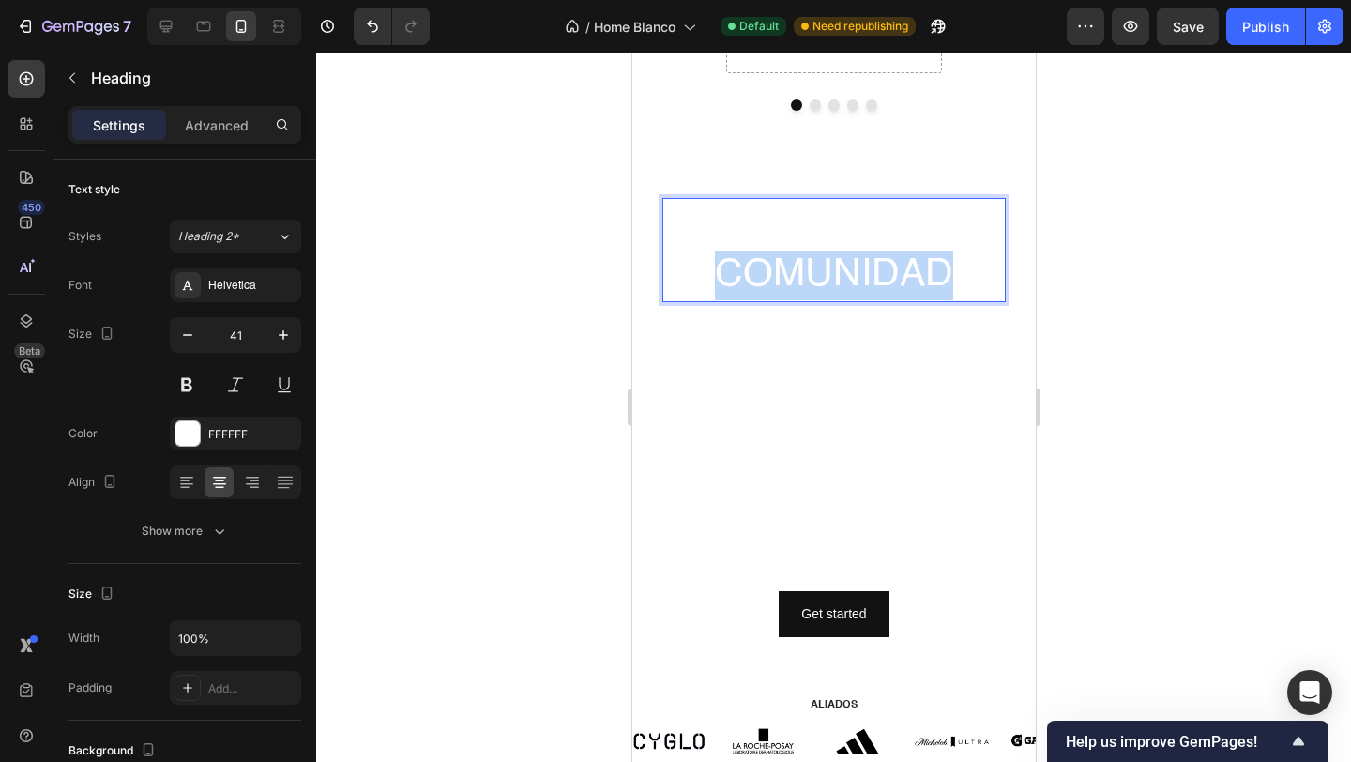
click at [882, 276] on p "ÚNETE A LA COMUNIDAD" at bounding box center [833, 250] width 340 height 100
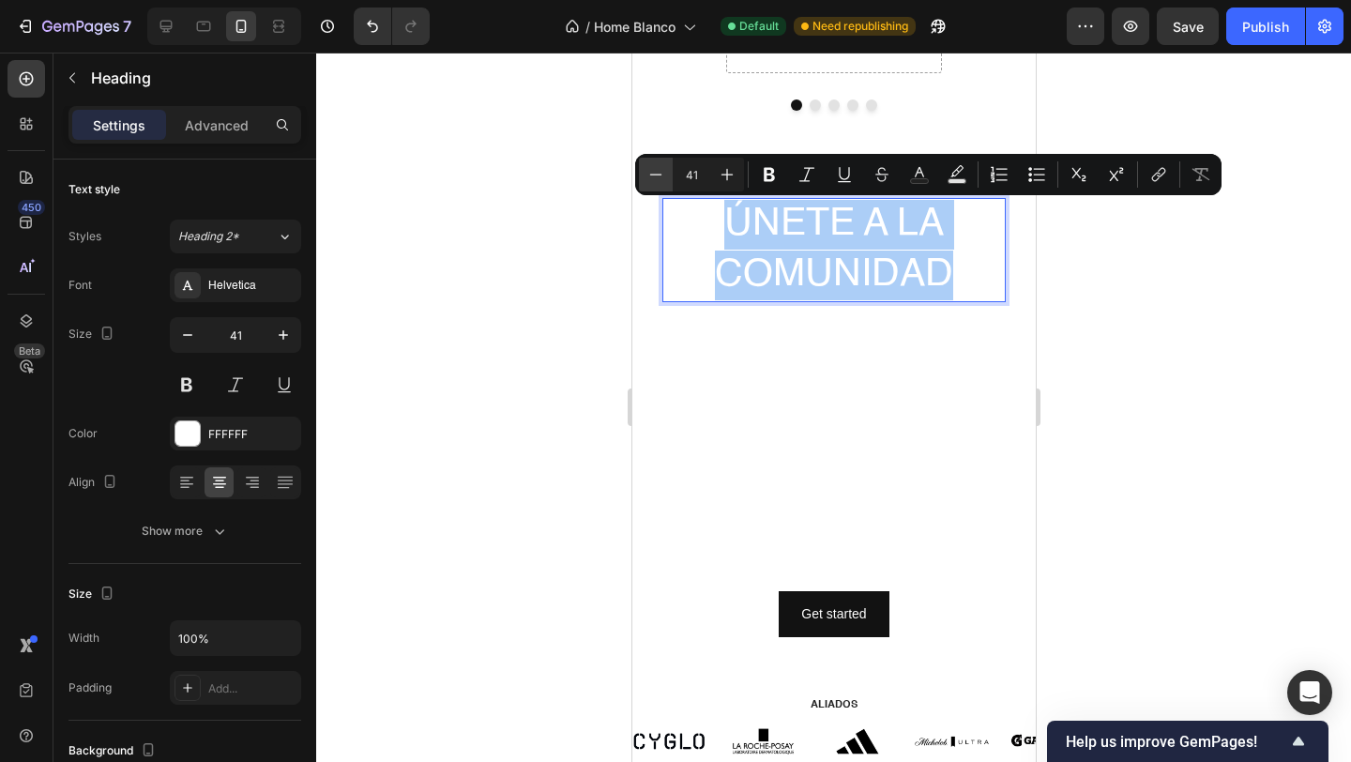
click at [653, 178] on icon "Editor contextual toolbar" at bounding box center [655, 174] width 19 height 19
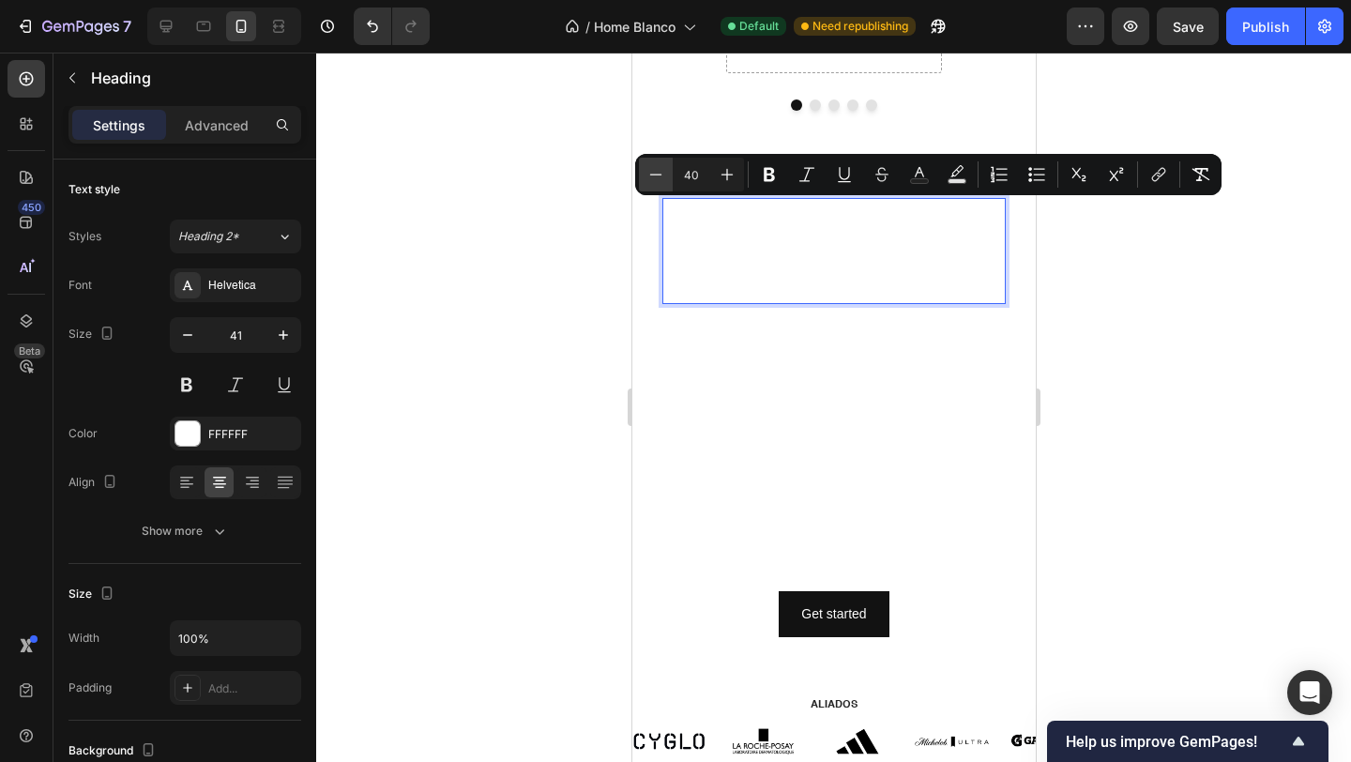
click at [652, 182] on icon "Editor contextual toolbar" at bounding box center [655, 174] width 19 height 19
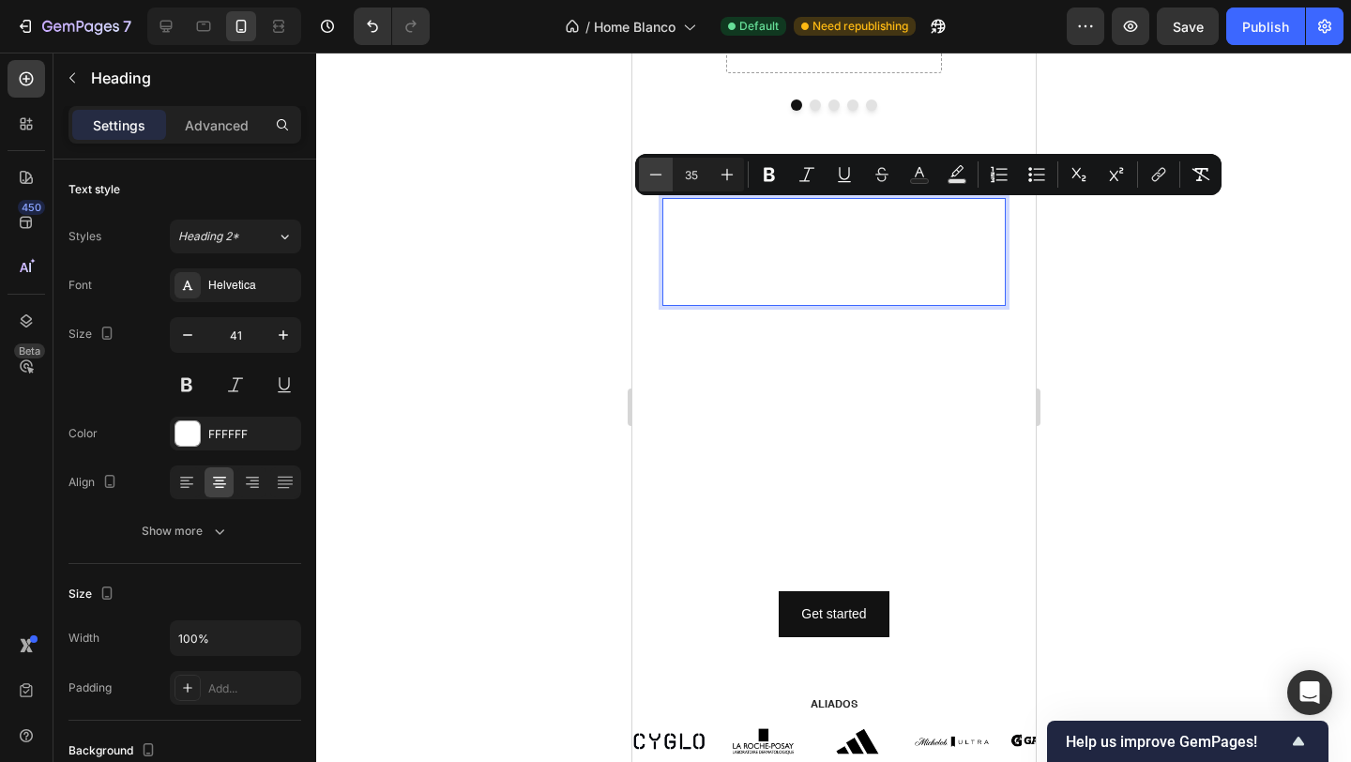
click at [652, 182] on icon "Editor contextual toolbar" at bounding box center [655, 174] width 19 height 19
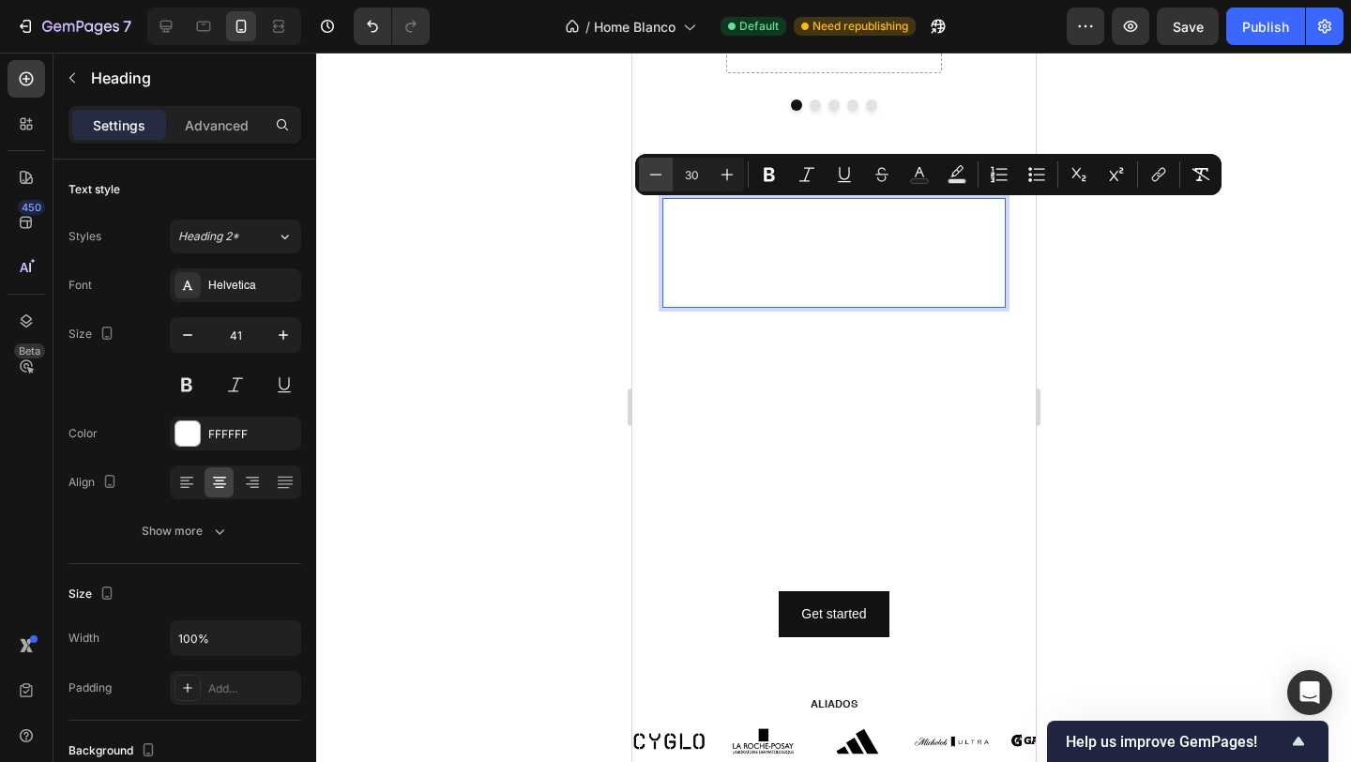
click at [652, 182] on icon "Editor contextual toolbar" at bounding box center [655, 174] width 19 height 19
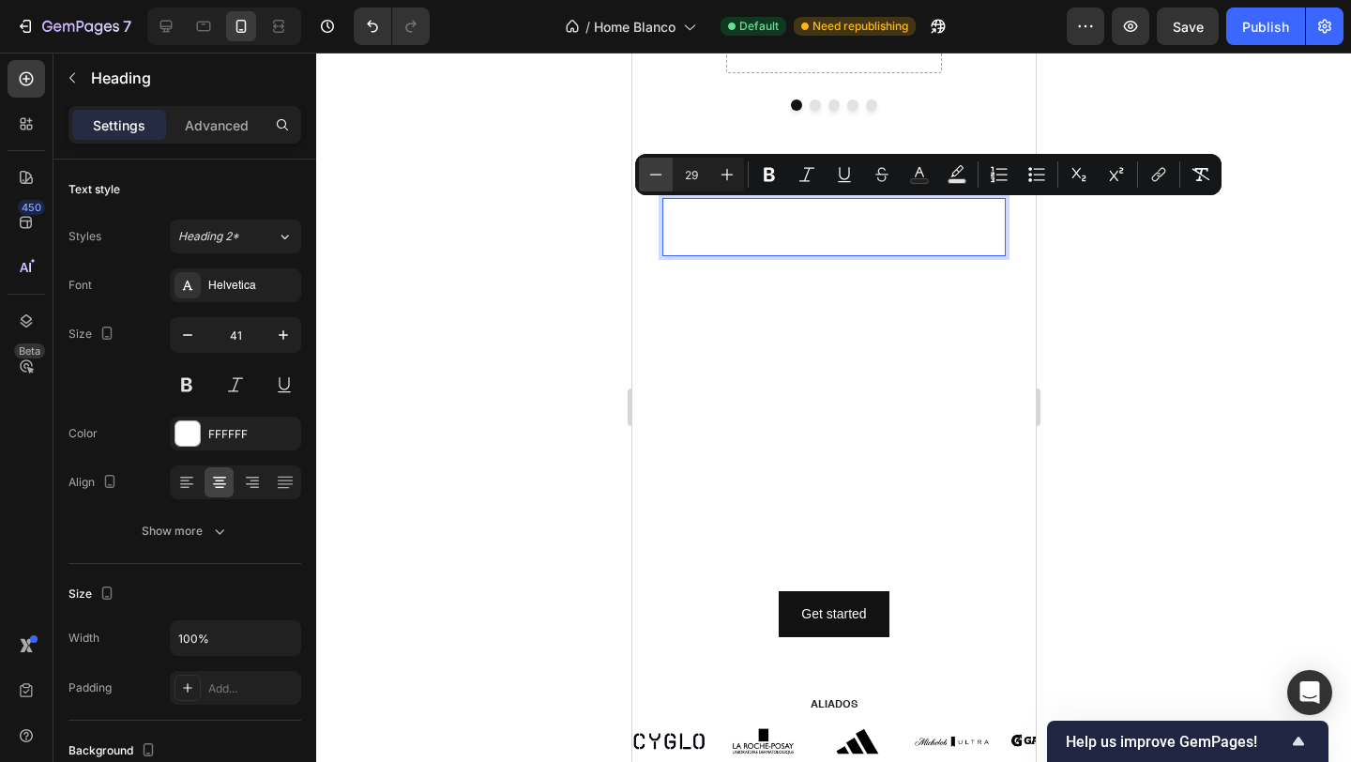
click at [652, 182] on icon "Editor contextual toolbar" at bounding box center [655, 174] width 19 height 19
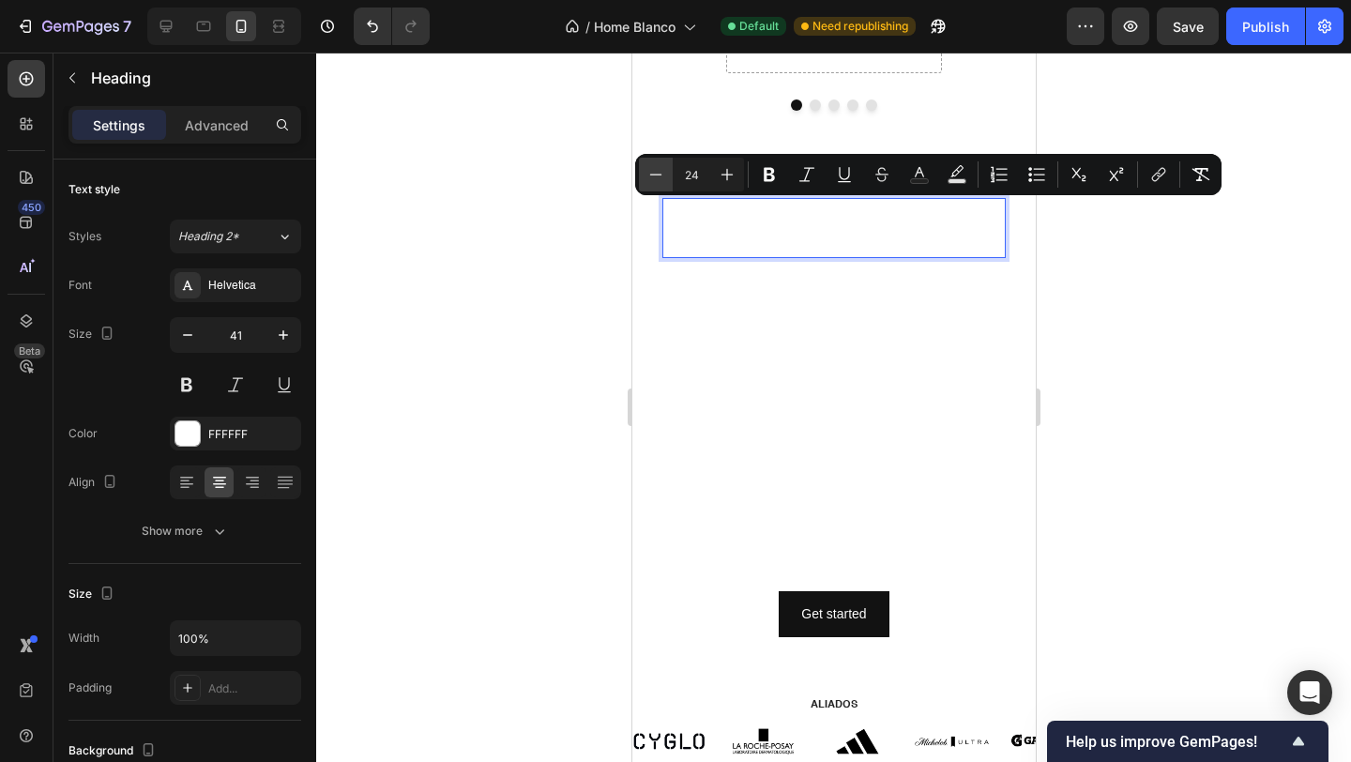
click at [652, 182] on icon "Editor contextual toolbar" at bounding box center [655, 174] width 19 height 19
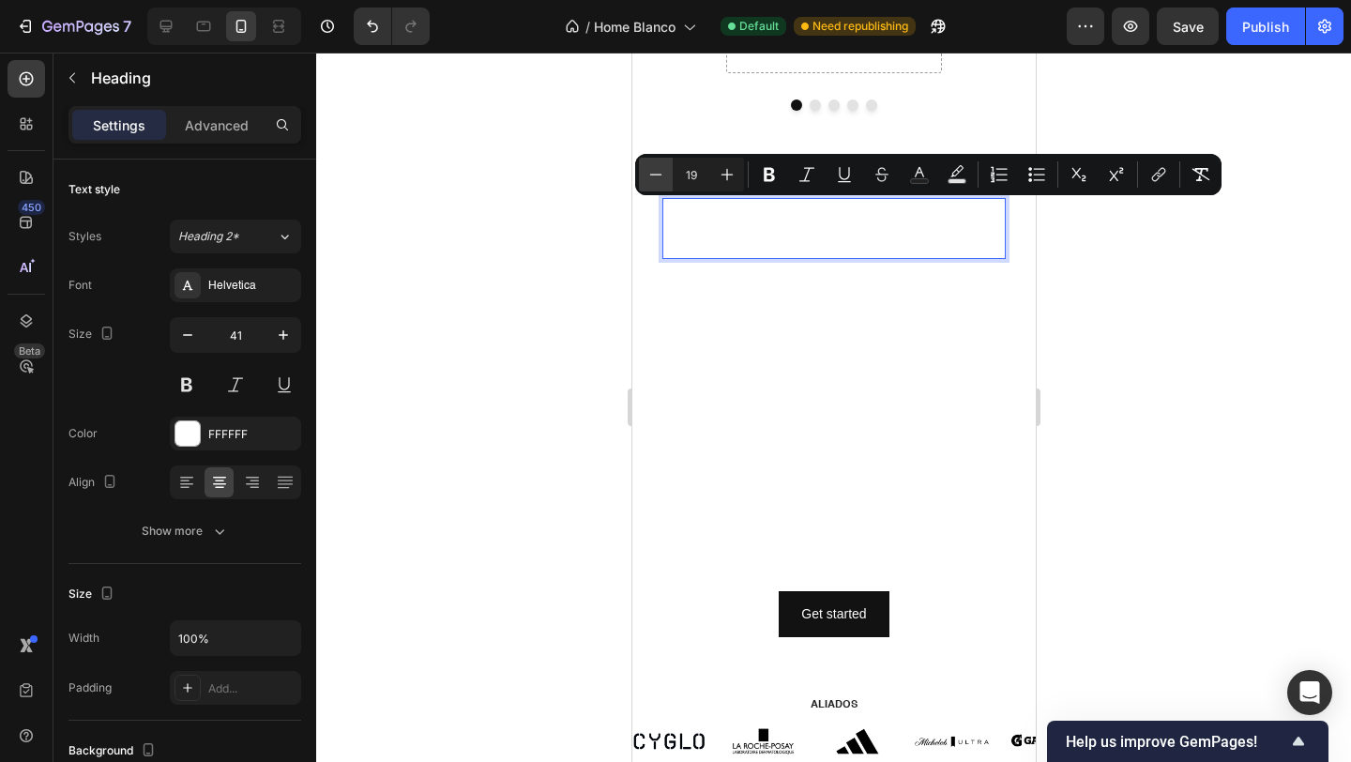
click at [652, 182] on icon "Editor contextual toolbar" at bounding box center [655, 174] width 19 height 19
type input "15"
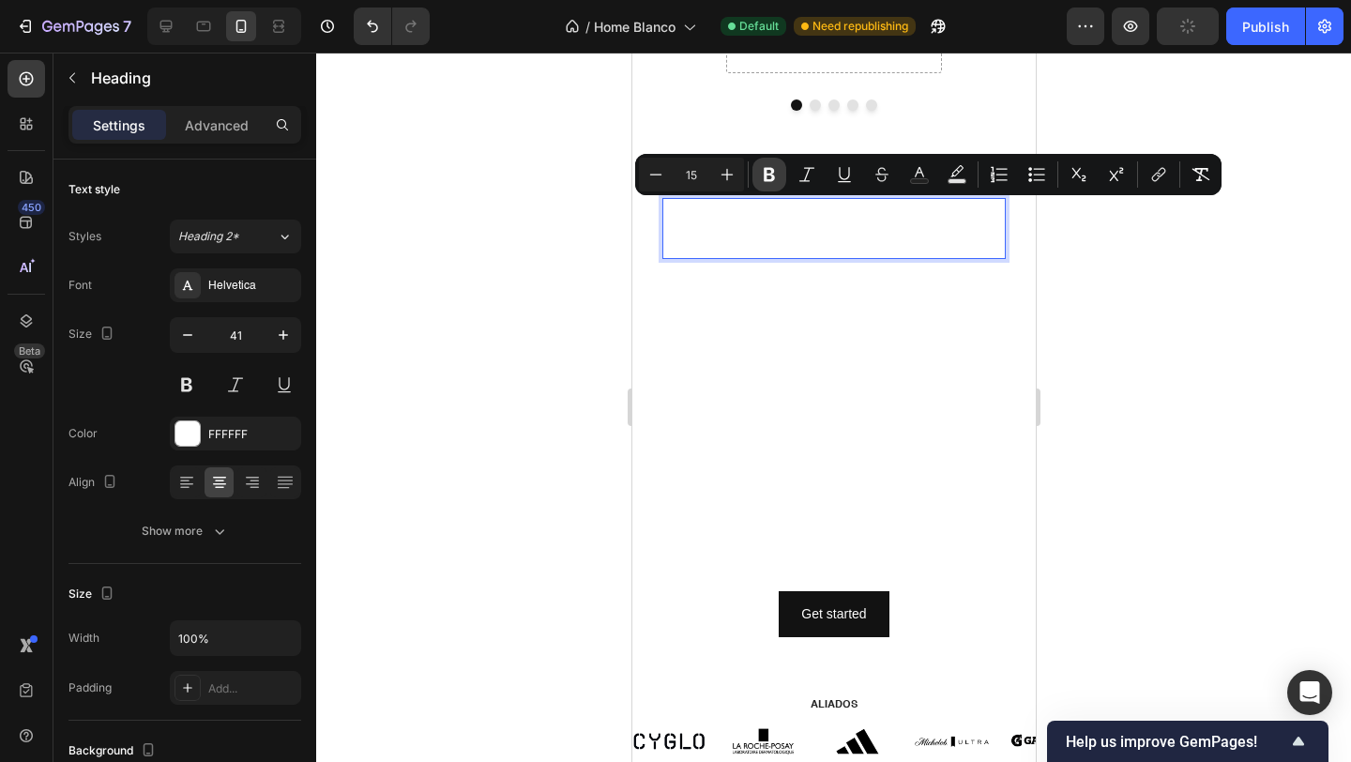
click at [761, 175] on icon "Editor contextual toolbar" at bounding box center [769, 174] width 19 height 19
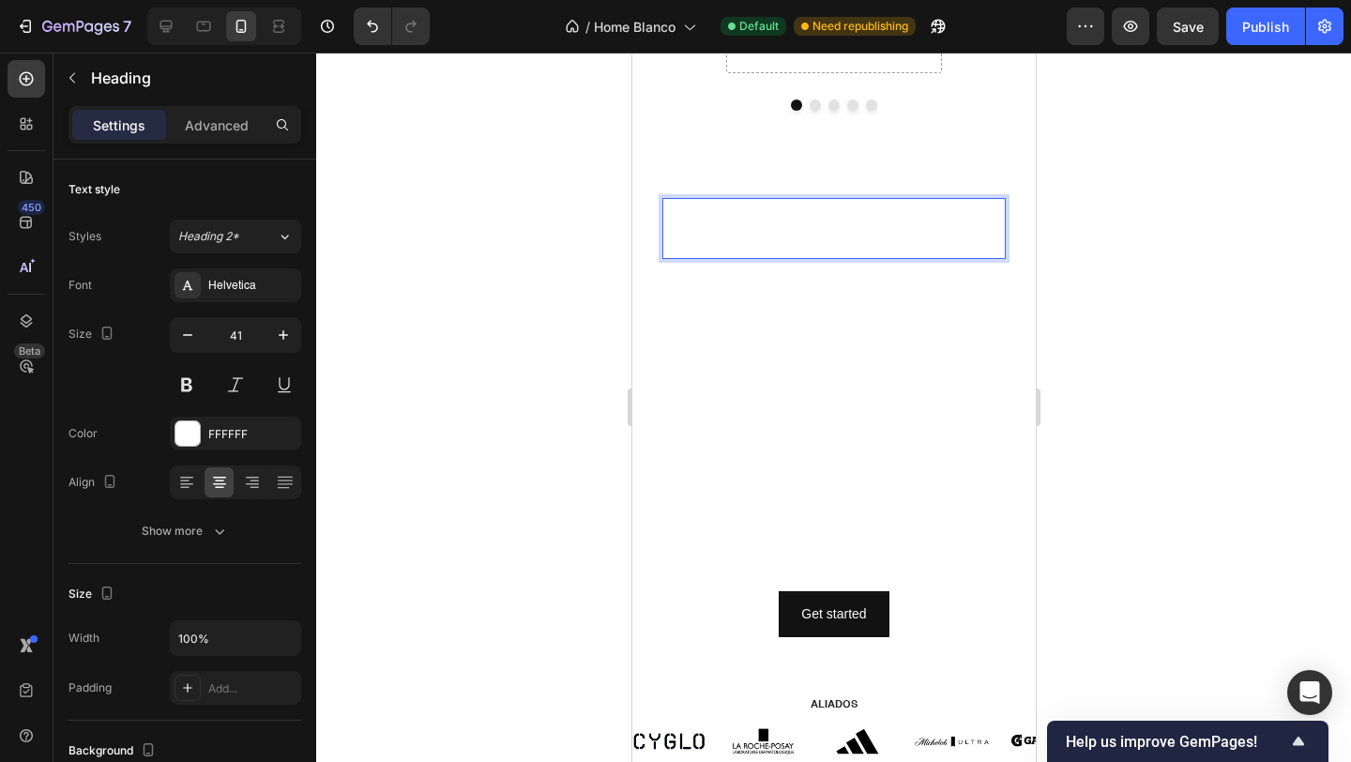
click at [572, 273] on div at bounding box center [833, 407] width 1035 height 709
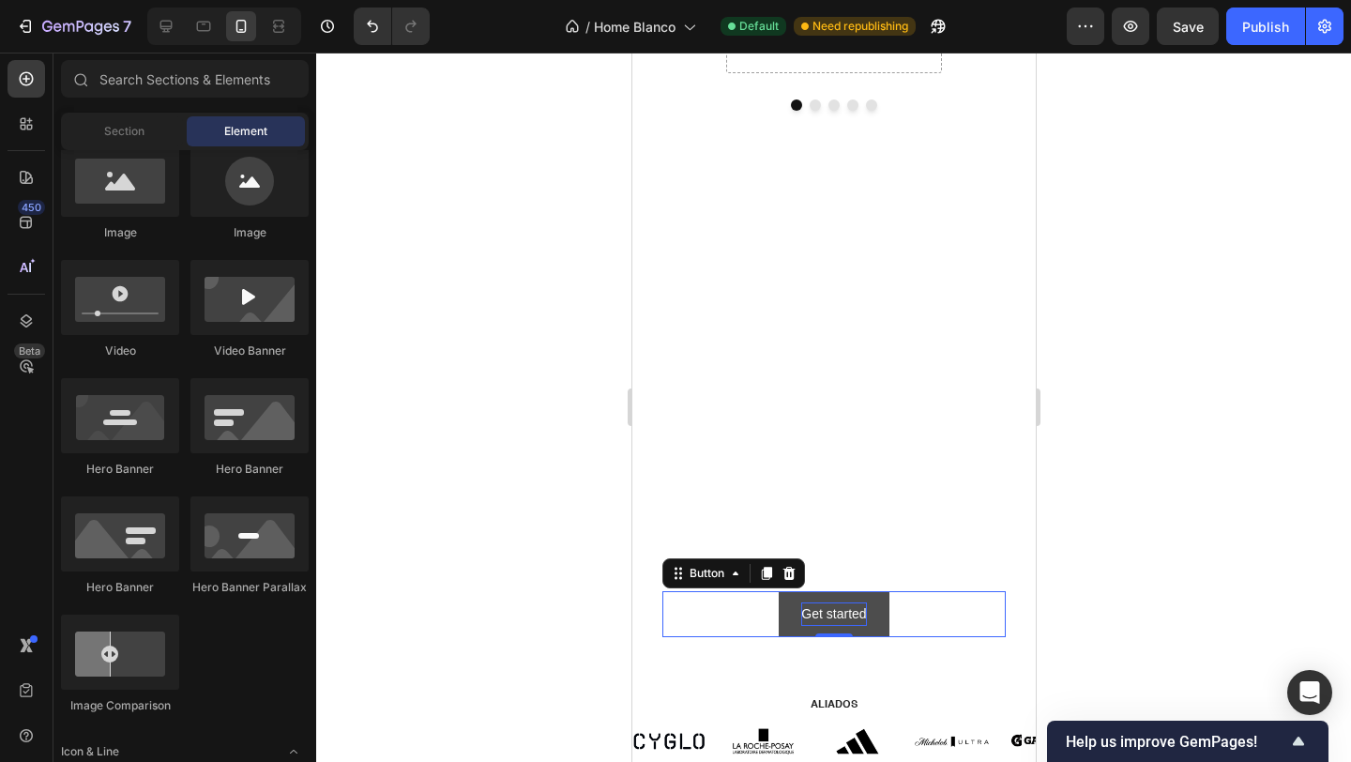
click at [833, 618] on p "Get started" at bounding box center [832, 613] width 65 height 23
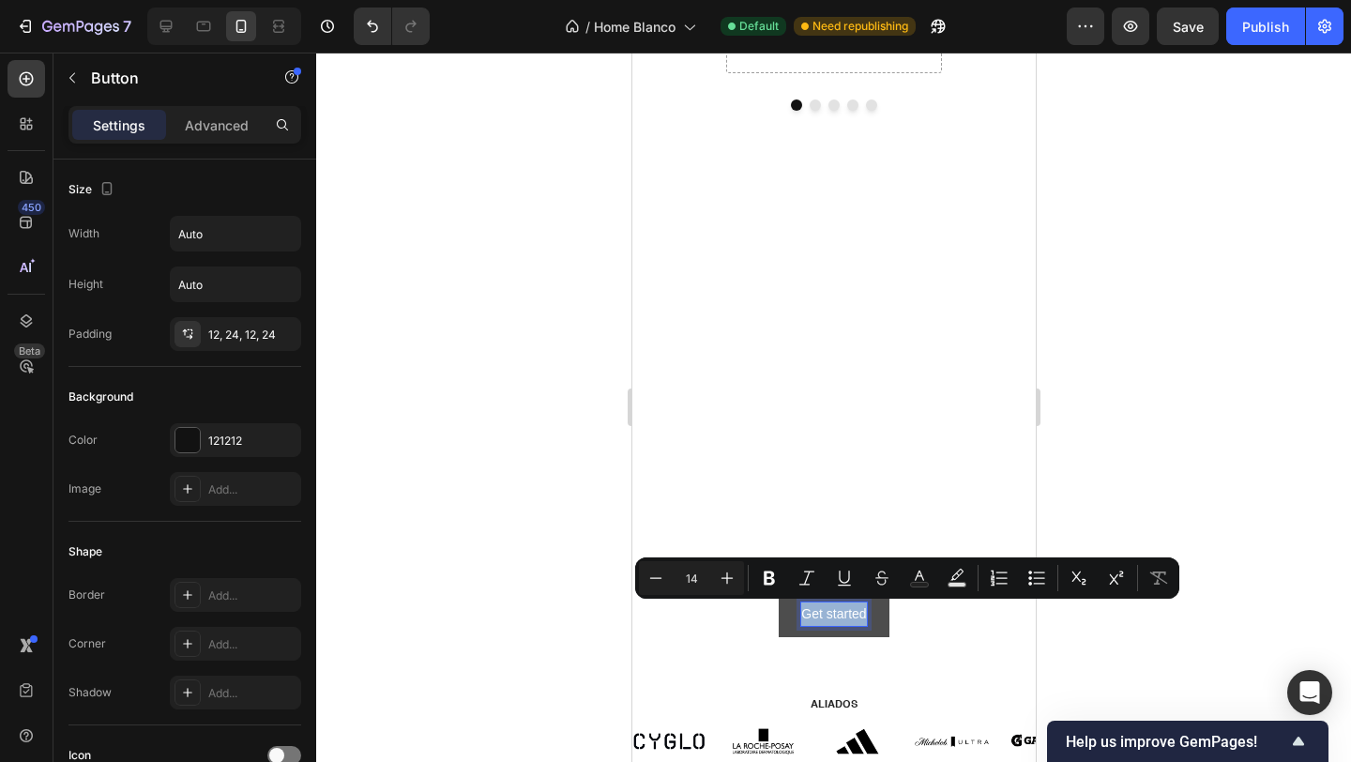
click at [830, 618] on p "Get started" at bounding box center [832, 613] width 65 height 23
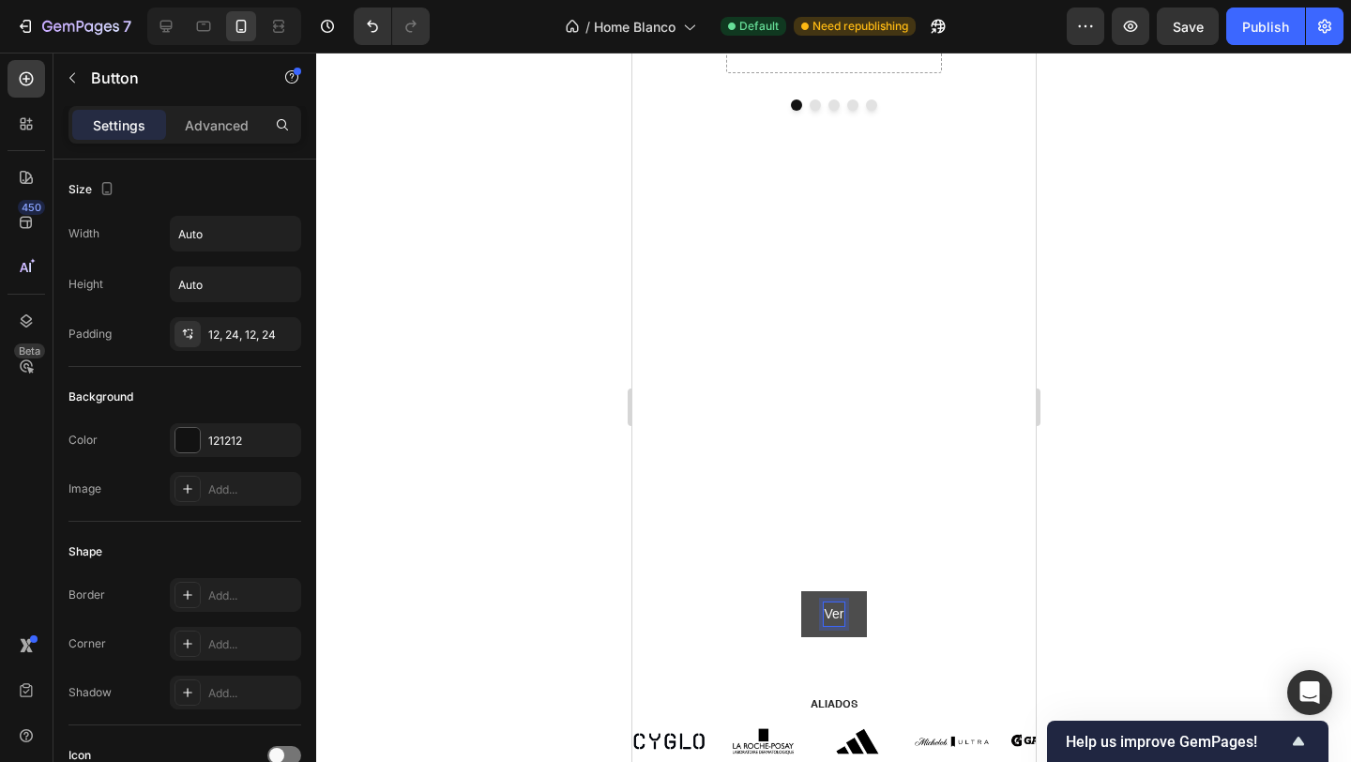
click at [800, 591] on button "Ver" at bounding box center [832, 614] width 65 height 46
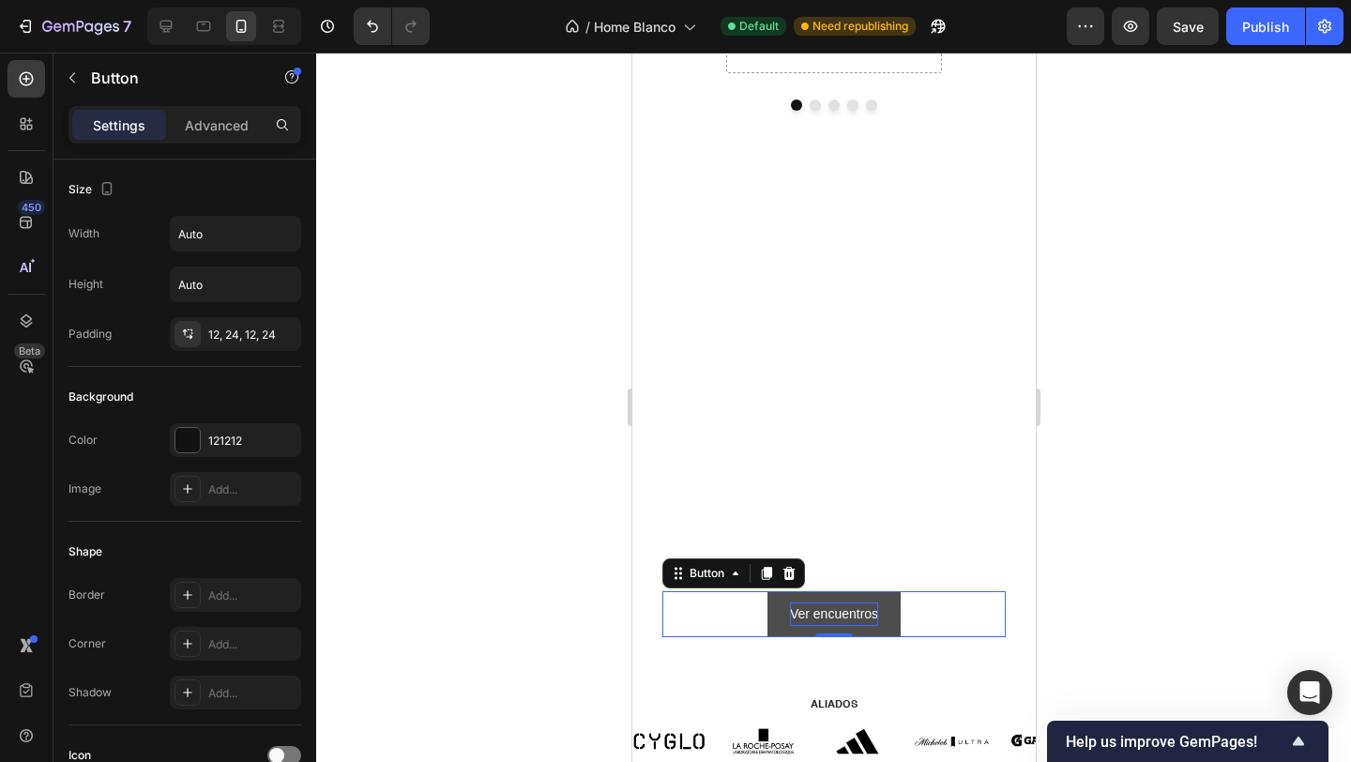
click at [772, 629] on button "Ver encuentros" at bounding box center [833, 614] width 133 height 46
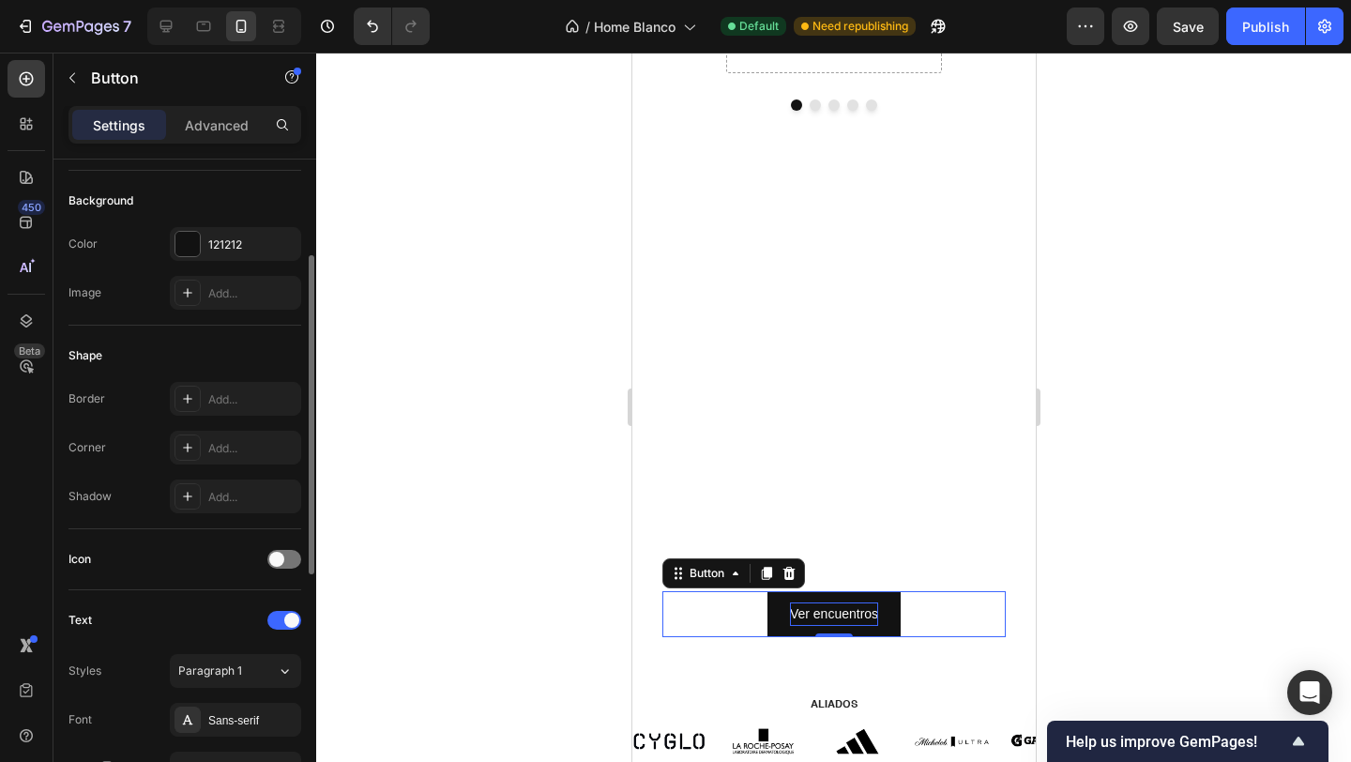
scroll to position [225, 0]
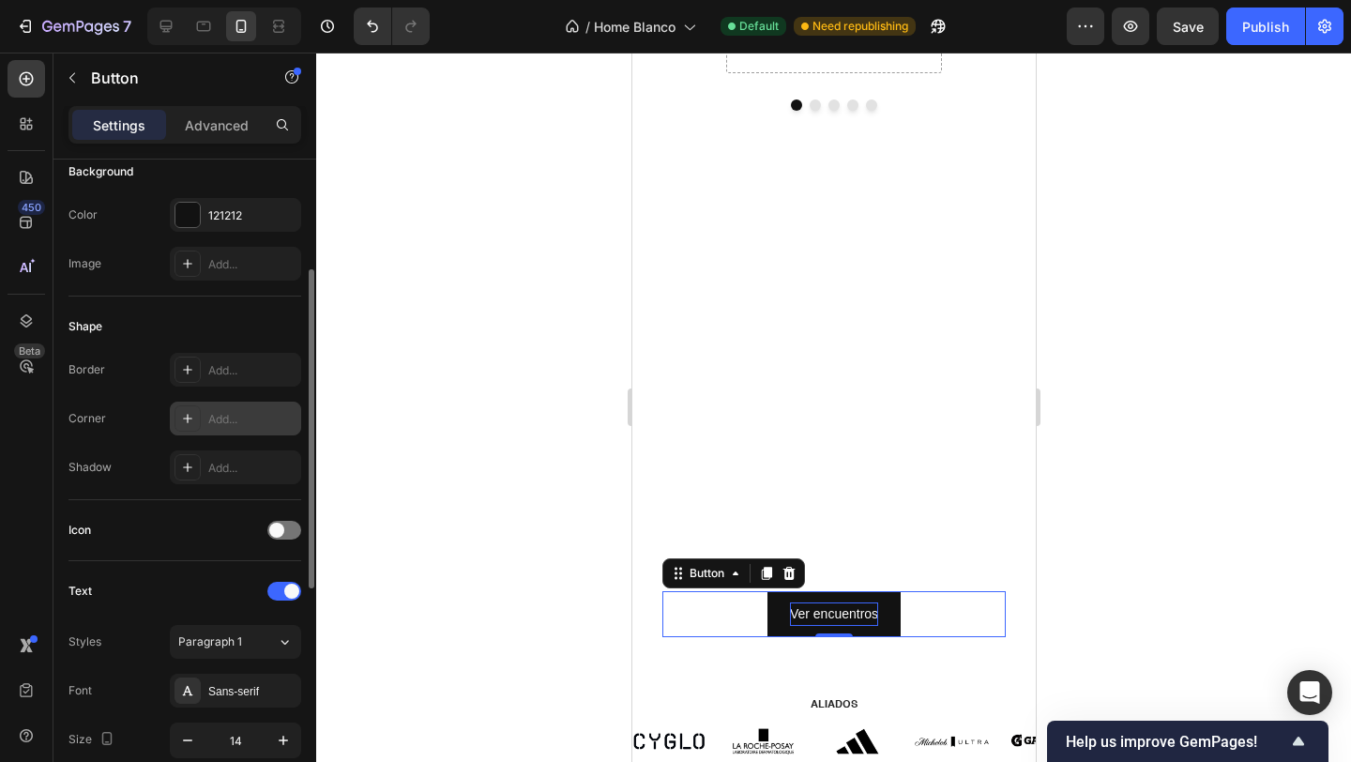
click at [243, 417] on div "Add..." at bounding box center [252, 419] width 88 height 17
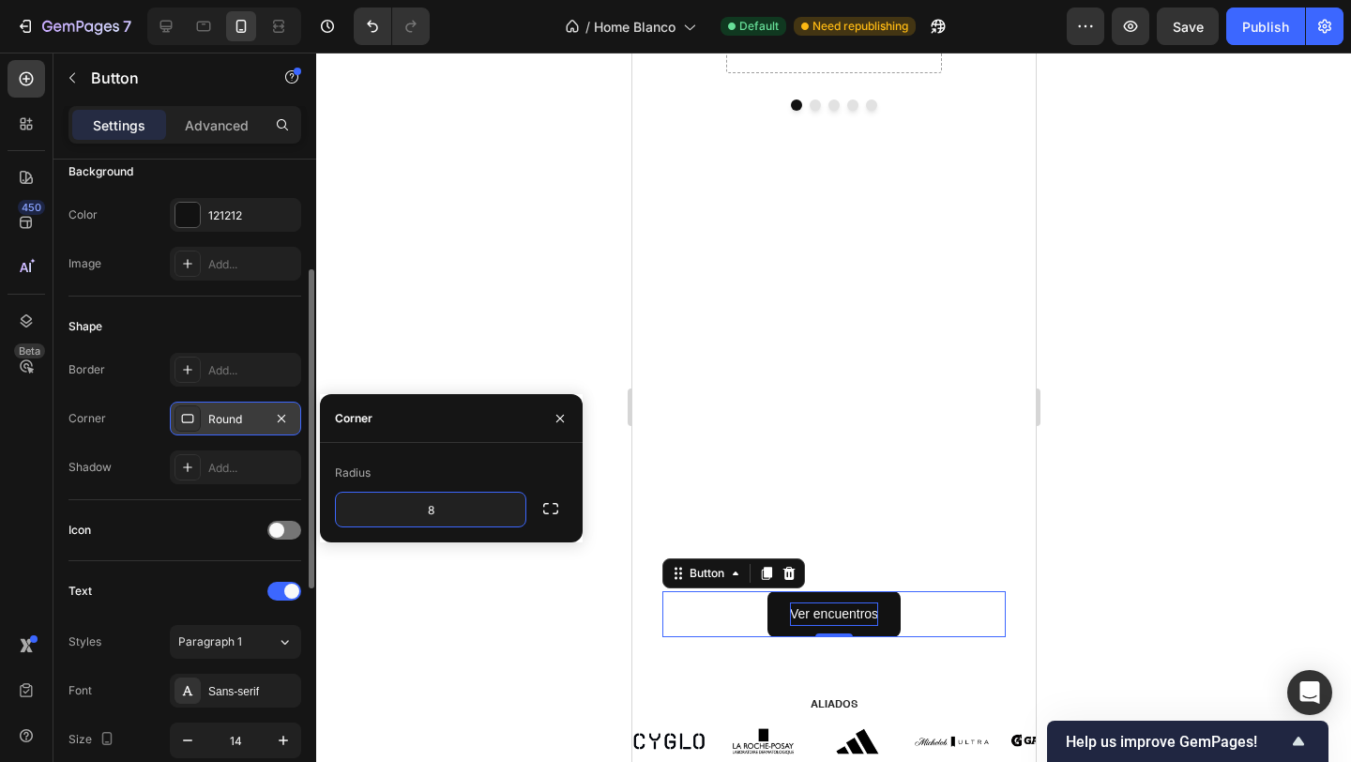
click at [467, 238] on div at bounding box center [833, 407] width 1035 height 709
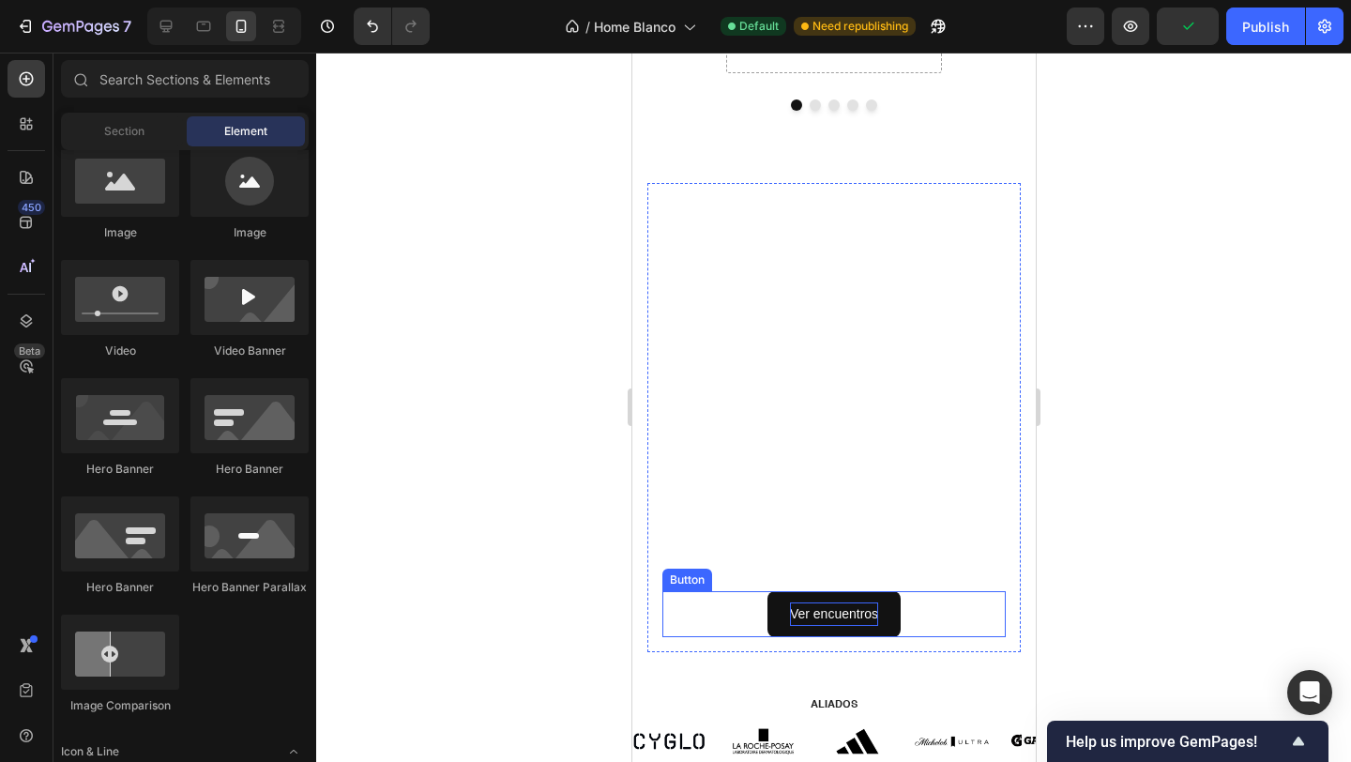
click at [844, 620] on p "Ver encuentros" at bounding box center [833, 613] width 88 height 23
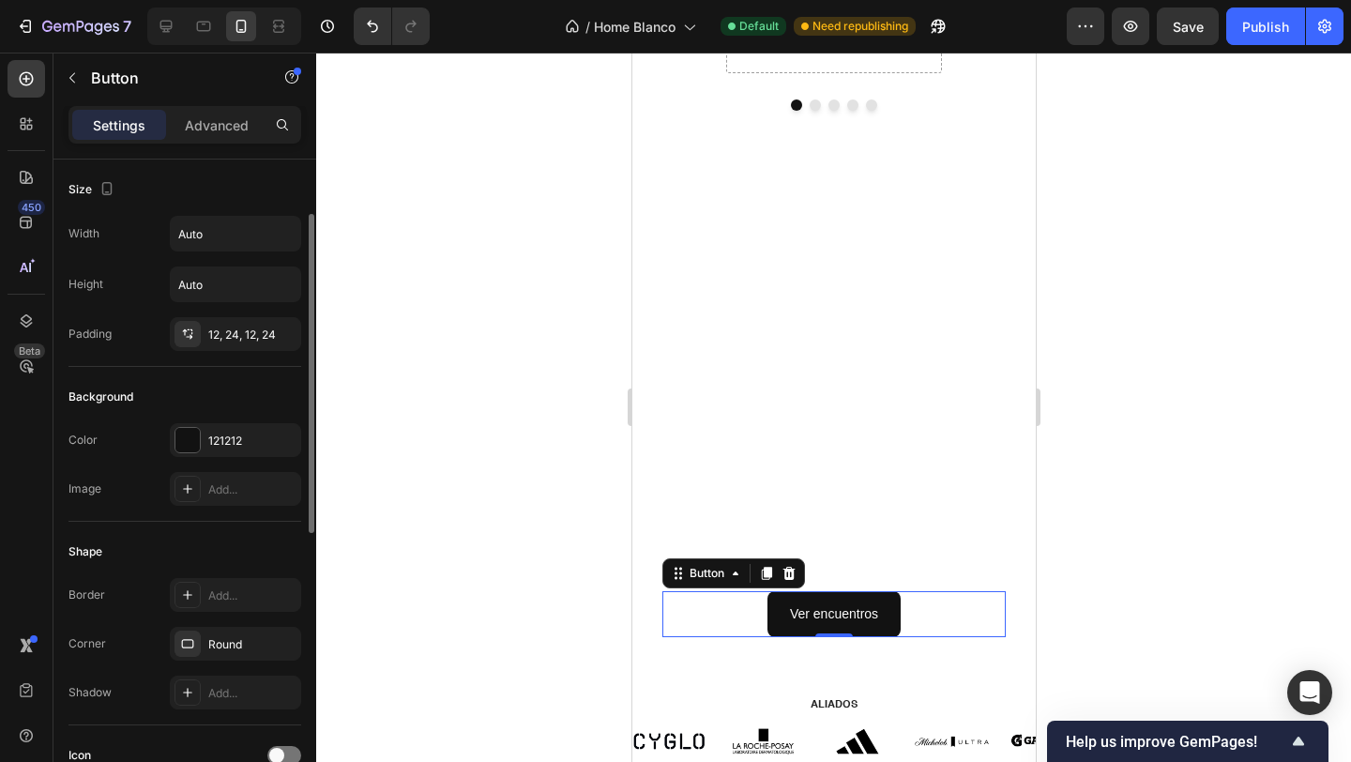
scroll to position [690, 0]
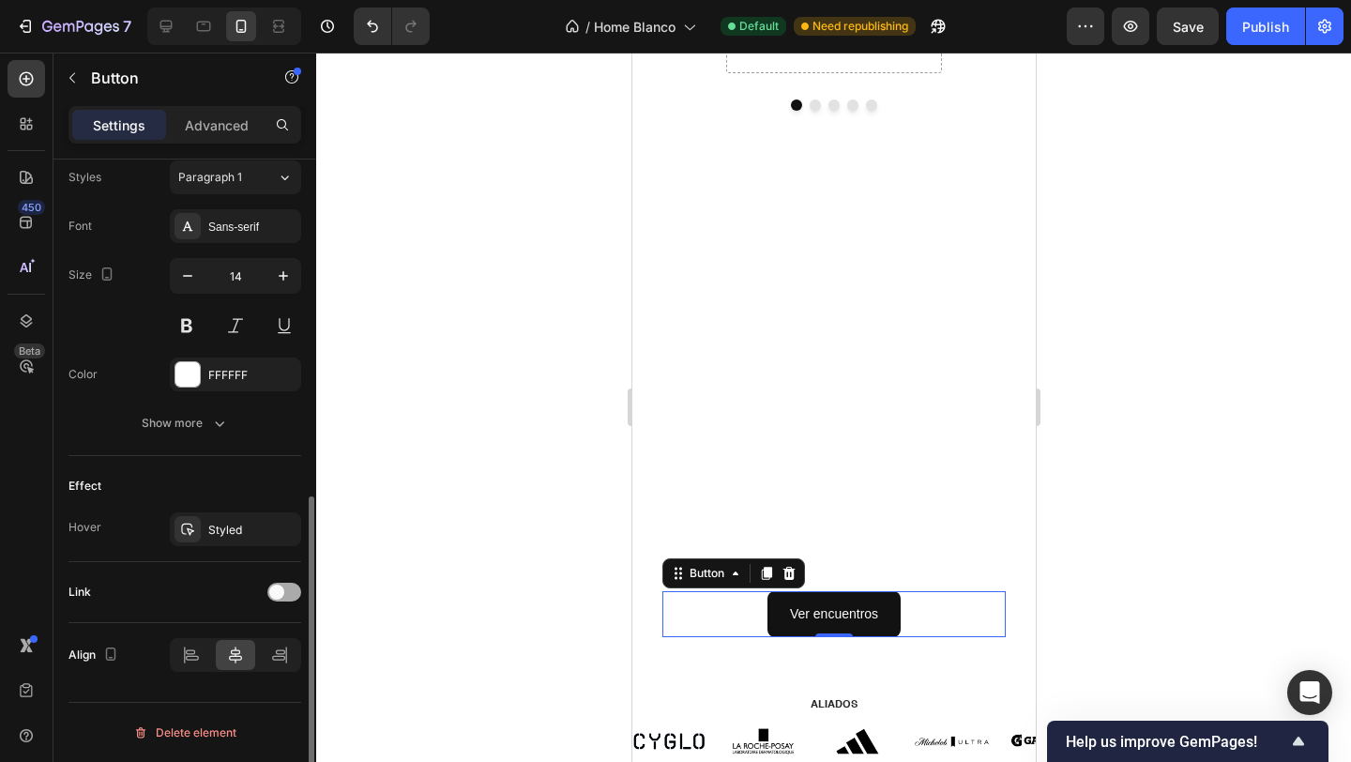
click at [281, 592] on span at bounding box center [276, 592] width 15 height 15
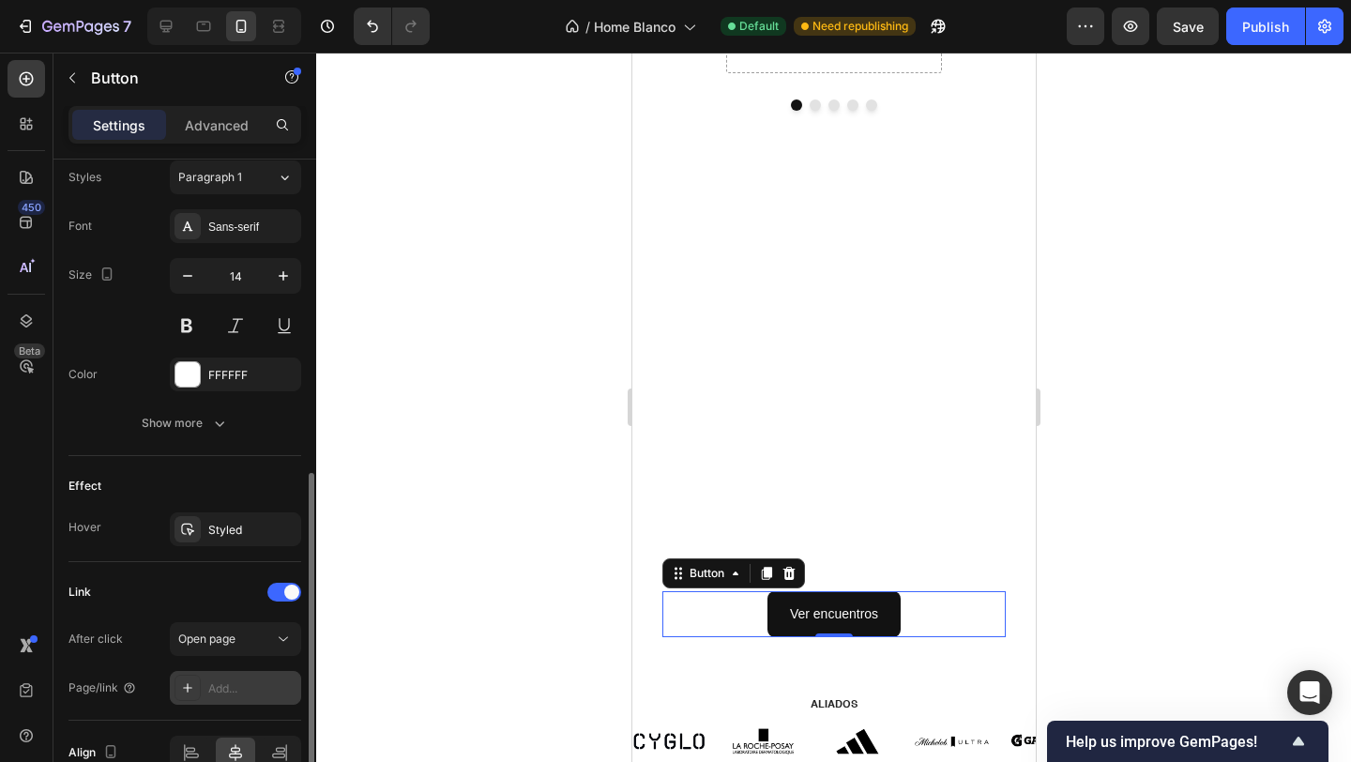
click at [241, 678] on div "Add..." at bounding box center [235, 688] width 131 height 34
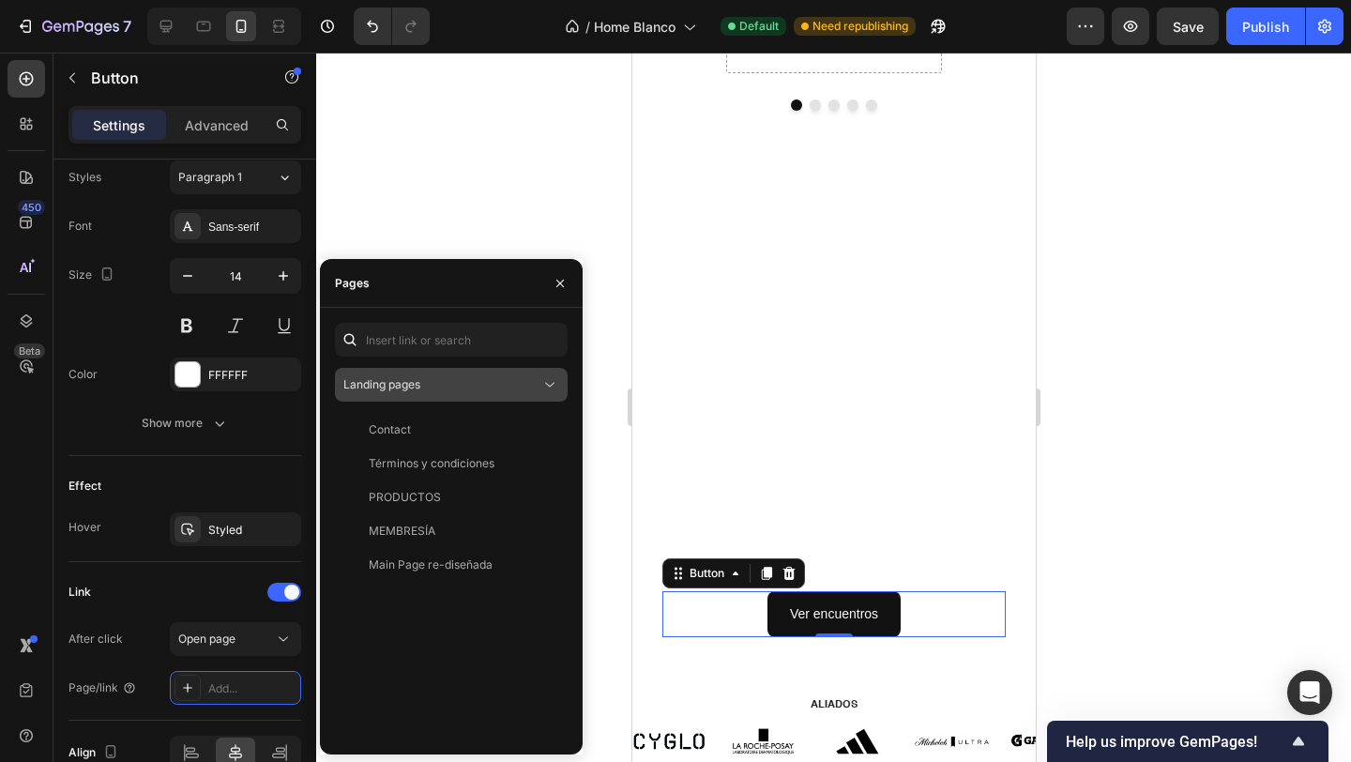
click at [387, 384] on span "Landing pages" at bounding box center [381, 384] width 77 height 14
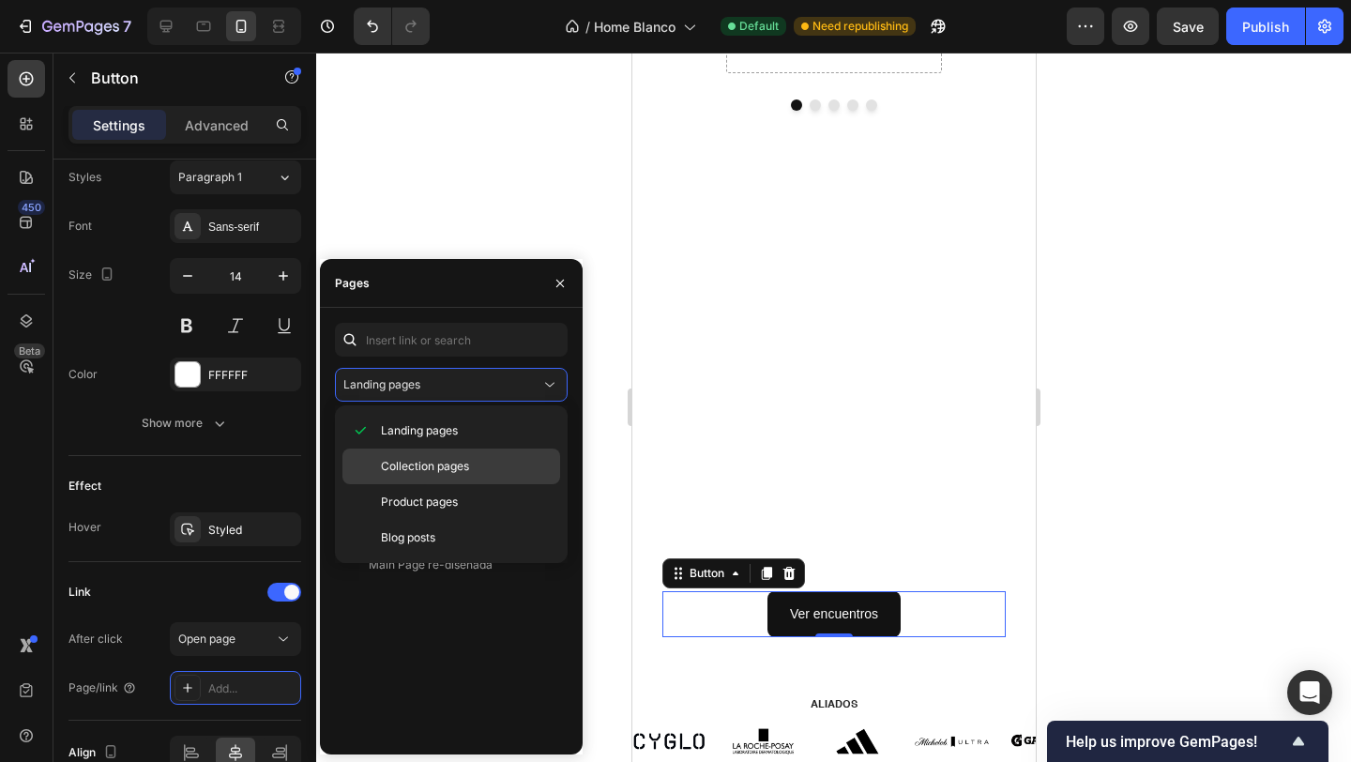
click at [404, 459] on span "Collection pages" at bounding box center [425, 466] width 88 height 17
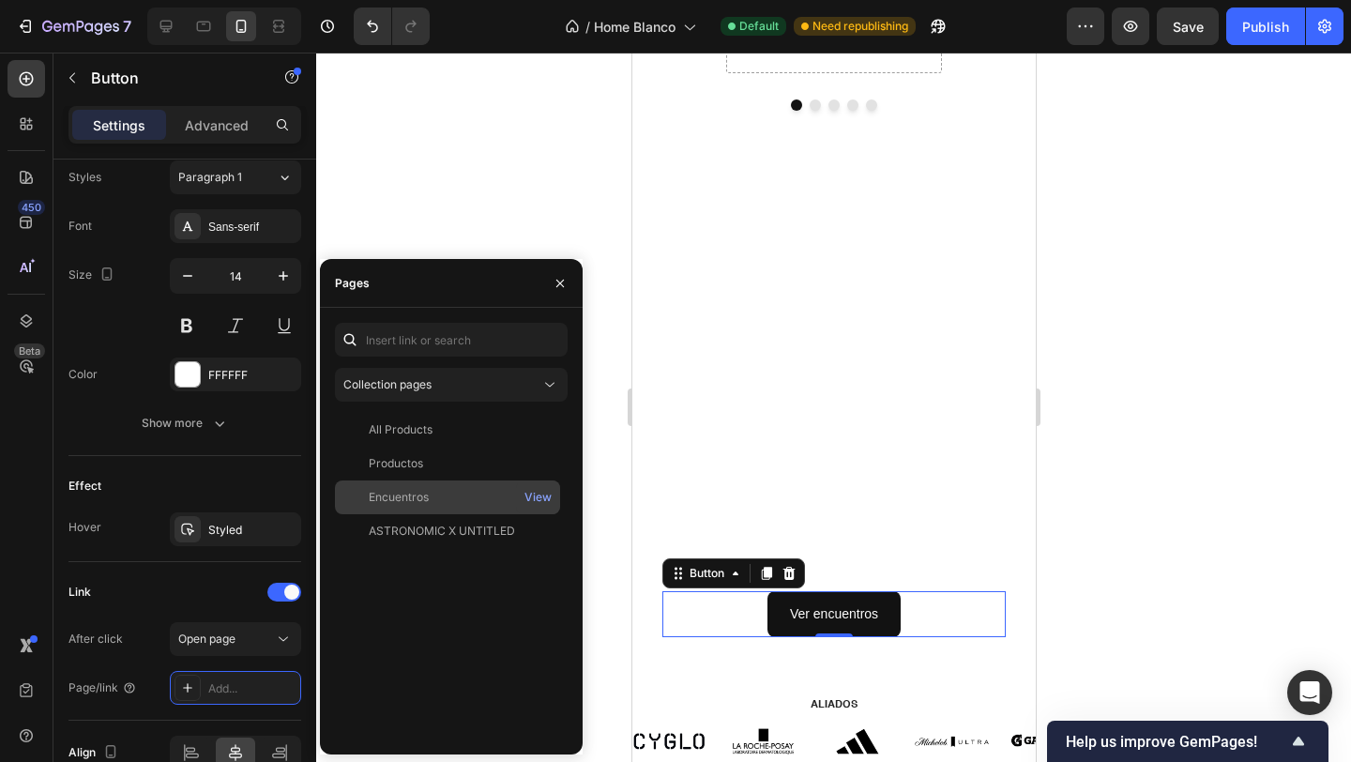
click at [422, 491] on div "Encuentros" at bounding box center [399, 497] width 60 height 17
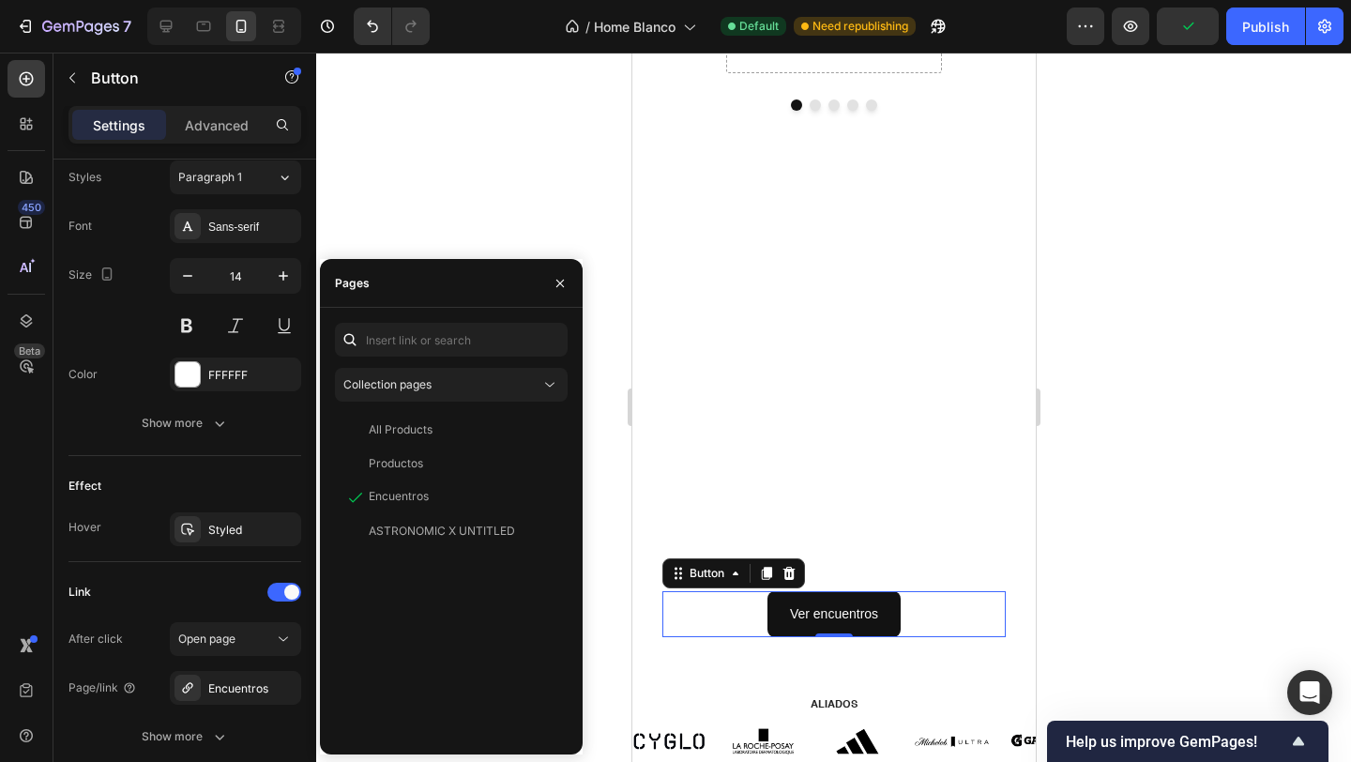
click at [517, 187] on div at bounding box center [833, 407] width 1035 height 709
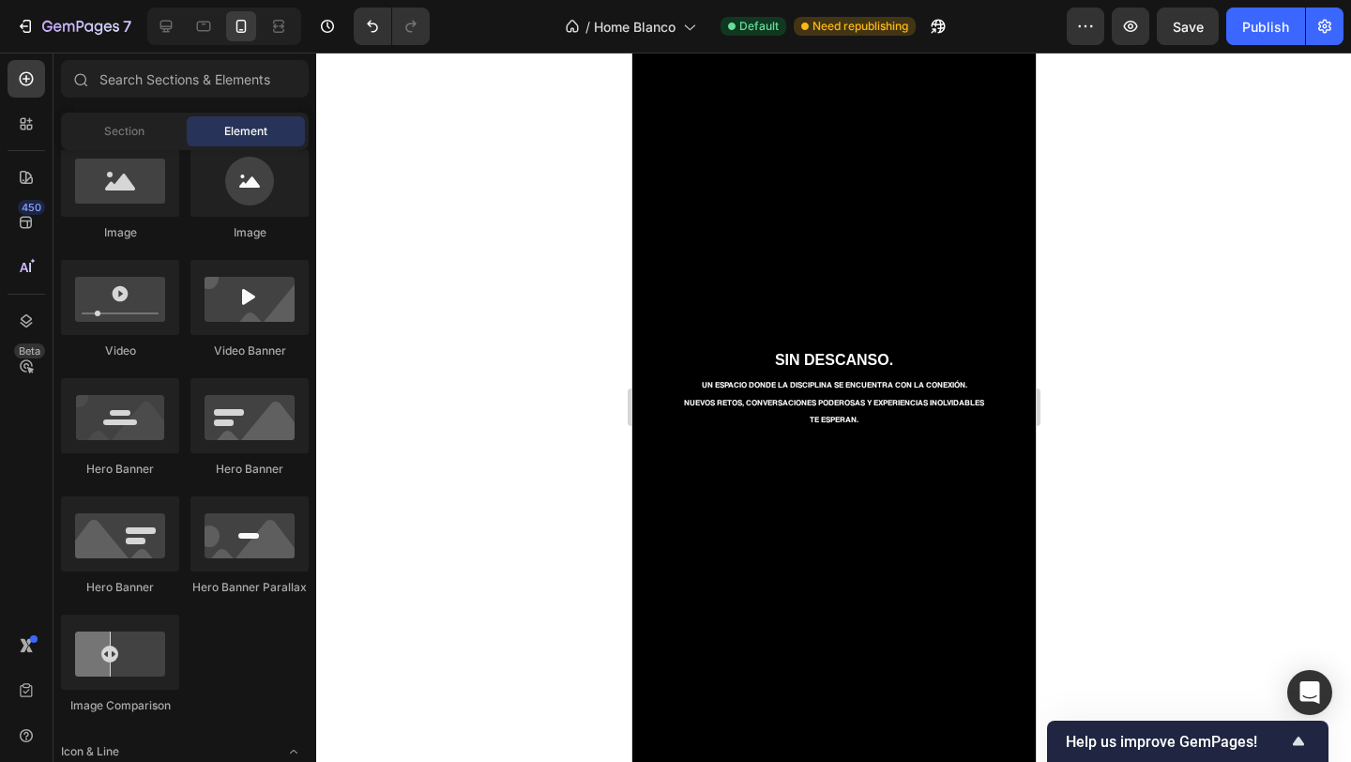
scroll to position [47, 0]
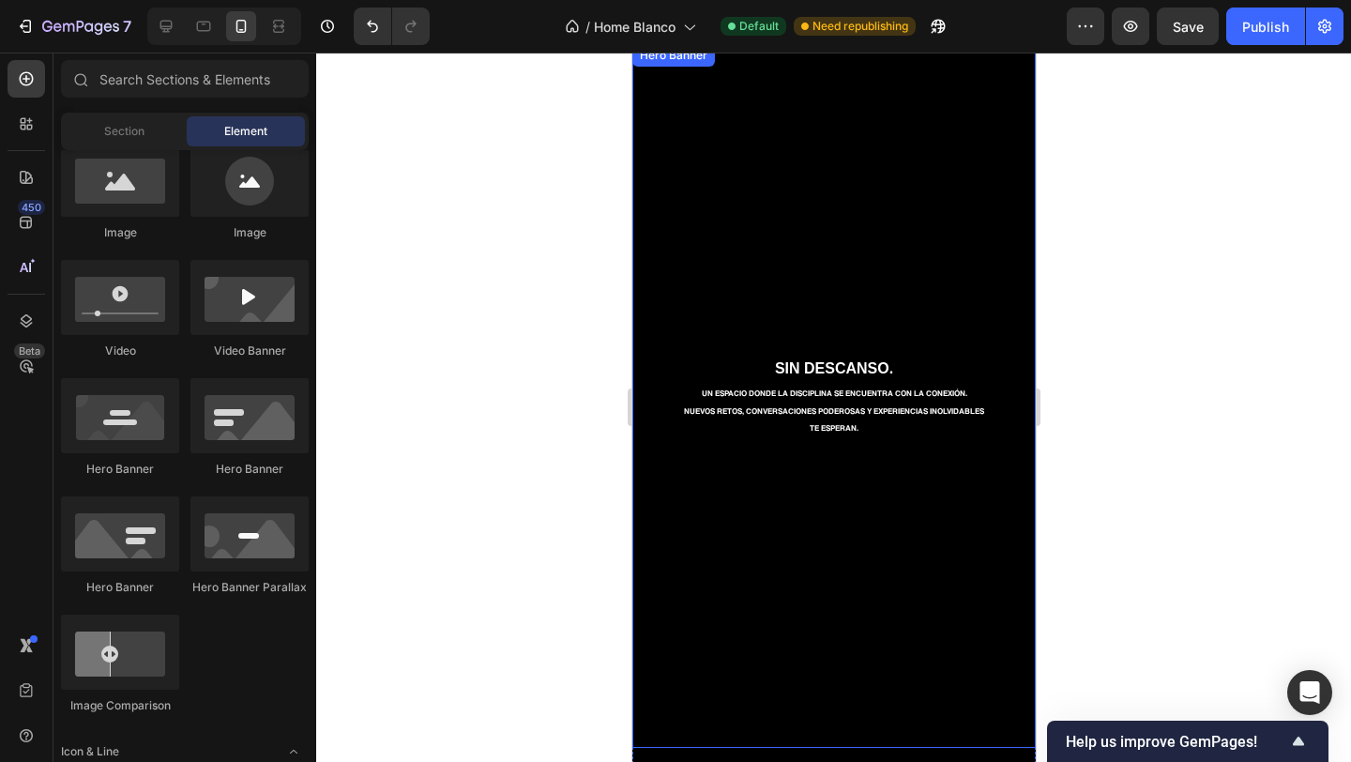
click at [540, 367] on div at bounding box center [833, 407] width 1035 height 709
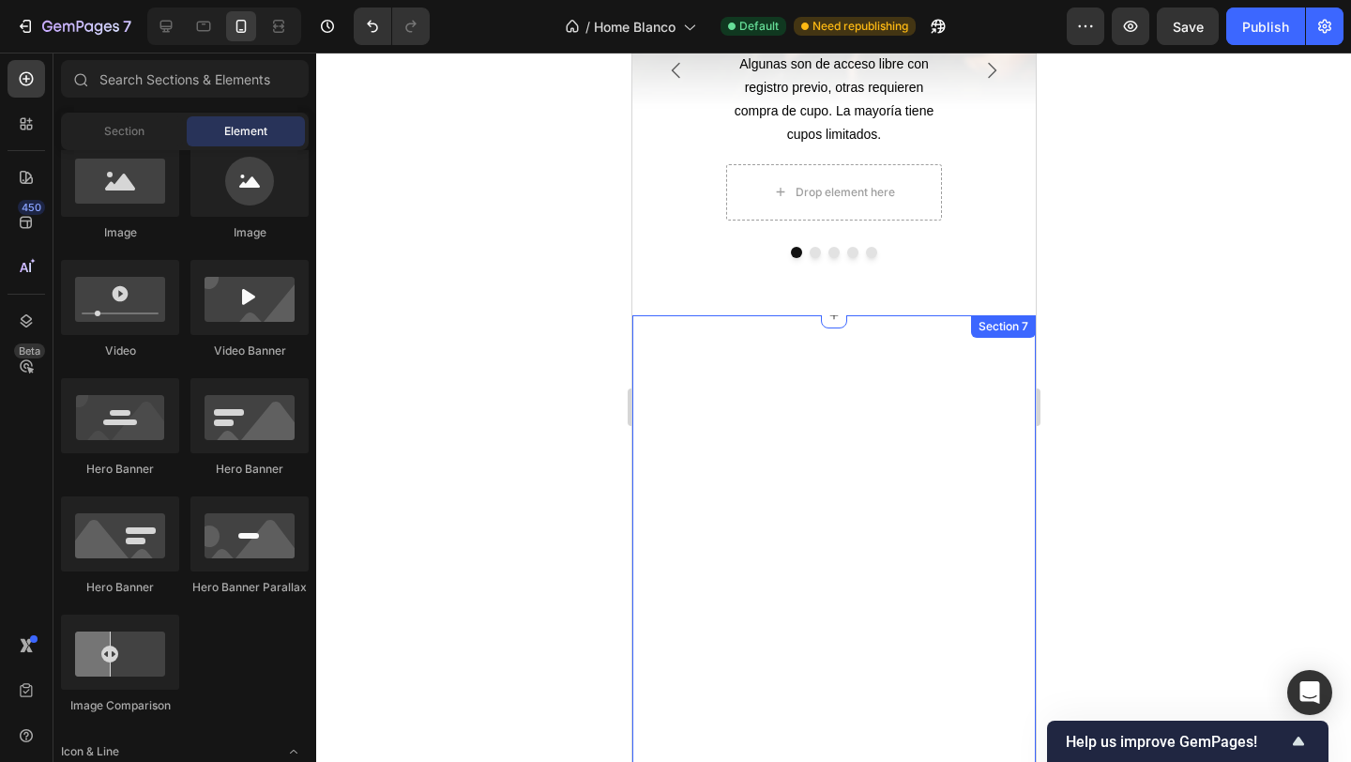
scroll to position [1135, 0]
click at [772, 375] on div at bounding box center [832, 566] width 403 height 499
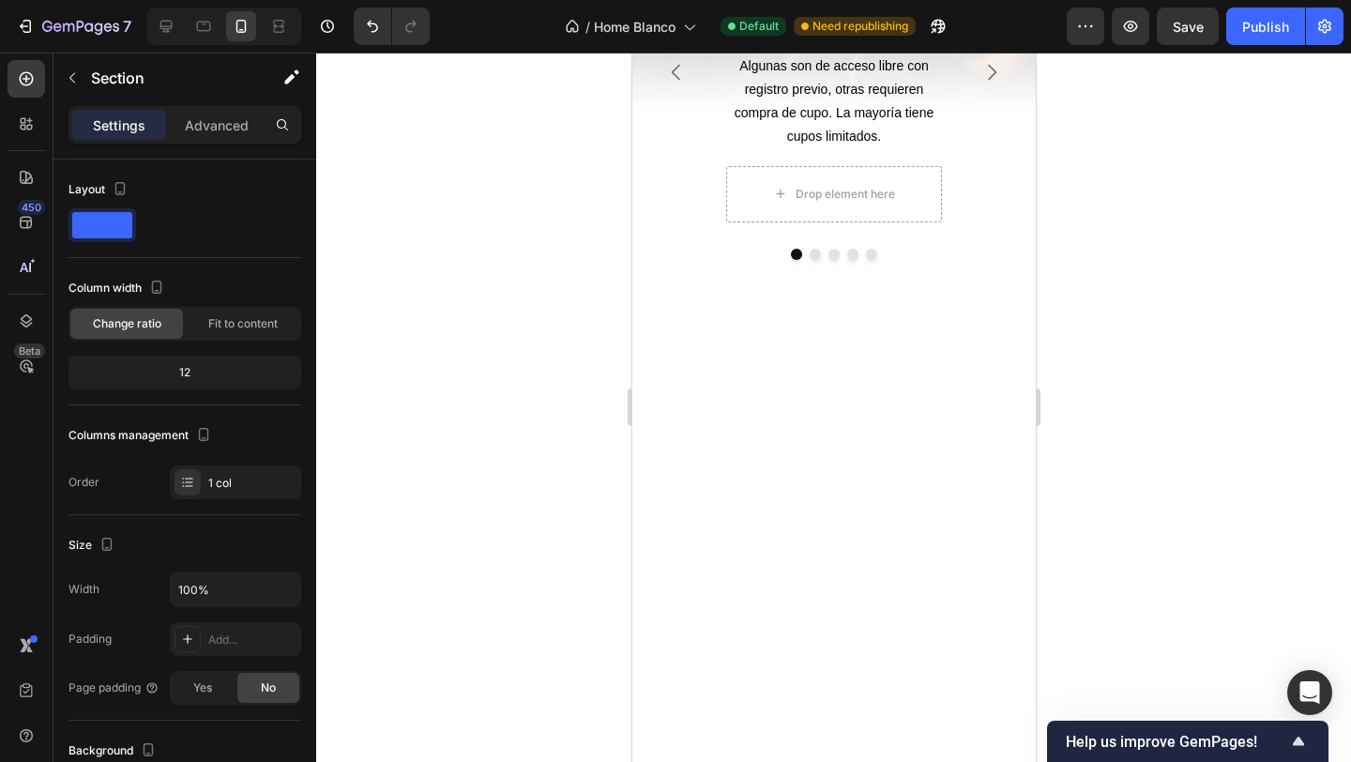
click at [816, 439] on div at bounding box center [832, 566] width 403 height 499
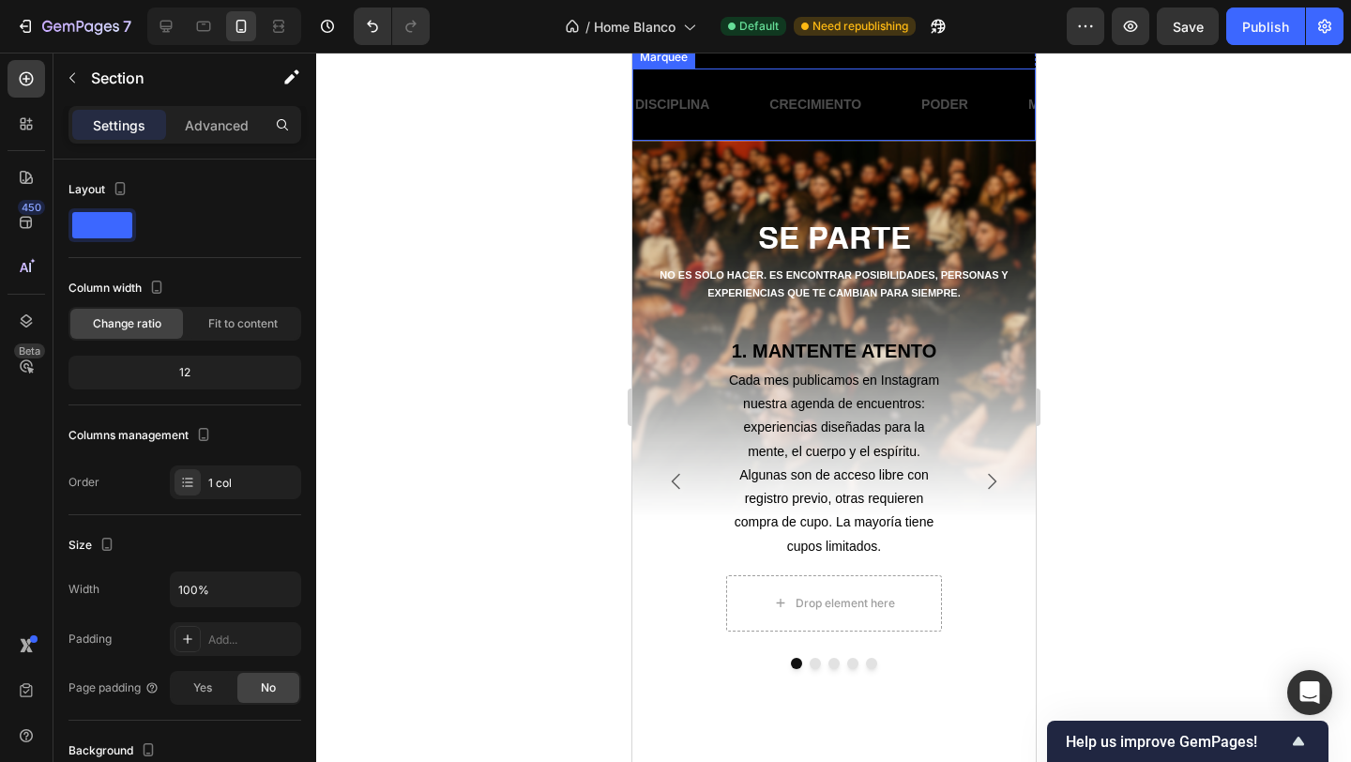
scroll to position [771, 0]
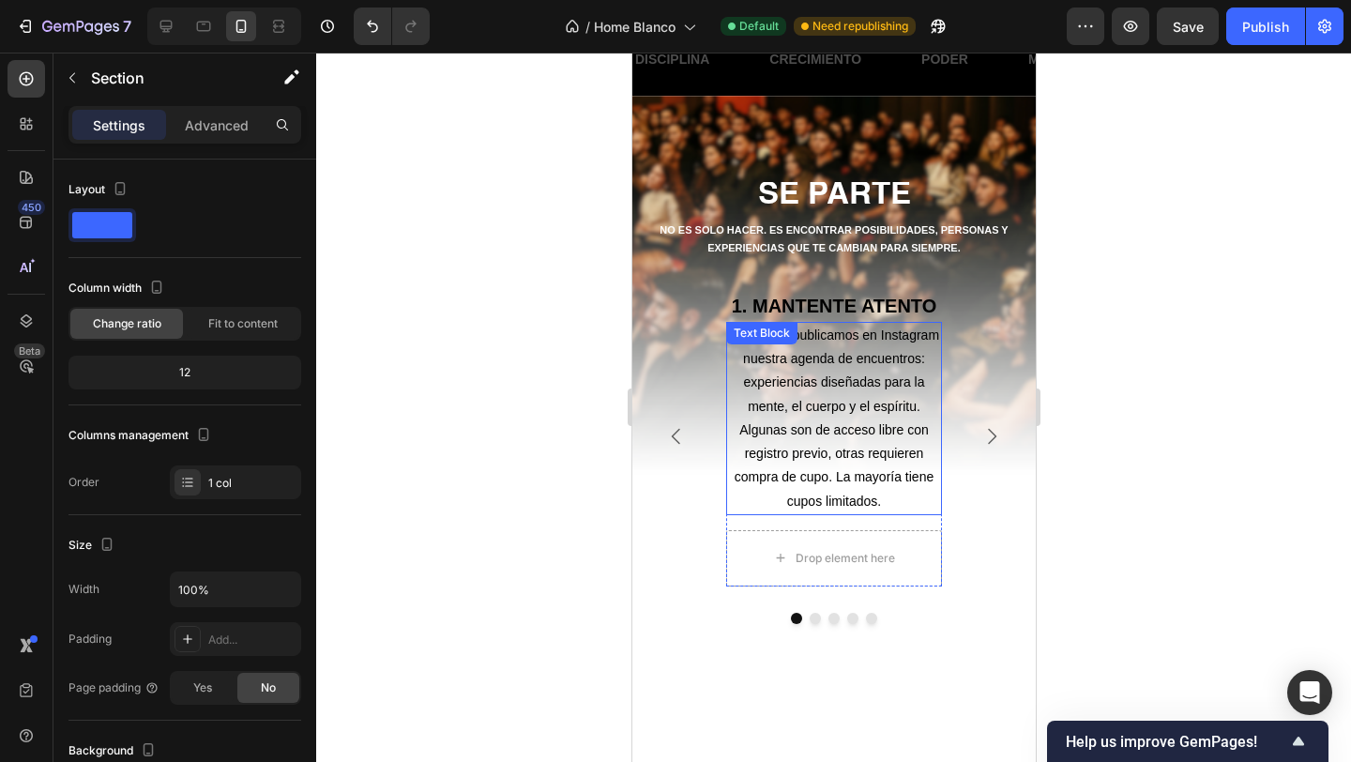
click at [835, 348] on p "Cada mes publicamos en Instagram nuestra agenda de encuentros: experiencias dis…" at bounding box center [833, 419] width 212 height 190
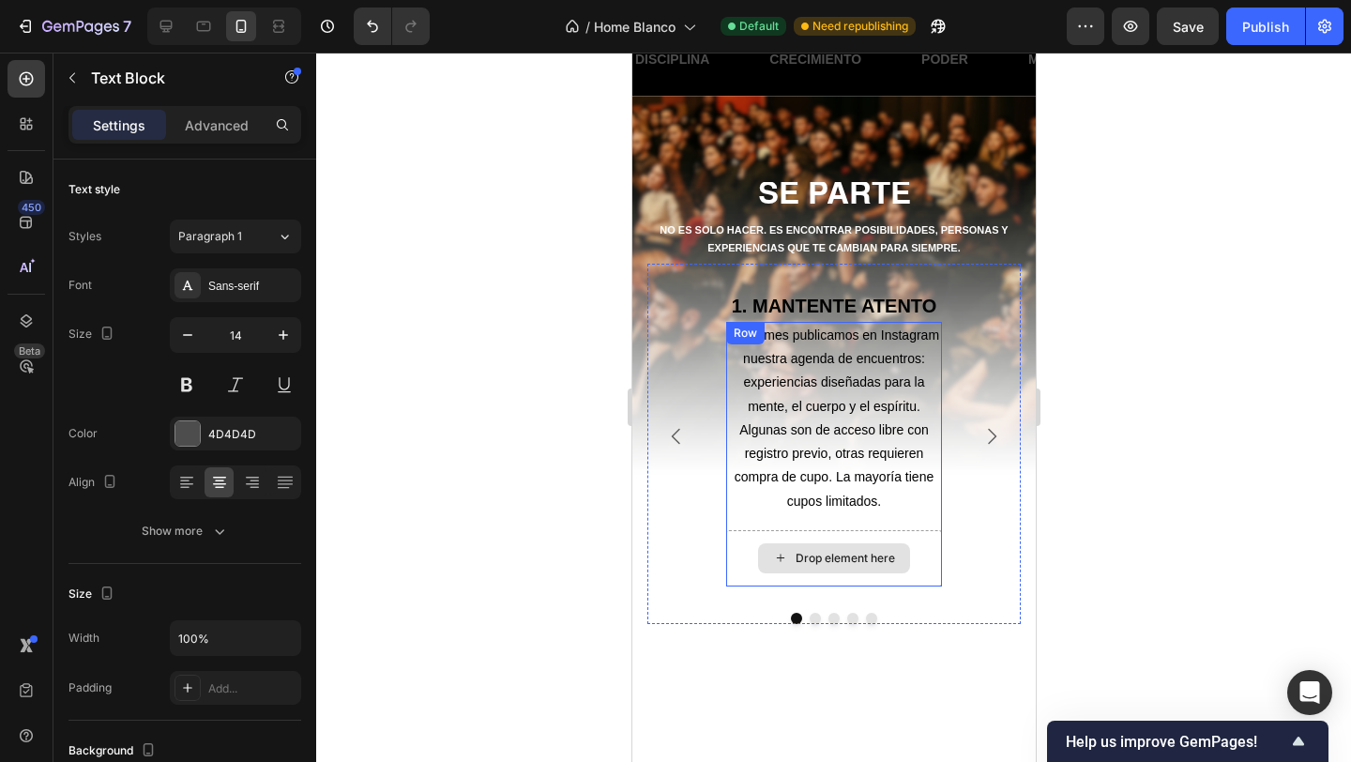
click at [803, 559] on div "Drop element here" at bounding box center [844, 558] width 99 height 15
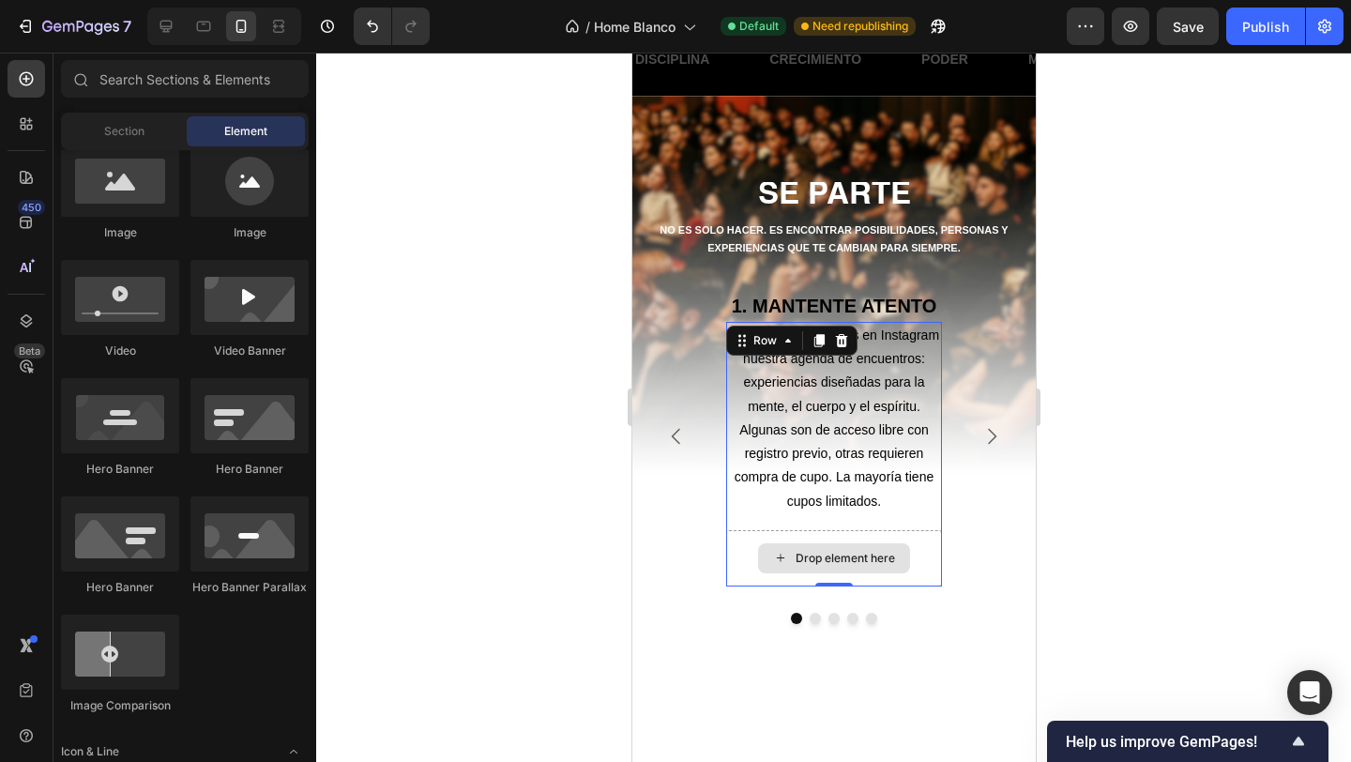
click at [920, 548] on div "Drop element here" at bounding box center [833, 558] width 216 height 56
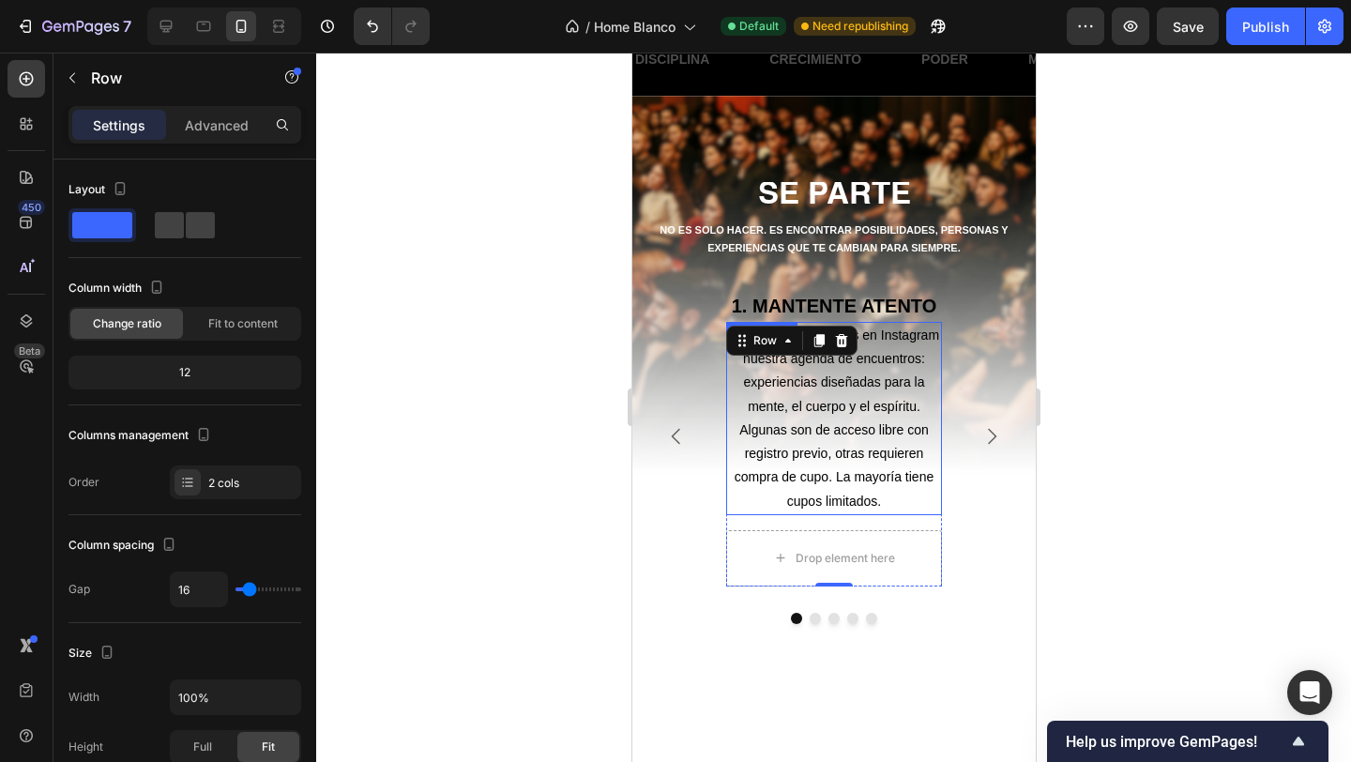
click at [860, 421] on p "Cada mes publicamos en Instagram nuestra agenda de encuentros: experiencias dis…" at bounding box center [833, 419] width 212 height 190
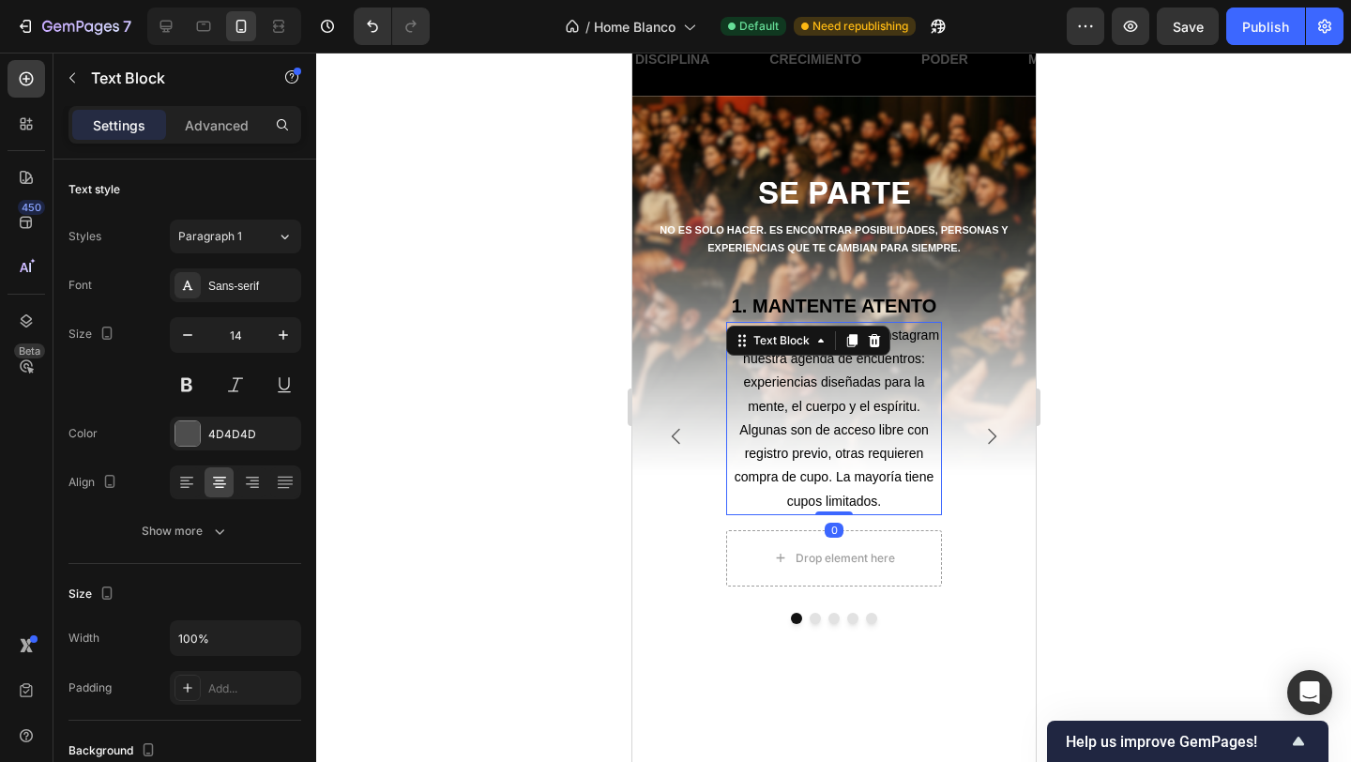
click at [860, 421] on p "Cada mes publicamos en Instagram nuestra agenda de encuentros: experiencias dis…" at bounding box center [833, 419] width 212 height 190
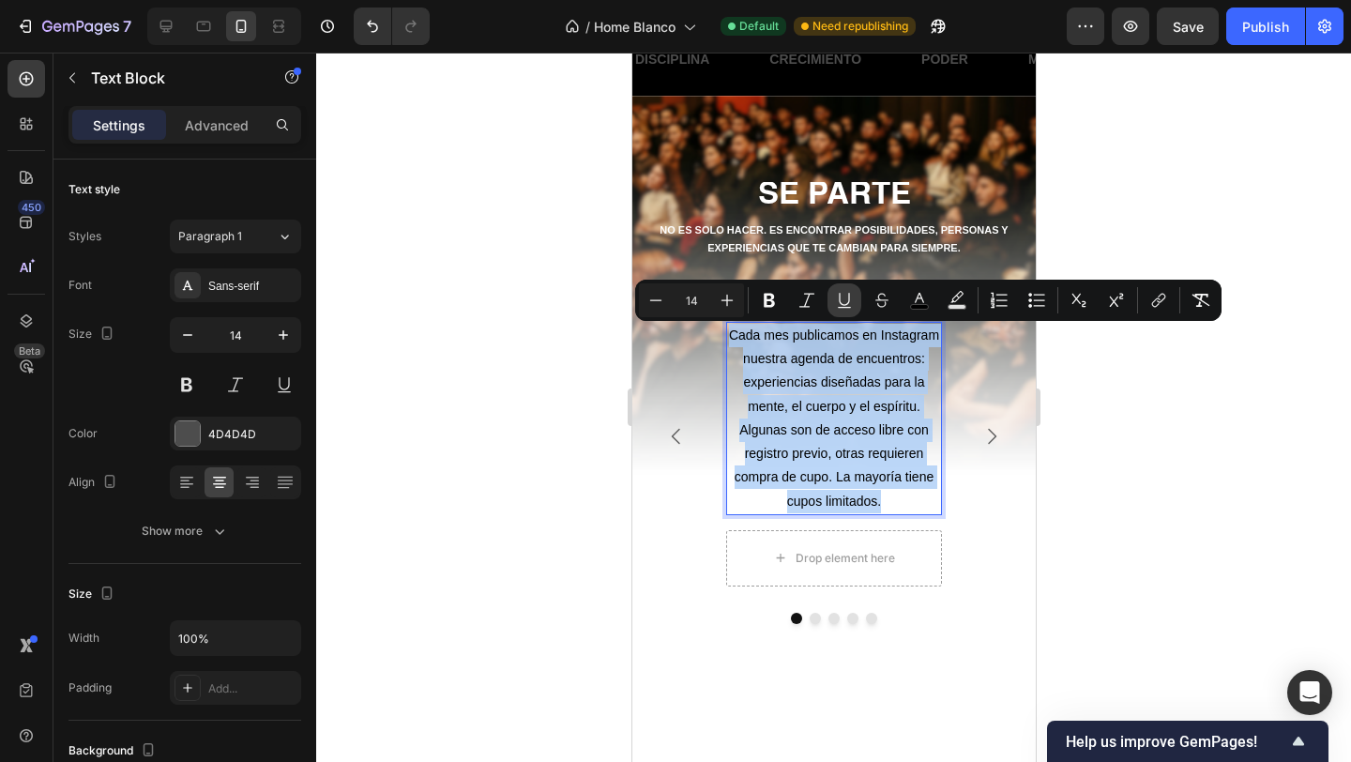
copy span "Cada mes publicamos en Instagram nuestra agenda de encuentros: experiencias dis…"
click at [917, 549] on div "Drop element here" at bounding box center [833, 558] width 216 height 56
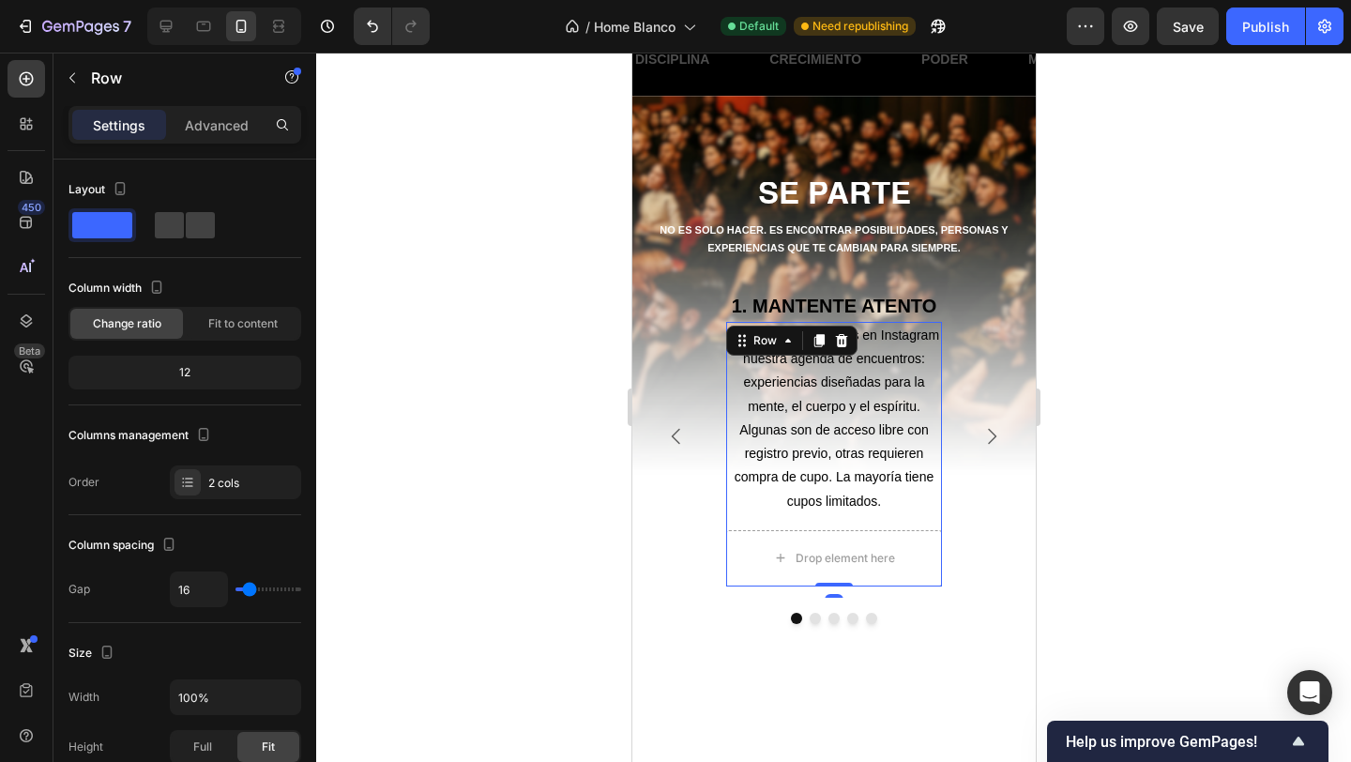
click at [906, 478] on span "Cada mes publicamos en Instagram nuestra agenda de encuentros: experiencias dis…" at bounding box center [833, 417] width 210 height 180
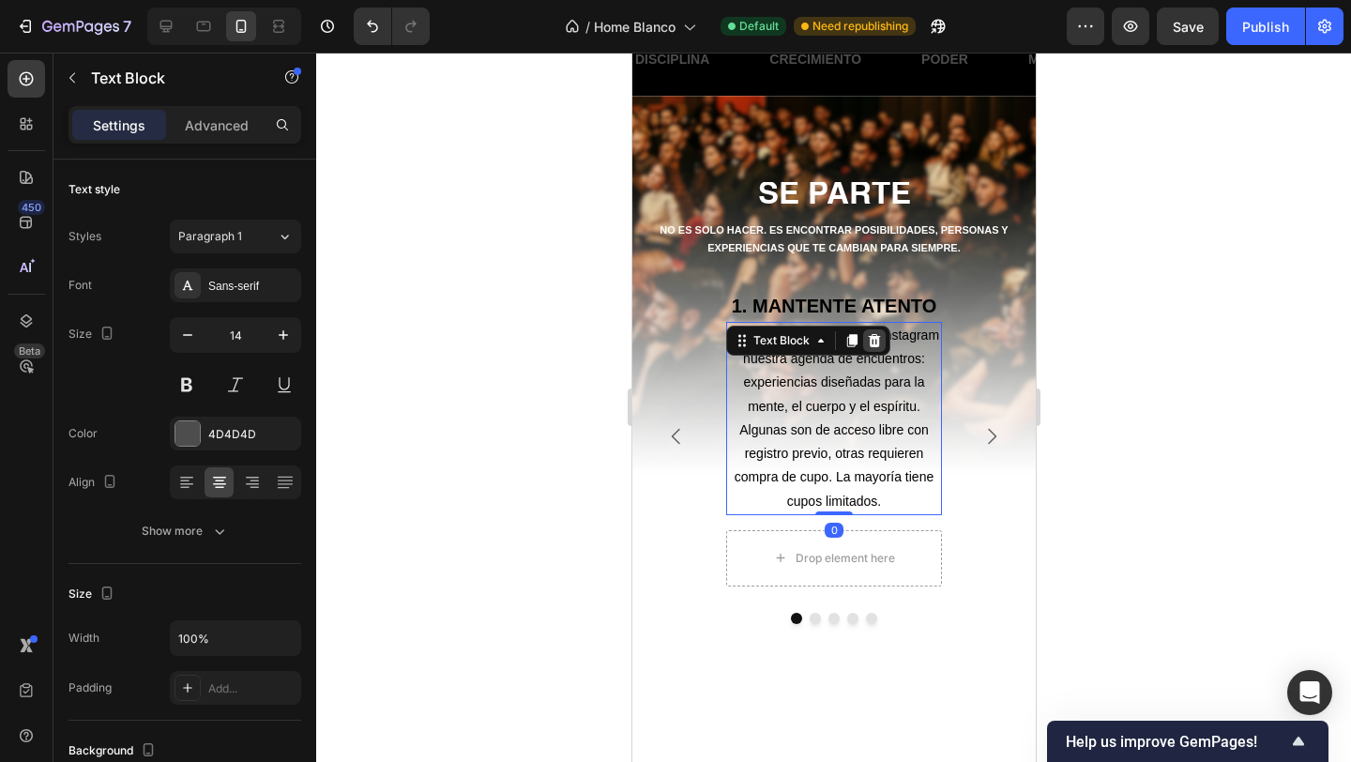
click at [873, 341] on icon at bounding box center [874, 340] width 12 height 13
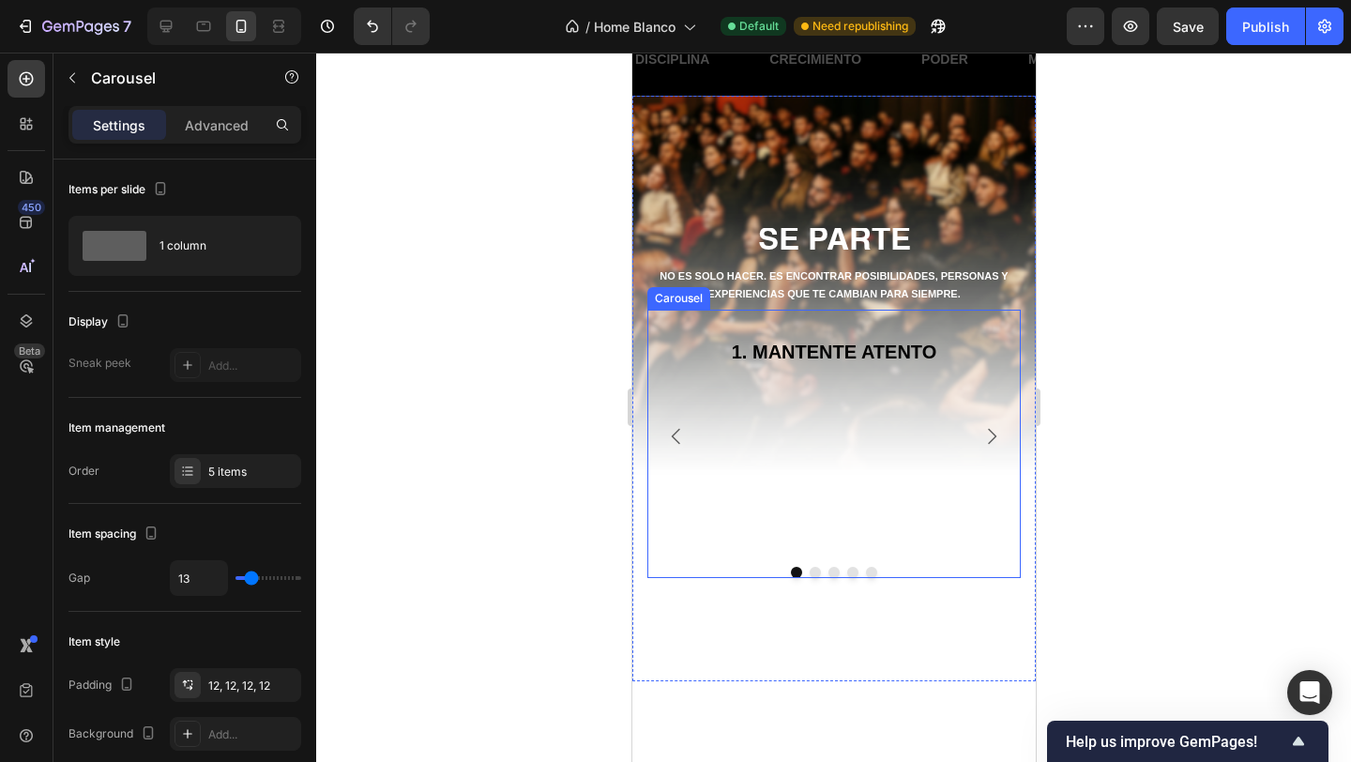
click at [859, 455] on div "1. MANTENTE ATENTO Heading" at bounding box center [833, 436] width 216 height 208
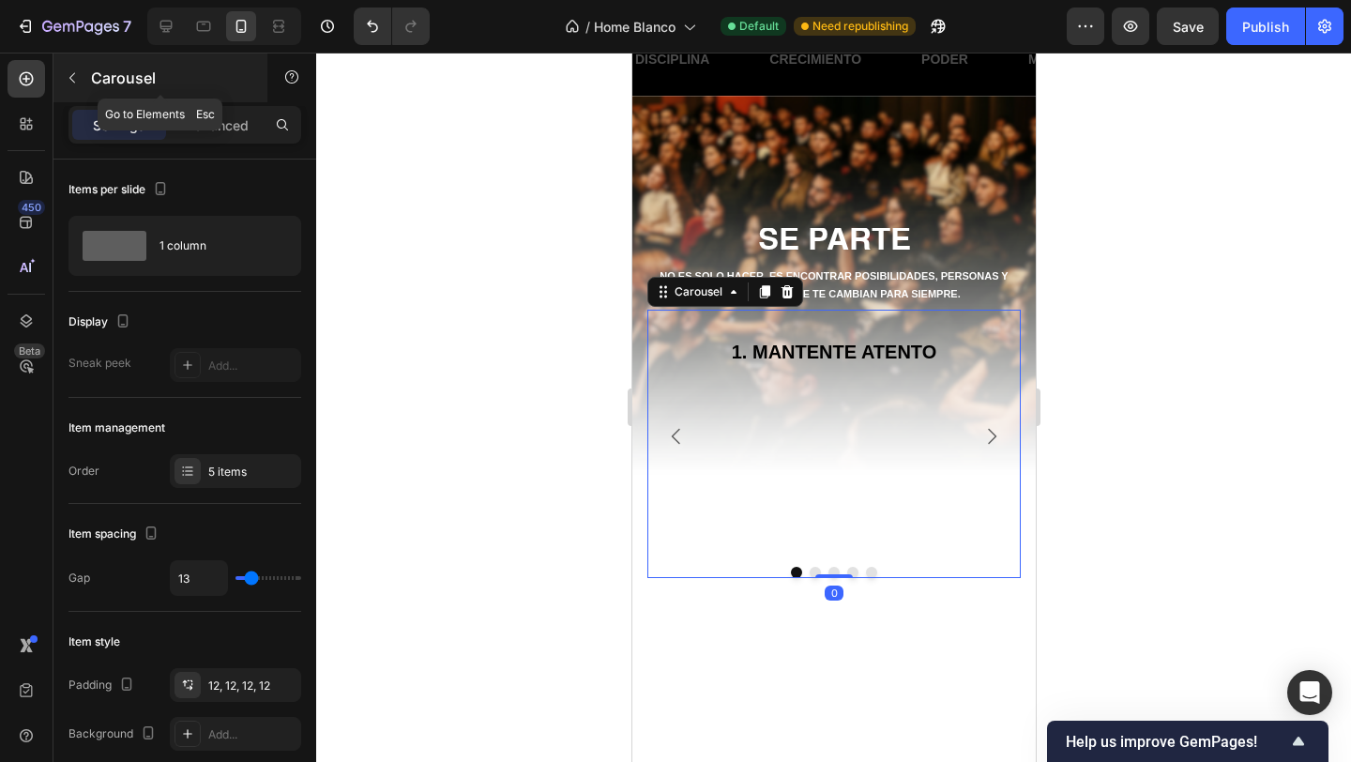
click at [68, 77] on icon "button" at bounding box center [72, 77] width 15 height 15
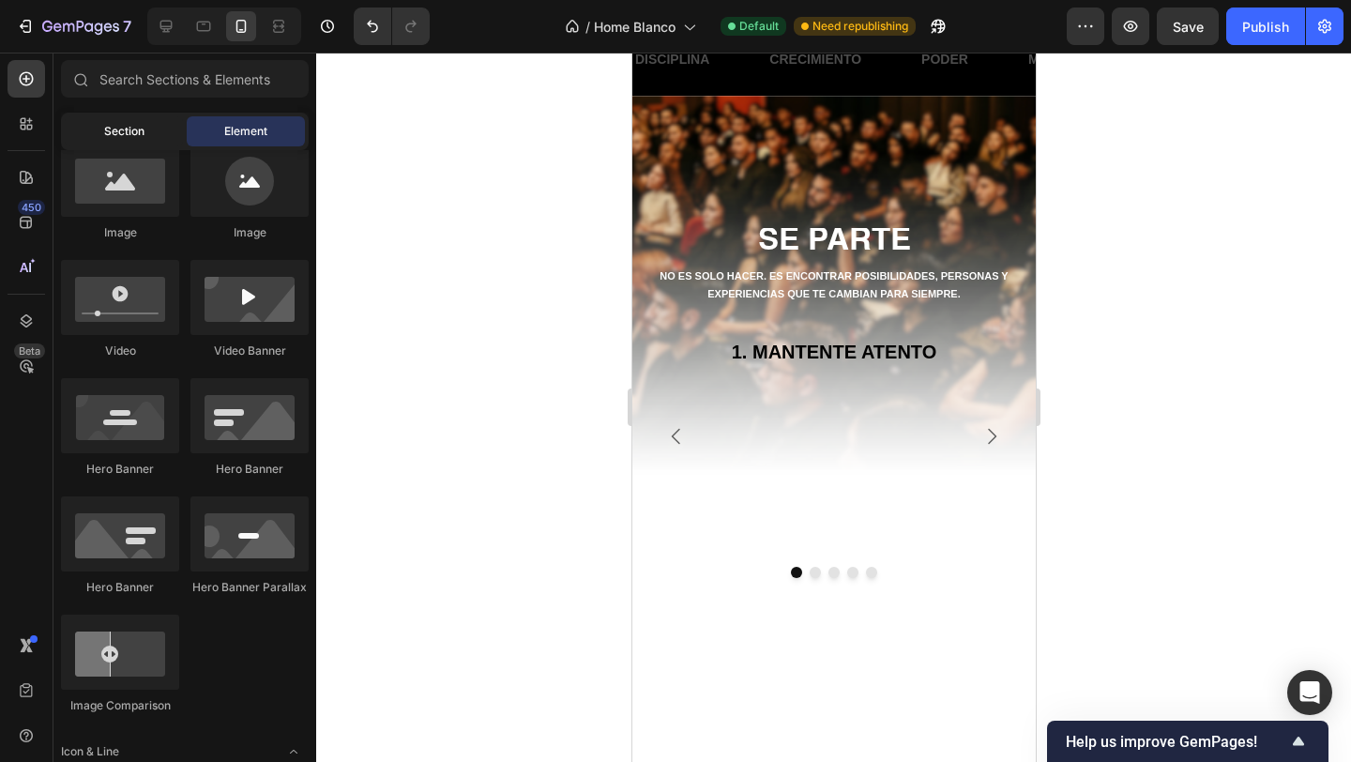
click at [100, 130] on div "Section" at bounding box center [124, 131] width 118 height 30
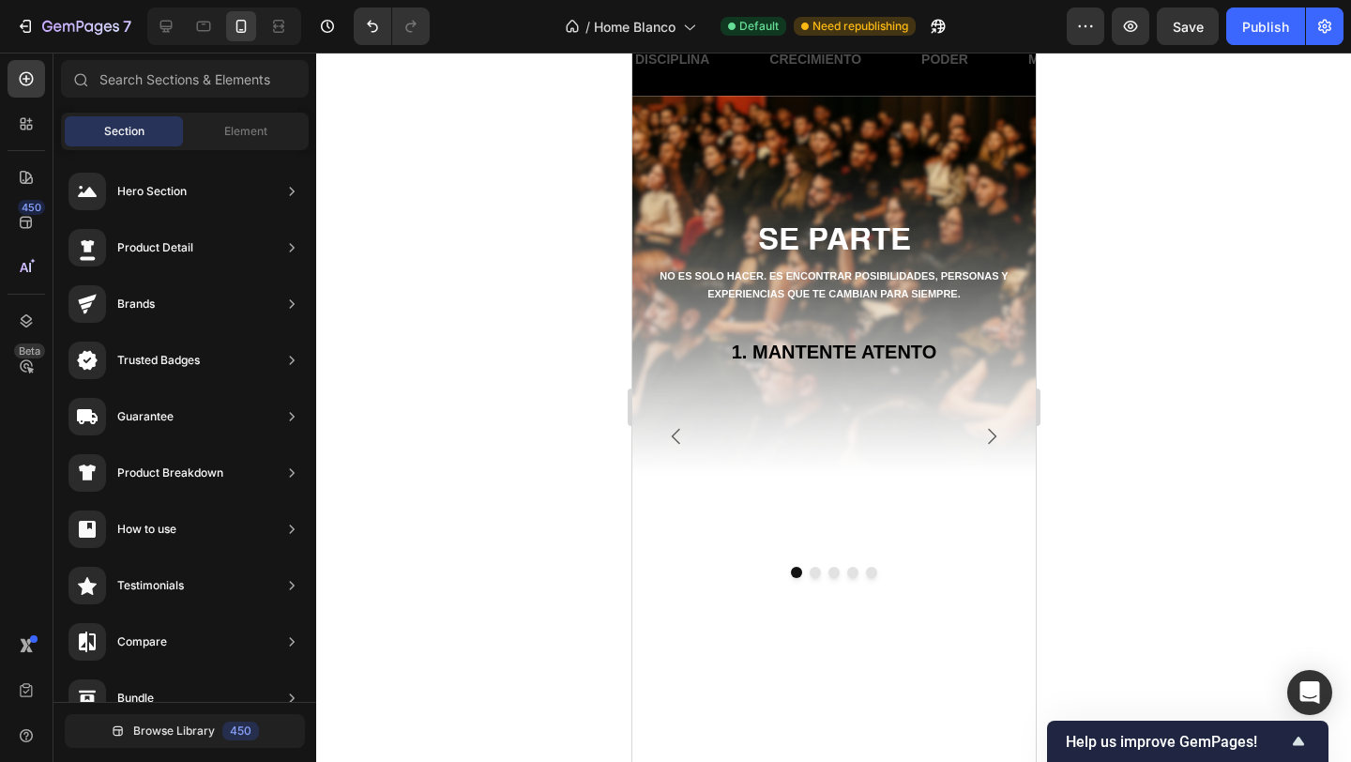
click at [196, 140] on div "Element" at bounding box center [246, 131] width 118 height 30
click at [262, 134] on span "Element" at bounding box center [245, 131] width 43 height 17
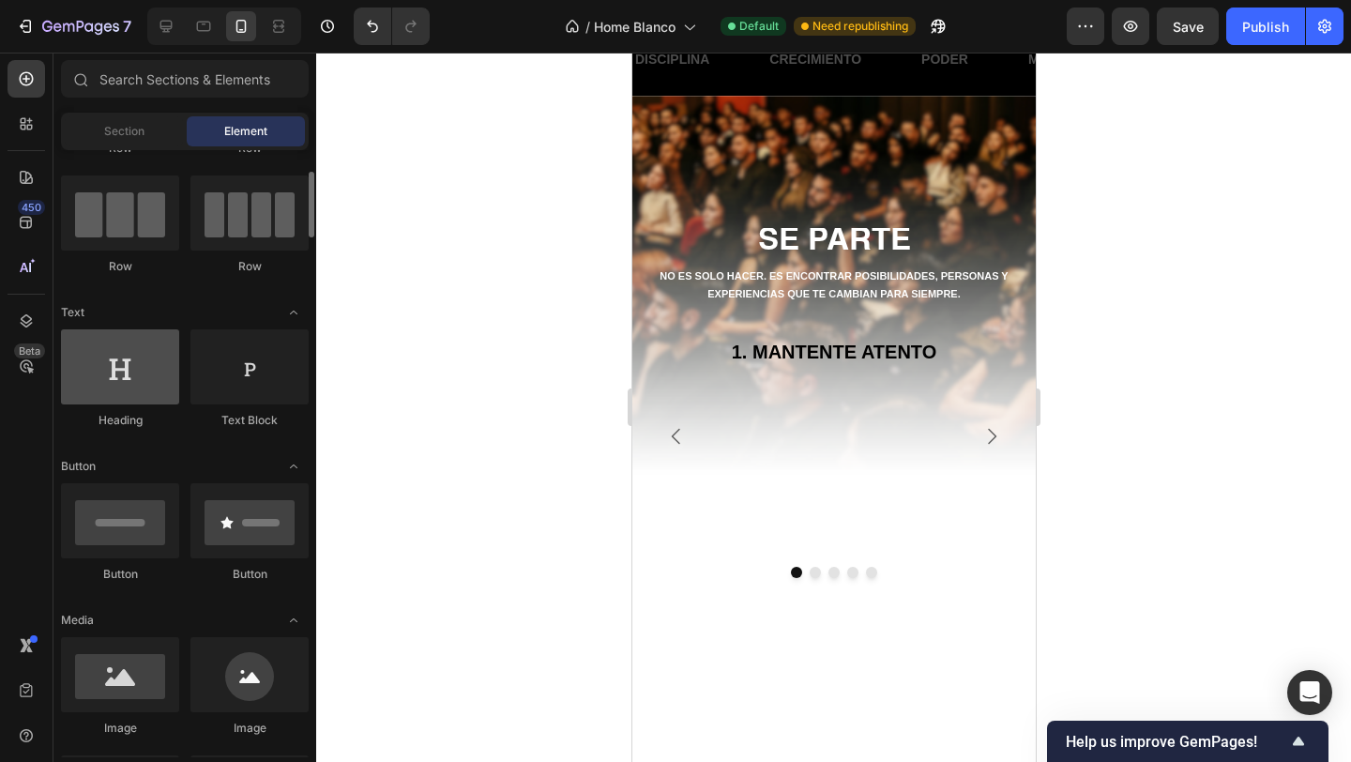
scroll to position [141, 0]
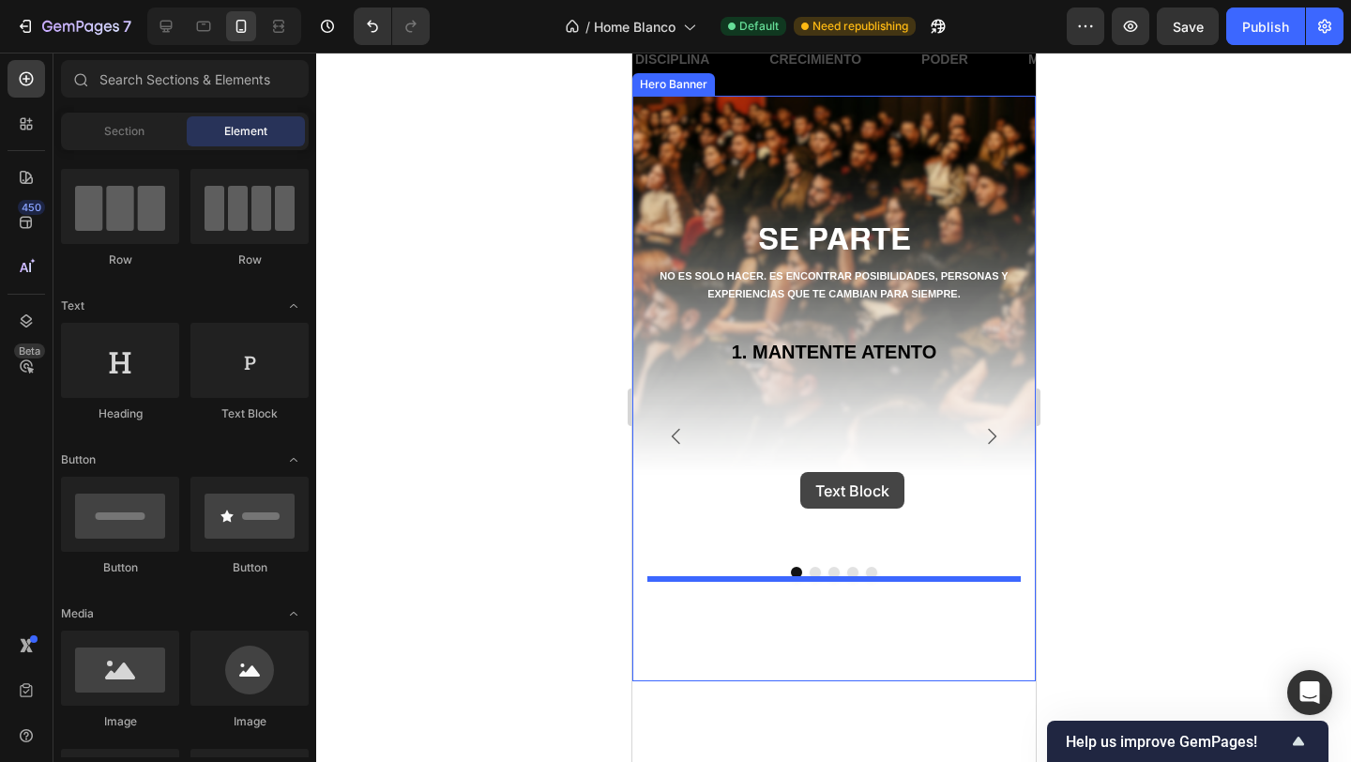
drag, startPoint x: 862, startPoint y: 406, endPoint x: 799, endPoint y: 472, distance: 90.9
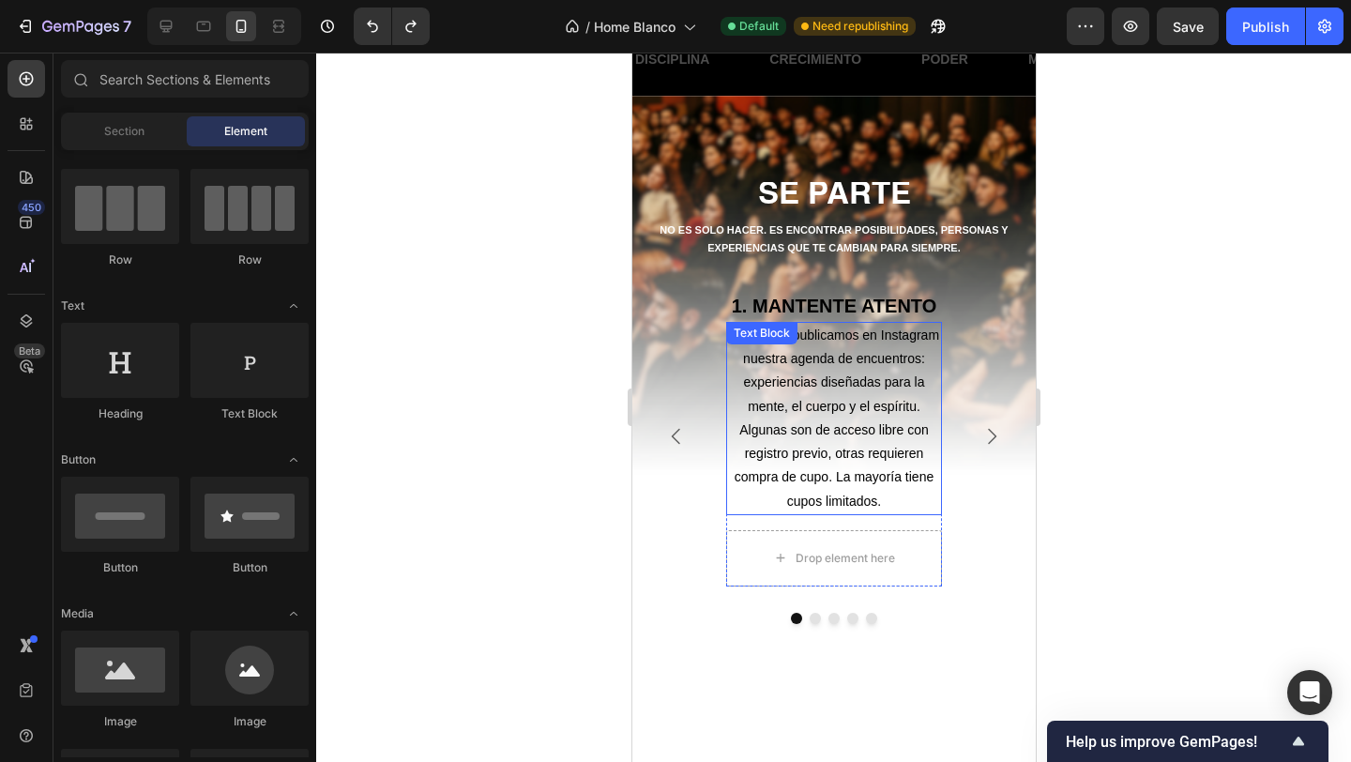
click at [825, 443] on p "Cada mes publicamos en Instagram nuestra agenda de encuentros: experiencias dis…" at bounding box center [833, 419] width 212 height 190
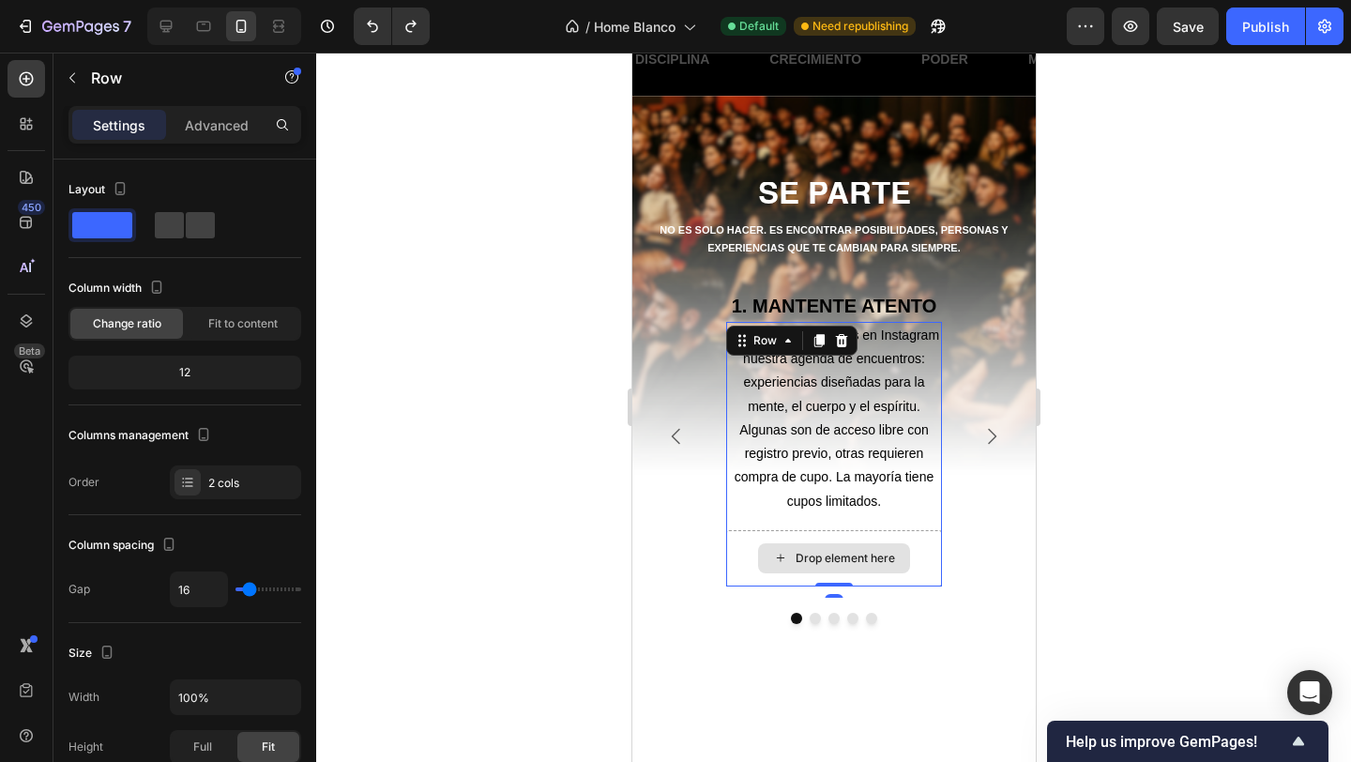
click at [916, 557] on div "Drop element here" at bounding box center [833, 558] width 216 height 56
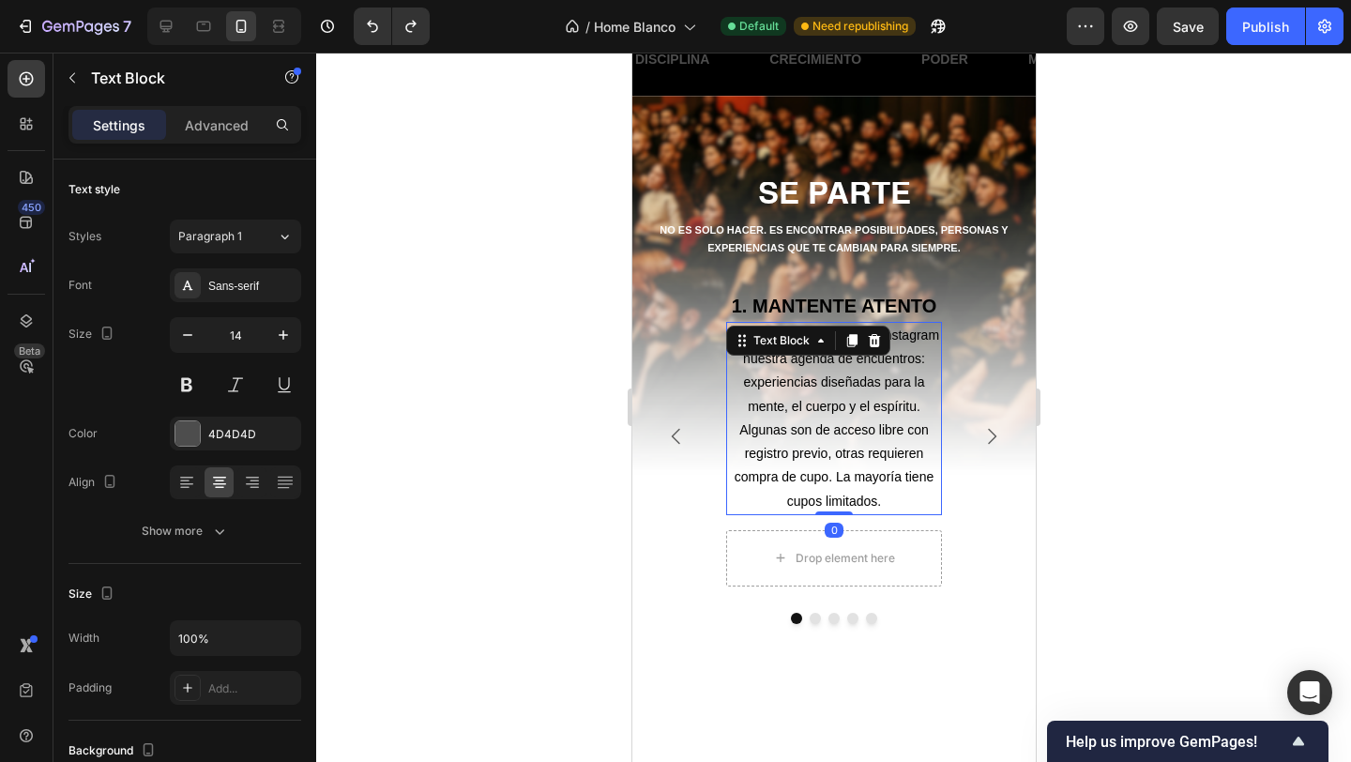
click at [898, 481] on span "Cada mes publicamos en Instagram nuestra agenda de encuentros: experiencias dis…" at bounding box center [833, 417] width 210 height 180
click at [755, 526] on div "Cada mes publicamos en Instagram nuestra agenda de encuentros: experiencias dis…" at bounding box center [833, 454] width 216 height 265
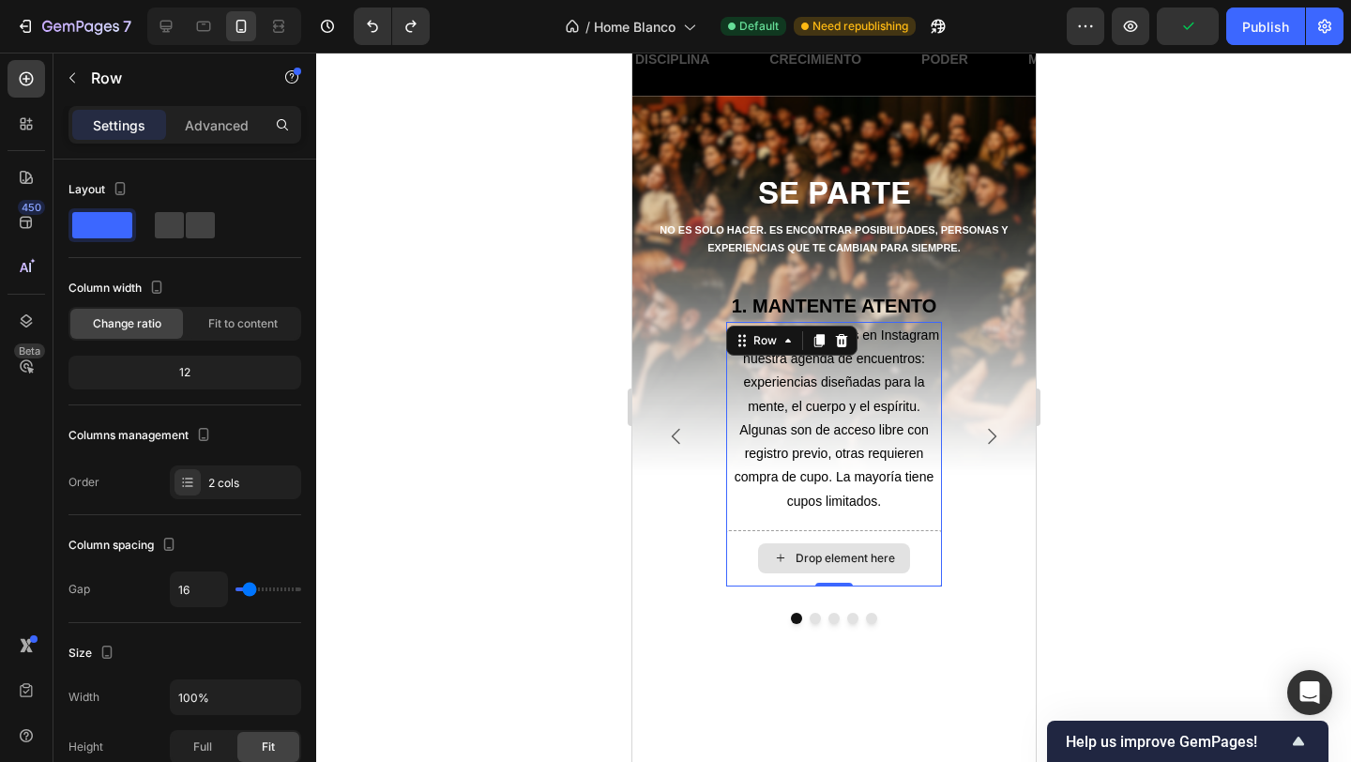
click at [736, 552] on div "Drop element here" at bounding box center [833, 558] width 216 height 56
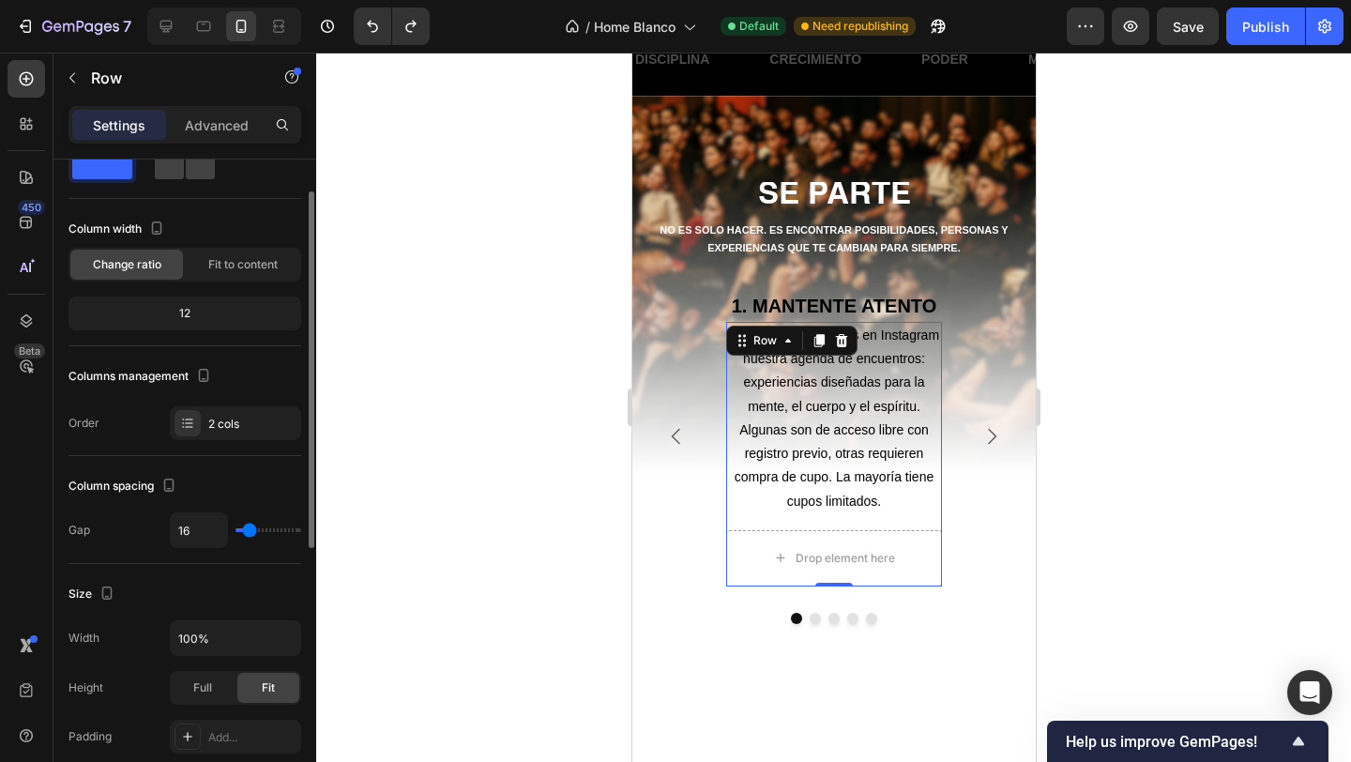
scroll to position [60, 0]
type input "30"
type input "34"
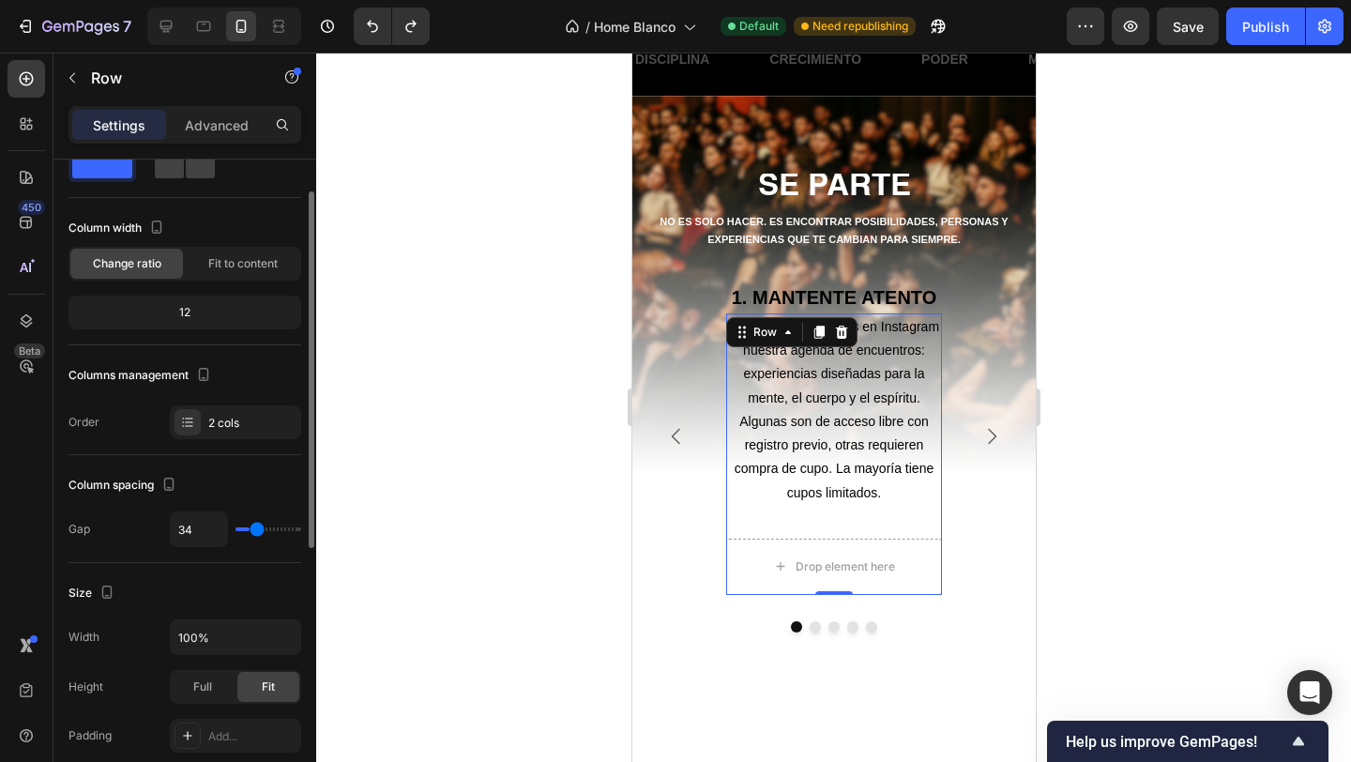
type input "37"
type input "39"
type input "42"
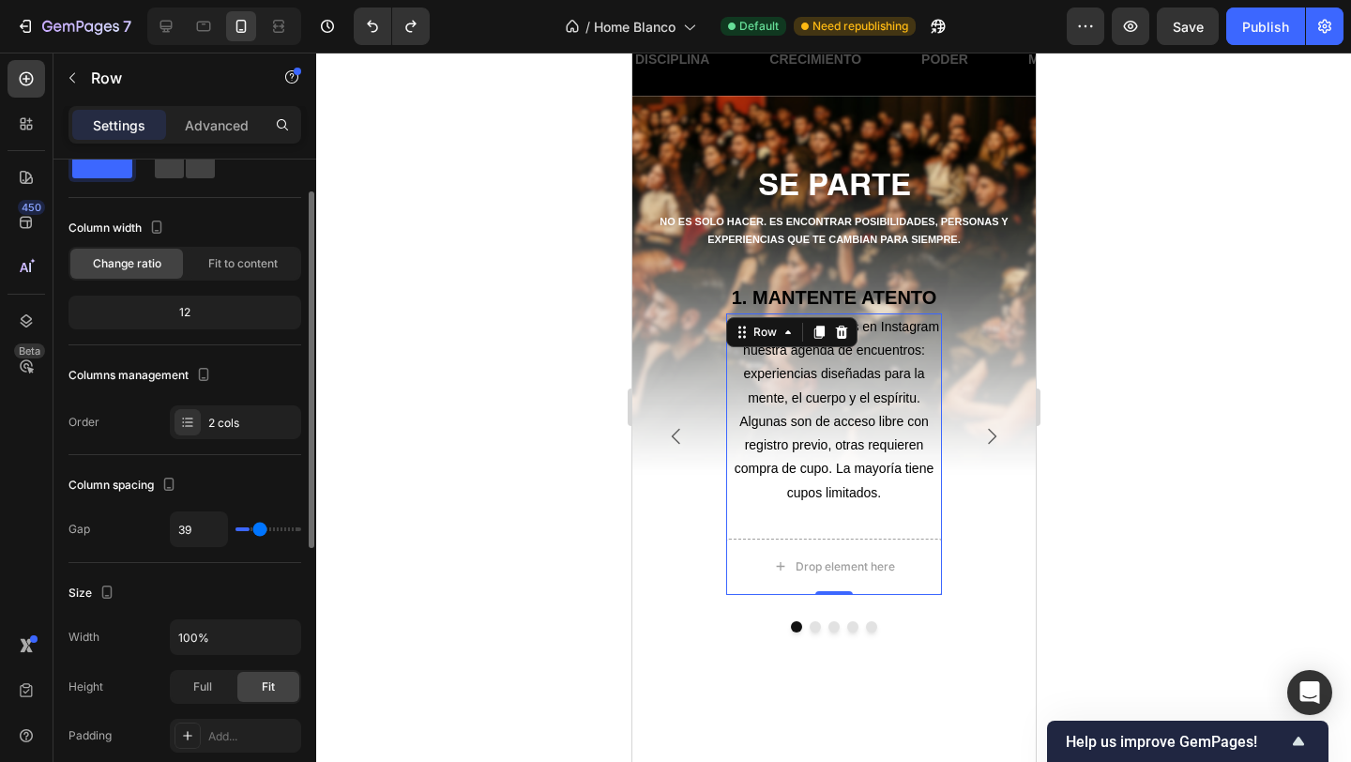
type input "42"
type input "44"
type input "46"
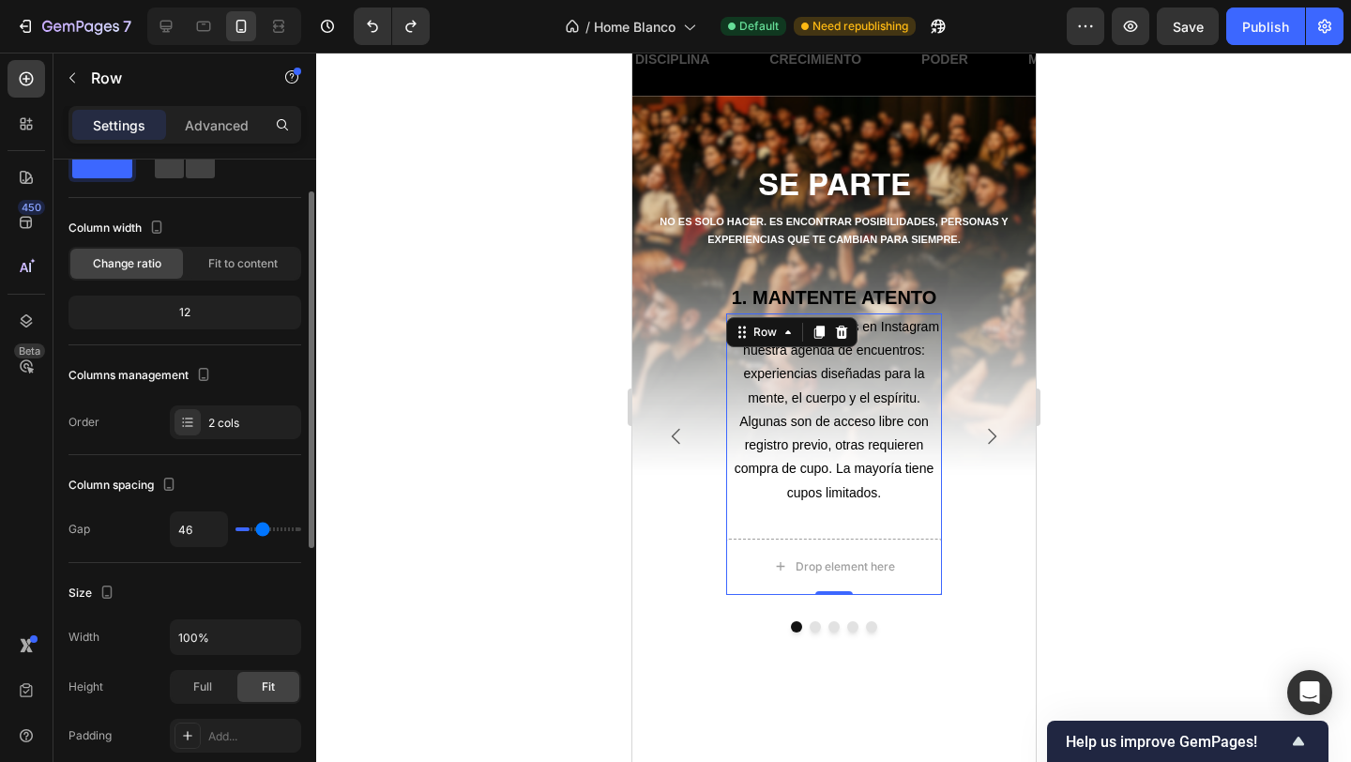
type input "48"
type input "50"
type input "52"
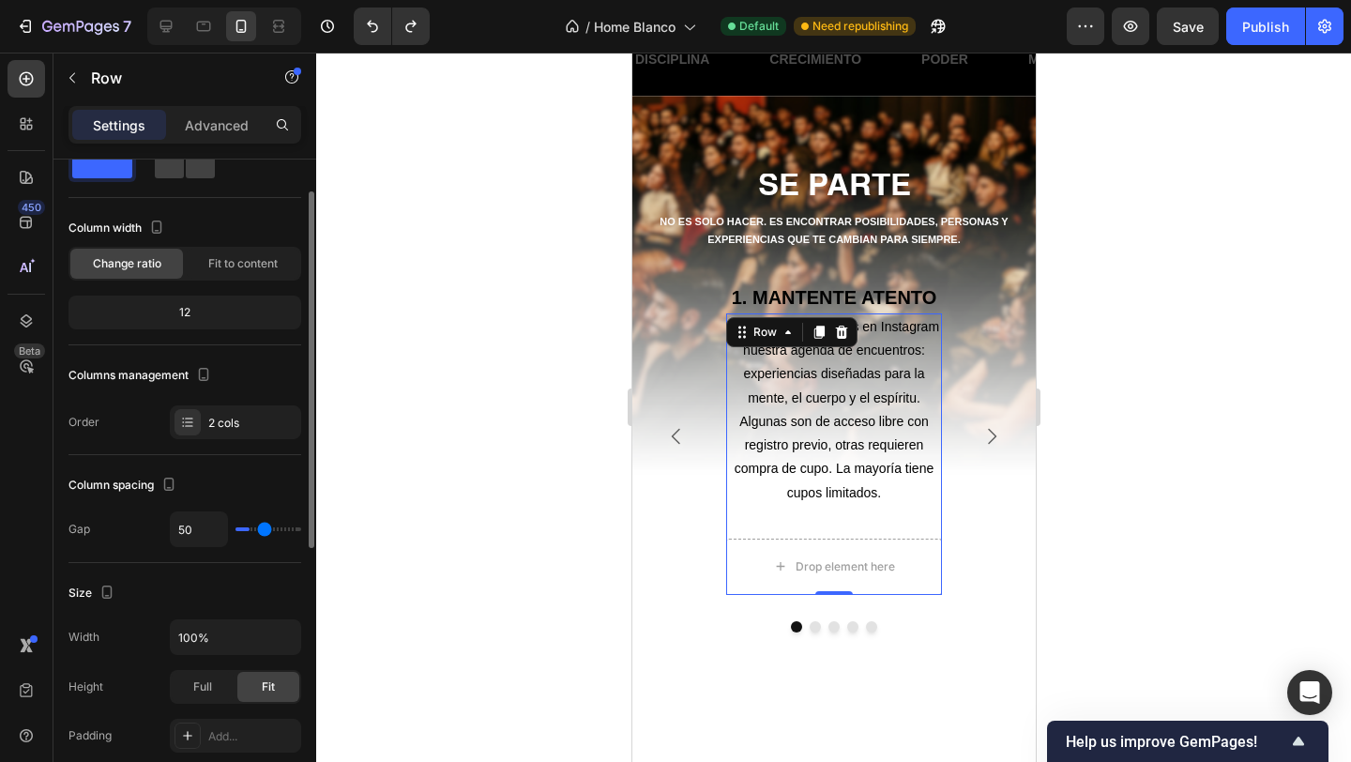
type input "52"
type input "54"
type input "56"
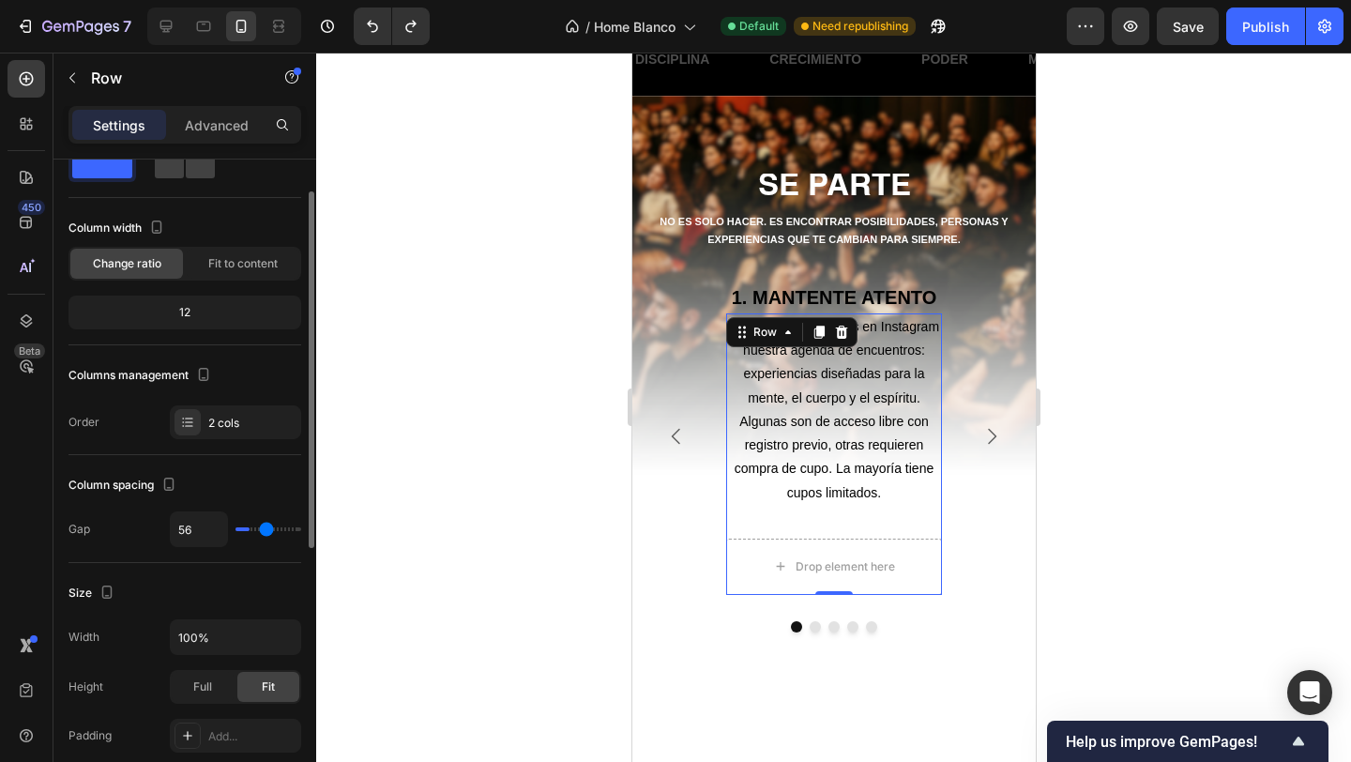
type input "58"
type input "60"
type input "61"
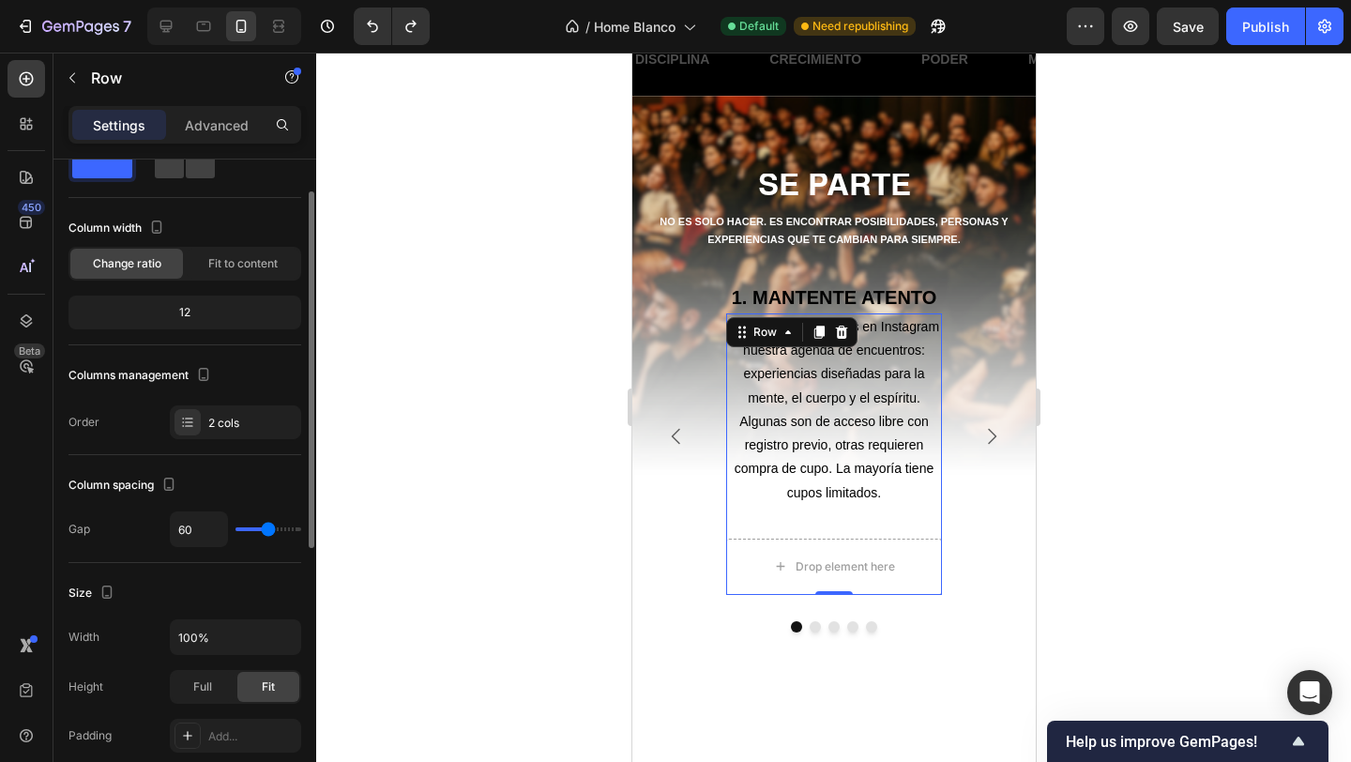
type input "61"
type input "63"
type input "64"
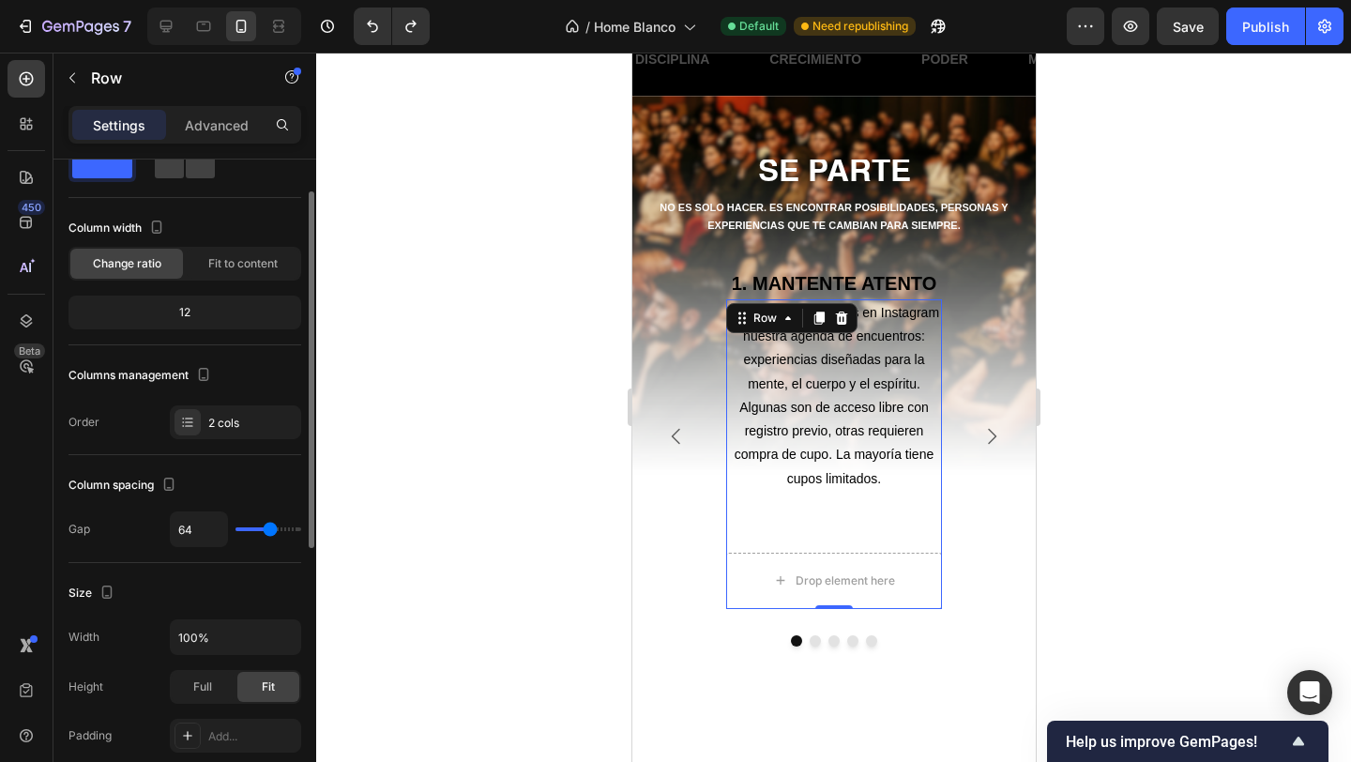
type input "65"
type input "66"
type input "67"
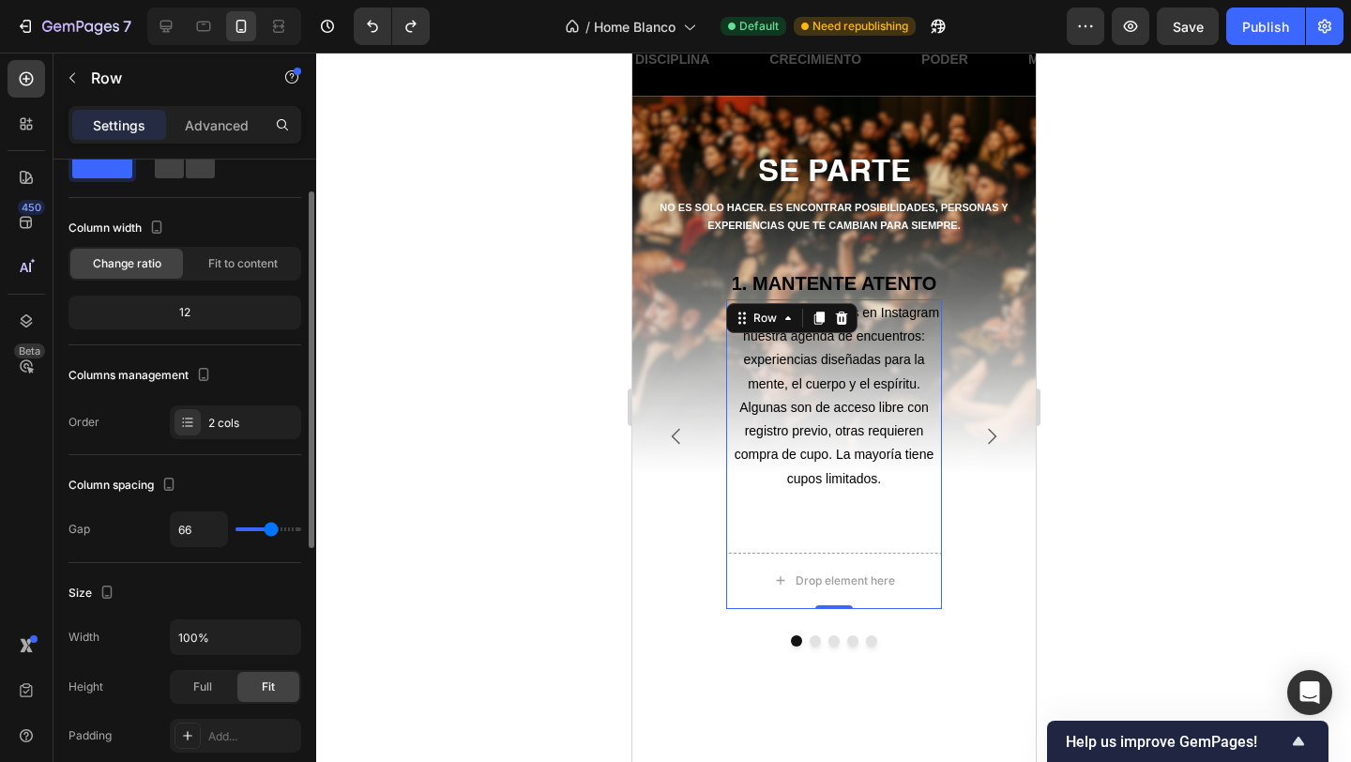
type input "67"
type input "68"
type input "69"
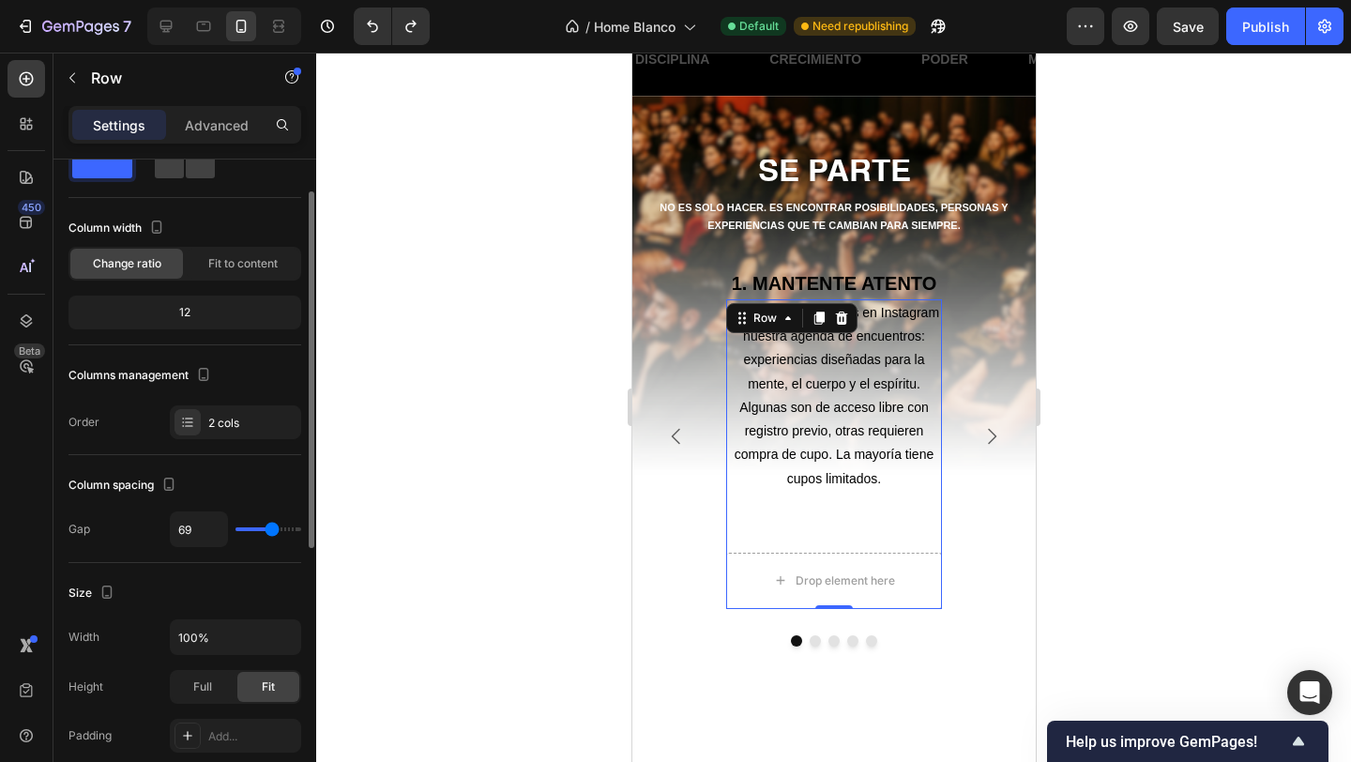
type input "70"
type input "71"
type input "72"
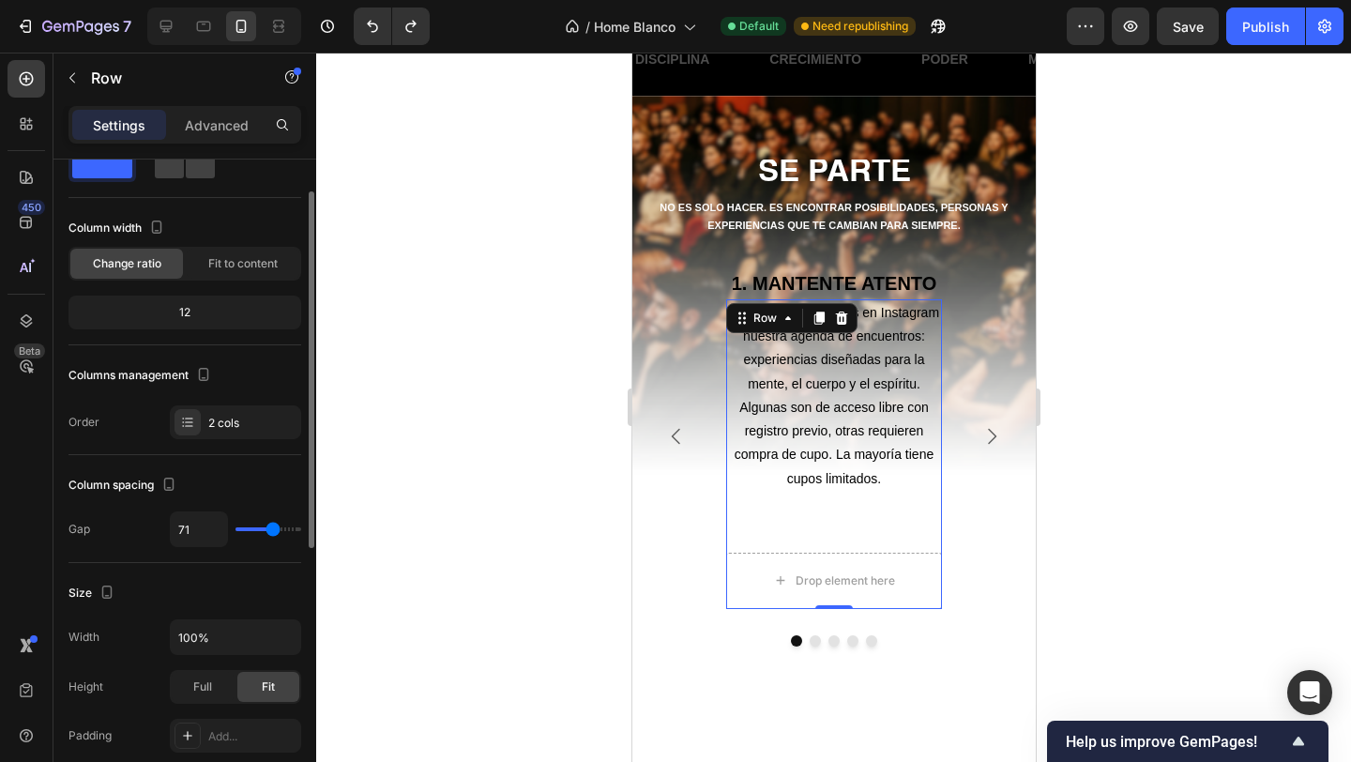
type input "72"
type input "73"
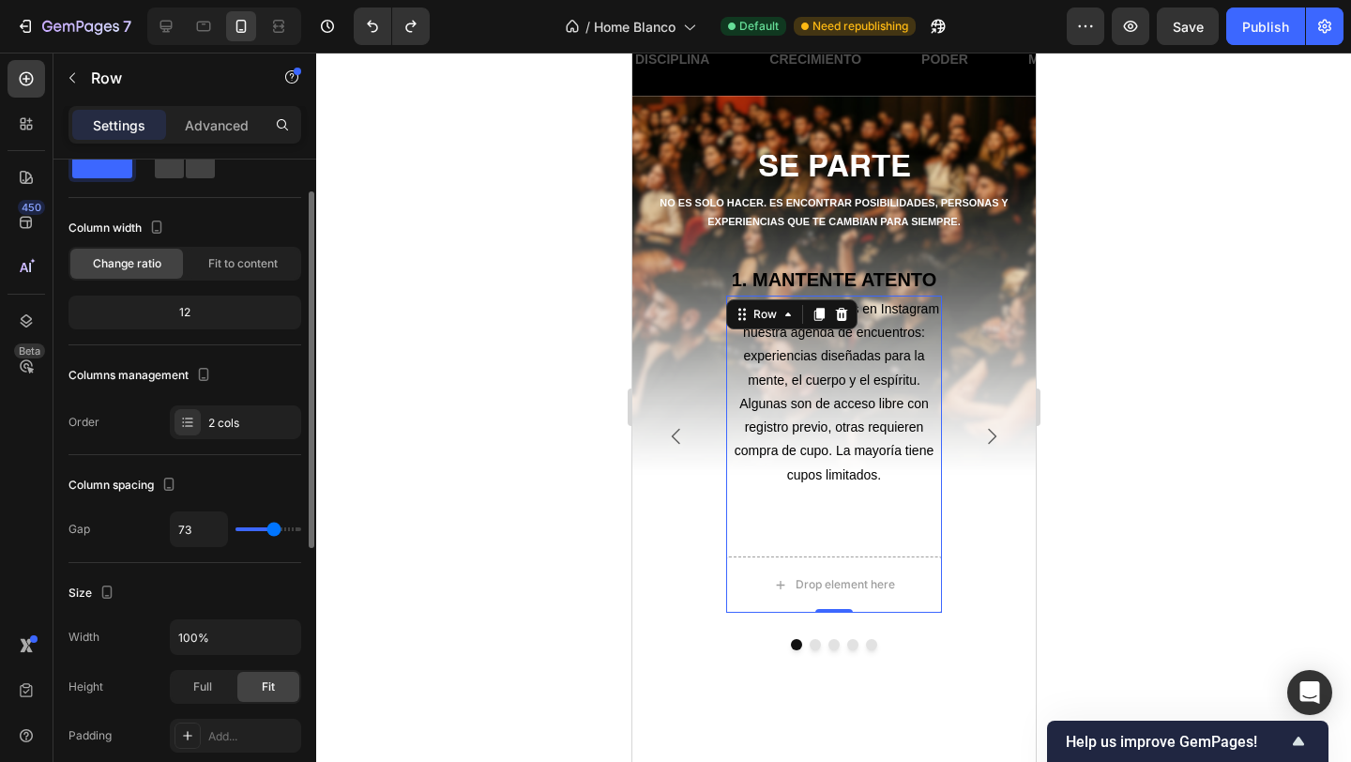
type input "70"
type input "67"
type input "64"
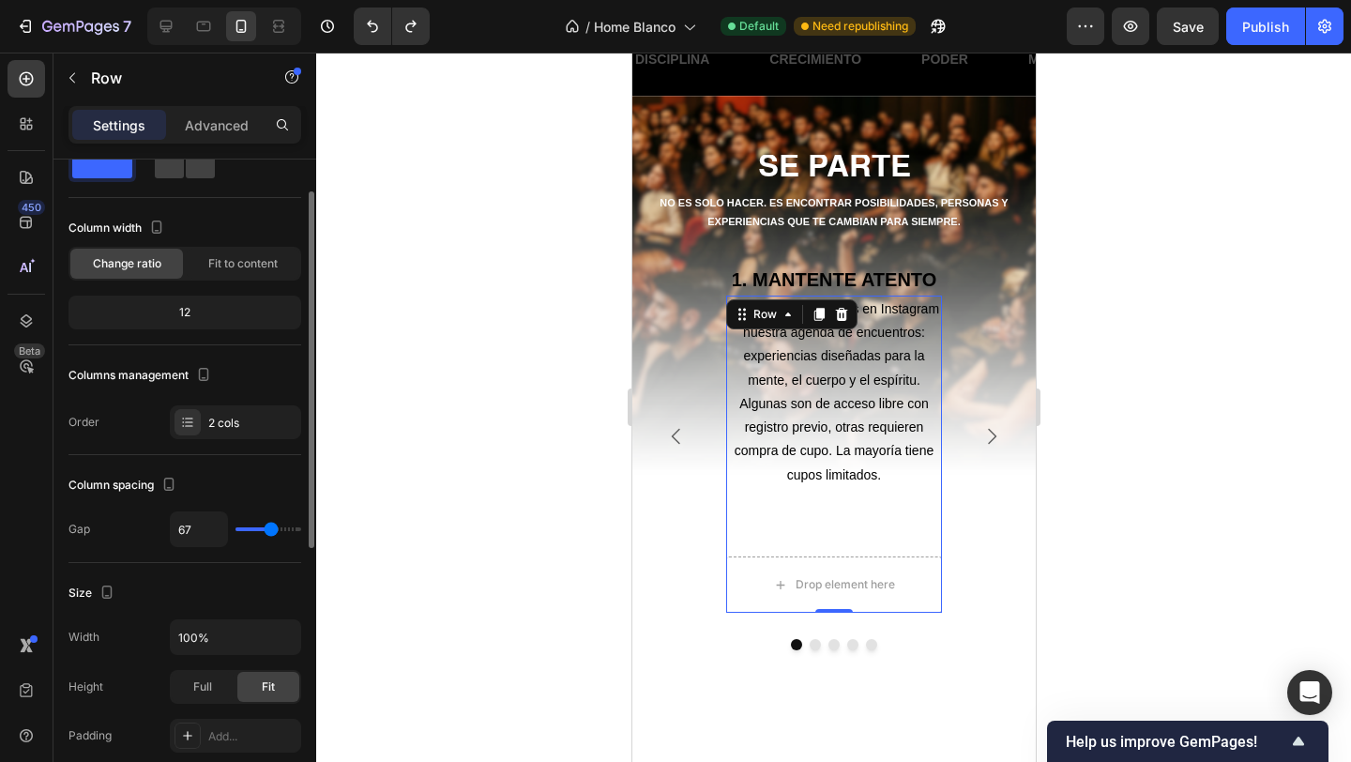
type input "64"
type input "61"
type input "58"
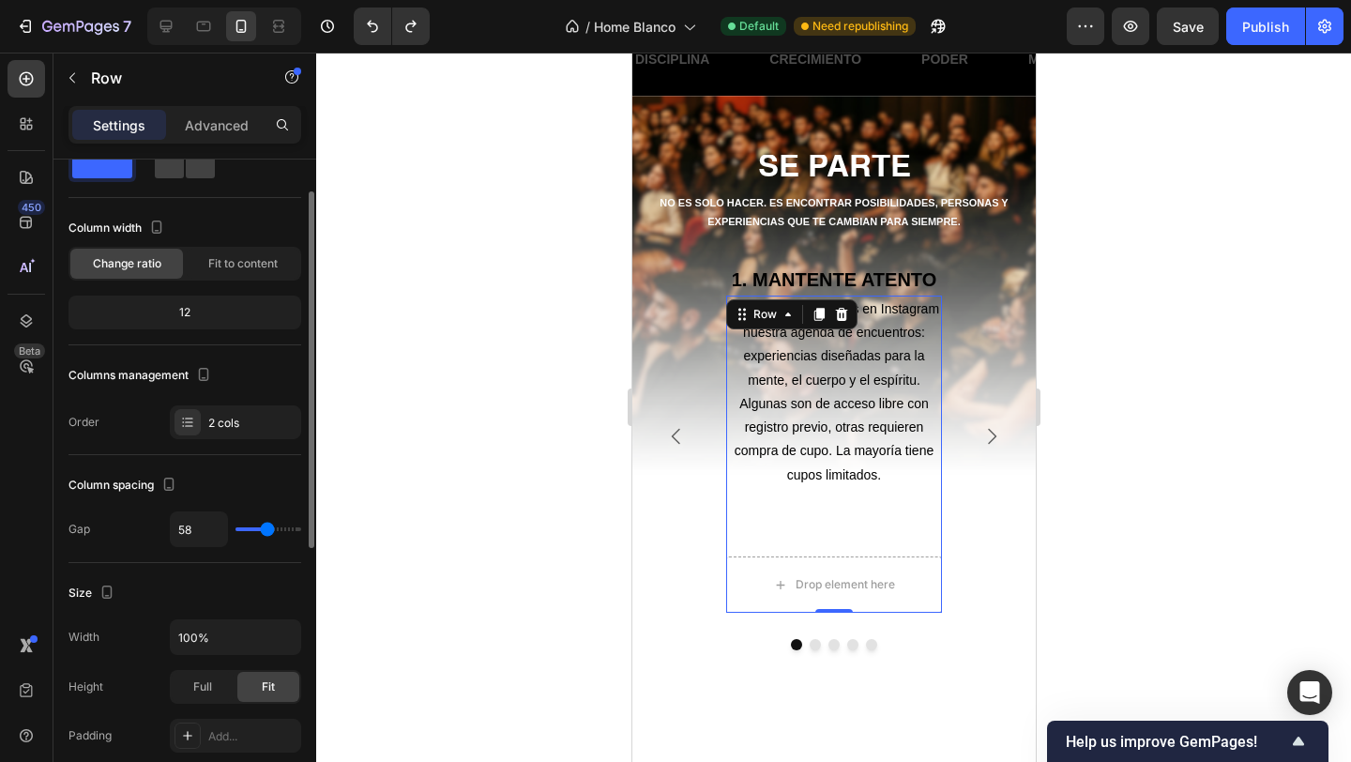
type input "54"
type input "51"
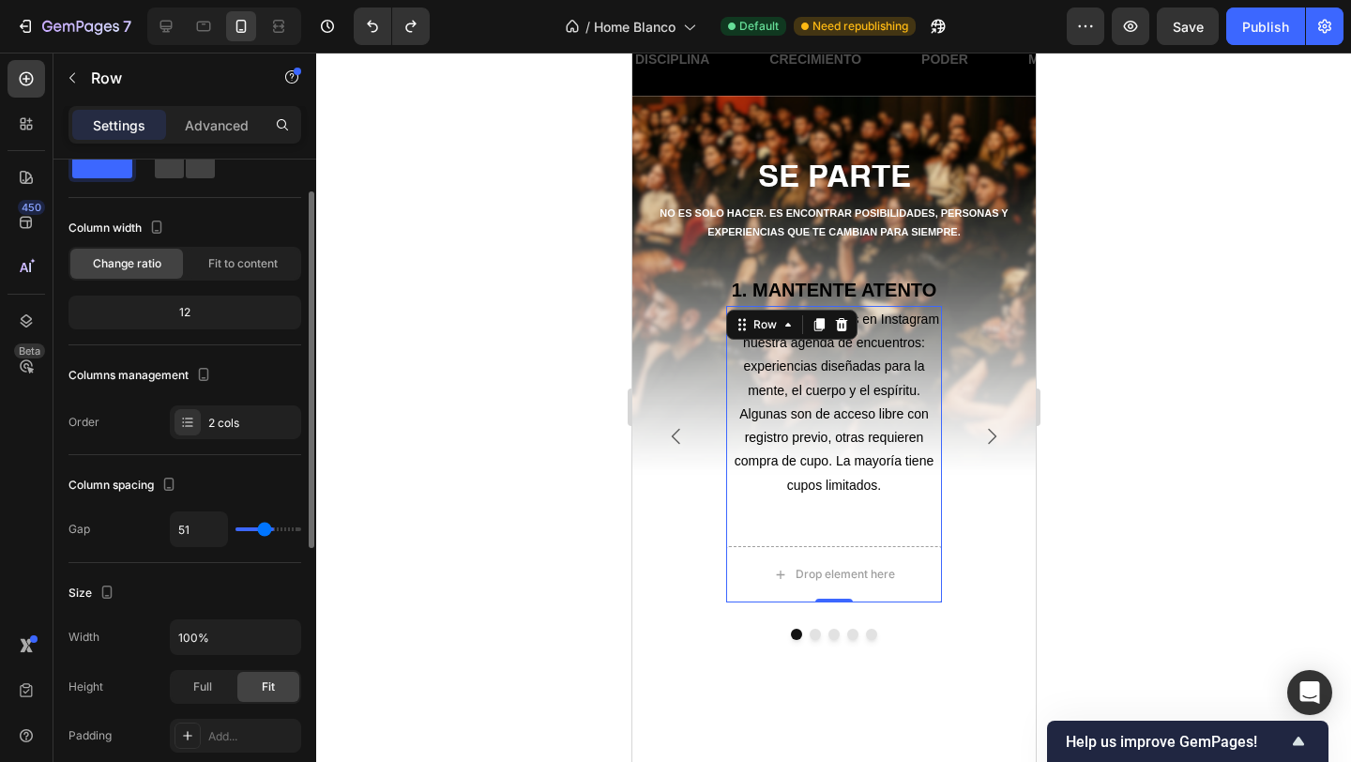
type input "49"
type input "47"
type input "45"
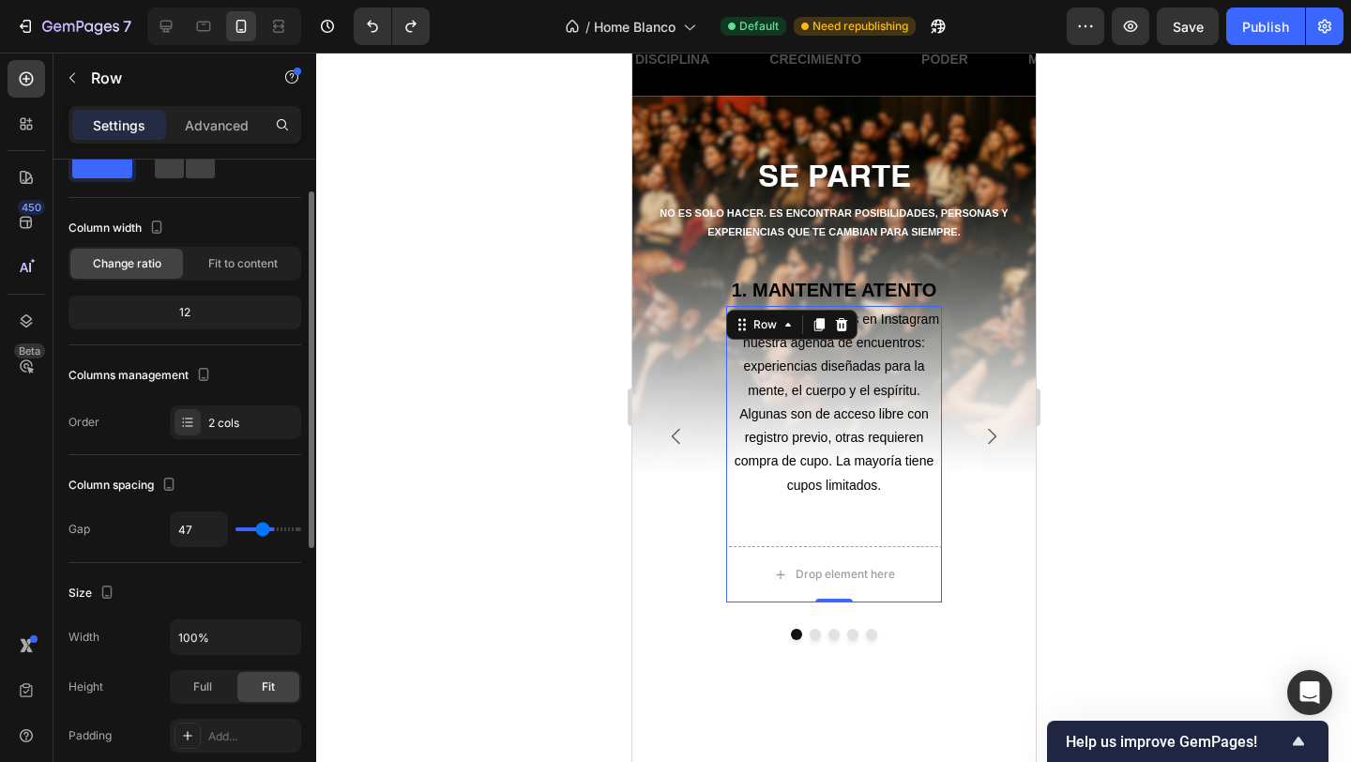
type input "45"
type input "44"
type input "42"
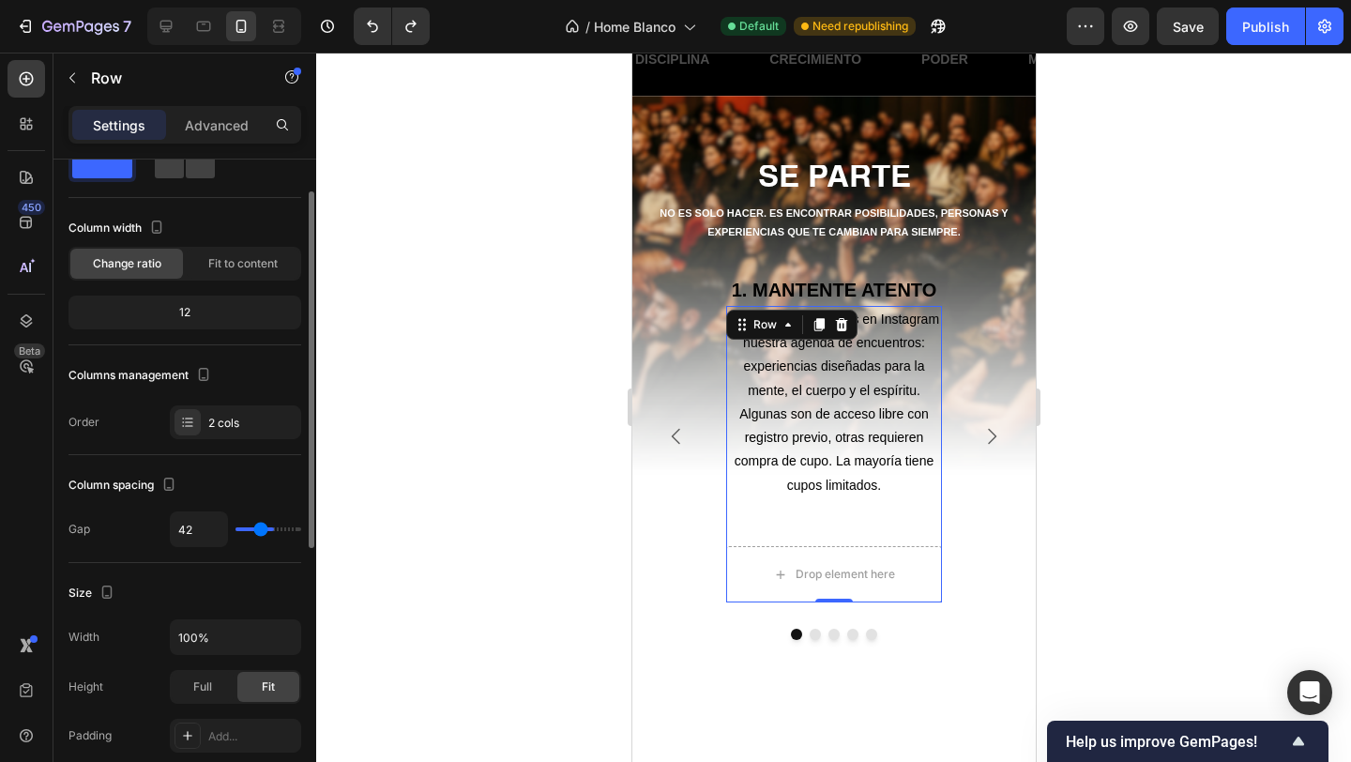
type input "40"
type input "37"
type input "35"
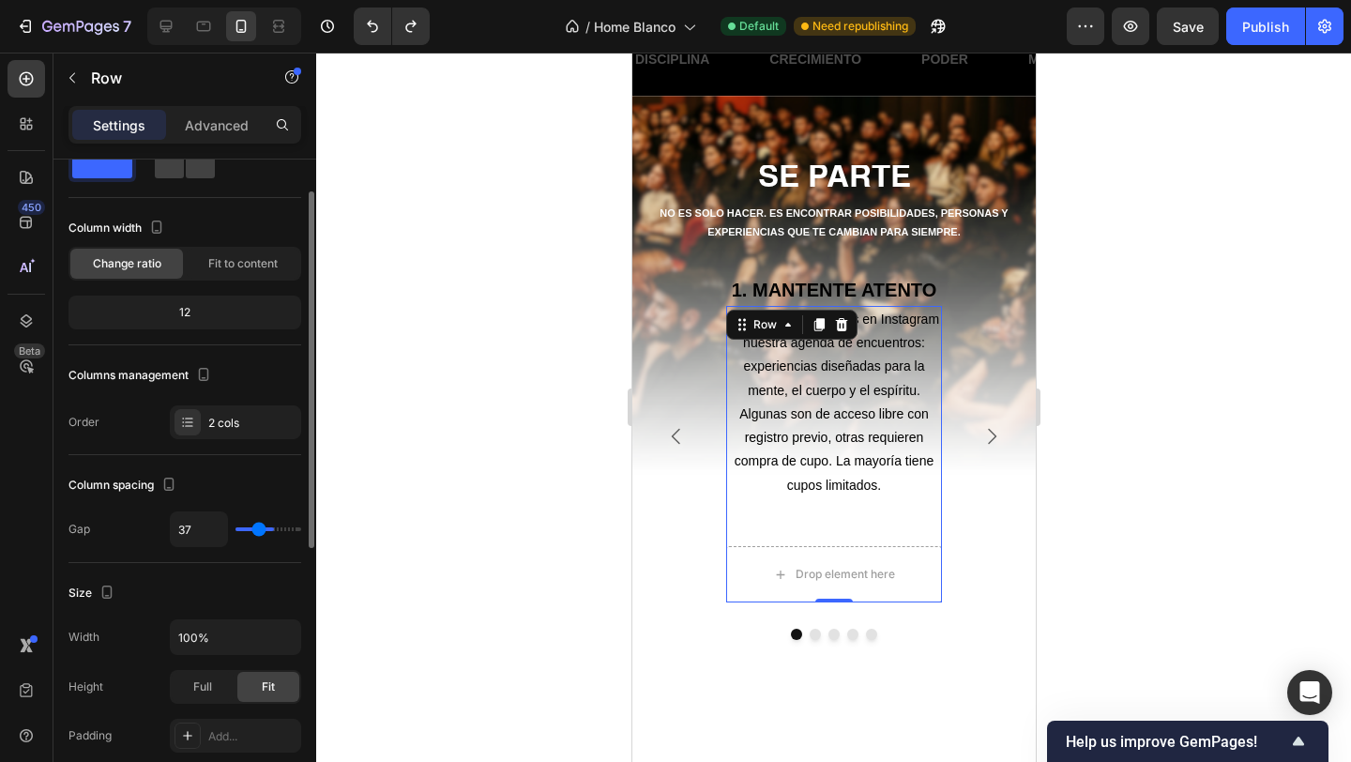
type input "35"
type input "32"
type input "30"
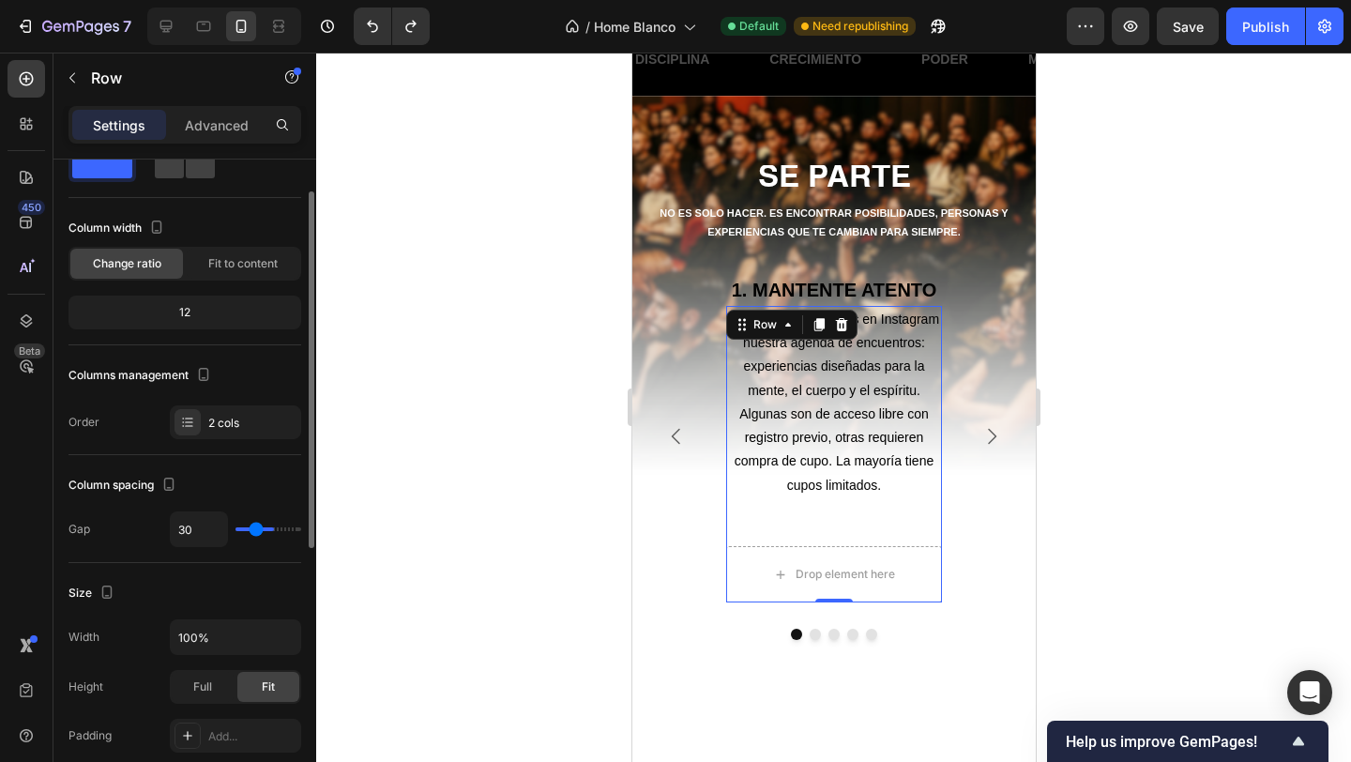
type input "27"
type input "25"
type input "23"
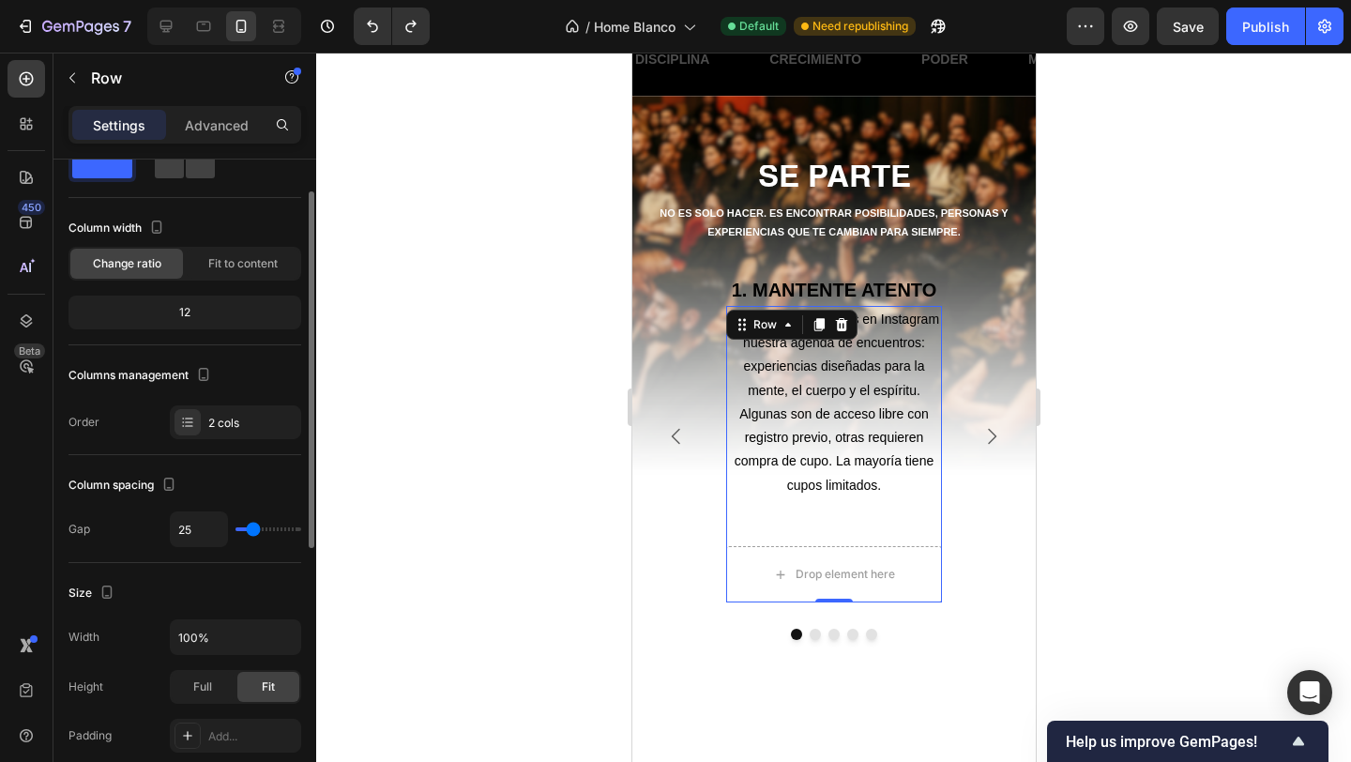
type input "23"
type input "21"
type input "19"
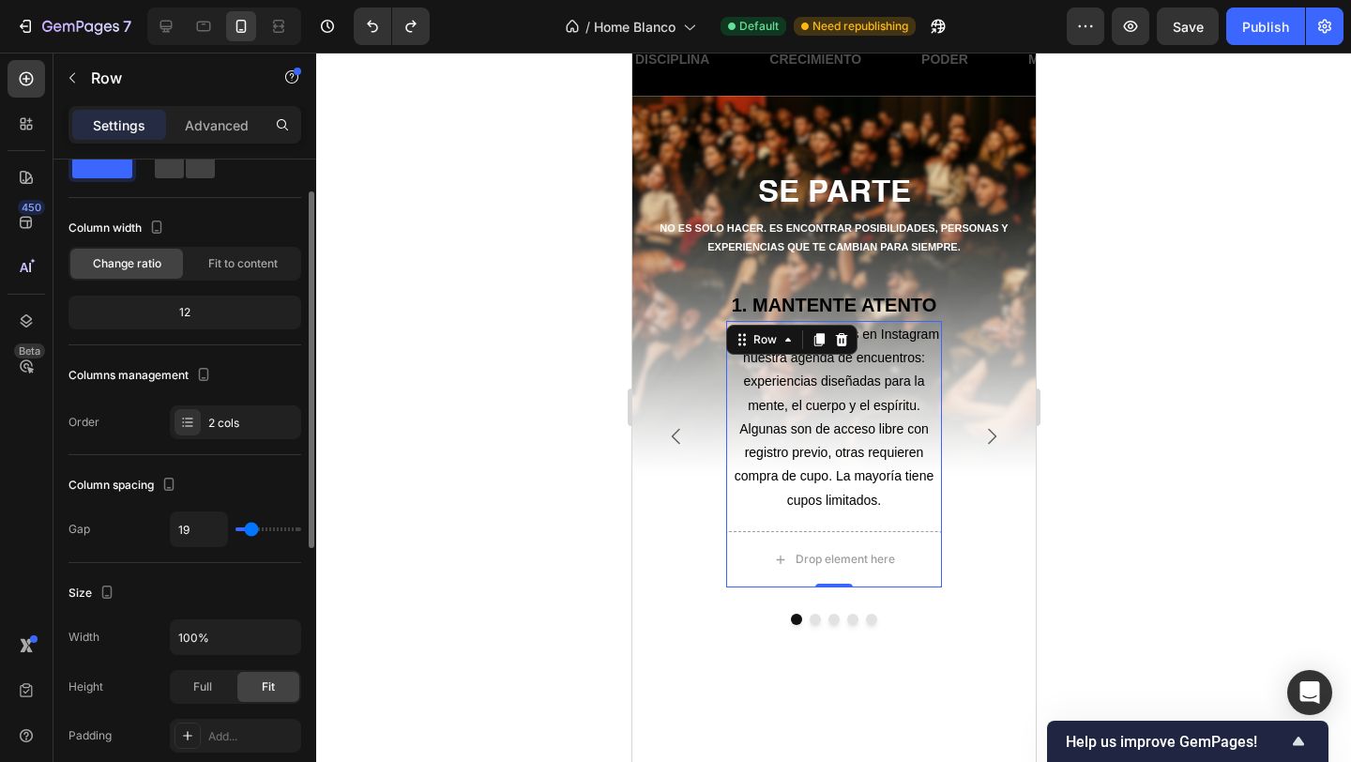
type input "18"
type input "16"
type input "15"
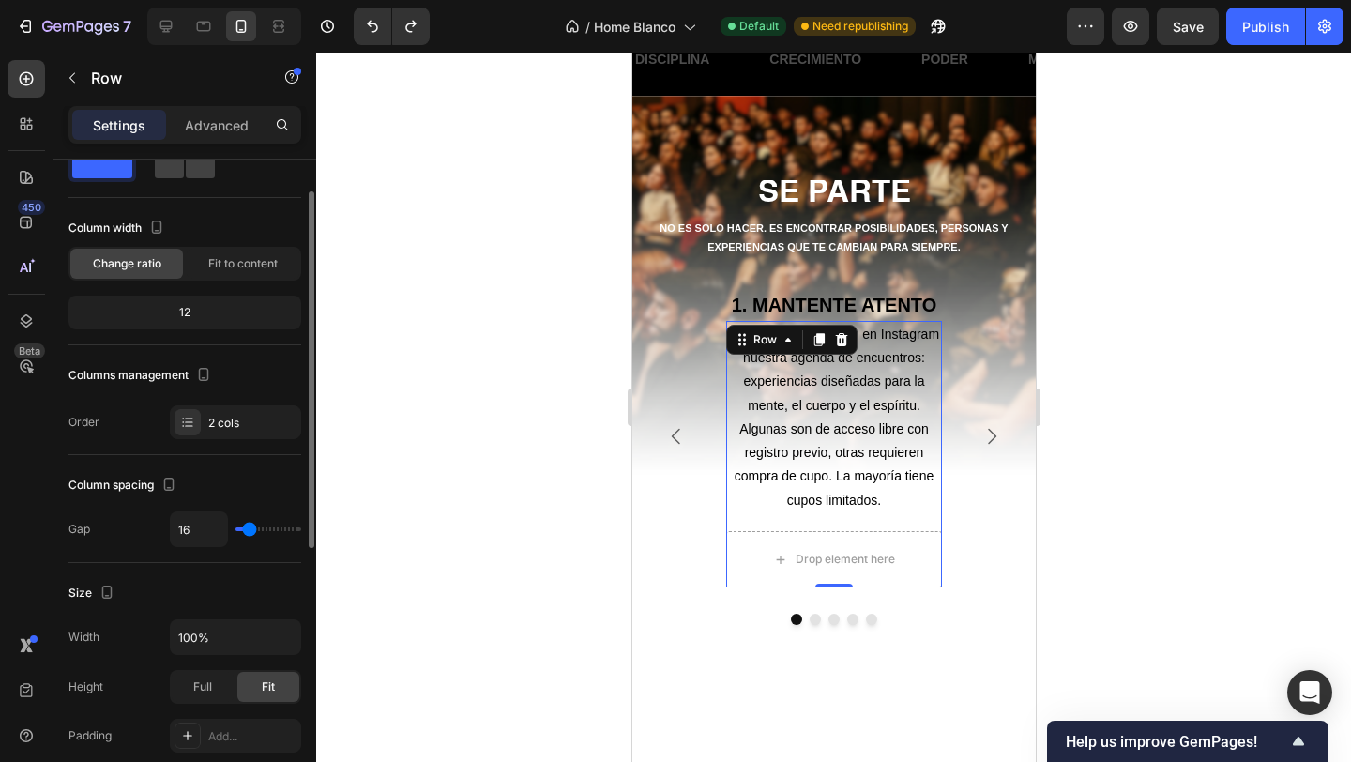
type input "15"
type input "14"
type input "13"
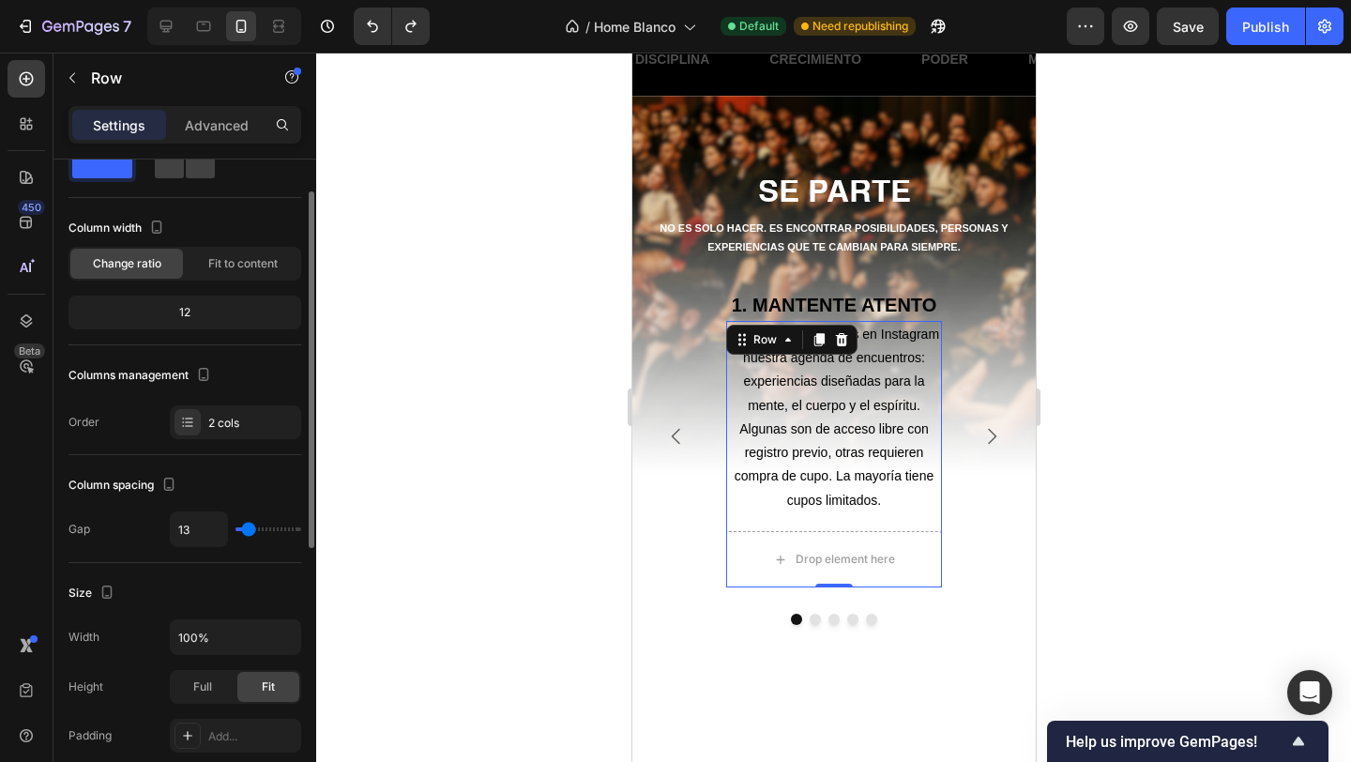
type input "12"
type input "10"
type input "8"
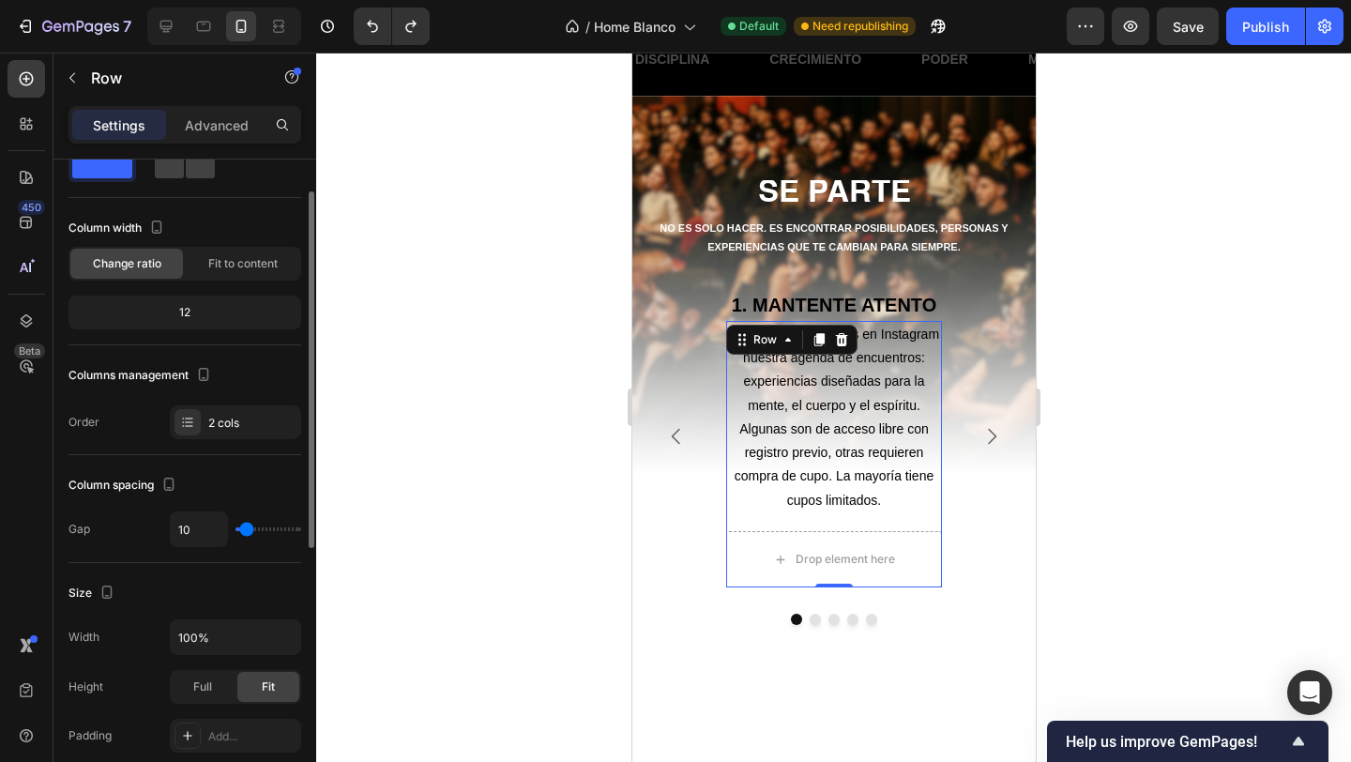
type input "8"
type input "7"
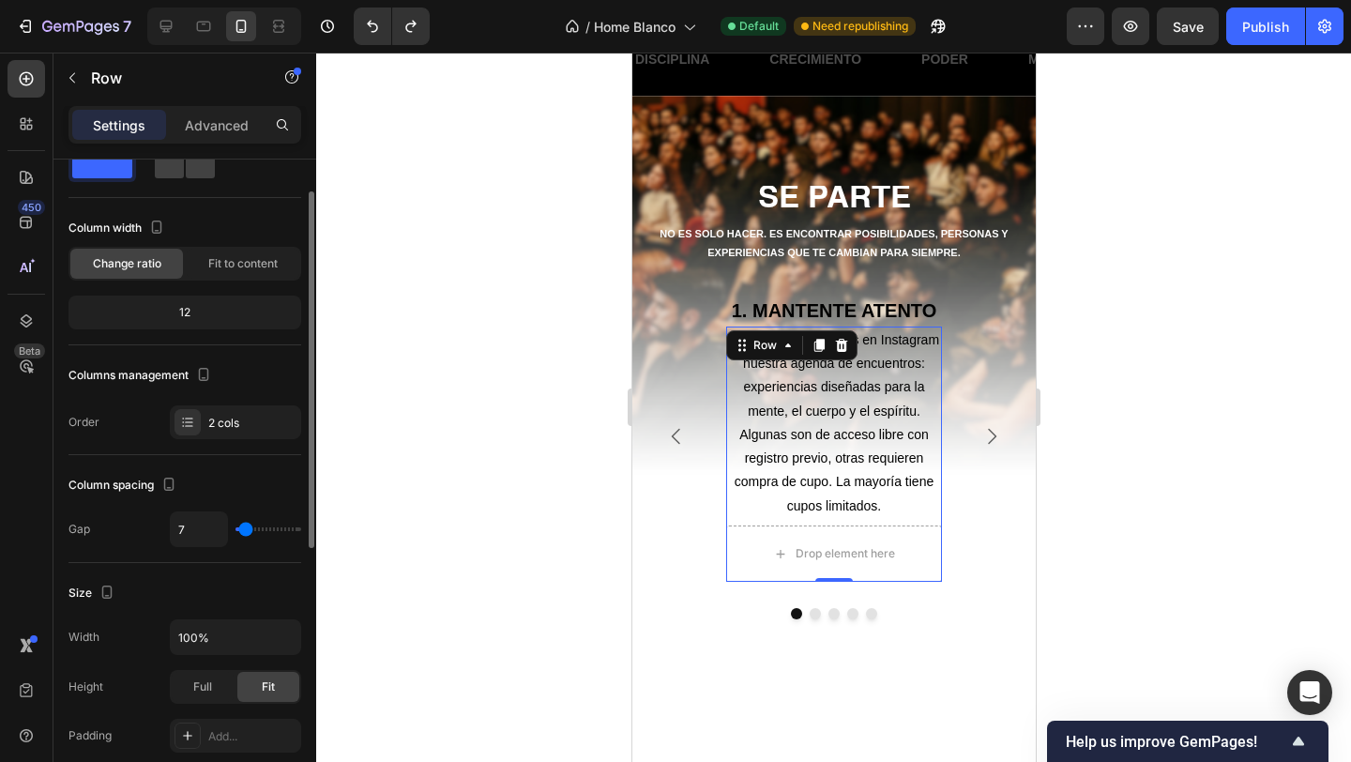
type input "6"
type input "5"
type input "4"
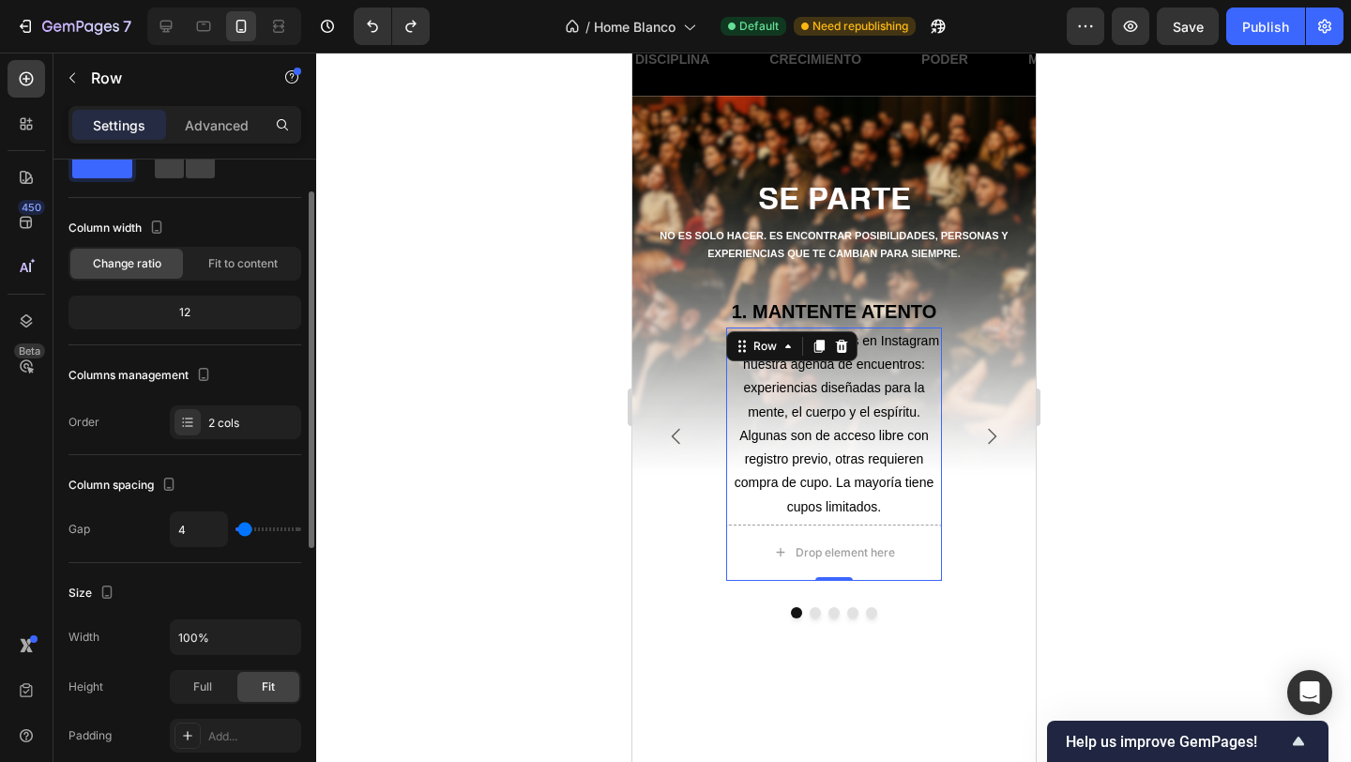
drag, startPoint x: 253, startPoint y: 529, endPoint x: 244, endPoint y: 528, distance: 9.4
type input "4"
click at [244, 528] on input "range" at bounding box center [269, 529] width 66 height 4
click at [213, 430] on div "2 cols" at bounding box center [252, 423] width 88 height 17
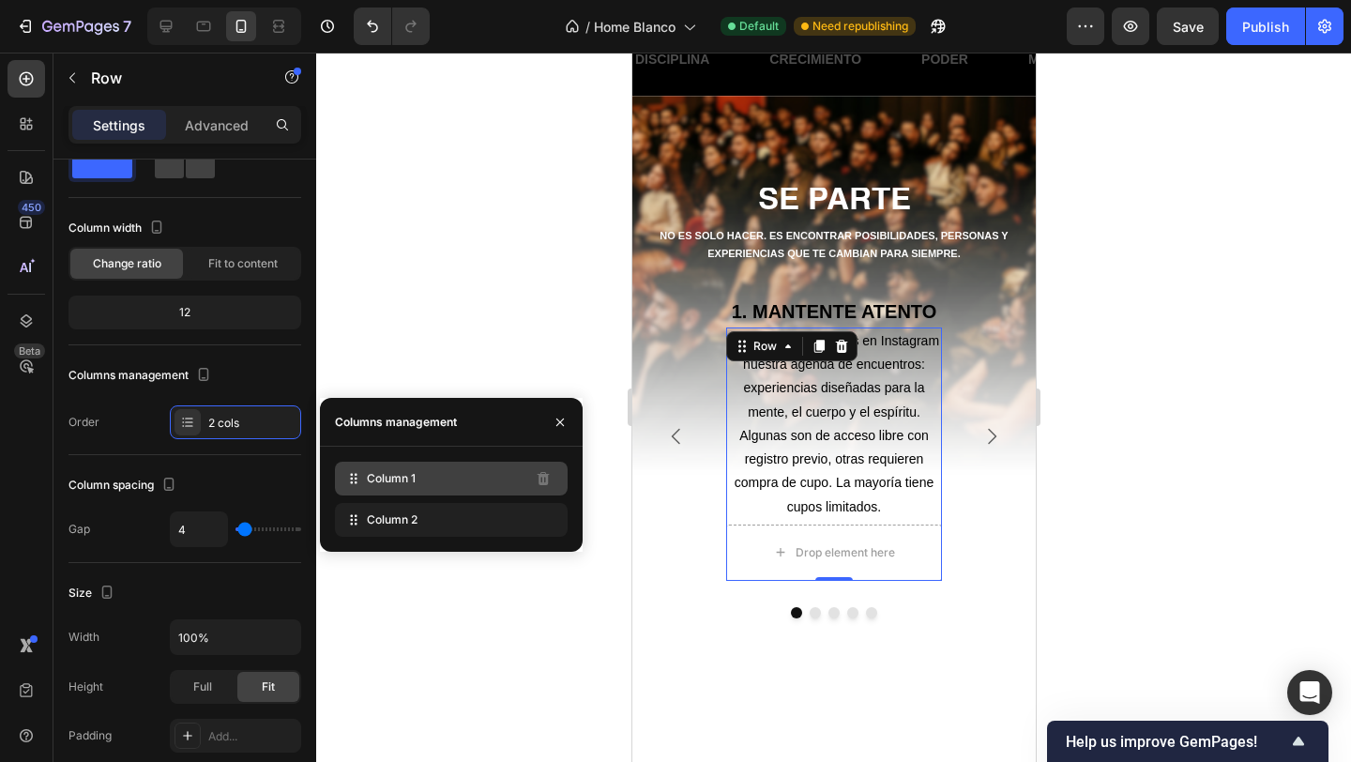
click at [372, 494] on div "Column 1" at bounding box center [451, 479] width 233 height 34
click at [411, 486] on span "Column 1" at bounding box center [391, 478] width 49 height 17
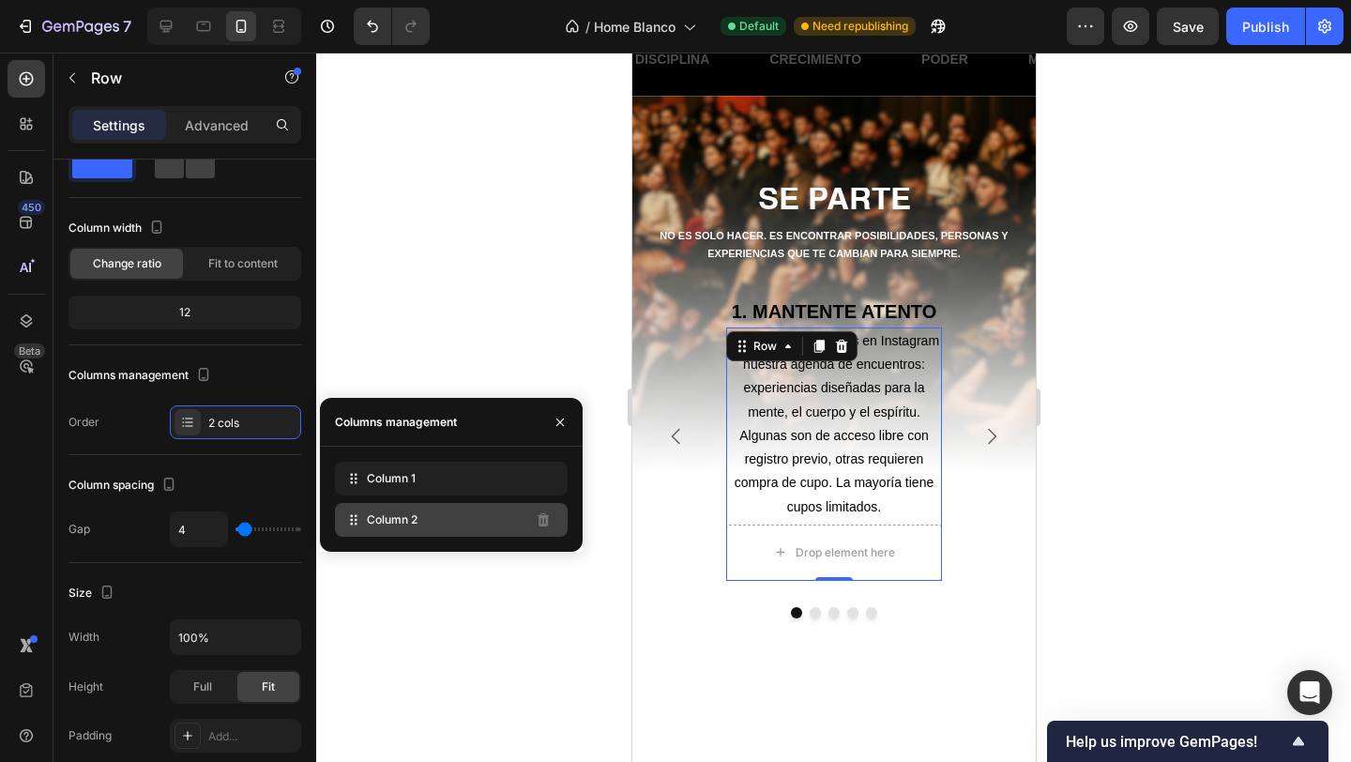
click at [478, 528] on div "Column 2" at bounding box center [451, 520] width 233 height 34
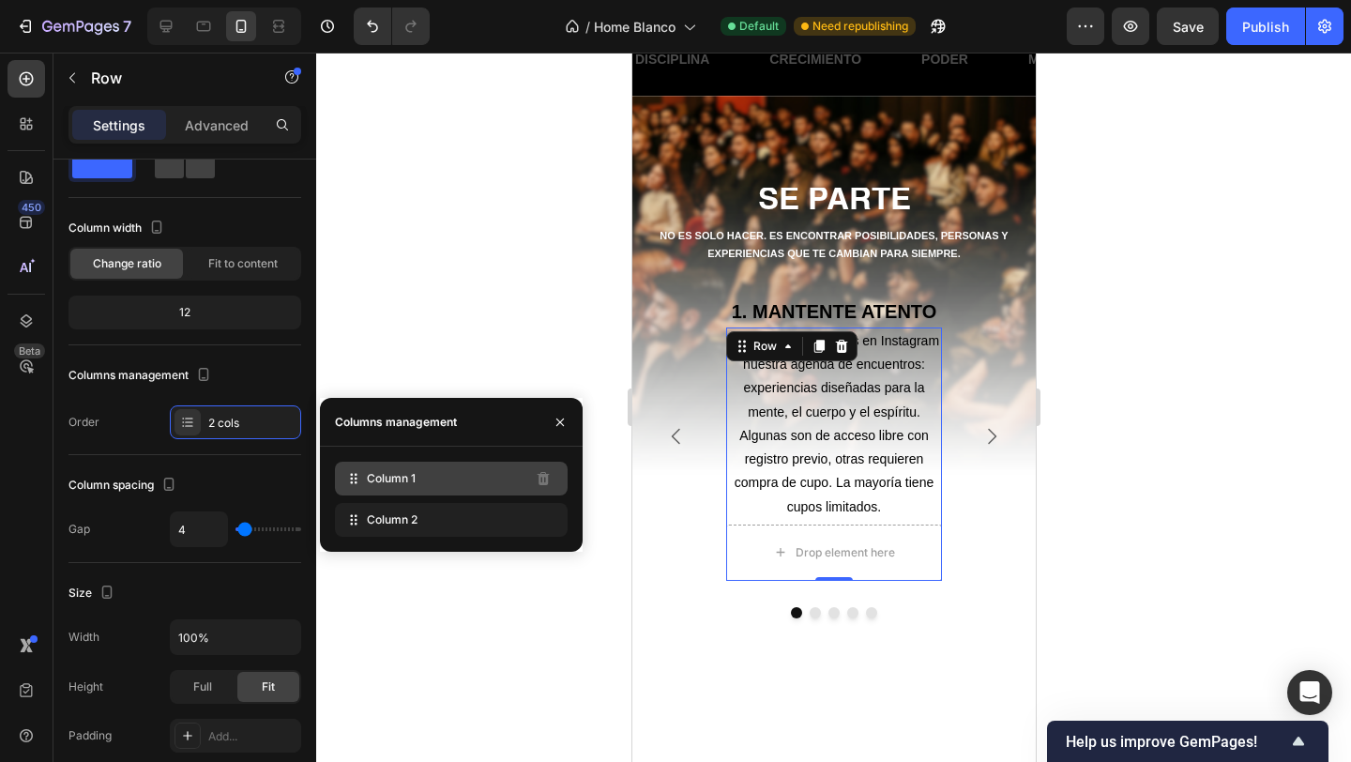
click at [476, 486] on div "Column 1" at bounding box center [451, 479] width 233 height 34
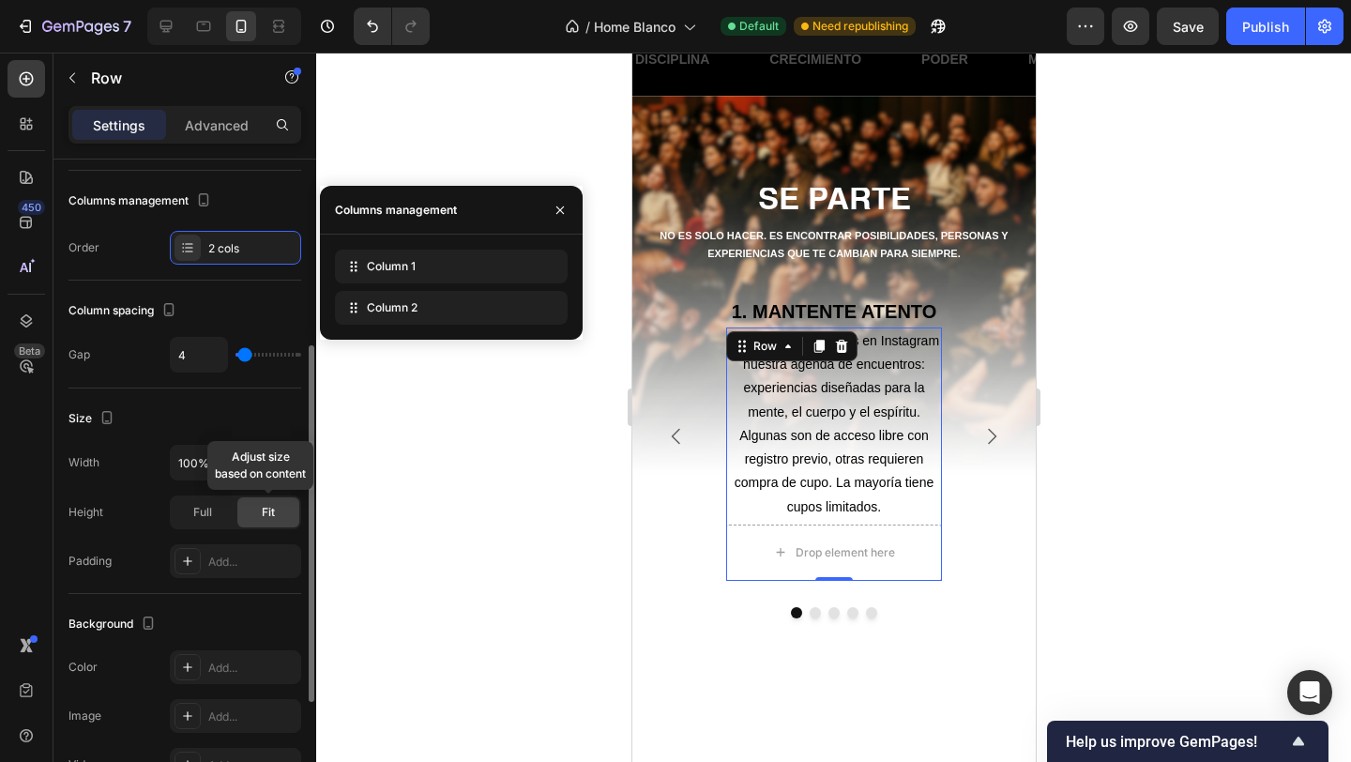
scroll to position [313, 0]
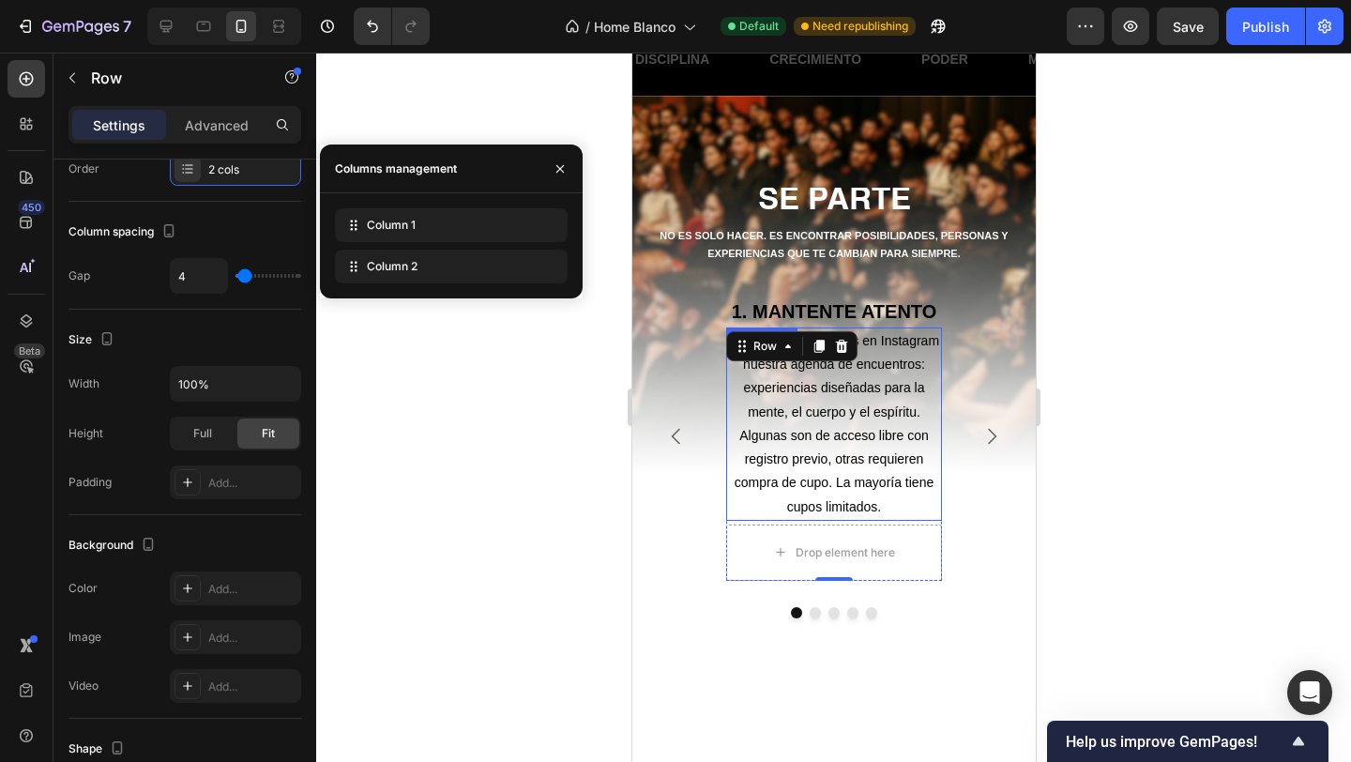
click at [831, 450] on p "Cada mes publicamos en Instagram nuestra agenda de encuentros: experiencias dis…" at bounding box center [833, 424] width 212 height 190
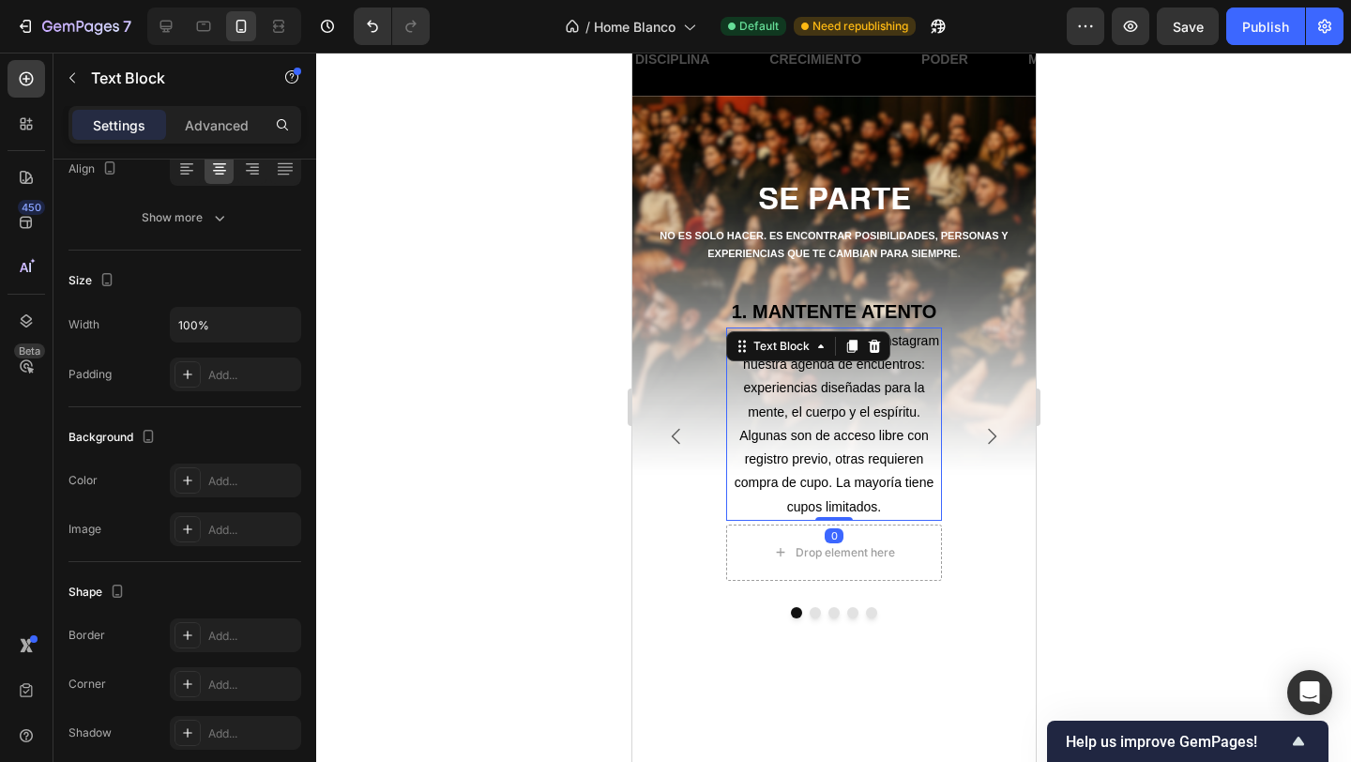
scroll to position [0, 0]
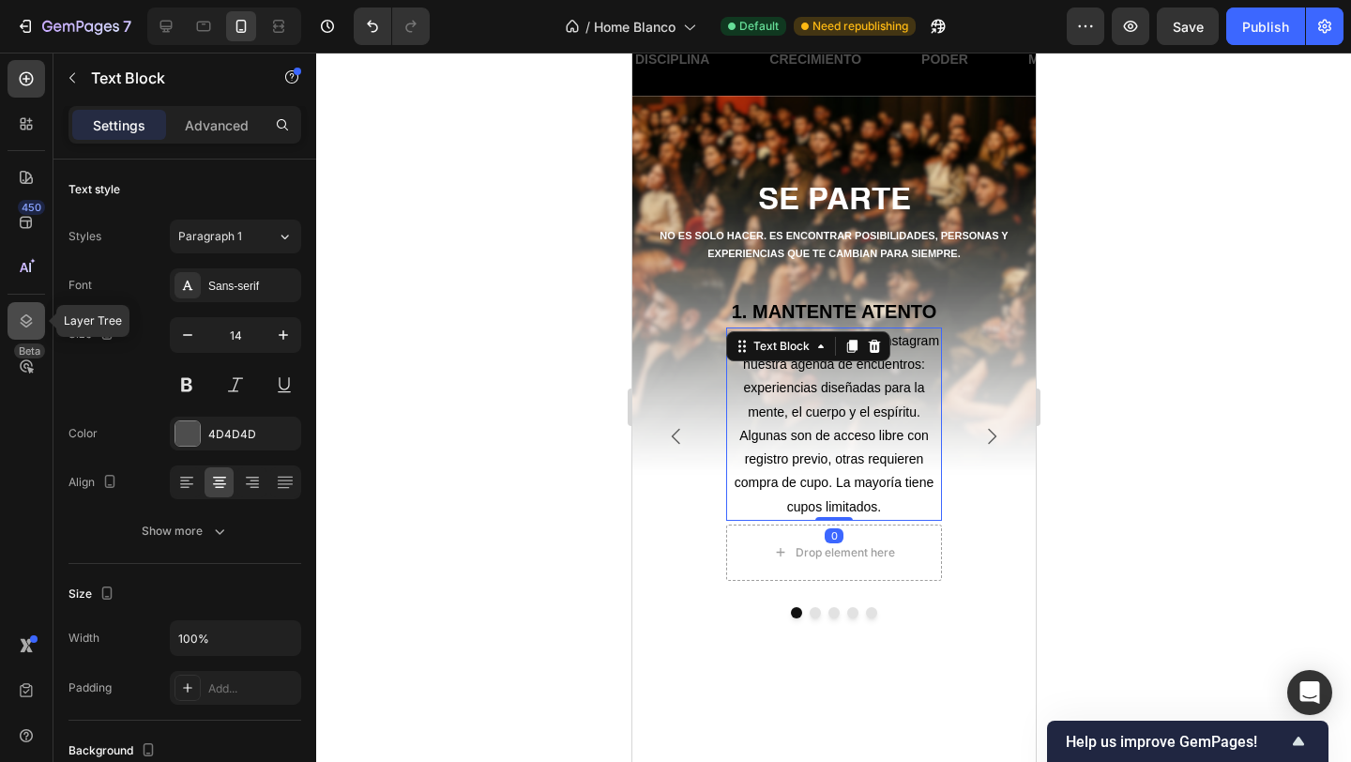
click at [27, 314] on icon at bounding box center [27, 320] width 12 height 13
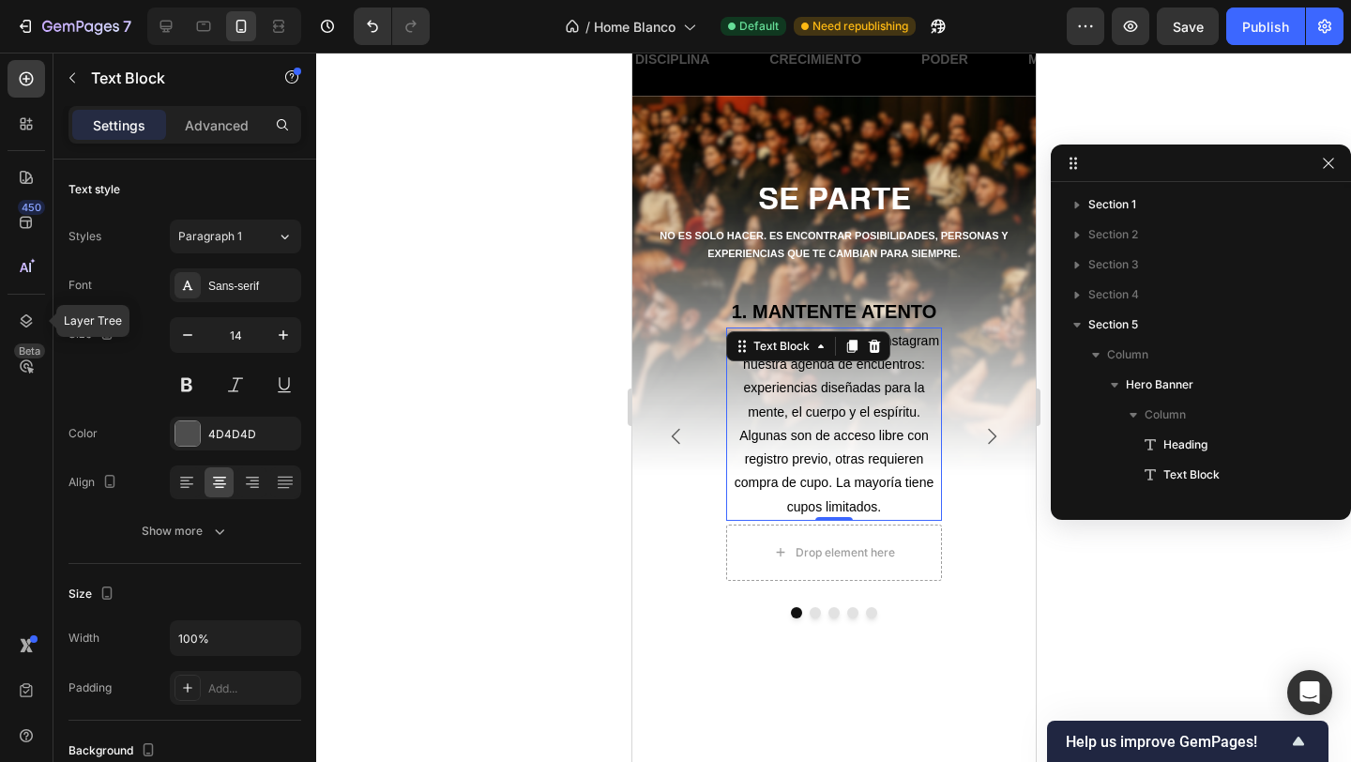
scroll to position [325, 0]
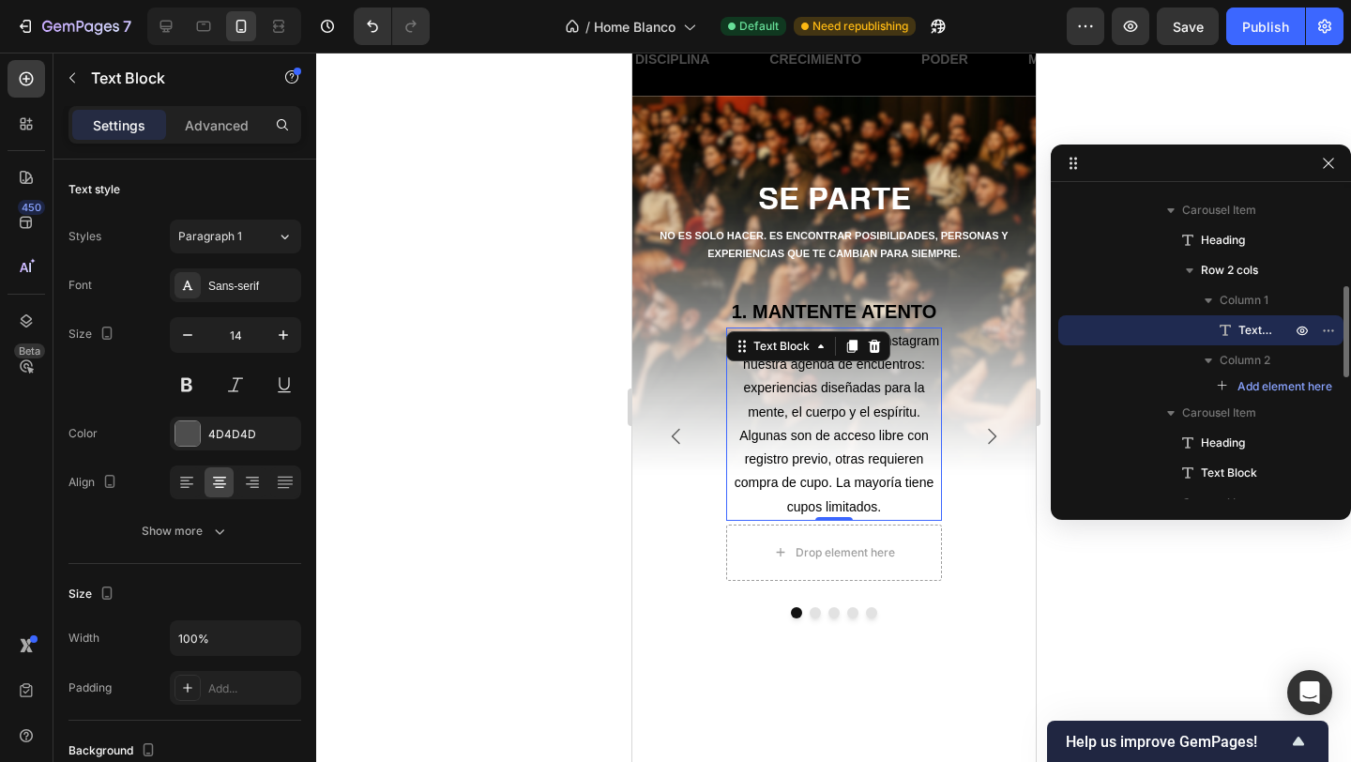
click at [1255, 324] on span "Text Block" at bounding box center [1256, 330] width 34 height 19
click at [1252, 347] on div "Column 2" at bounding box center [1201, 360] width 270 height 30
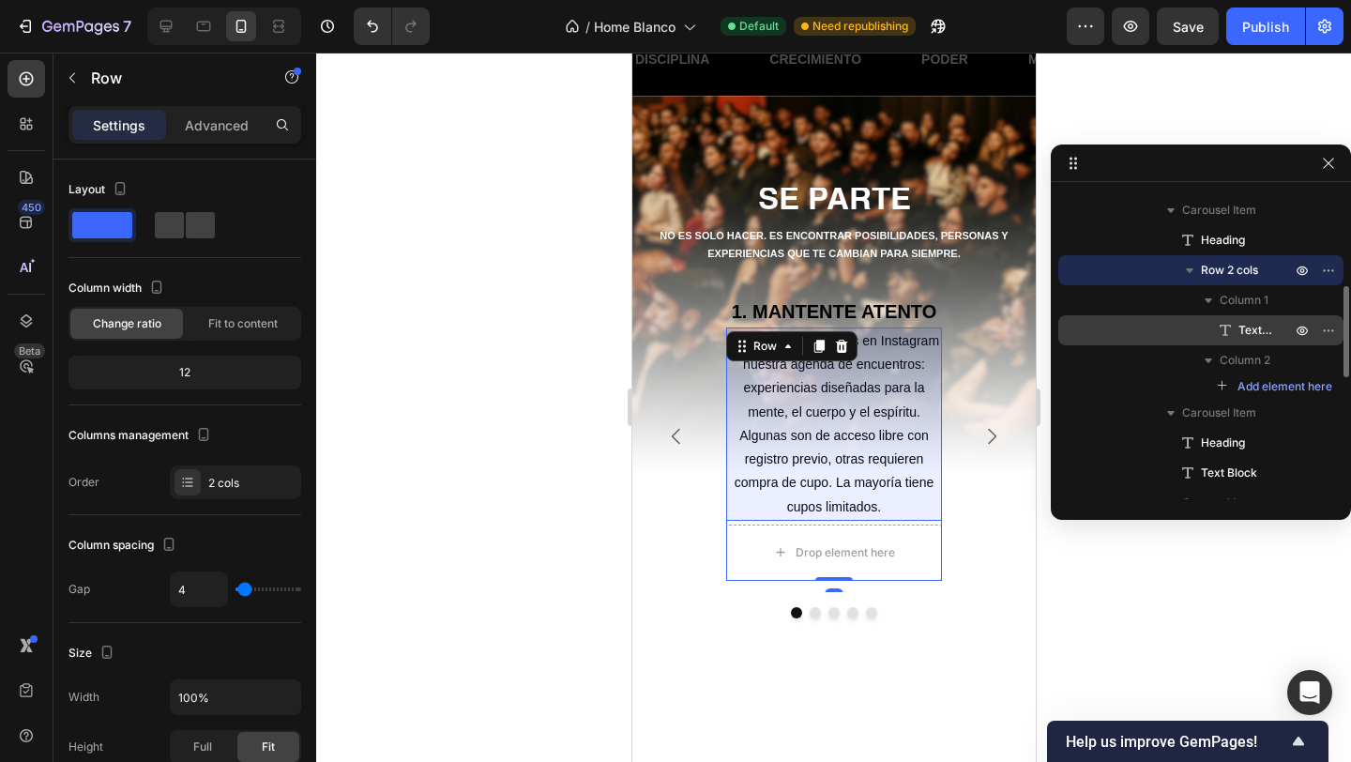
click at [1247, 326] on span "Text Block" at bounding box center [1256, 330] width 34 height 19
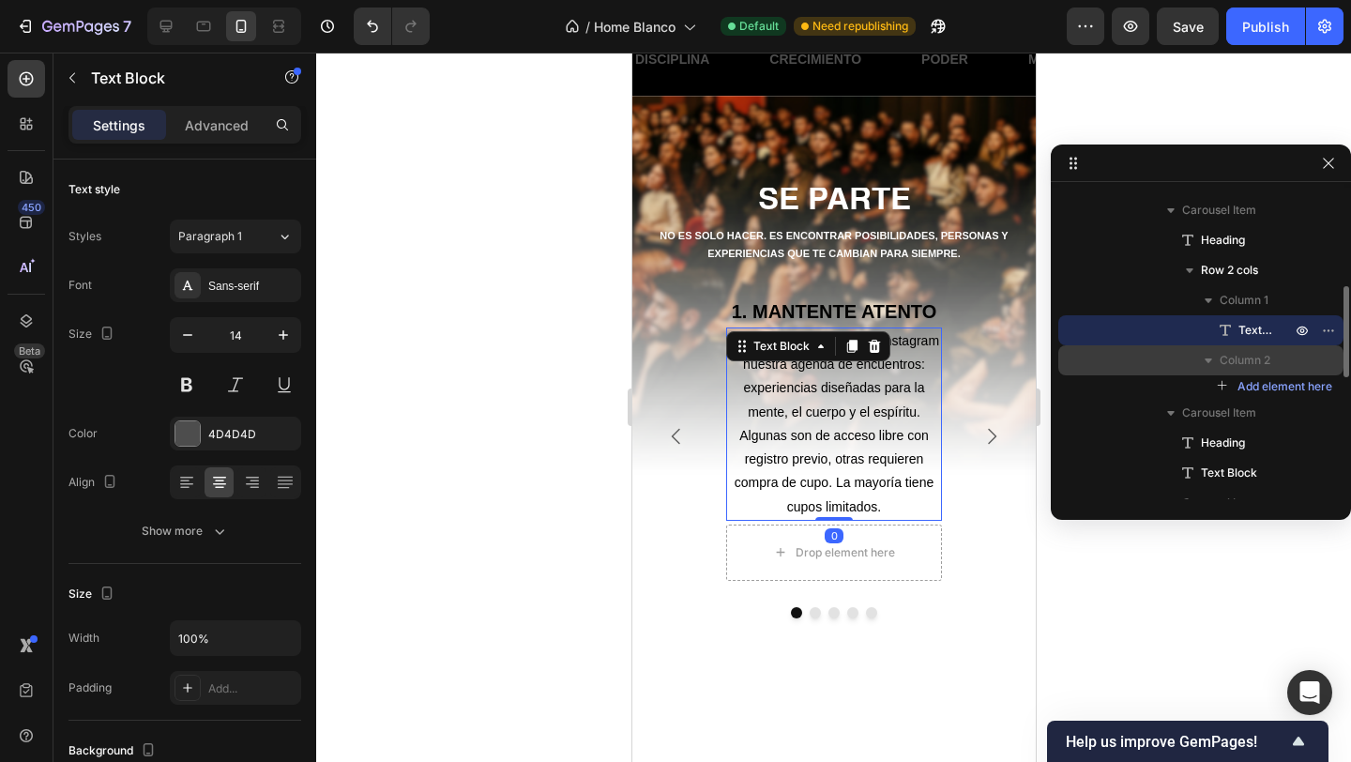
click at [1240, 360] on span "Column 2" at bounding box center [1245, 360] width 51 height 19
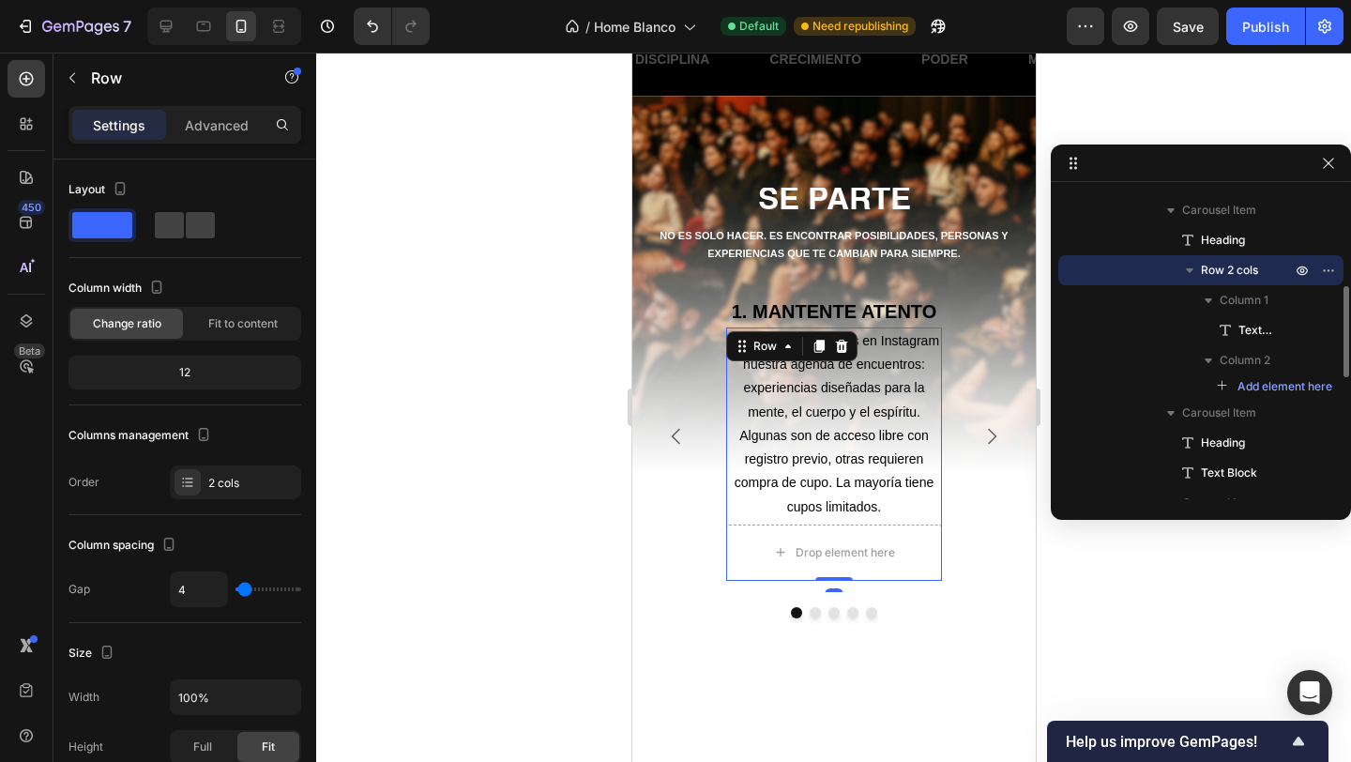
click at [1217, 267] on span "Row 2 cols" at bounding box center [1229, 270] width 57 height 19
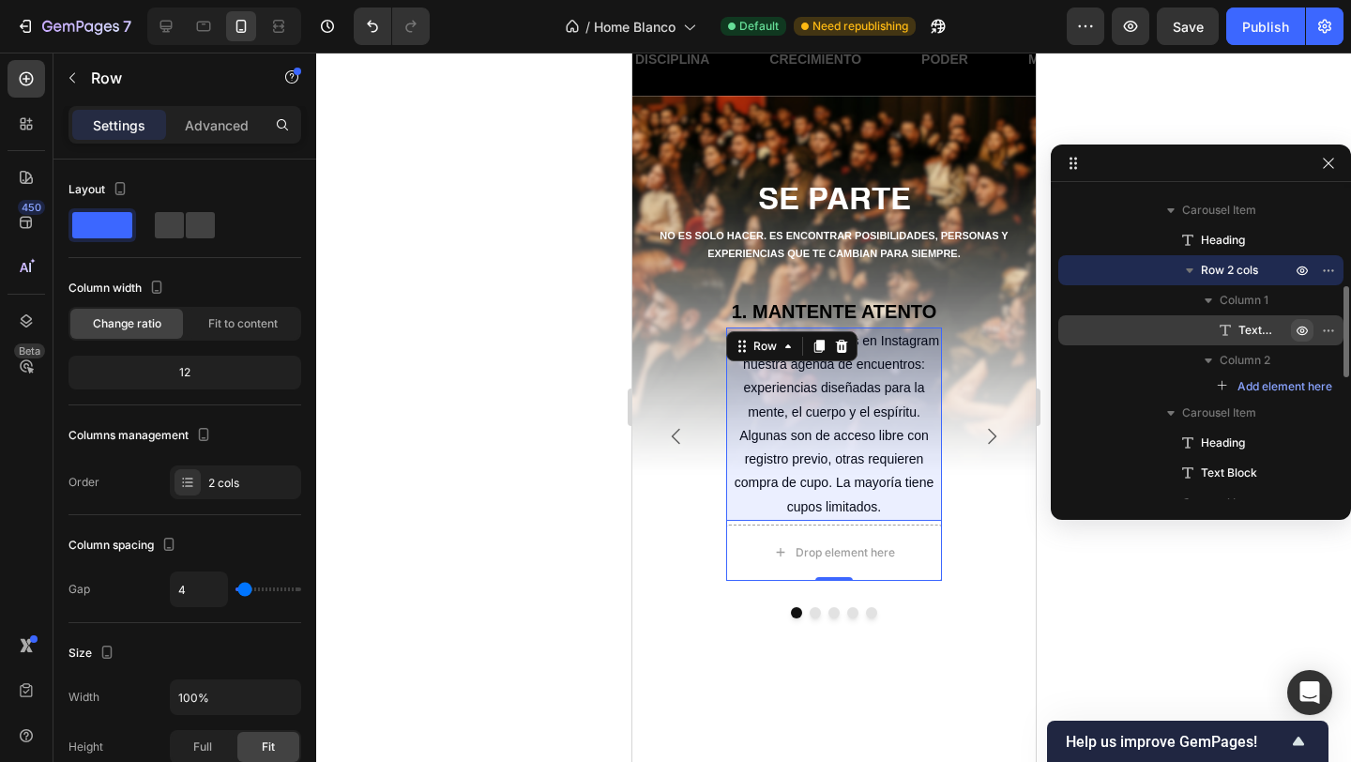
click at [1300, 330] on icon "button" at bounding box center [1302, 330] width 5 height 5
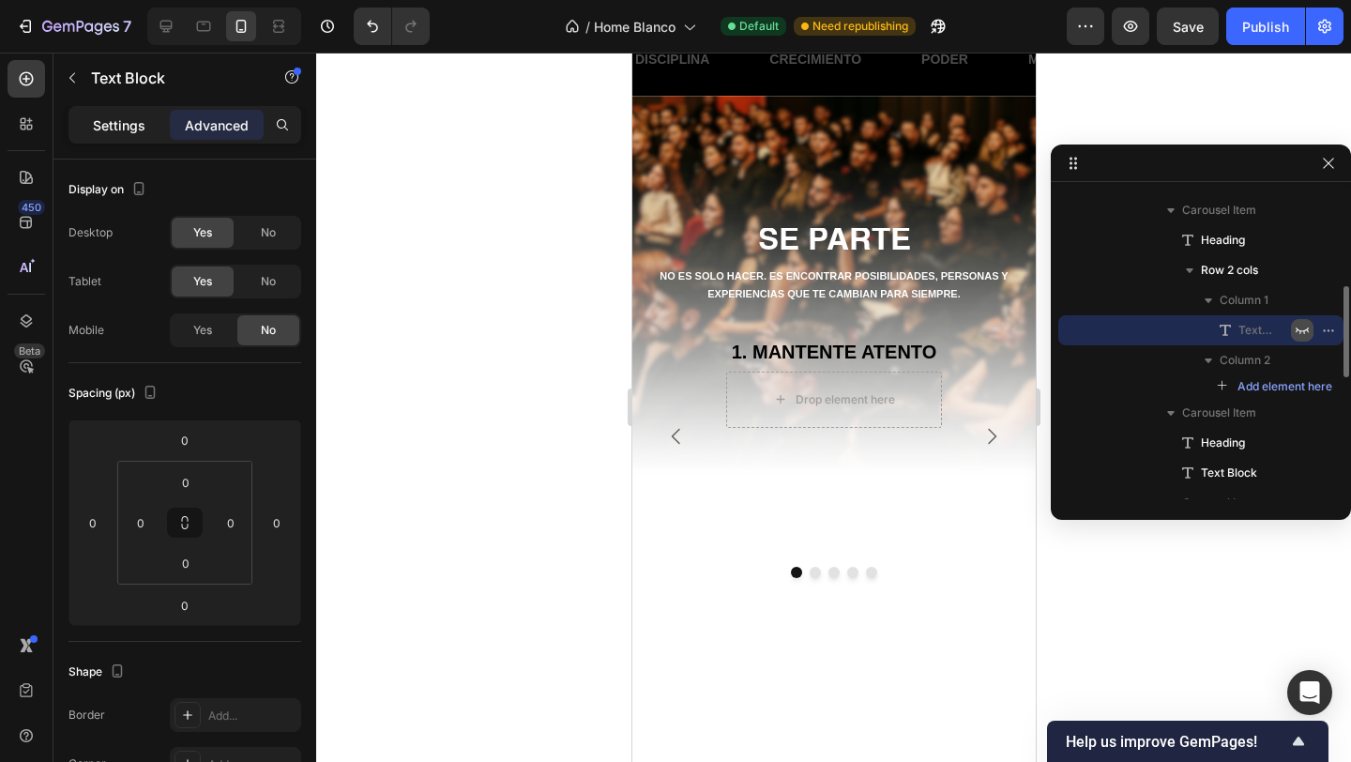
click at [111, 118] on p "Settings" at bounding box center [119, 125] width 53 height 20
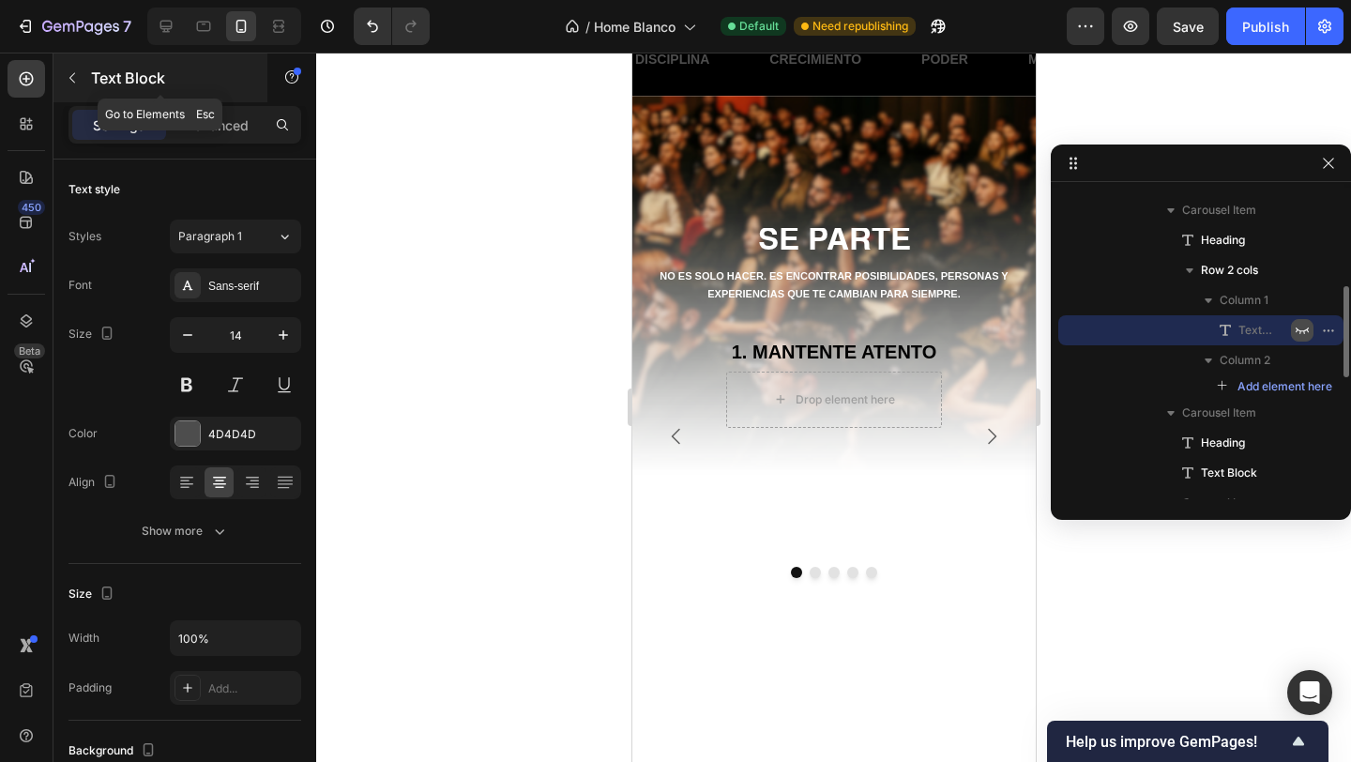
click at [99, 78] on p "Text Block" at bounding box center [171, 78] width 160 height 23
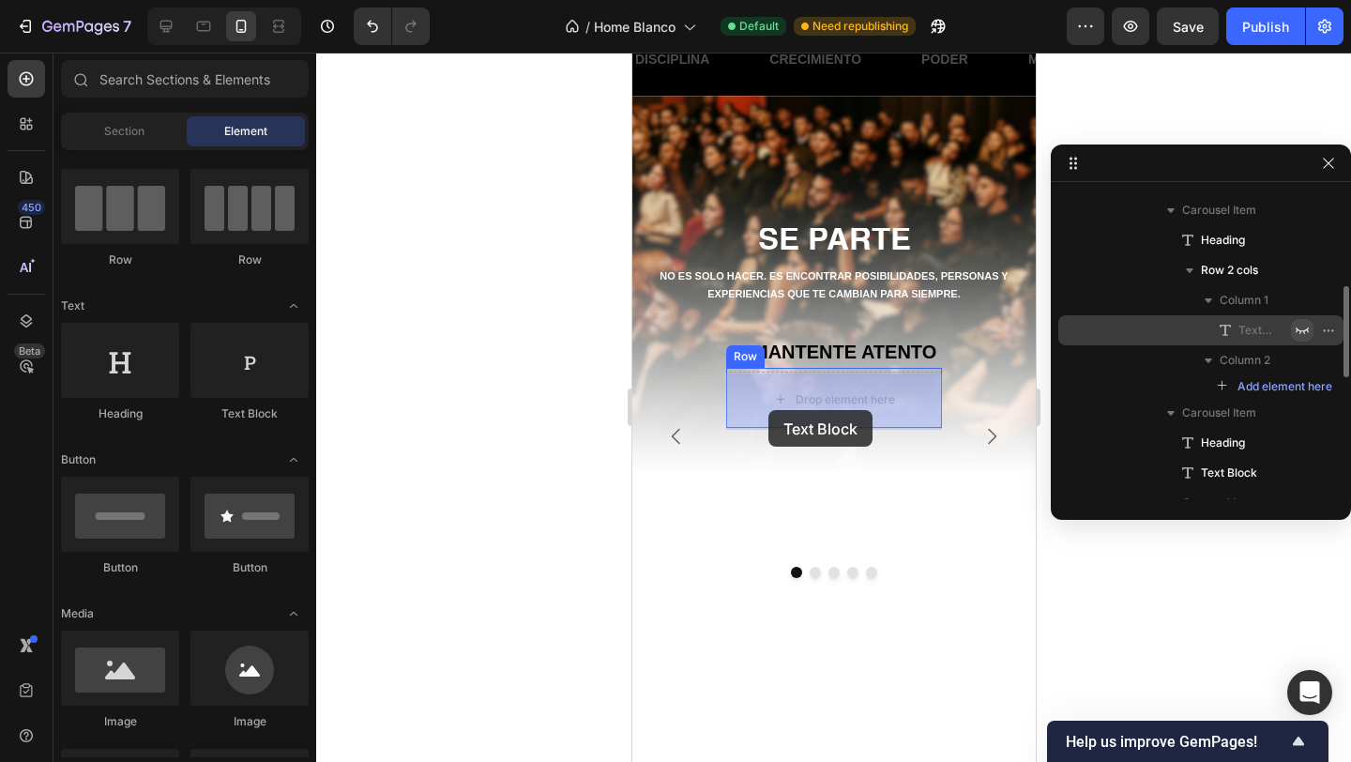
drag, startPoint x: 880, startPoint y: 406, endPoint x: 769, endPoint y: 410, distance: 110.8
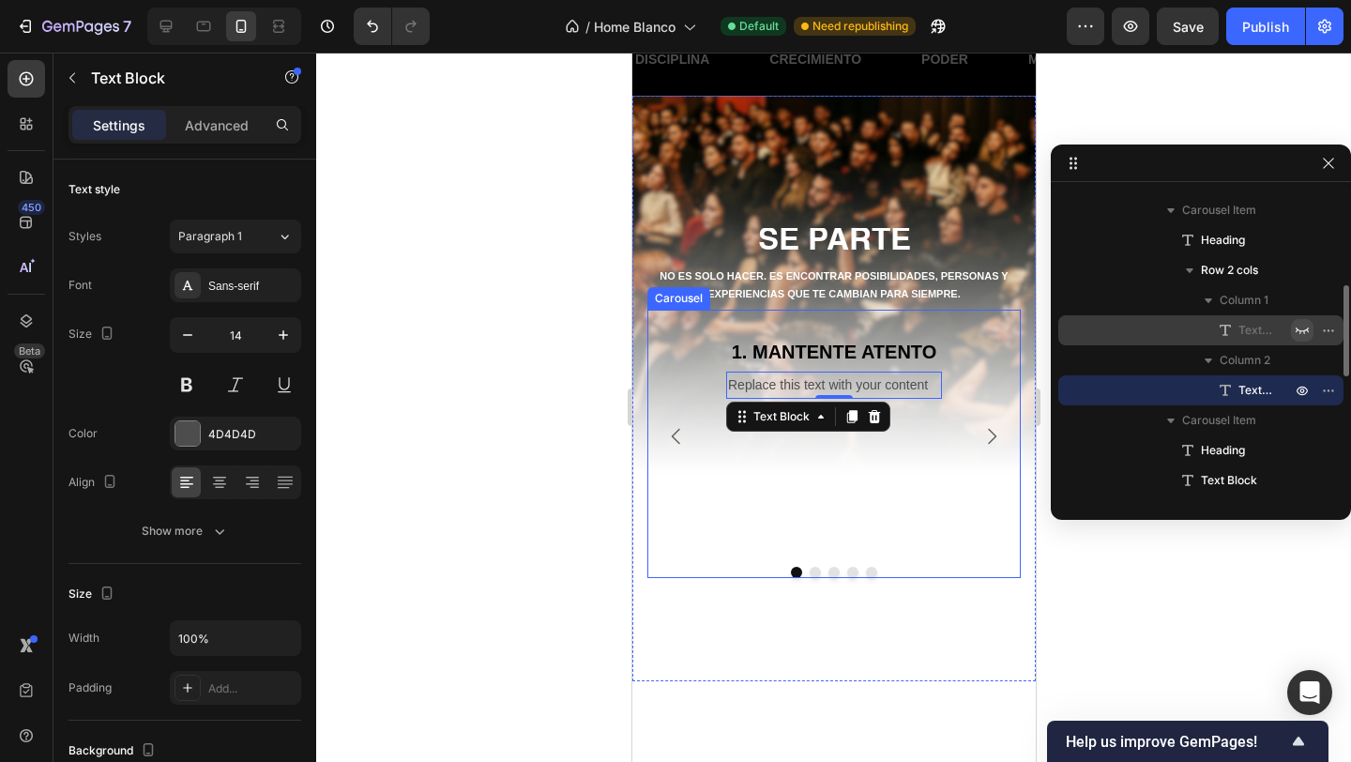
click at [775, 399] on div "Replace this text with your content" at bounding box center [833, 385] width 216 height 27
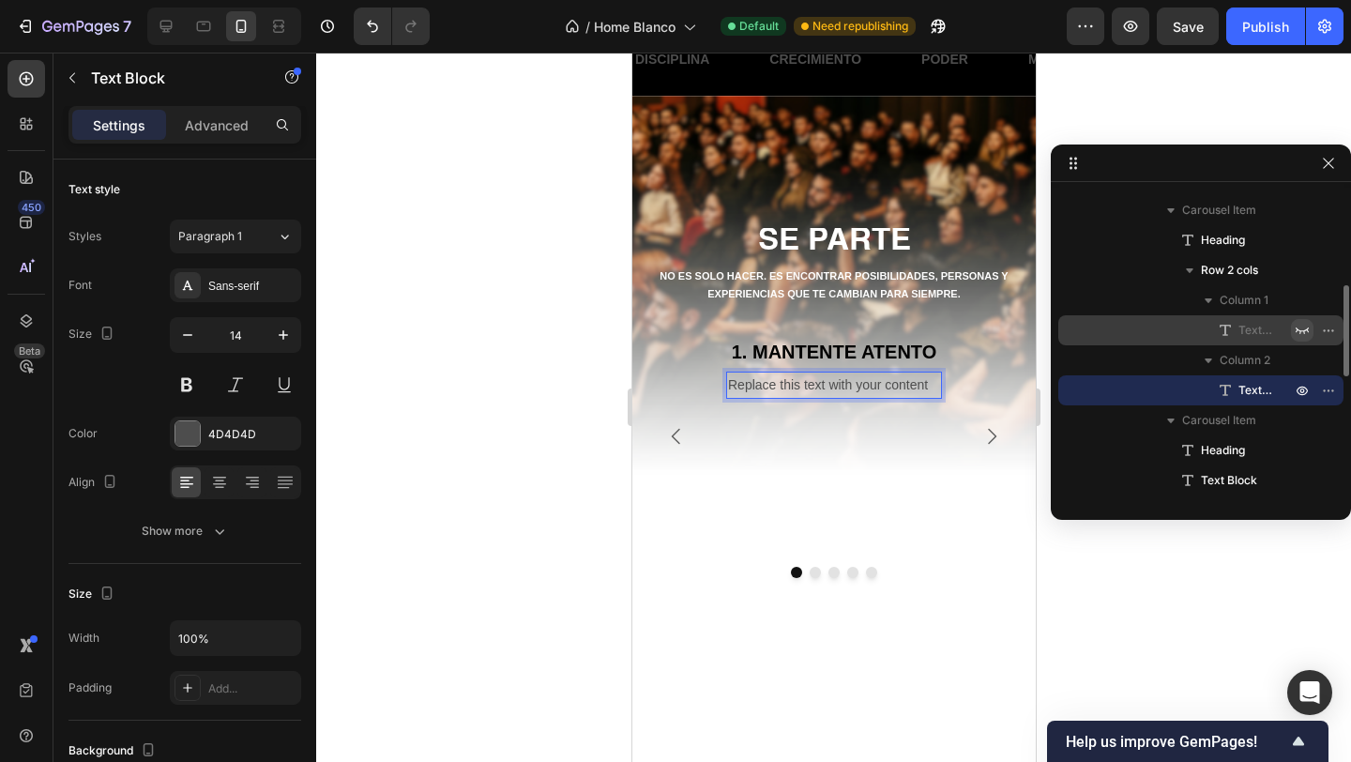
click at [773, 390] on p "Replace this text with your content" at bounding box center [833, 384] width 212 height 23
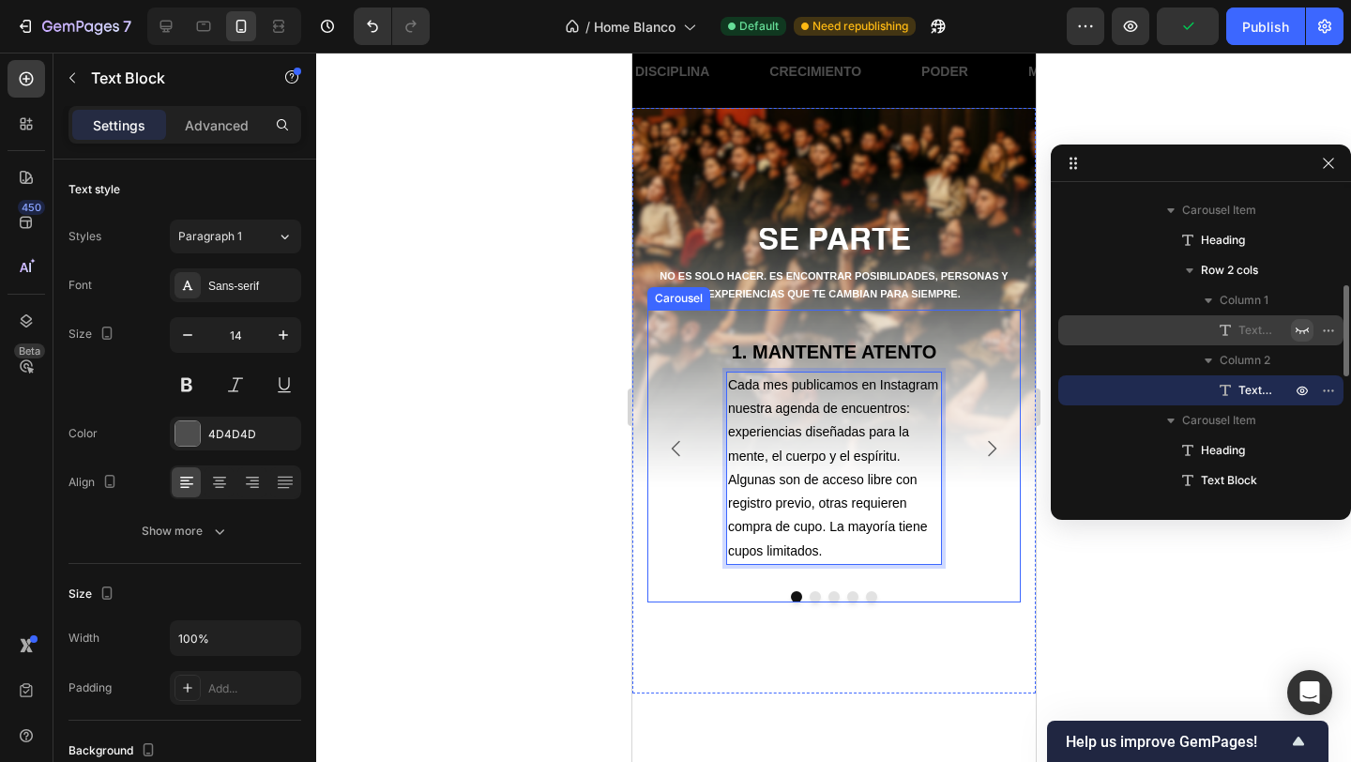
click at [569, 452] on div at bounding box center [833, 407] width 1035 height 709
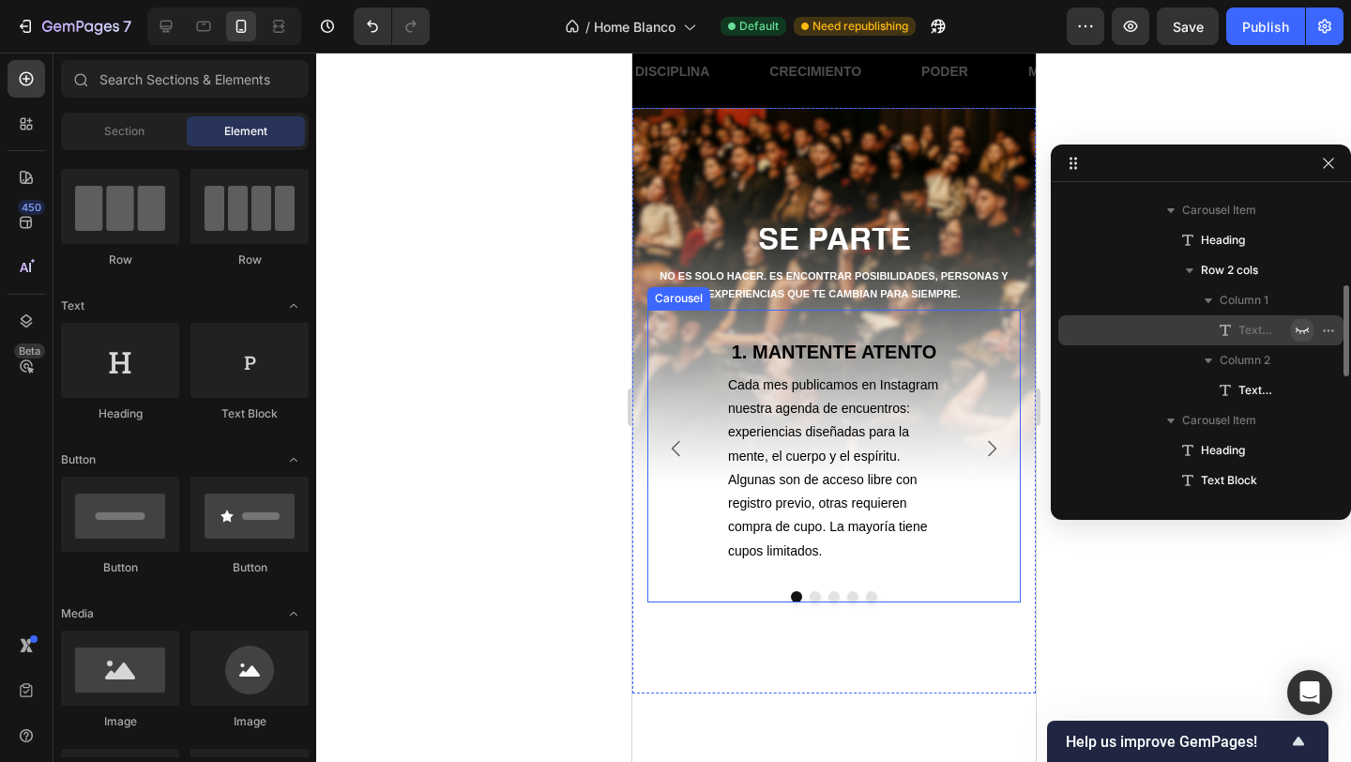
click at [981, 444] on icon "Carousel Next Arrow" at bounding box center [991, 448] width 23 height 23
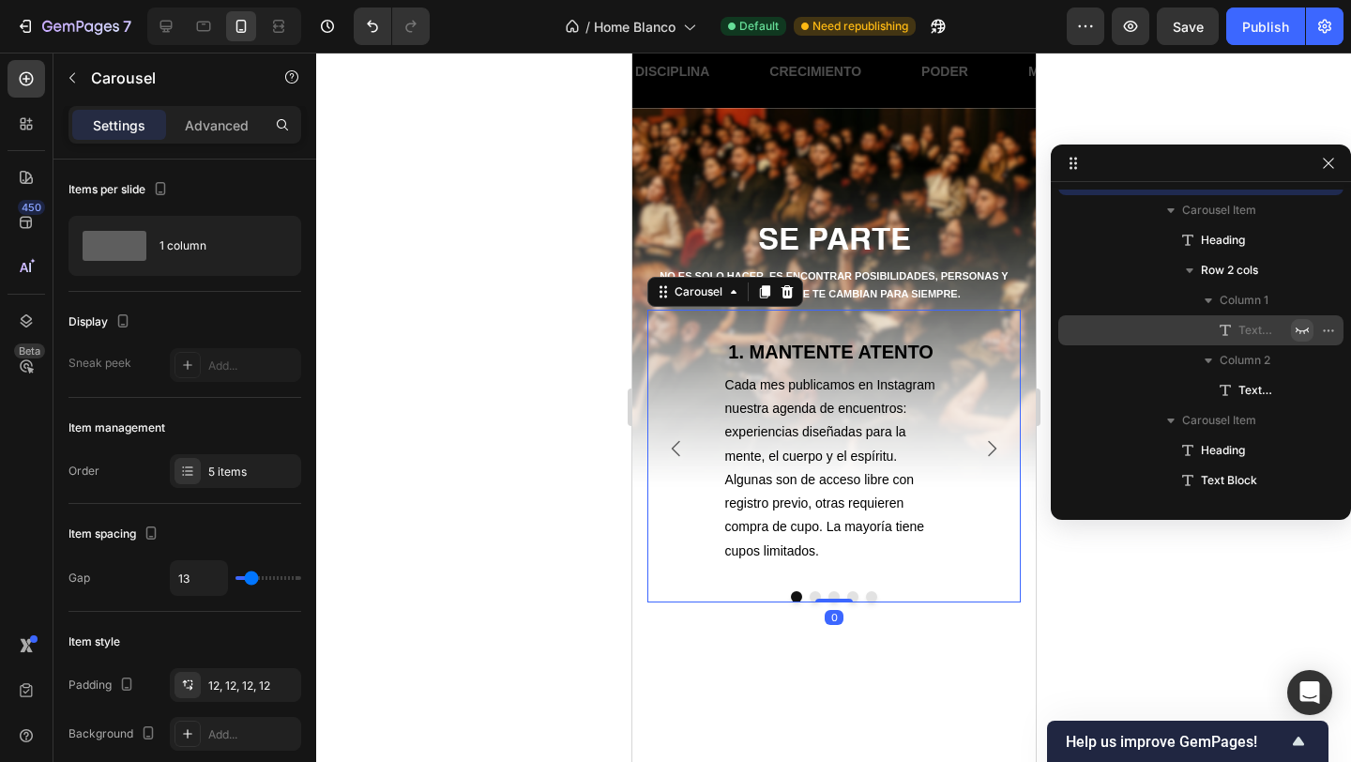
scroll to position [175, 0]
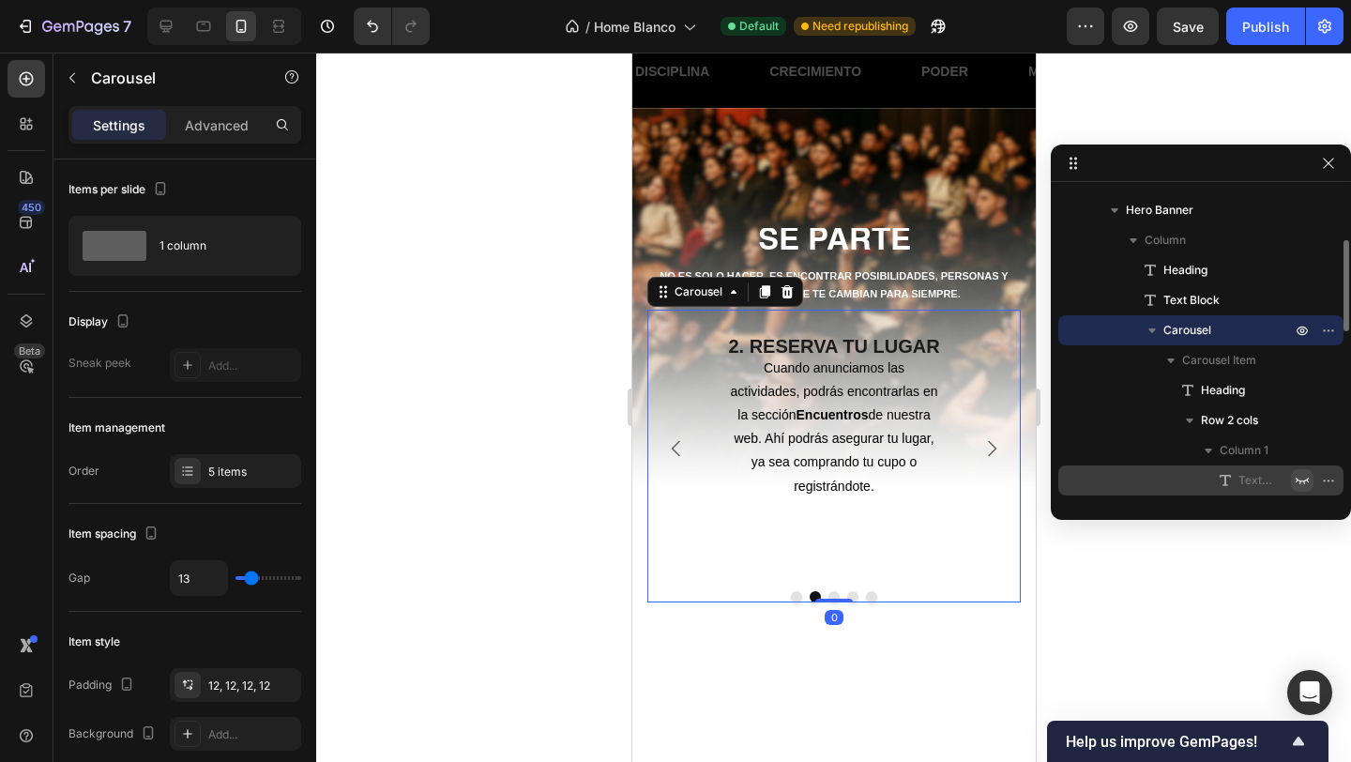
click at [676, 454] on icon "Carousel Back Arrow" at bounding box center [675, 448] width 23 height 23
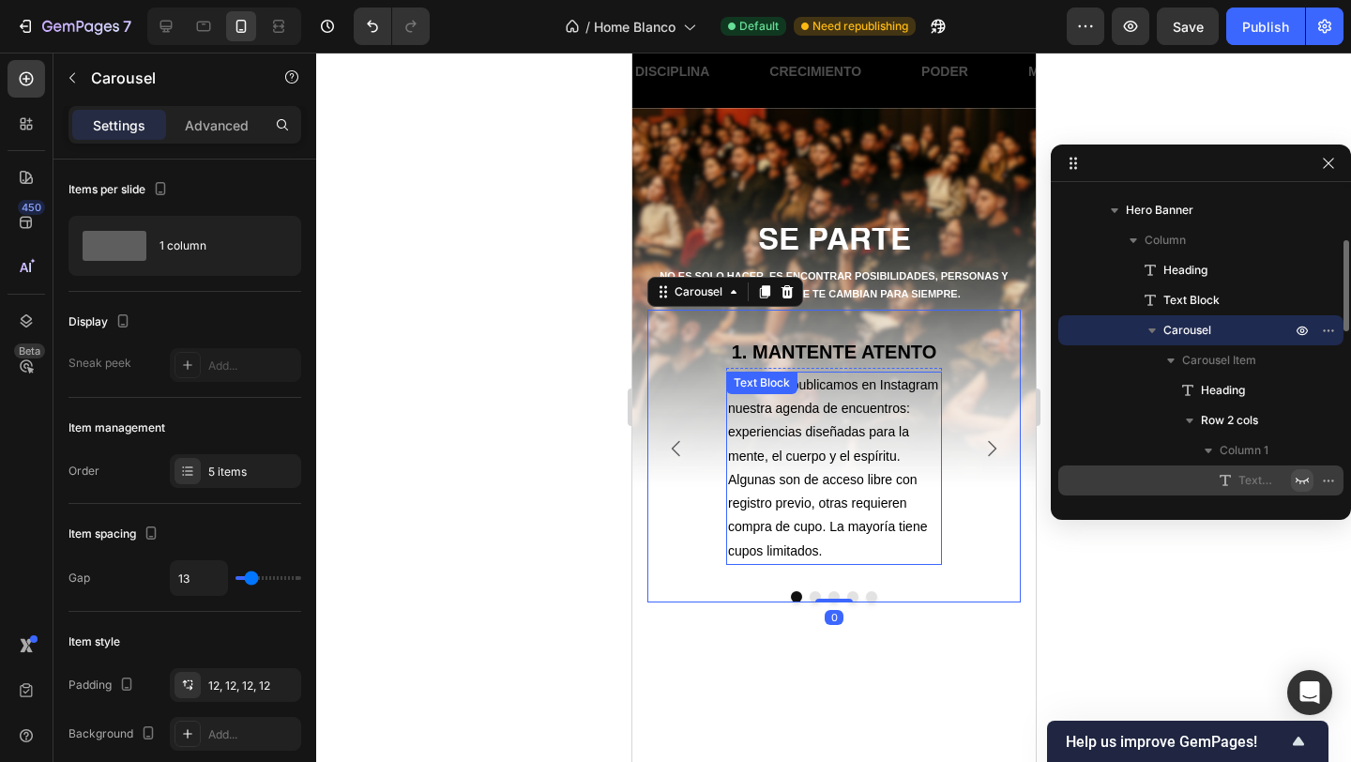
click at [858, 449] on span "Cada mes publicamos en Instagram nuestra agenda de encuentros: experiencias dis…" at bounding box center [832, 467] width 210 height 180
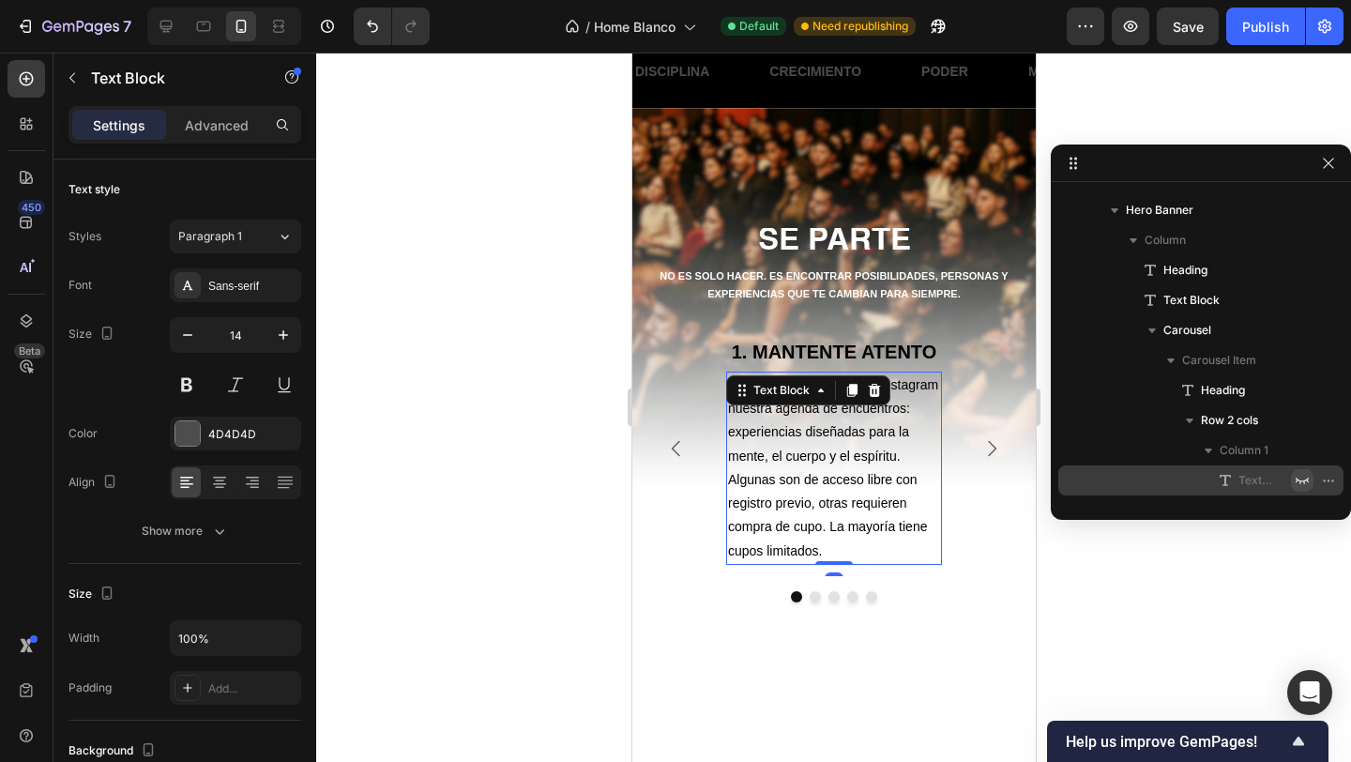
scroll to position [385, 0]
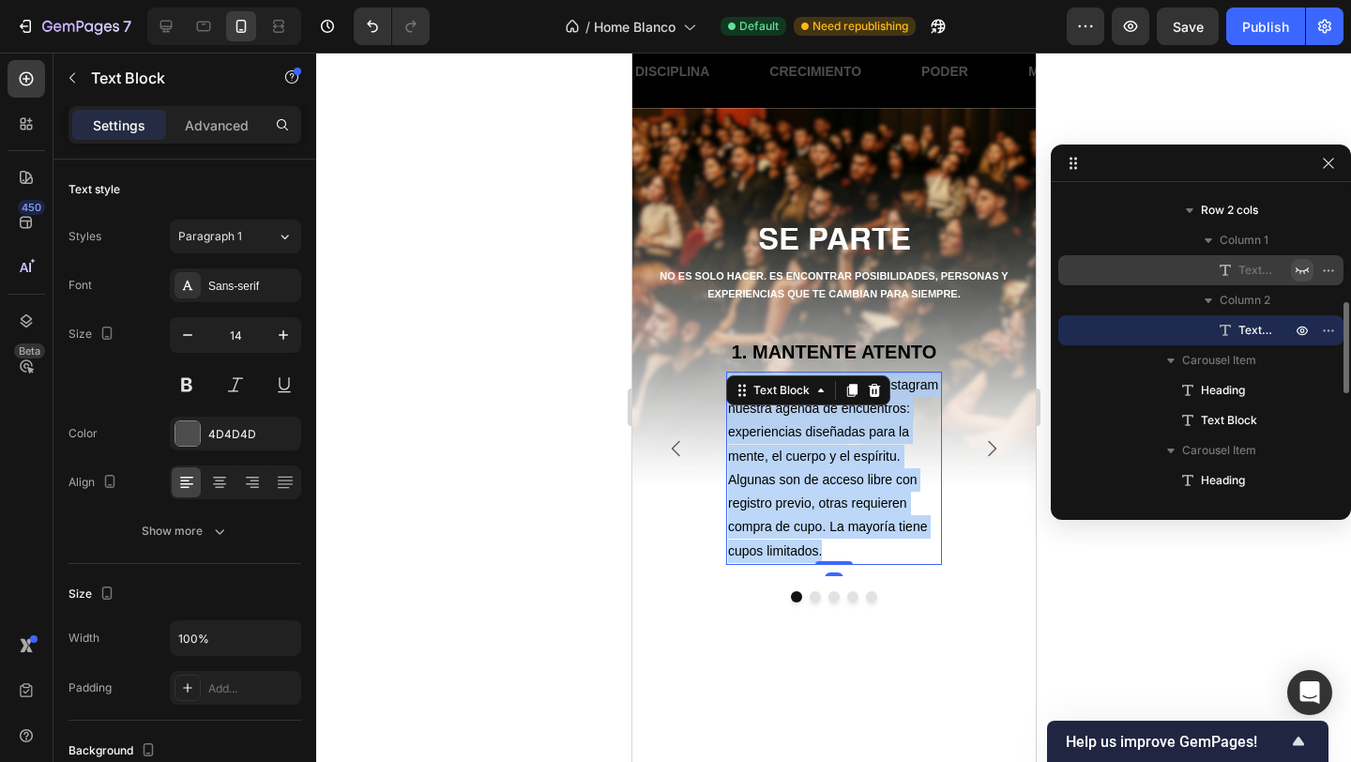
click at [858, 449] on span "Cada mes publicamos en Instagram nuestra agenda de encuentros: experiencias dis…" at bounding box center [832, 467] width 210 height 180
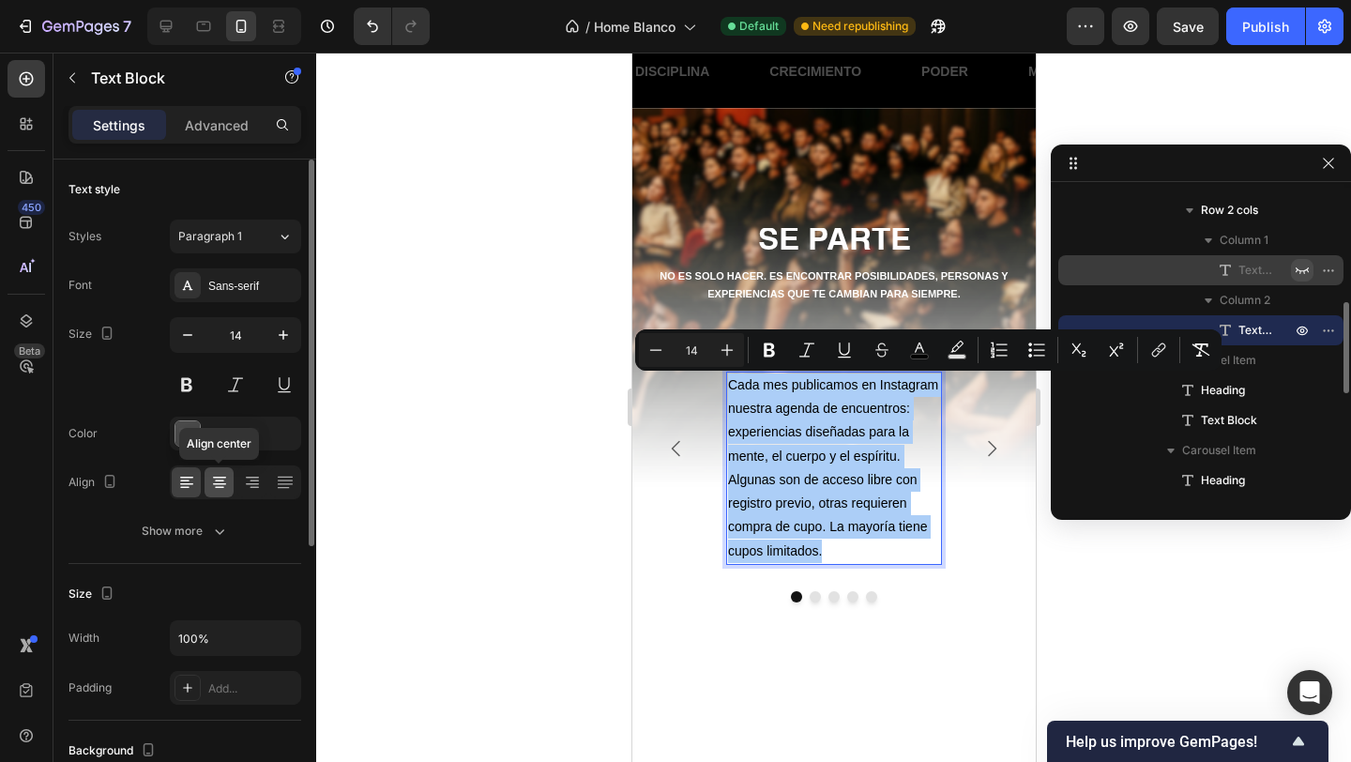
click at [218, 487] on icon at bounding box center [219, 488] width 9 height 2
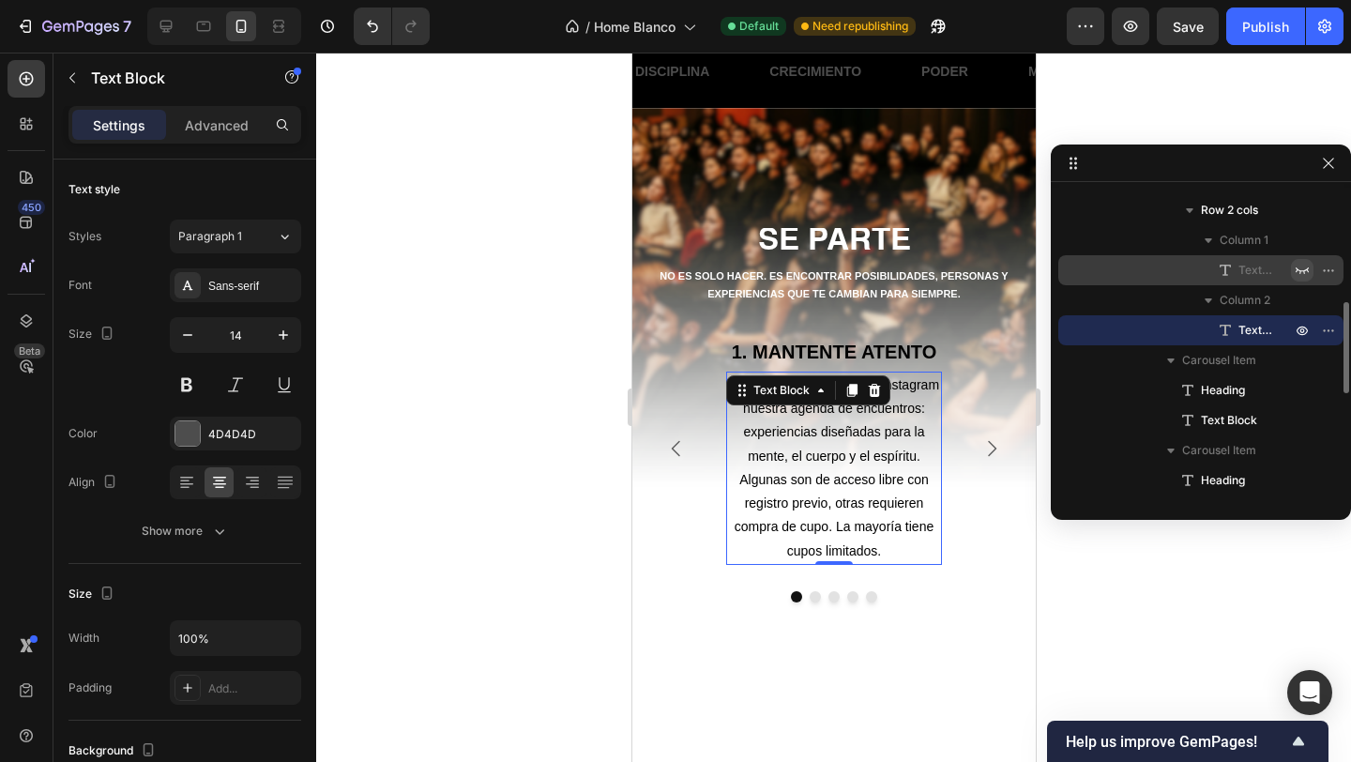
click at [540, 447] on div at bounding box center [833, 407] width 1035 height 709
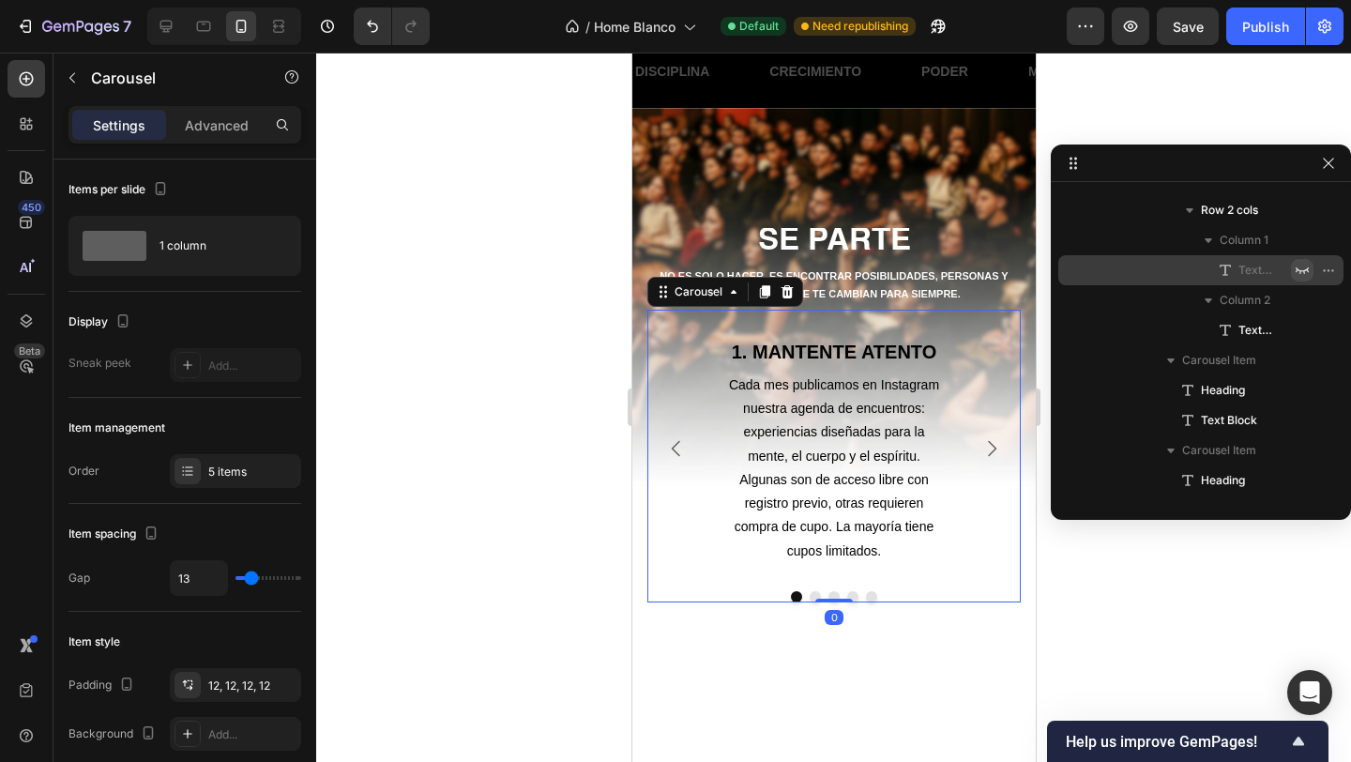
click at [995, 447] on icon "Carousel Next Arrow" at bounding box center [991, 448] width 23 height 23
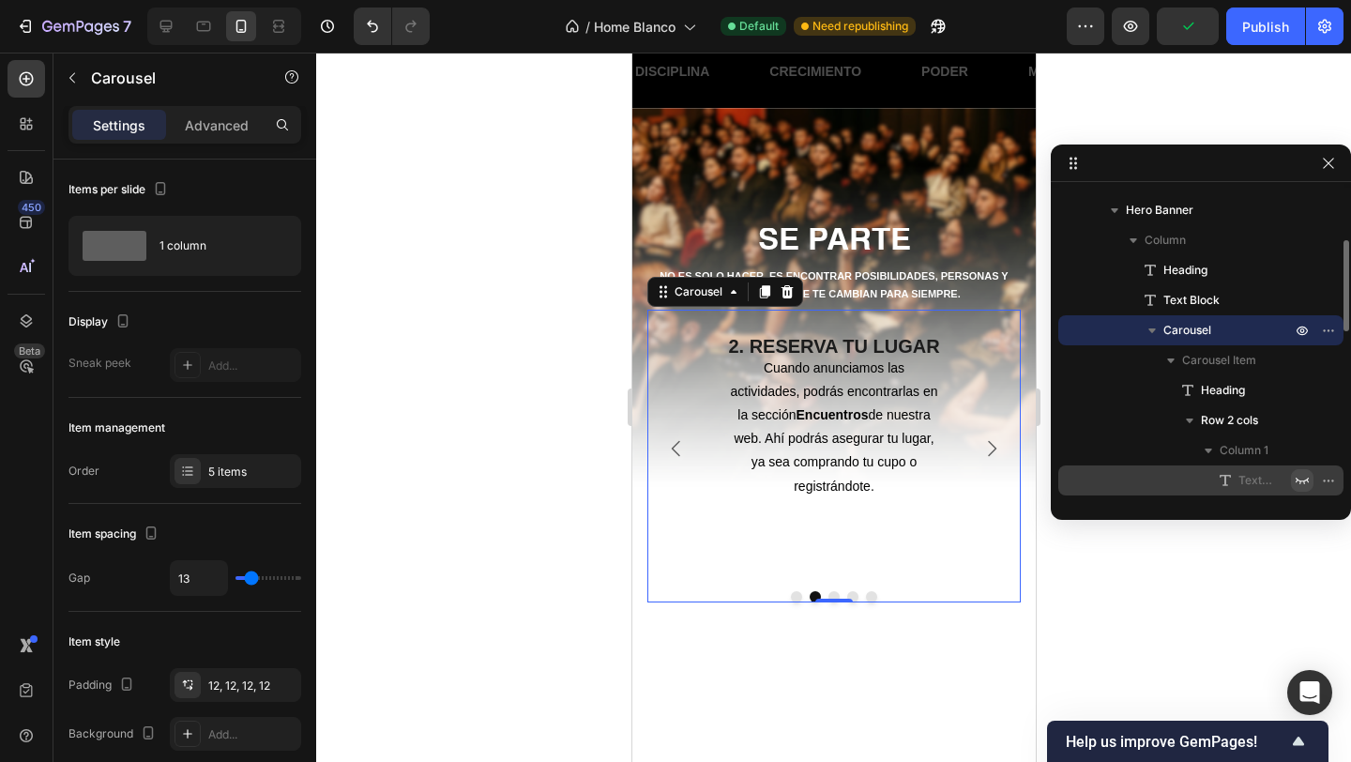
click at [679, 446] on icon "Carousel Back Arrow" at bounding box center [675, 448] width 23 height 23
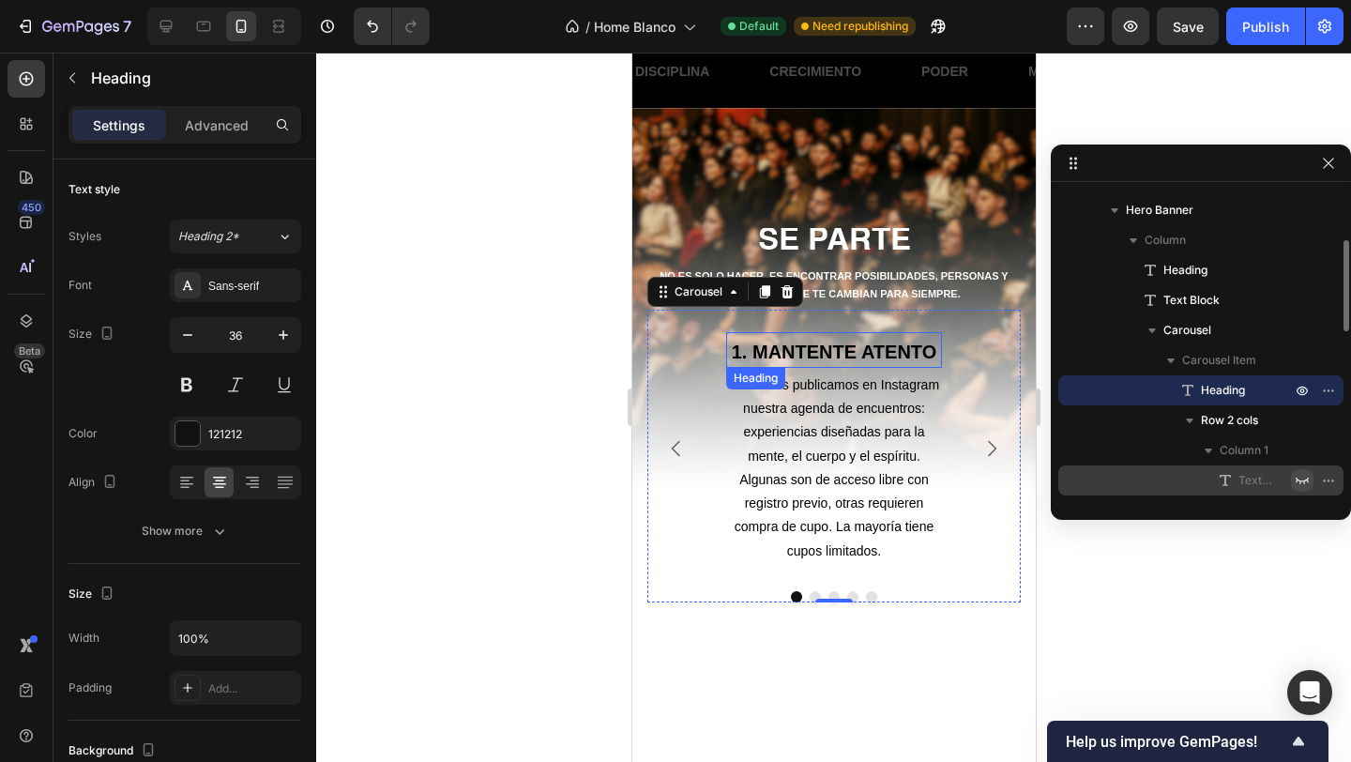
click at [818, 368] on div "1. MANTENTE ATENTO Heading" at bounding box center [833, 350] width 216 height 36
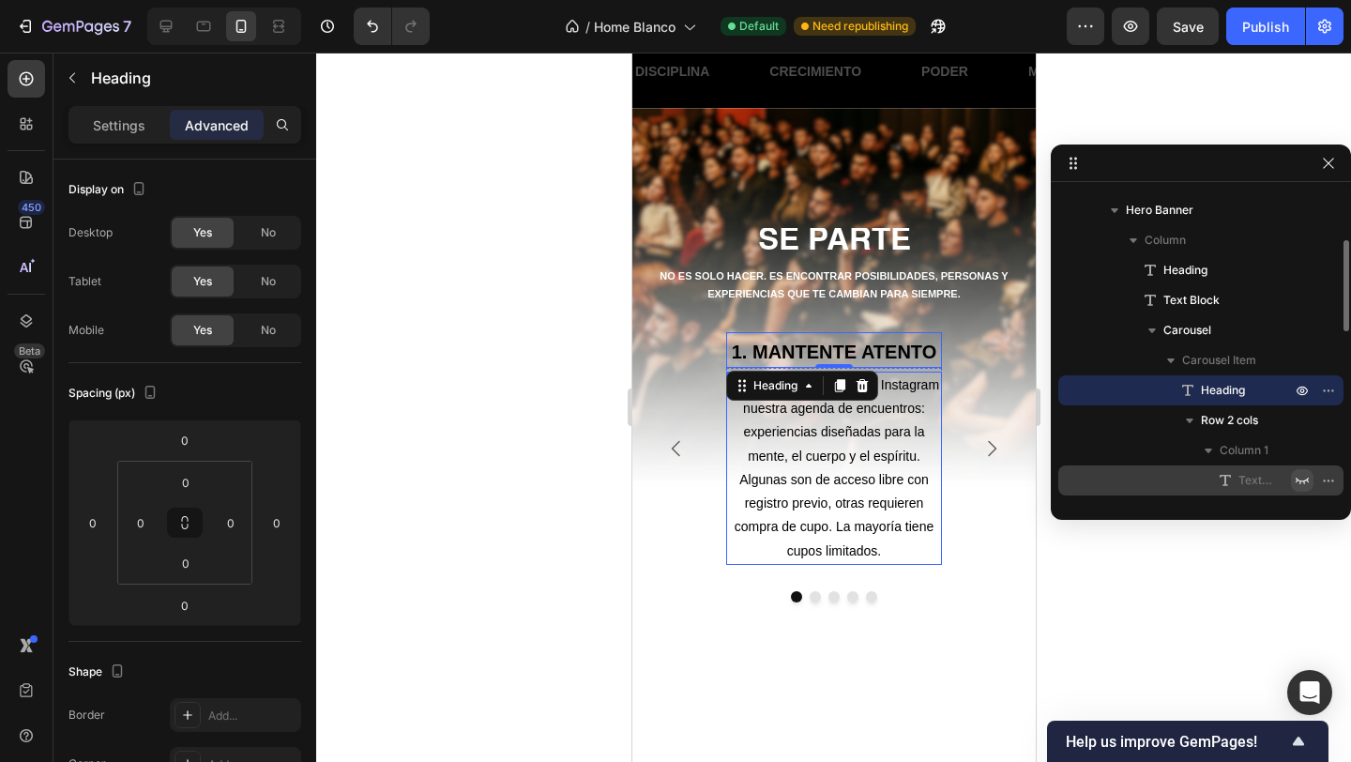
click at [891, 416] on span "Cada mes publicamos en Instagram nuestra agenda de encuentros: experiencias dis…" at bounding box center [833, 467] width 210 height 180
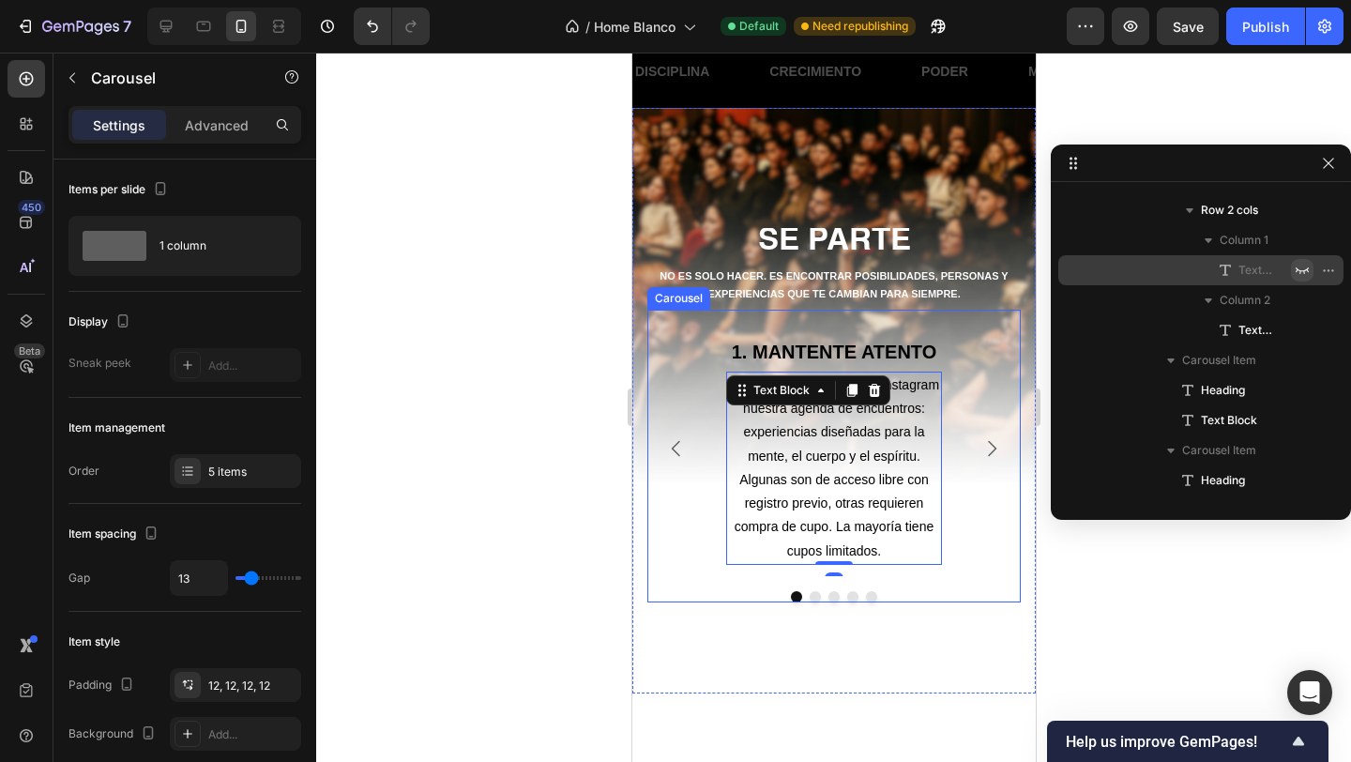
click at [983, 449] on icon "Carousel Next Arrow" at bounding box center [991, 448] width 23 height 23
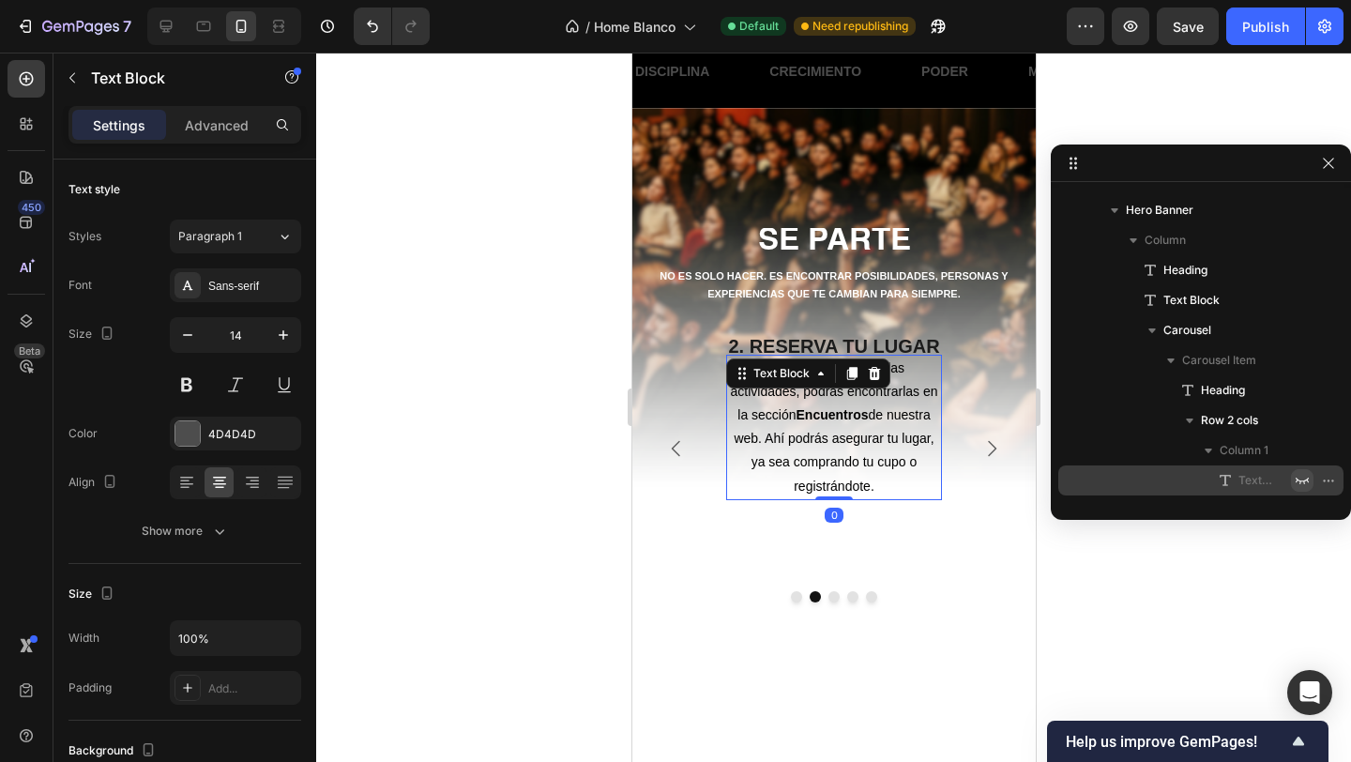
click at [889, 405] on p "Cuando anunciamos las actividades, podrás encontrarlas en la sección Encuentros…" at bounding box center [833, 428] width 212 height 142
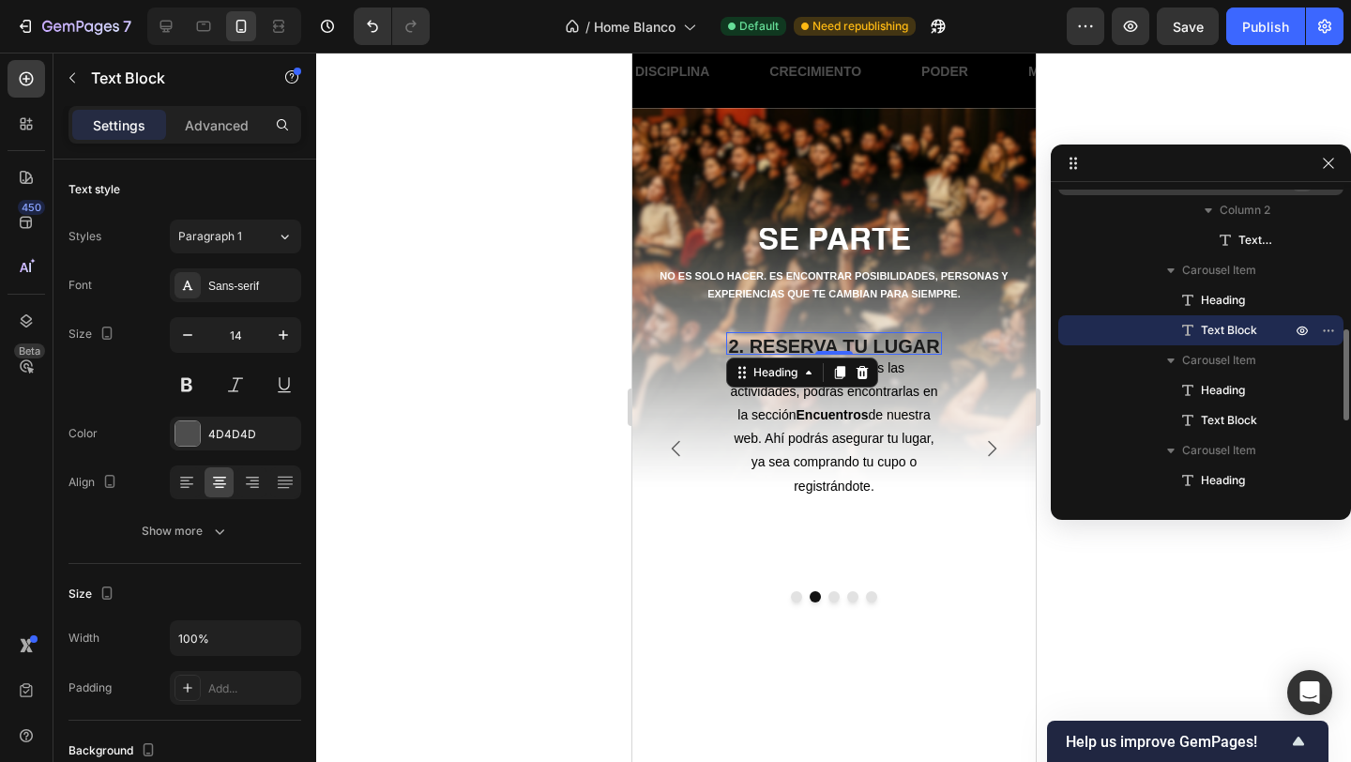
click at [891, 347] on strong "2. RESERVA TU LUGAR" at bounding box center [832, 346] width 211 height 21
click at [892, 392] on span "Cuando anunciamos las actividades, podrás encontrarlas en la sección Encuentros…" at bounding box center [832, 426] width 207 height 133
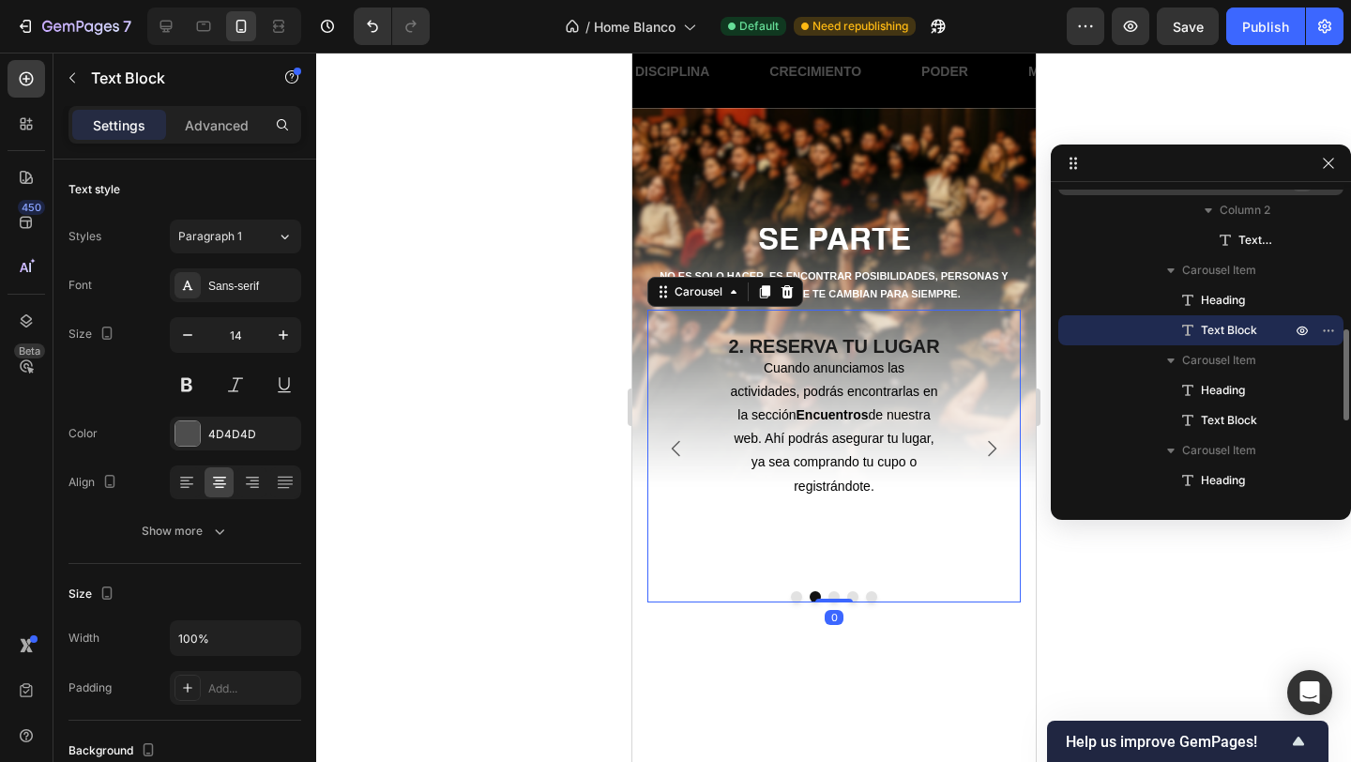
click at [668, 446] on icon "Carousel Back Arrow" at bounding box center [675, 448] width 23 height 23
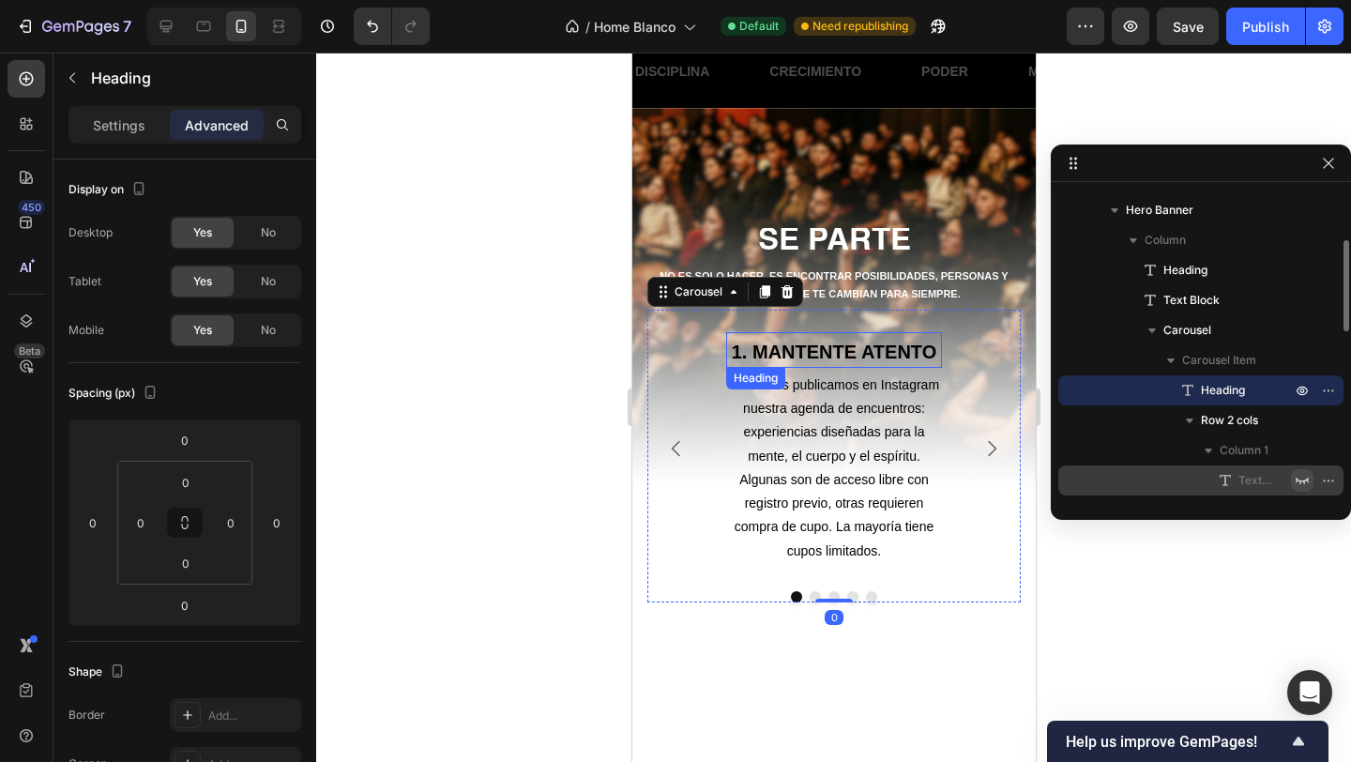
click at [795, 349] on strong "1. MANTENTE ATENTO" at bounding box center [833, 352] width 205 height 21
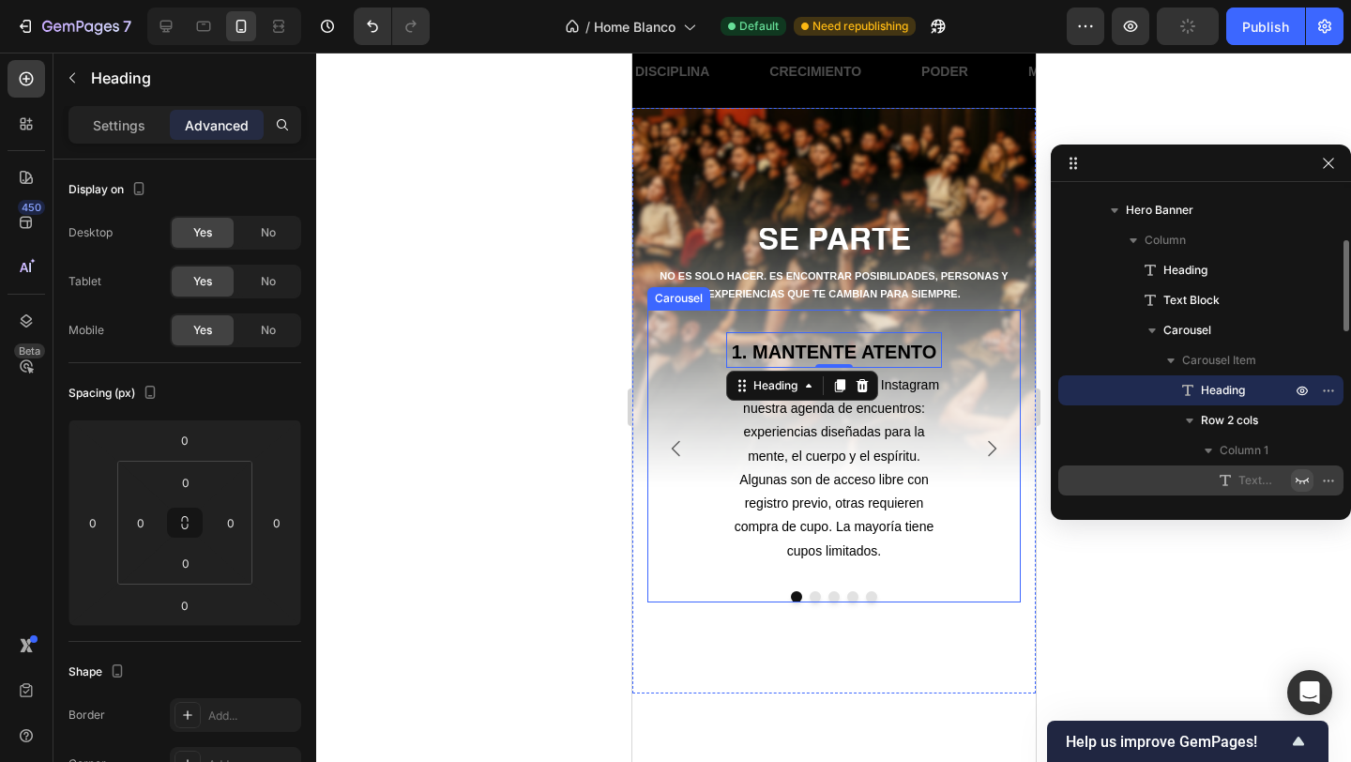
click at [995, 453] on icon "Carousel Next Arrow" at bounding box center [991, 448] width 23 height 23
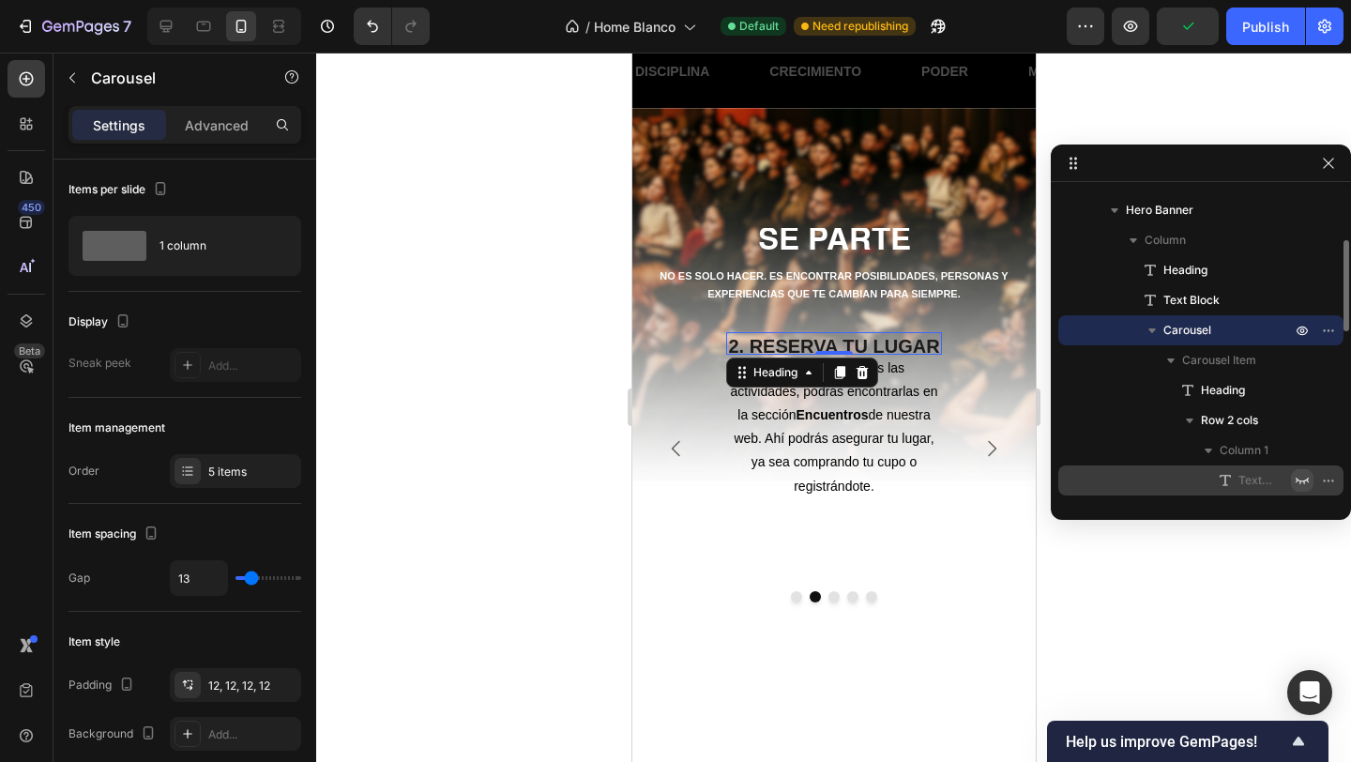
click at [868, 349] on strong "2. RESERVA TU LUGAR" at bounding box center [832, 346] width 211 height 21
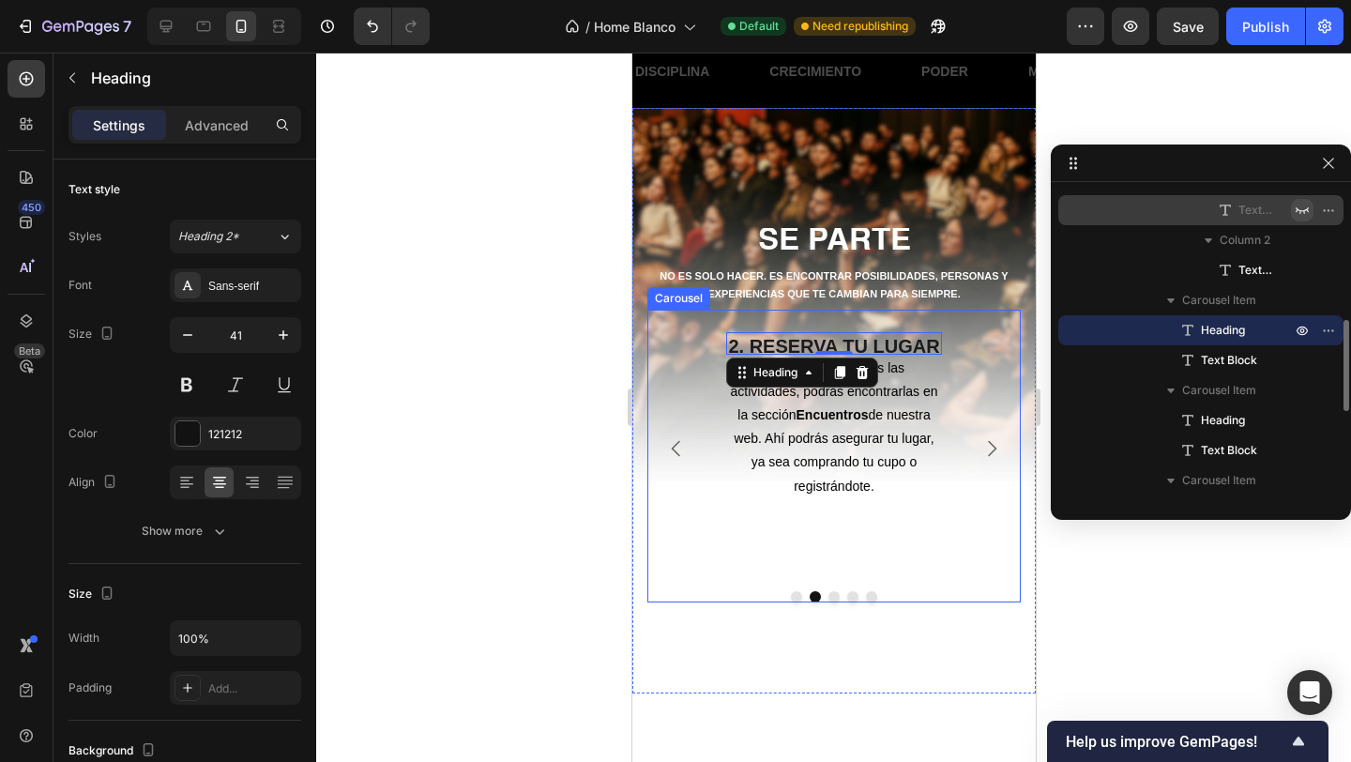
click at [687, 454] on button "Carousel Back Arrow" at bounding box center [675, 448] width 53 height 53
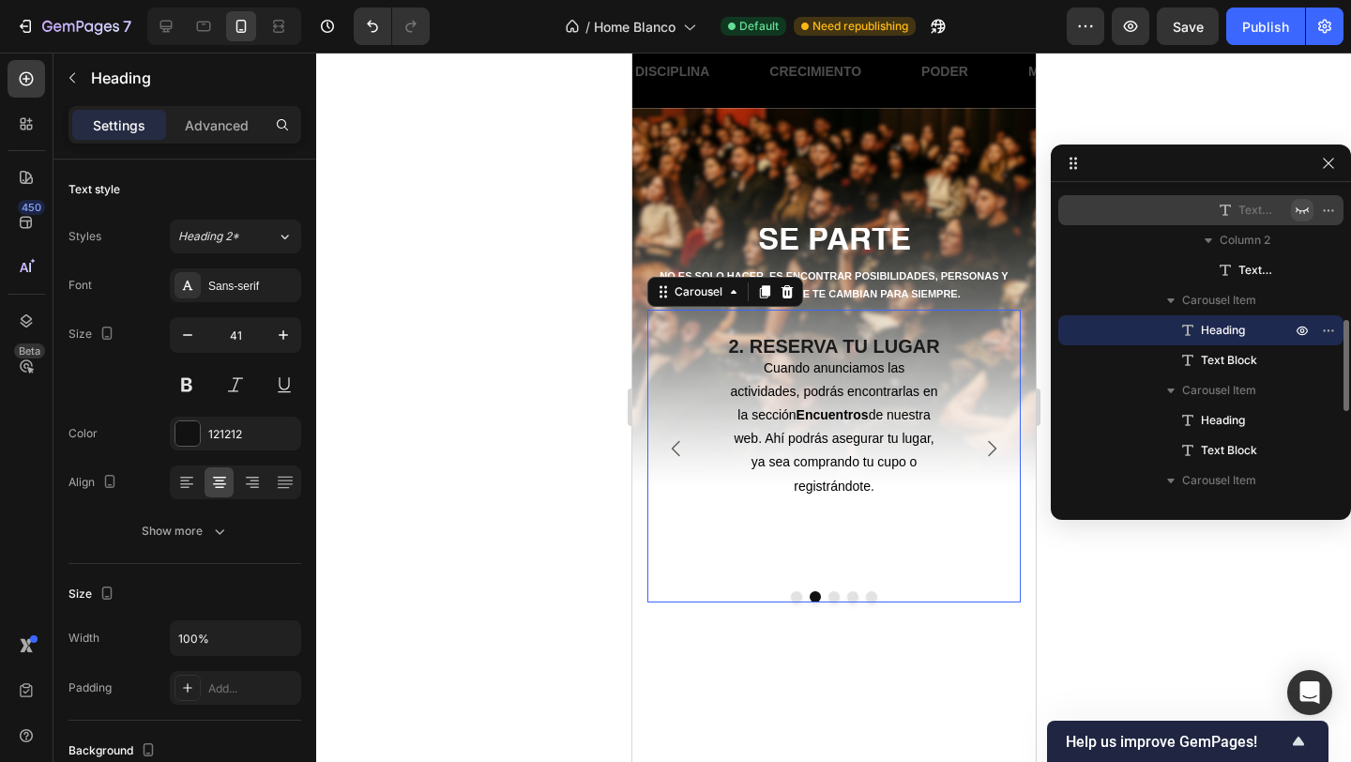
scroll to position [175, 0]
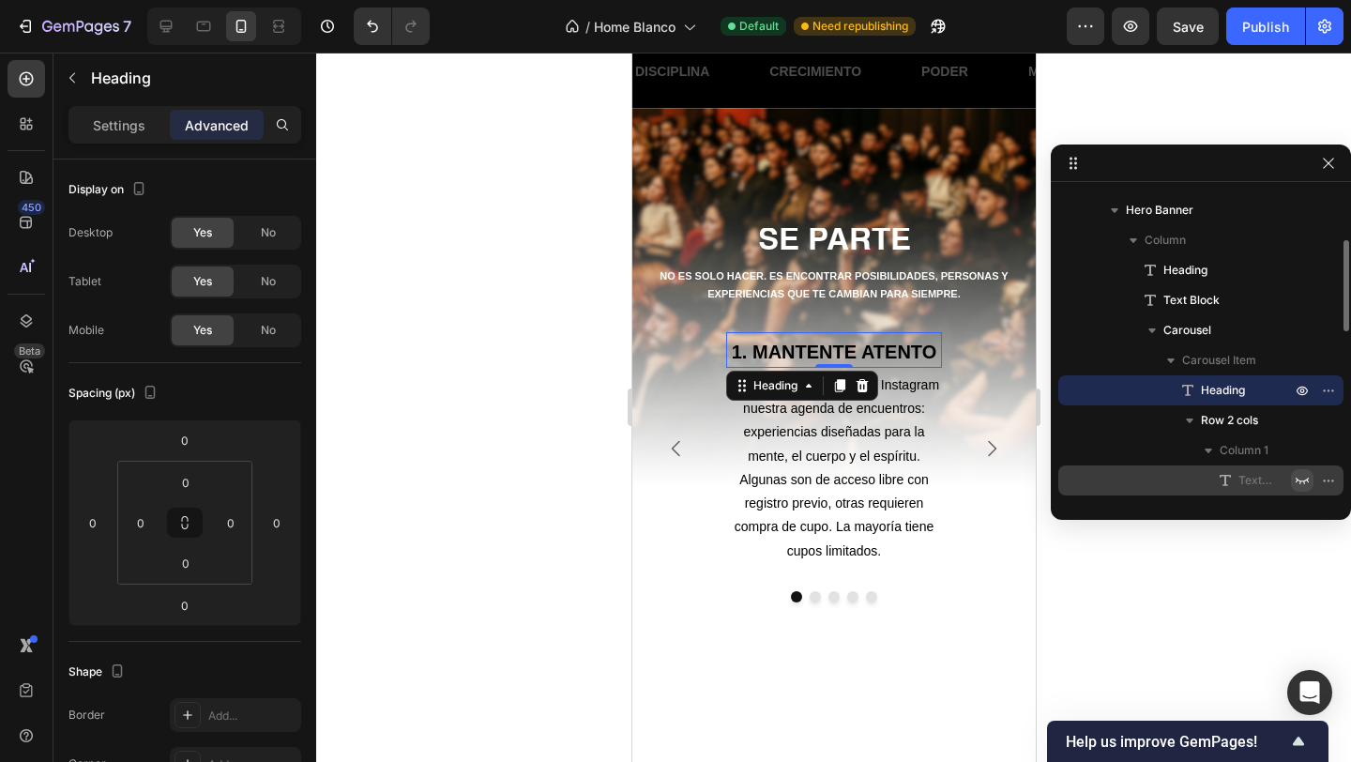
click at [832, 351] on strong "1. MANTENTE ATENTO" at bounding box center [833, 352] width 205 height 21
click at [116, 143] on div "Settings Advanced" at bounding box center [184, 125] width 233 height 38
click at [114, 134] on div "Settings" at bounding box center [119, 125] width 94 height 30
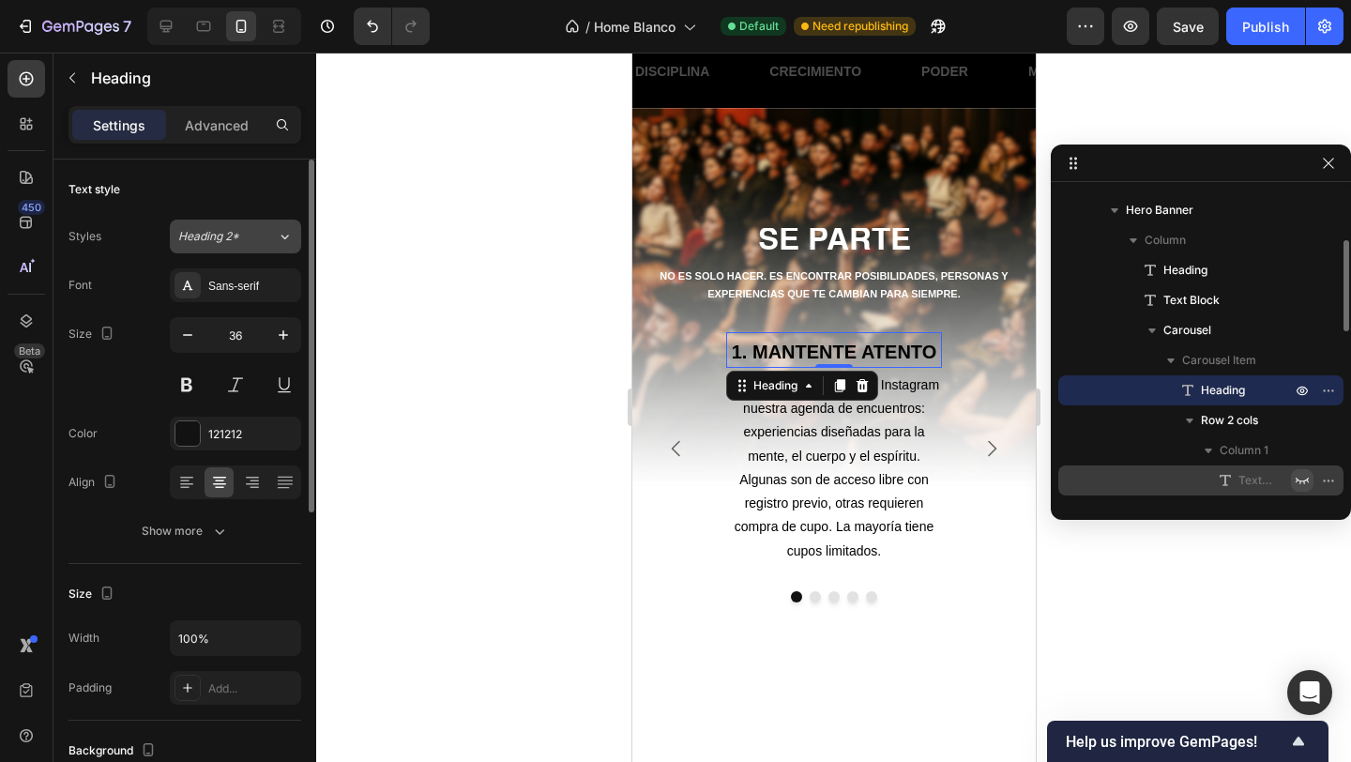
click at [239, 239] on div "Heading 2*" at bounding box center [216, 236] width 76 height 17
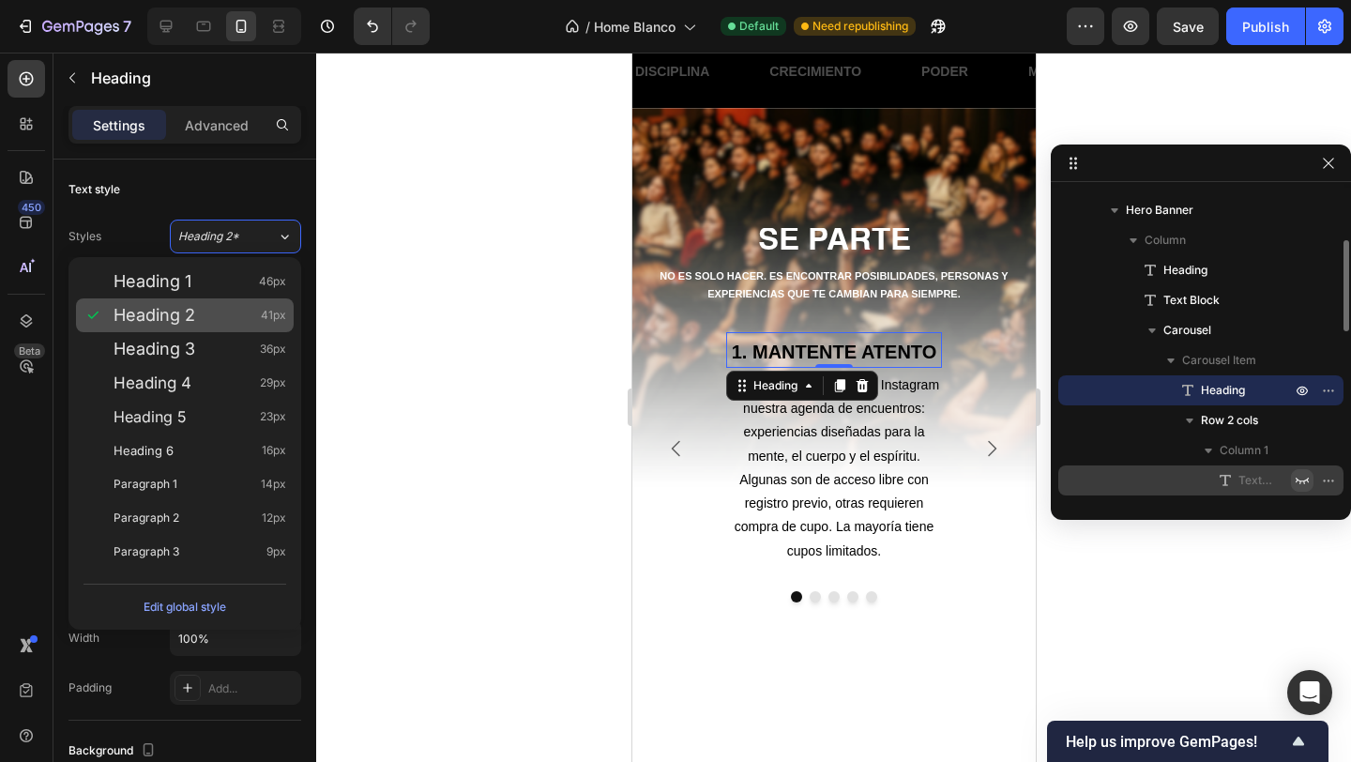
click at [190, 320] on span "Heading 2" at bounding box center [155, 315] width 82 height 19
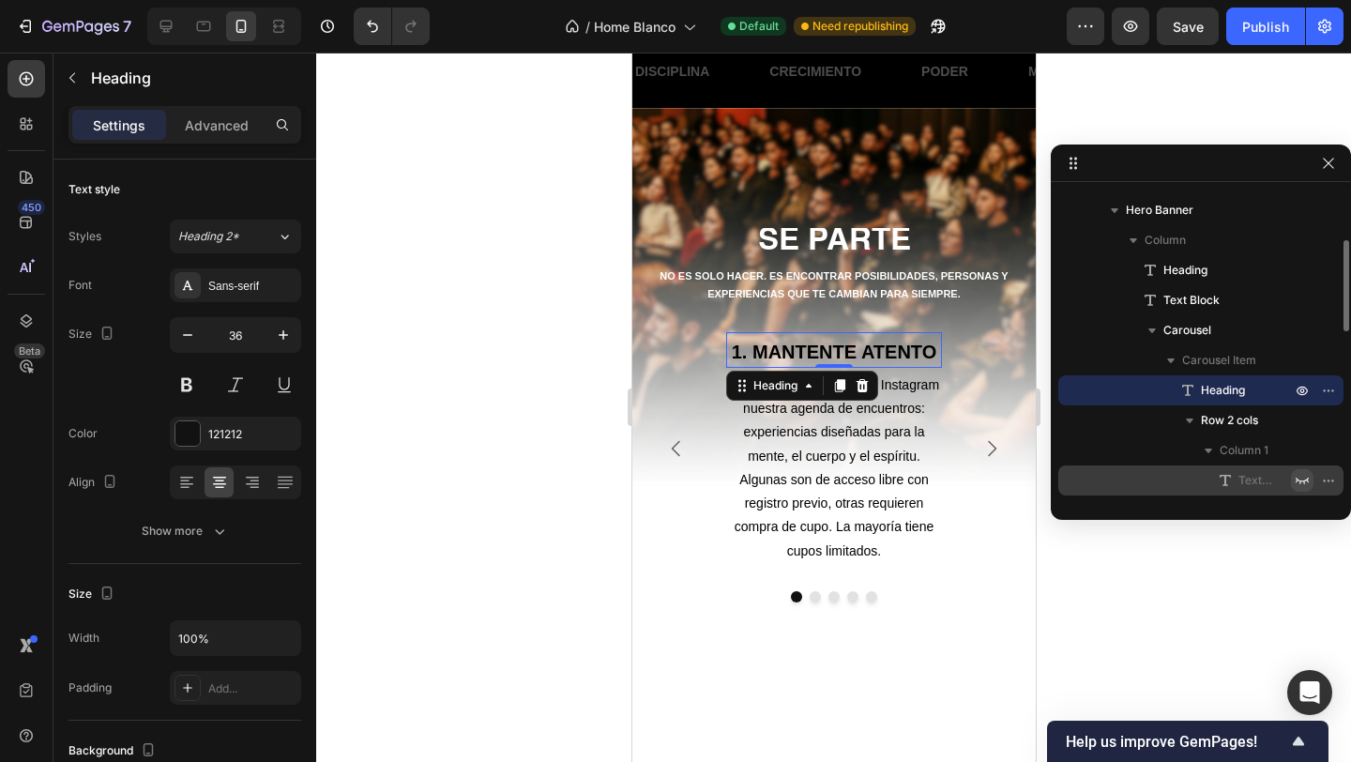
click at [453, 358] on div at bounding box center [833, 407] width 1035 height 709
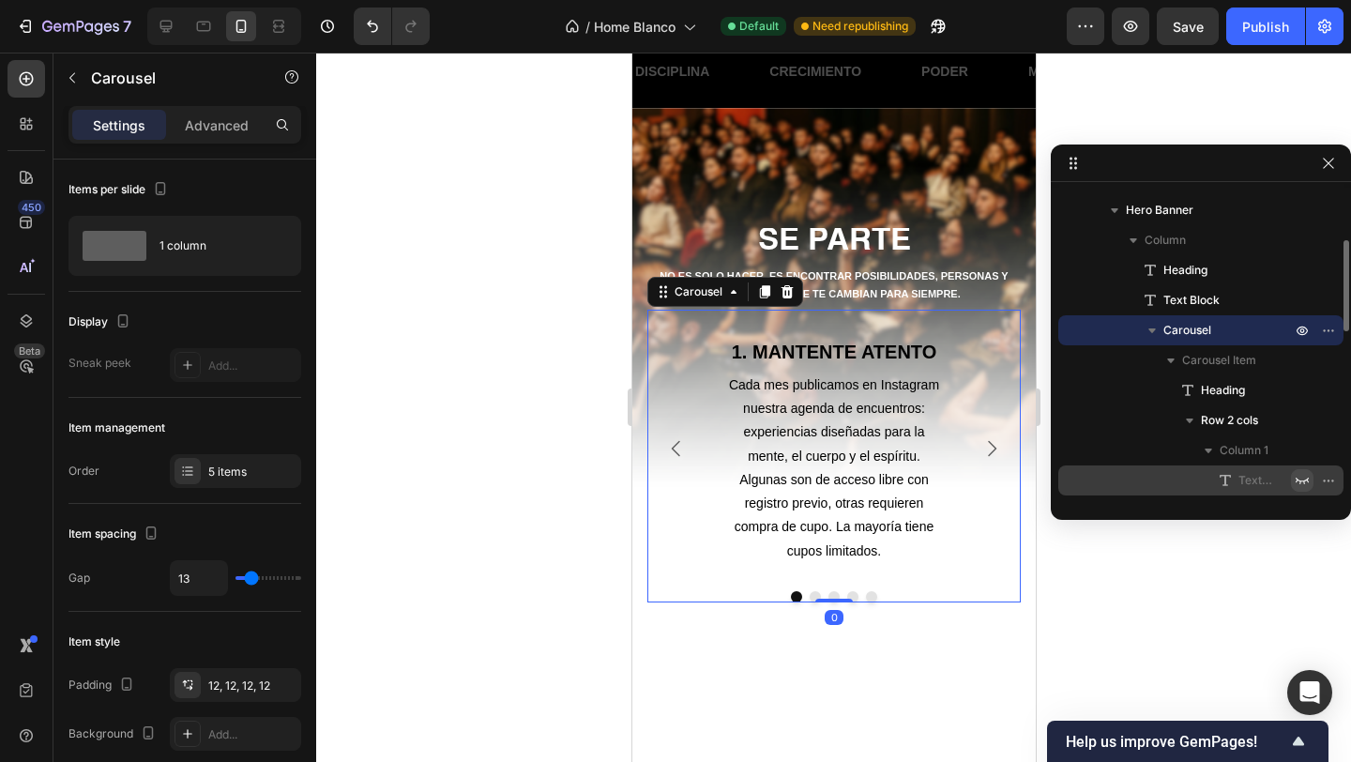
click at [995, 448] on icon "Carousel Next Arrow" at bounding box center [991, 448] width 23 height 23
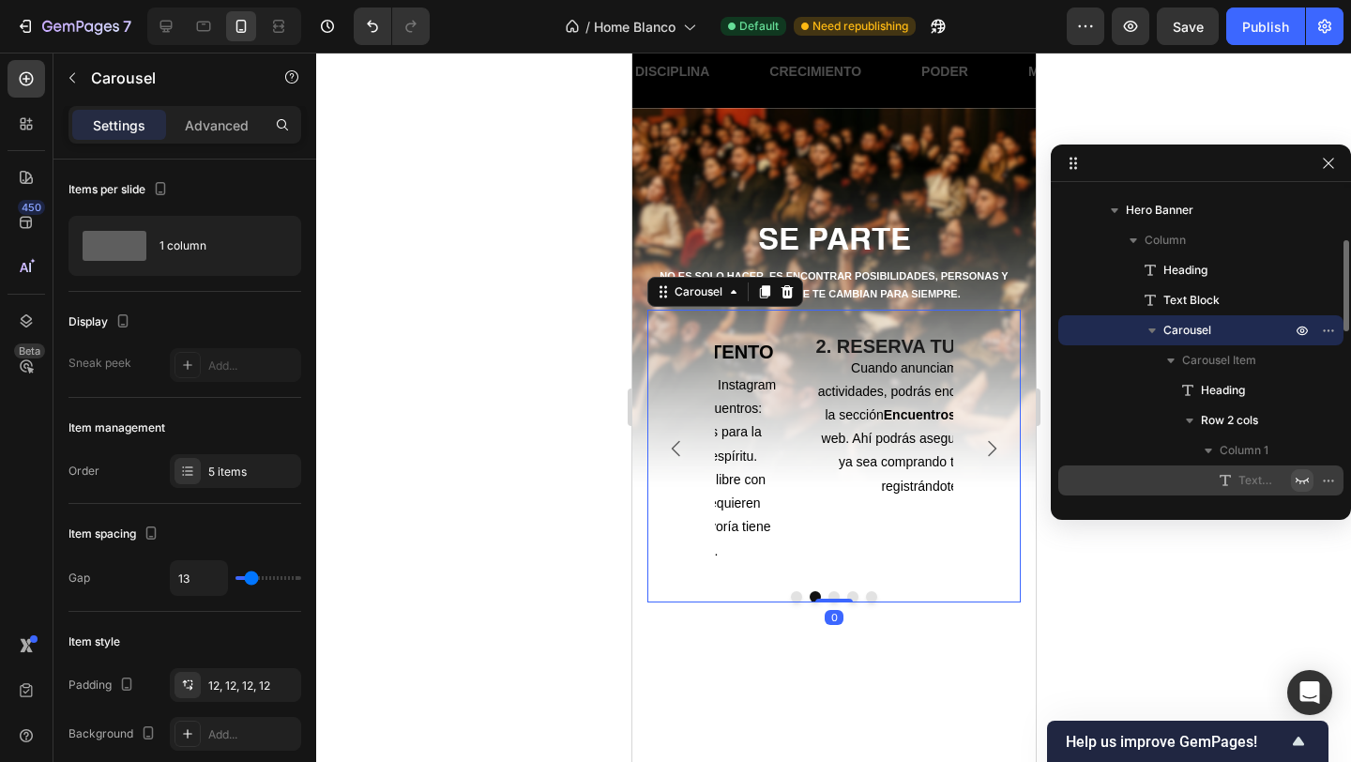
click at [988, 446] on icon "Carousel Next Arrow" at bounding box center [991, 448] width 23 height 23
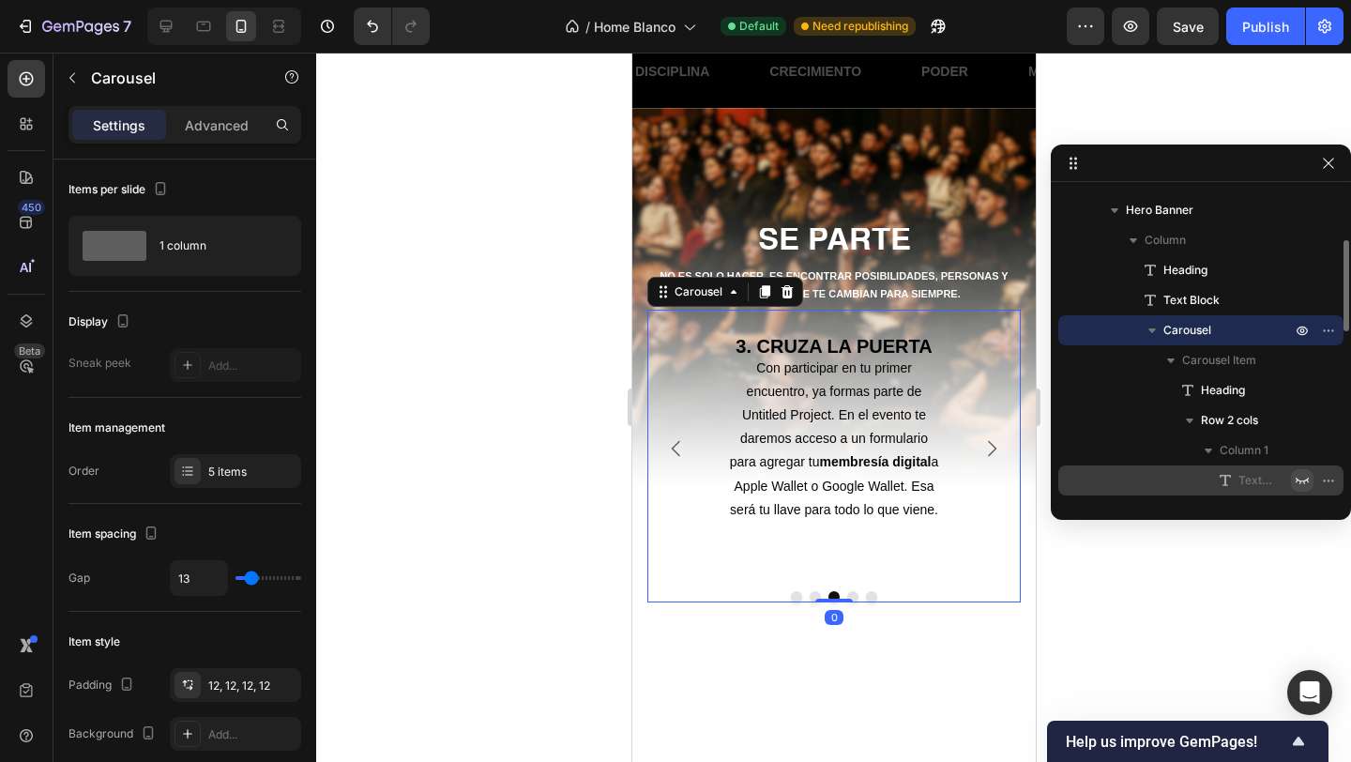
click at [988, 446] on icon "Carousel Next Arrow" at bounding box center [991, 448] width 23 height 23
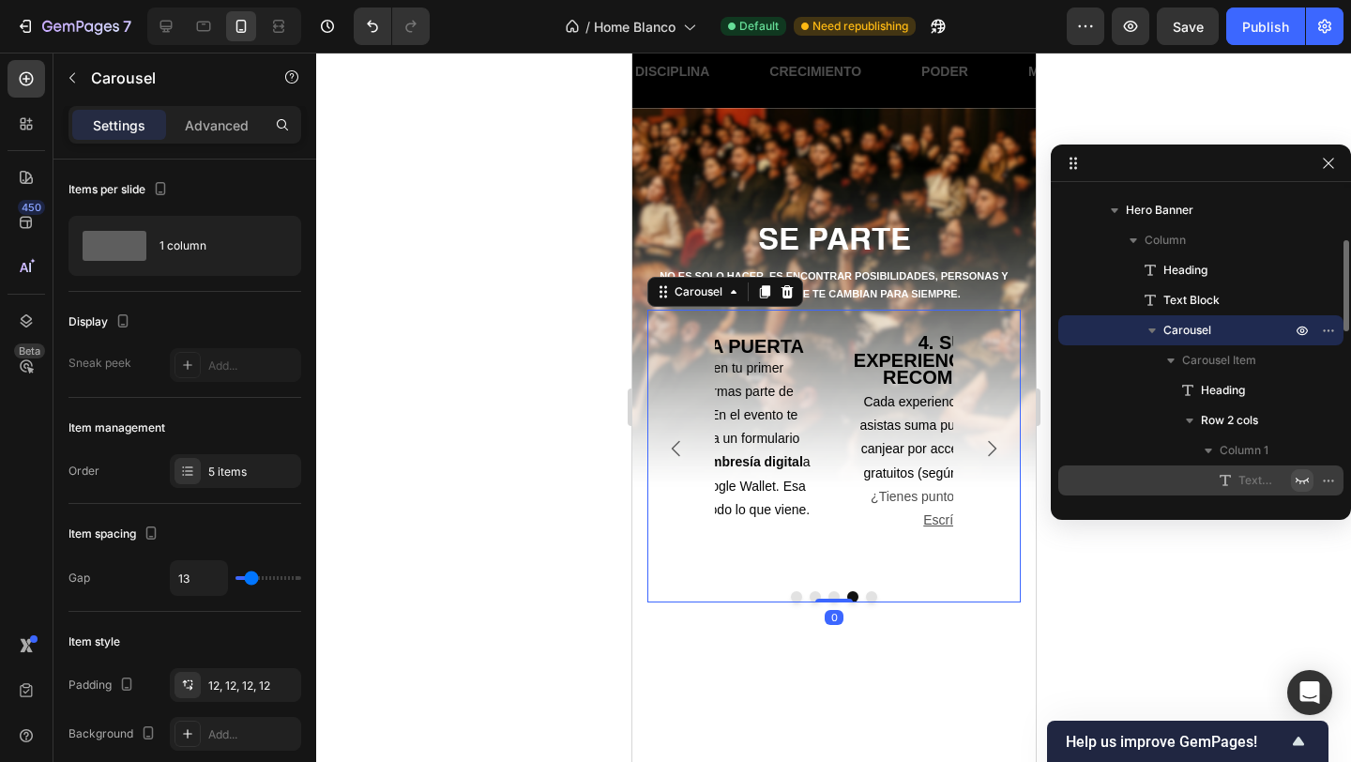
click at [988, 446] on icon "Carousel Next Arrow" at bounding box center [991, 448] width 23 height 23
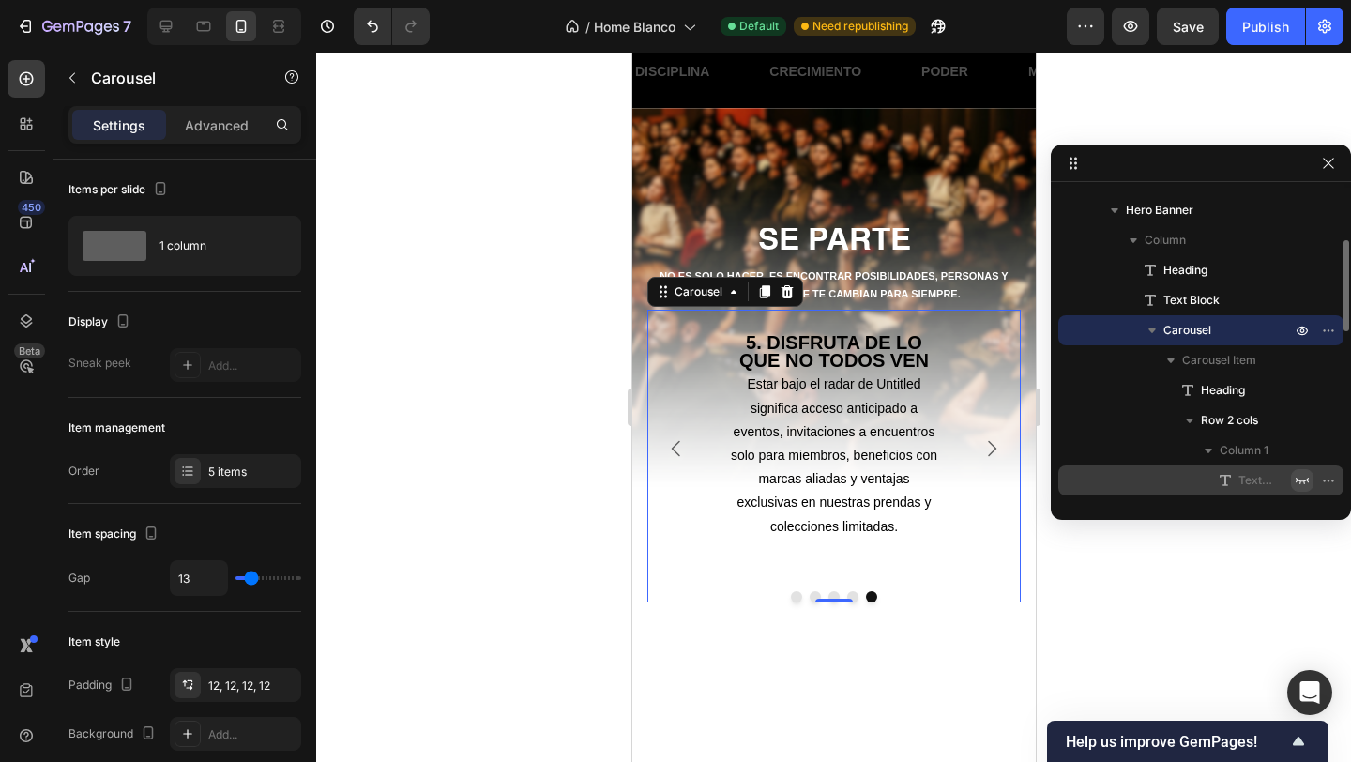
click at [509, 368] on div at bounding box center [833, 407] width 1035 height 709
